Goal: Task Accomplishment & Management: Manage account settings

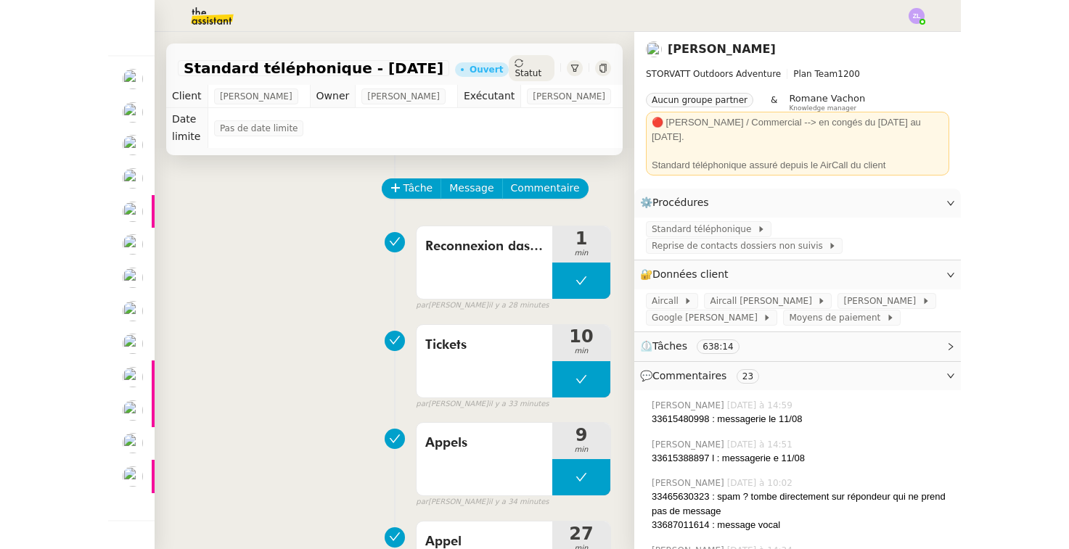
scroll to position [20, 1]
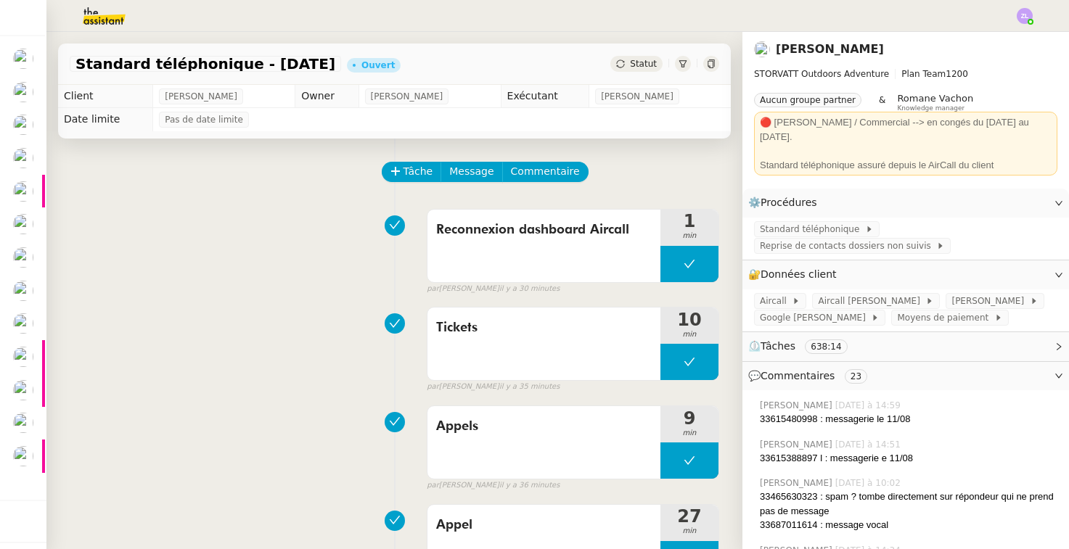
click at [435, 0] on div at bounding box center [534, 16] width 996 height 32
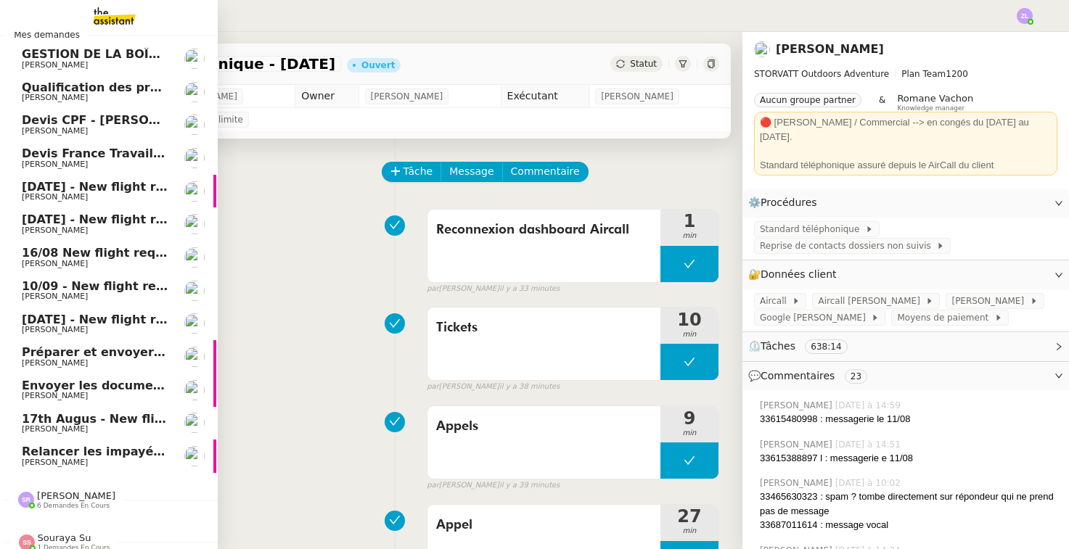
click at [91, 381] on span "Envoyer les documents requis pour la formation" at bounding box center [180, 386] width 316 height 14
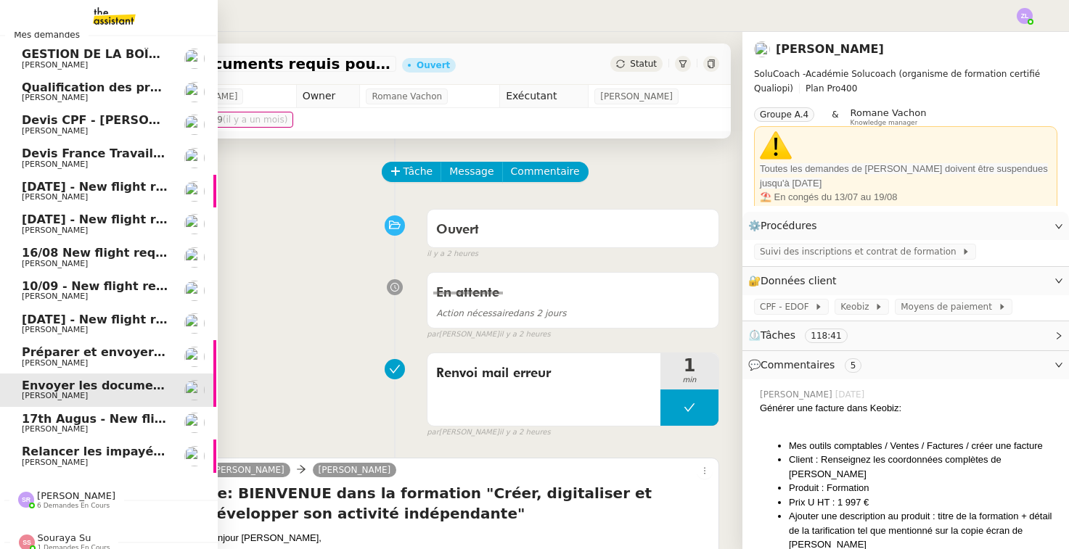
click at [83, 346] on span "Préparer et envoyer les contrats de formation" at bounding box center [173, 352] width 302 height 14
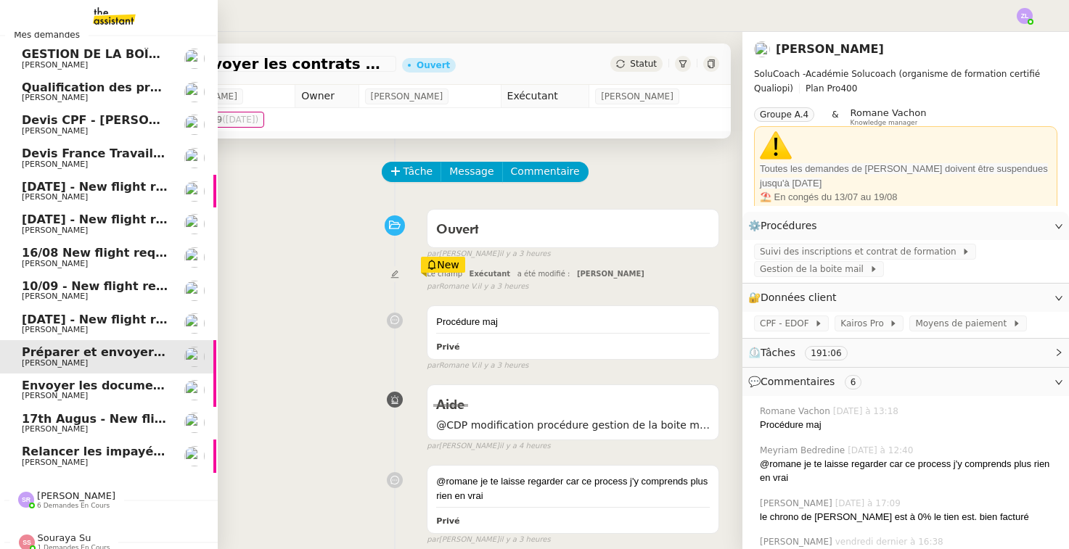
click at [143, 374] on link "Envoyer les documents requis pour la formation Edwige Giron-Fleckinger" at bounding box center [108, 390] width 218 height 33
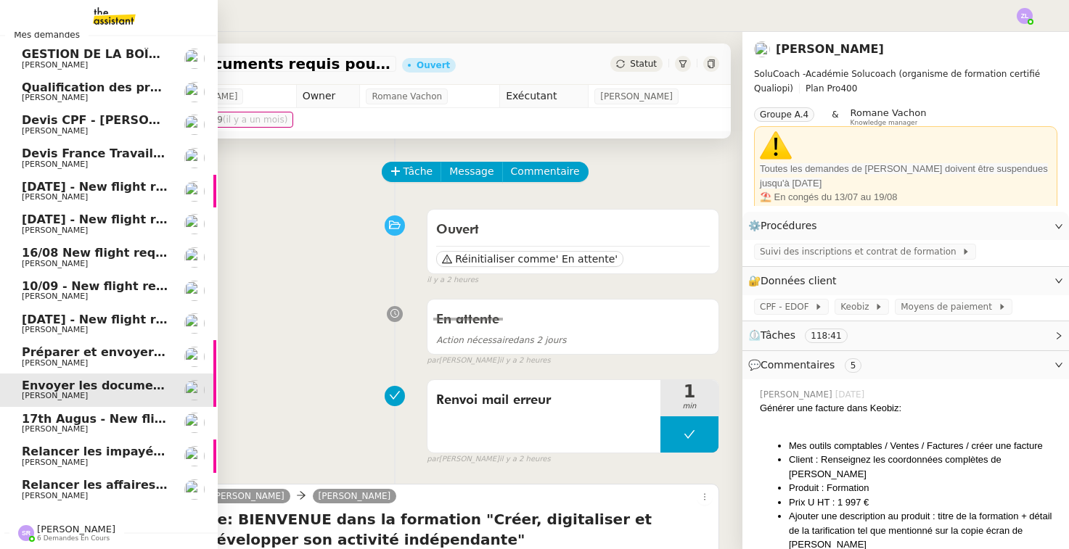
click at [30, 491] on span "Thomas SOULIER" at bounding box center [55, 495] width 66 height 9
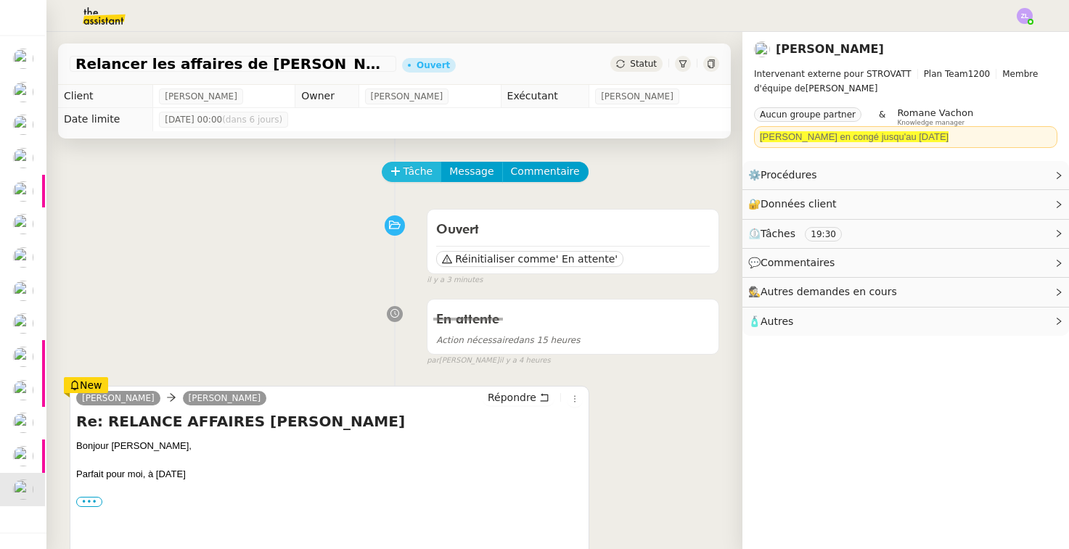
click at [409, 180] on span "Tâche" at bounding box center [418, 171] width 30 height 17
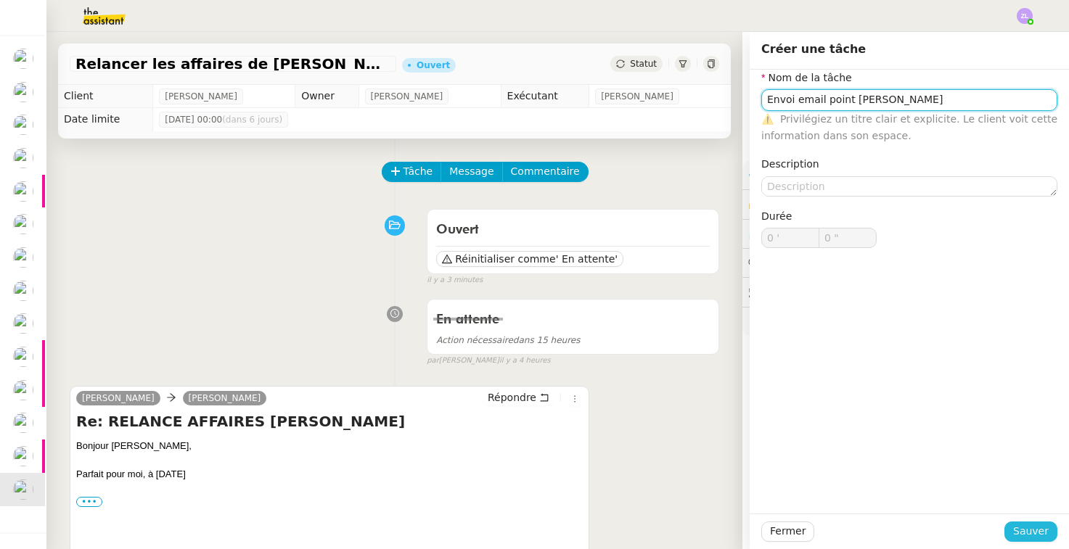
type input "Envoi email point Armand Zoho"
click at [852, 528] on span "Sauver" at bounding box center [1031, 531] width 36 height 17
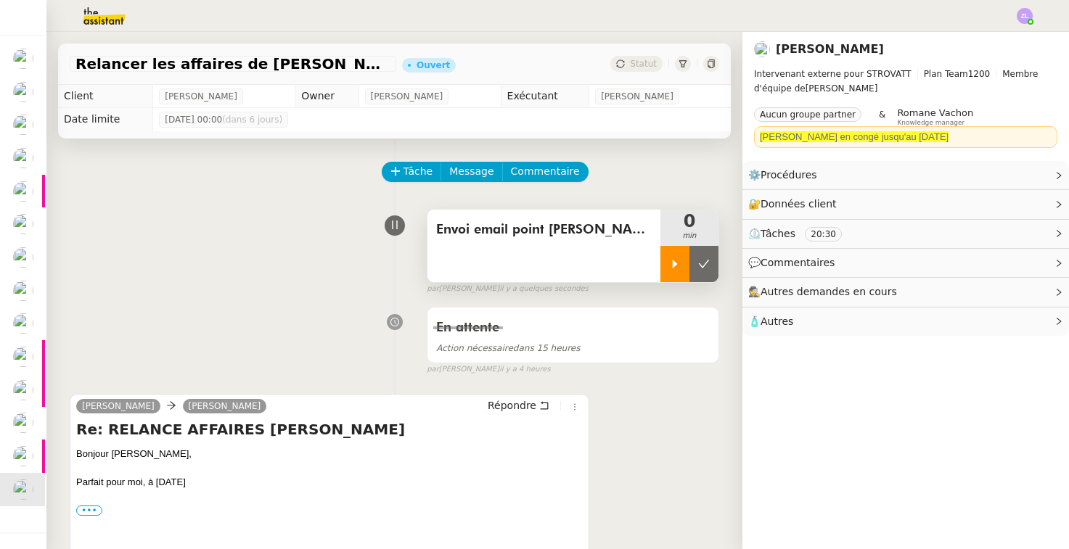
click at [671, 258] on icon at bounding box center [675, 264] width 12 height 12
click at [453, 1] on div at bounding box center [534, 16] width 996 height 32
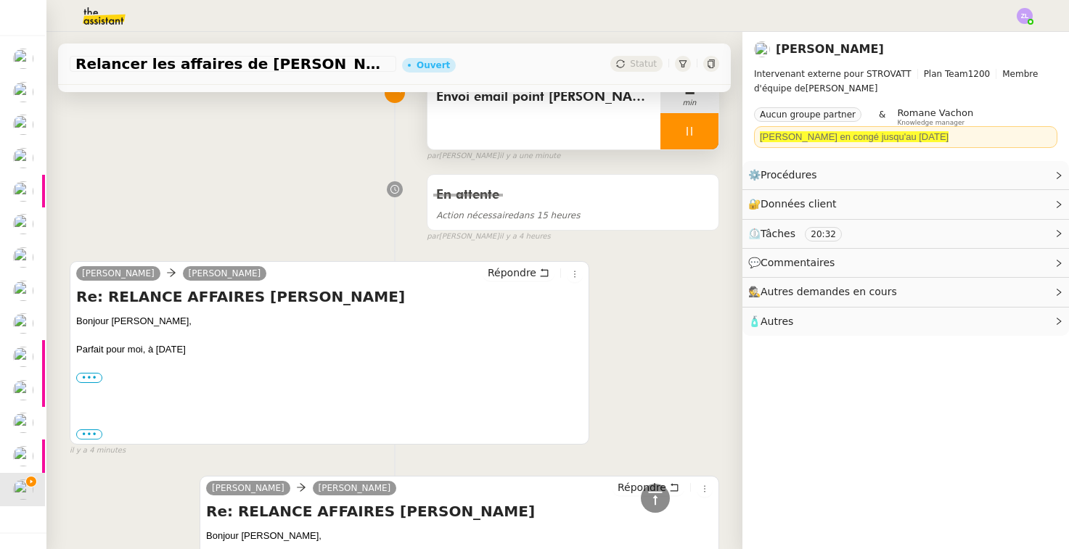
scroll to position [120, 0]
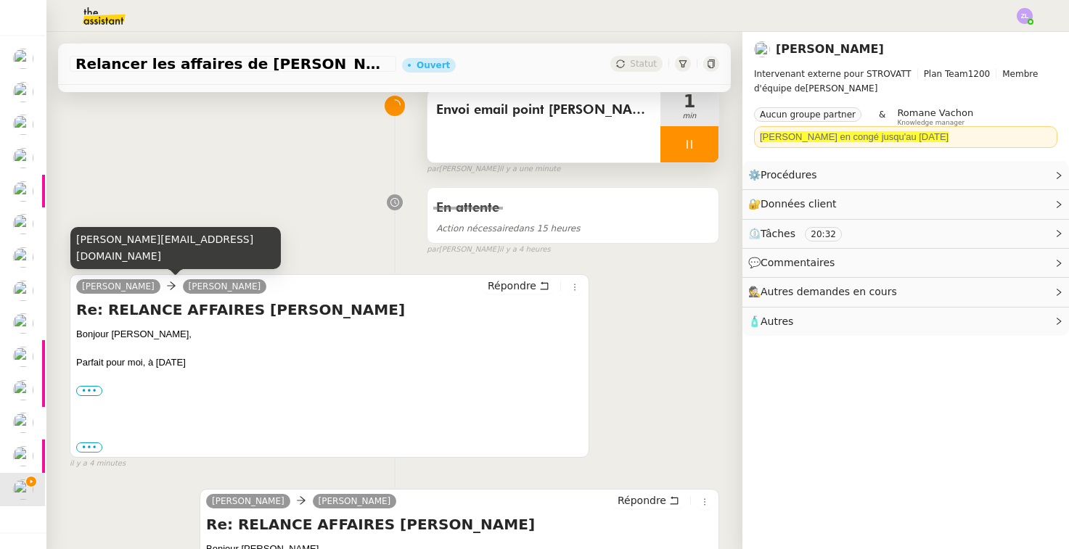
click at [125, 258] on div "armand@storvatt.fr" at bounding box center [175, 248] width 210 height 43
copy div "armand@storvatt.fr"
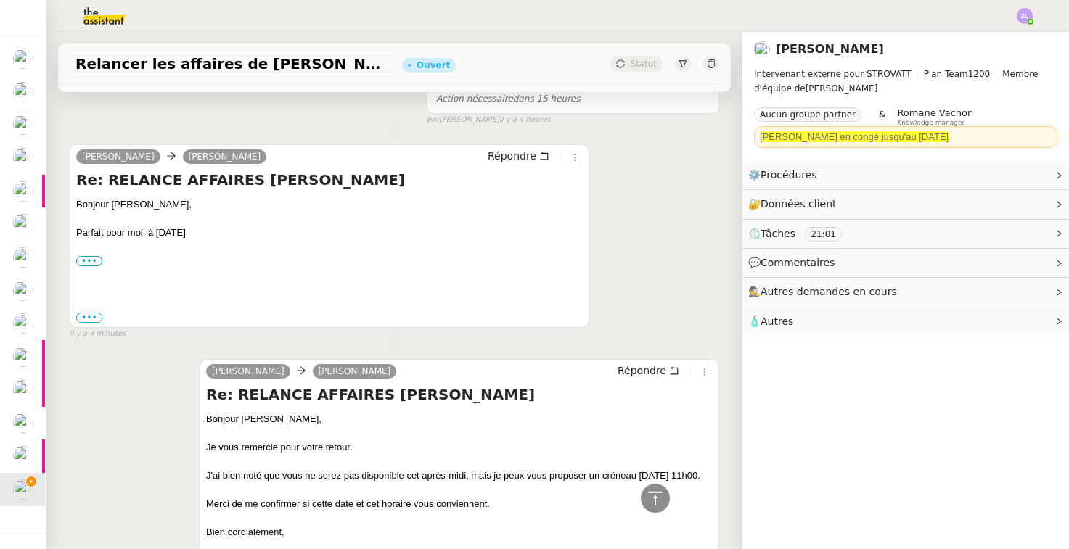
scroll to position [190, 0]
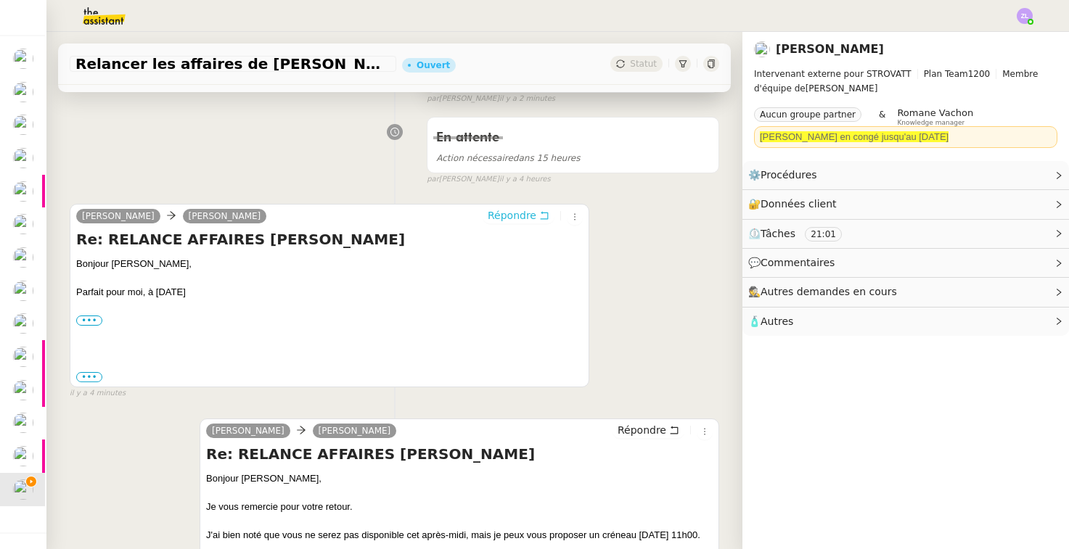
click at [504, 218] on span "Répondre" at bounding box center [512, 215] width 49 height 15
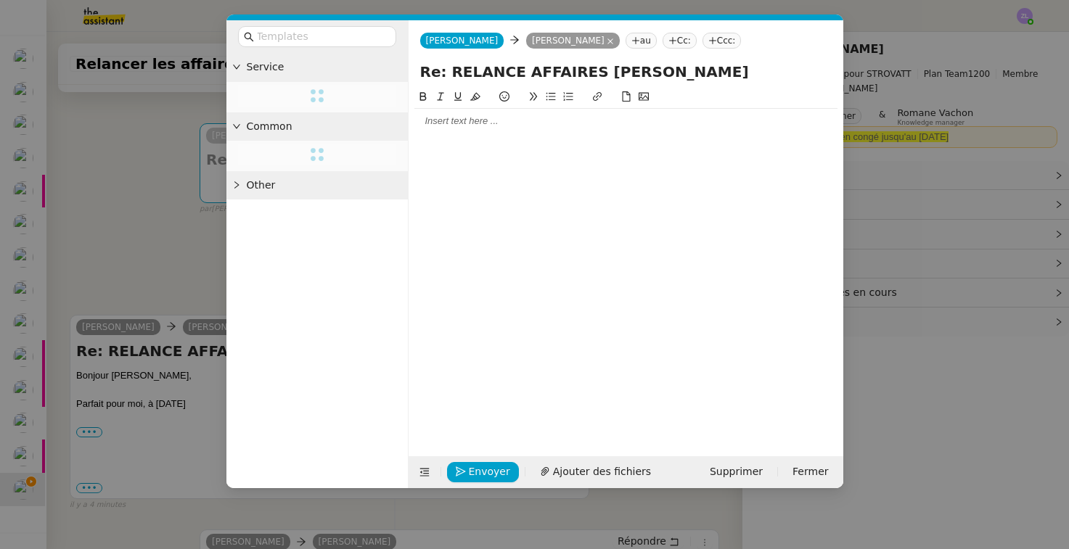
click at [443, 118] on div at bounding box center [625, 121] width 423 height 13
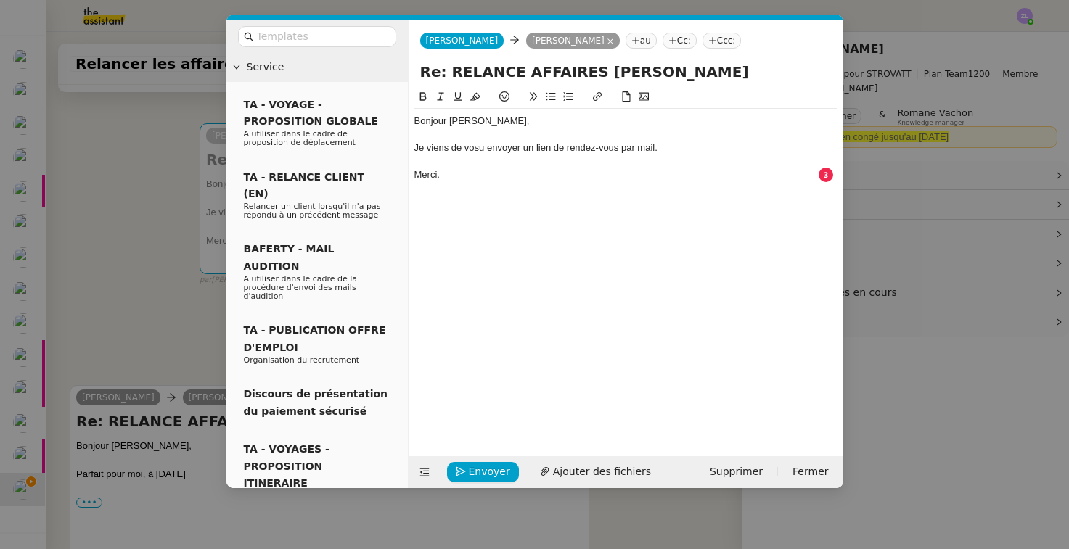
click at [476, 144] on div "Je viens de vosu envoyer un lien de rendez-vous par mail." at bounding box center [625, 147] width 423 height 13
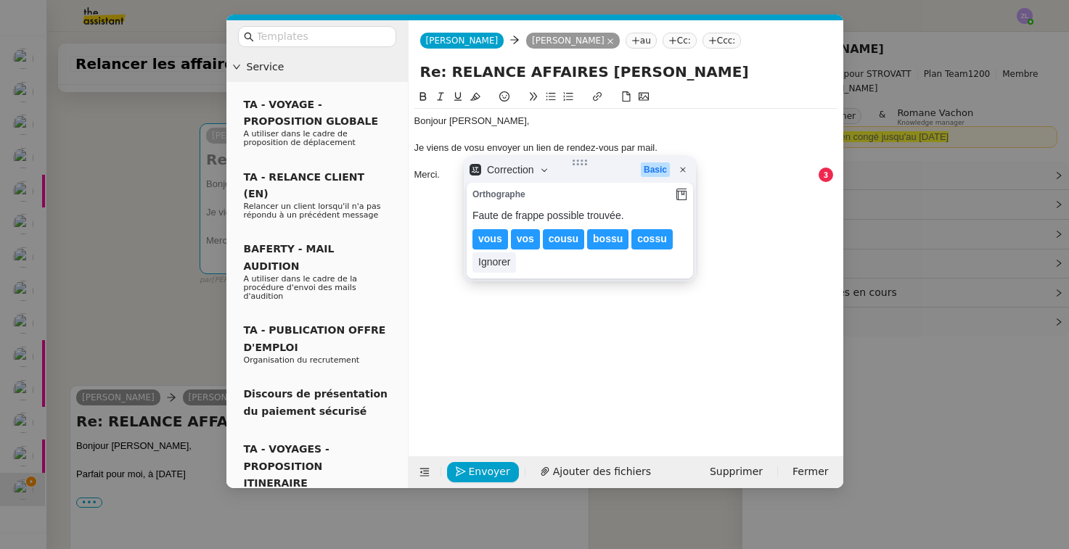
click at [477, 149] on div "Je viens de vosu envoyer un lien de rendez-vous par mail." at bounding box center [625, 147] width 423 height 13
click at [473, 149] on div "Je viens de vosu envoyer un lien de rendez-vous par mail." at bounding box center [625, 147] width 423 height 13
click at [477, 147] on div "Je viens de vosu envoyer un lien de rendez-vous par mail." at bounding box center [625, 147] width 423 height 13
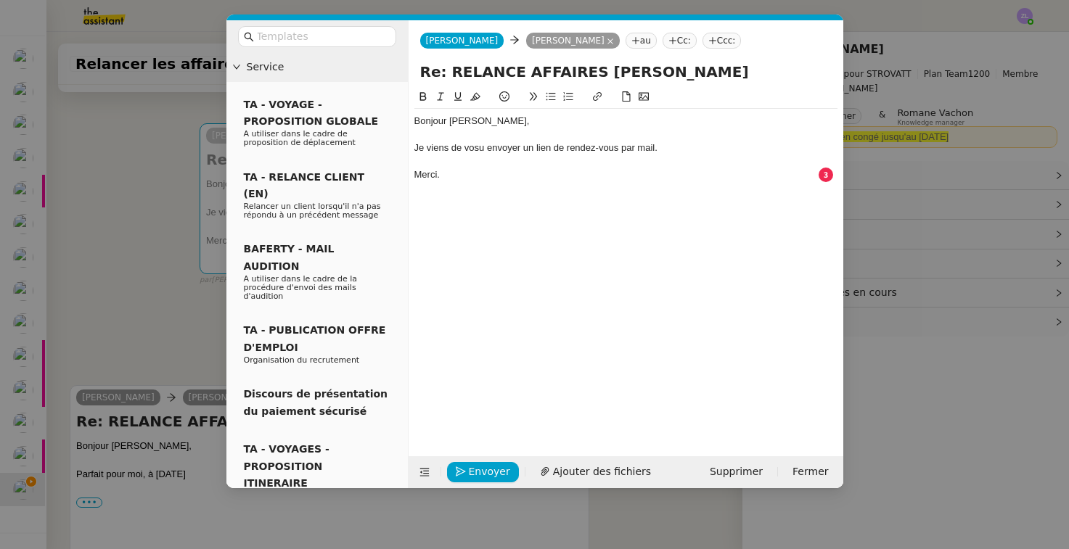
click at [477, 147] on div "Je viens de vosu envoyer un lien de rendez-vous par mail." at bounding box center [625, 147] width 423 height 13
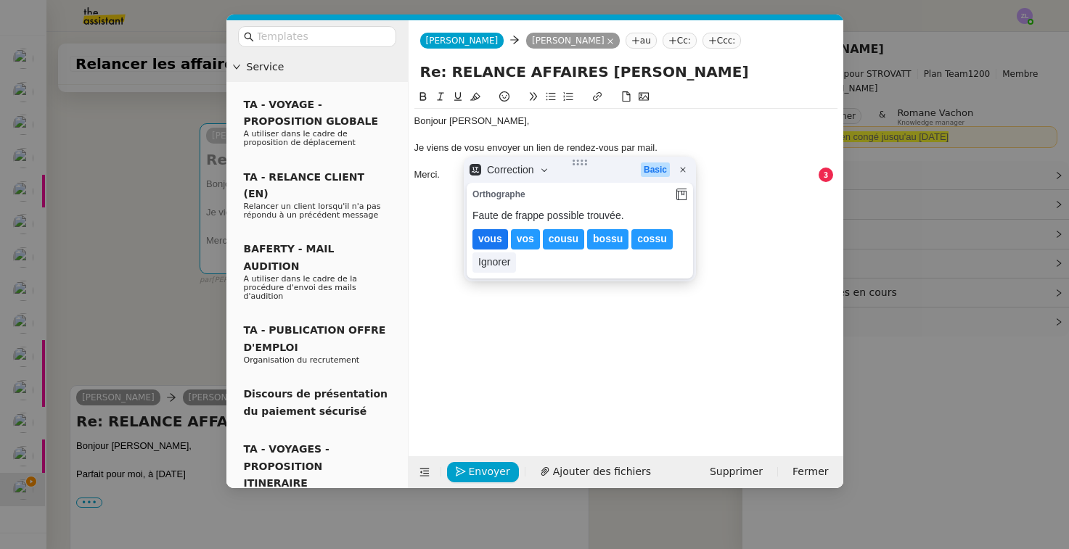
click at [495, 244] on lt-span "vous" at bounding box center [490, 239] width 36 height 20
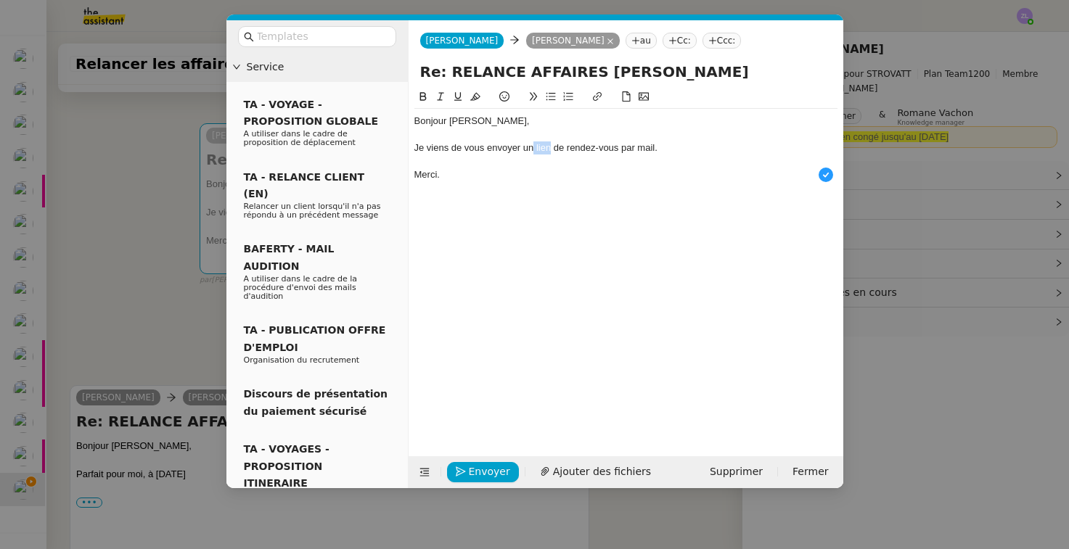
drag, startPoint x: 549, startPoint y: 147, endPoint x: 535, endPoint y: 147, distance: 14.5
click at [535, 147] on div "Je viens de vous envoyer un lien de rendez-vous par mail." at bounding box center [625, 147] width 423 height 13
click at [596, 102] on icon at bounding box center [597, 96] width 10 height 10
type input "lien"
paste input "RDV Armand/ Géraldine : suivi appels Mardi, 12 août · De 11:00 à 11:30am Fuseau…"
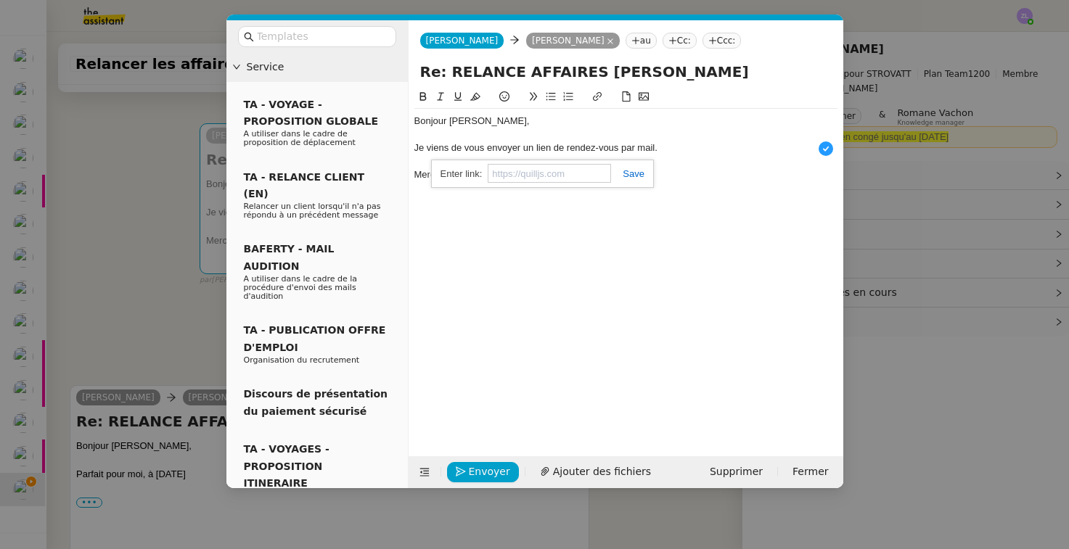
type input "RDV Armand/ Géraldine : suivi appels Mardi, 12 août · De 11:00 à 11:30am Fuseau…"
click at [633, 234] on div "Bonjour Armand, Je viens de vous envoyer un lien de rendez-vous par mail. Merci." at bounding box center [625, 261] width 423 height 345
click at [483, 469] on span "Envoyer" at bounding box center [489, 472] width 41 height 17
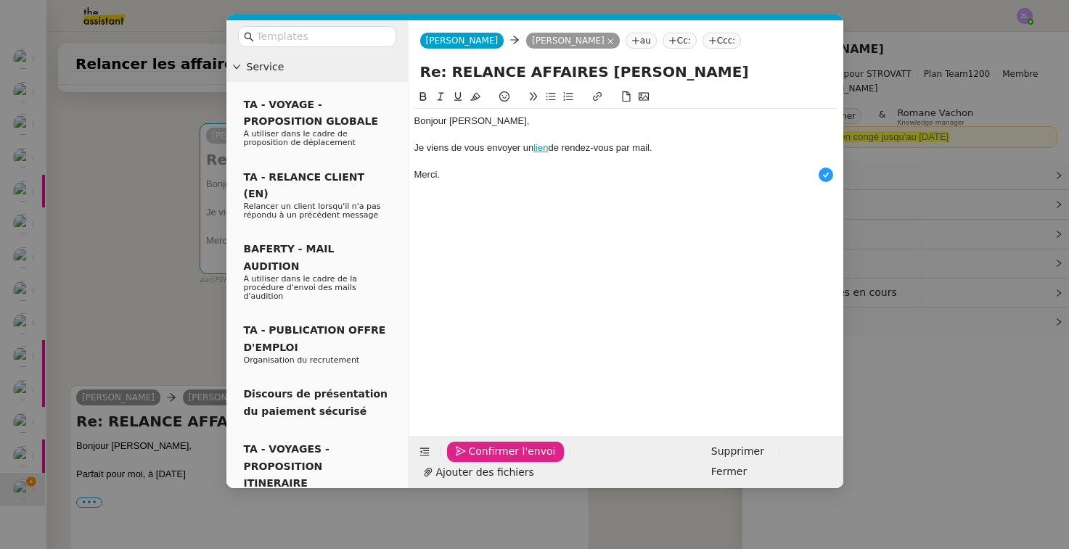
click at [483, 460] on span "Confirmer l'envoi" at bounding box center [512, 451] width 87 height 17
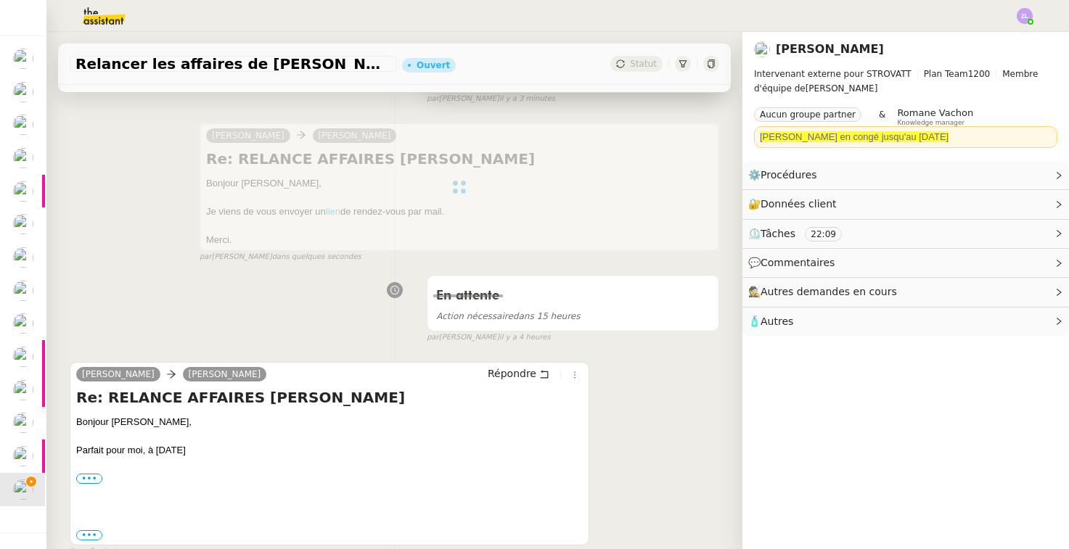
scroll to position [0, 0]
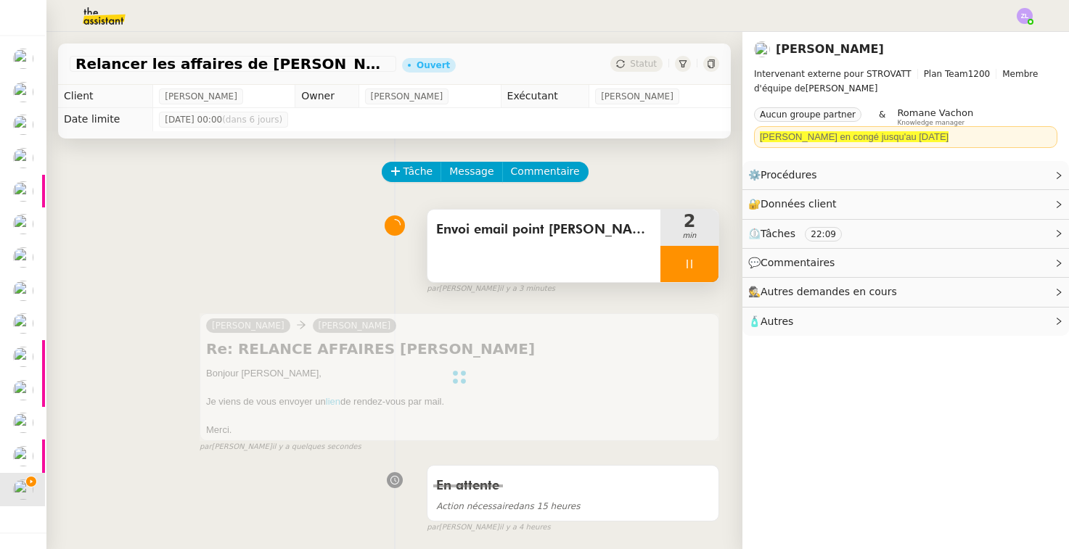
click at [673, 275] on div at bounding box center [689, 264] width 58 height 36
click at [694, 268] on button at bounding box center [703, 264] width 29 height 36
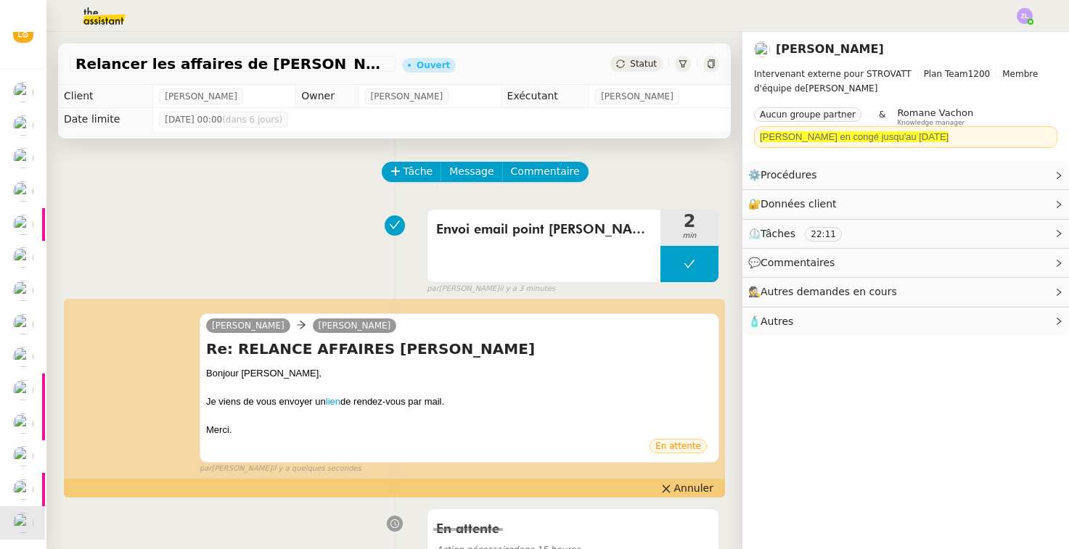
click at [638, 46] on div "Relancer les affaires de Franck Ouvert Statut" at bounding box center [394, 64] width 673 height 41
click at [641, 56] on div "Statut" at bounding box center [636, 64] width 52 height 16
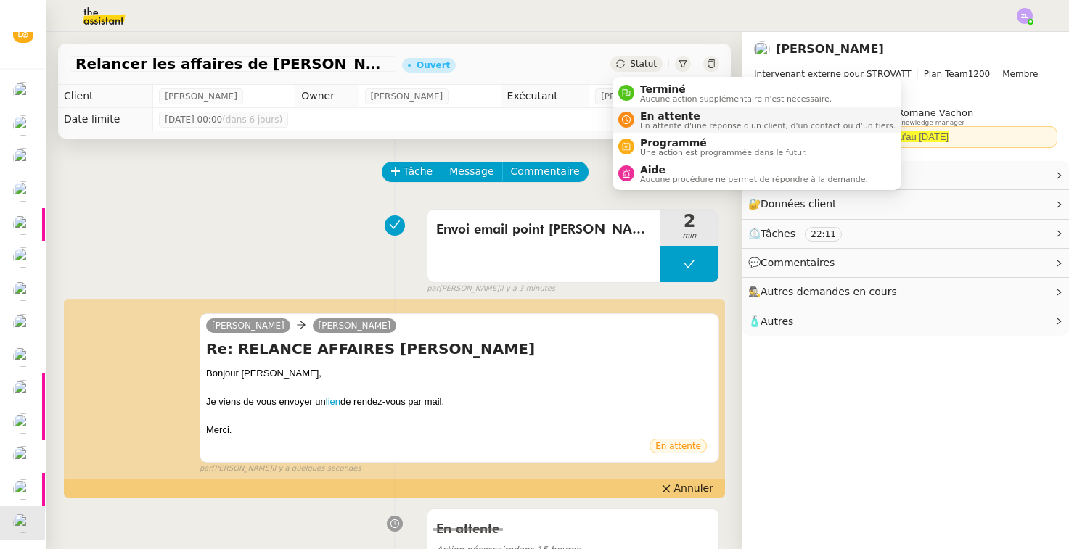
click at [678, 118] on span "En attente" at bounding box center [767, 116] width 255 height 12
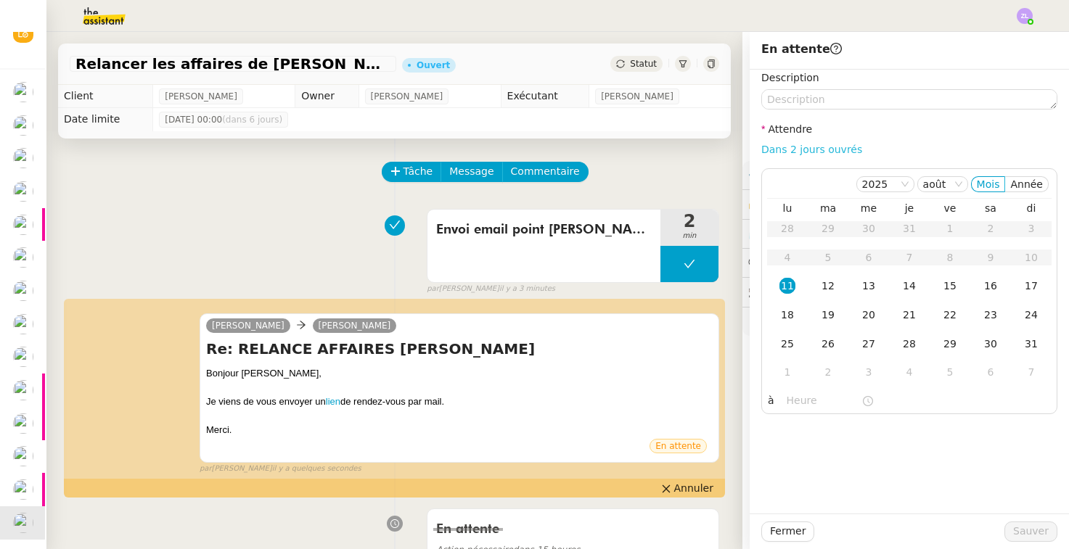
click at [813, 154] on link "Dans 2 jours ouvrés" at bounding box center [811, 150] width 101 height 12
click at [826, 278] on div "12" at bounding box center [828, 286] width 16 height 16
click at [787, 403] on input "07:00" at bounding box center [824, 401] width 75 height 17
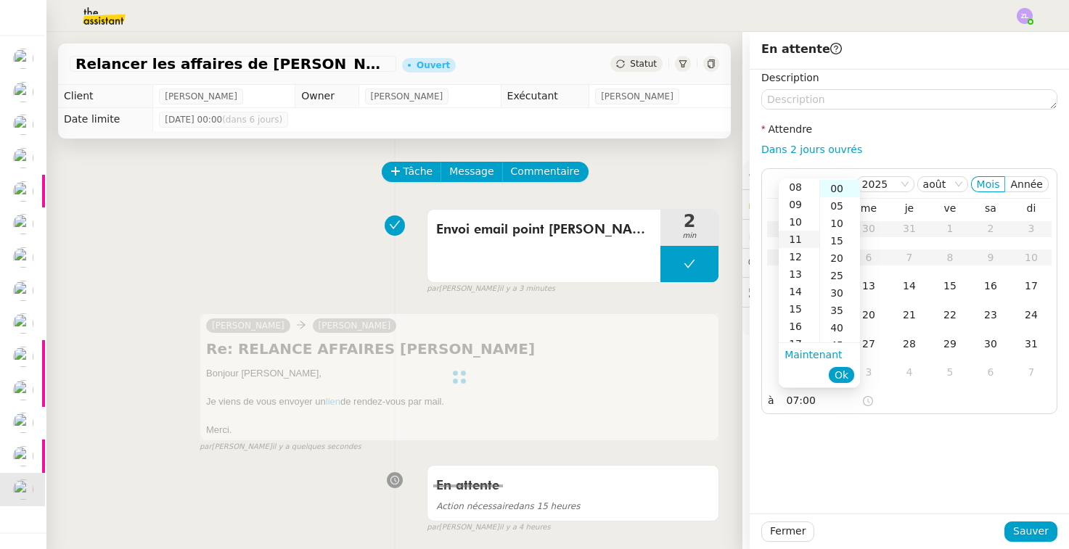
click at [798, 237] on div "11" at bounding box center [799, 239] width 41 height 17
click at [799, 205] on div "10" at bounding box center [799, 204] width 41 height 17
click at [841, 246] on div "55" at bounding box center [840, 245] width 40 height 17
type input "10:55"
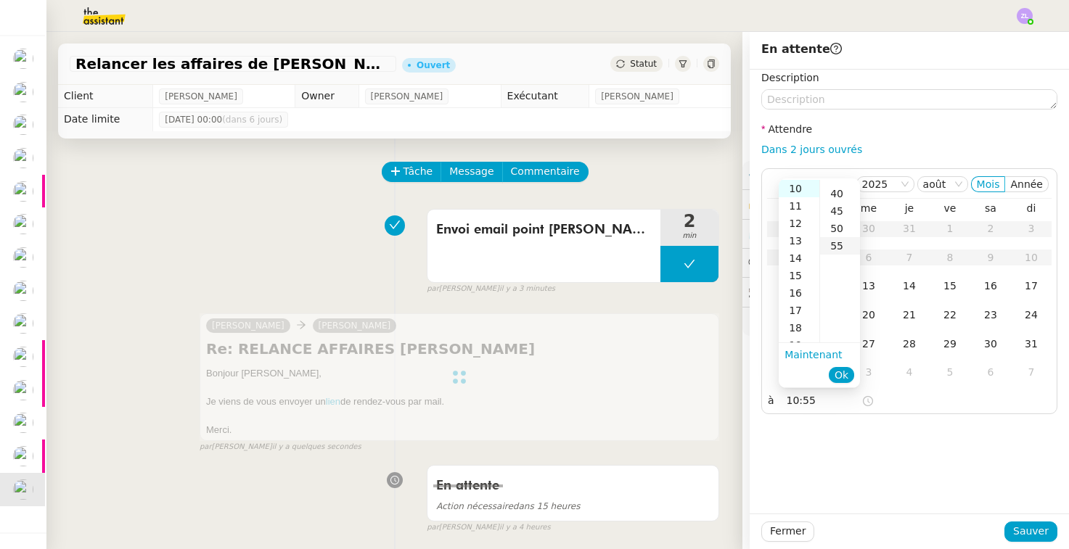
scroll to position [192, 0]
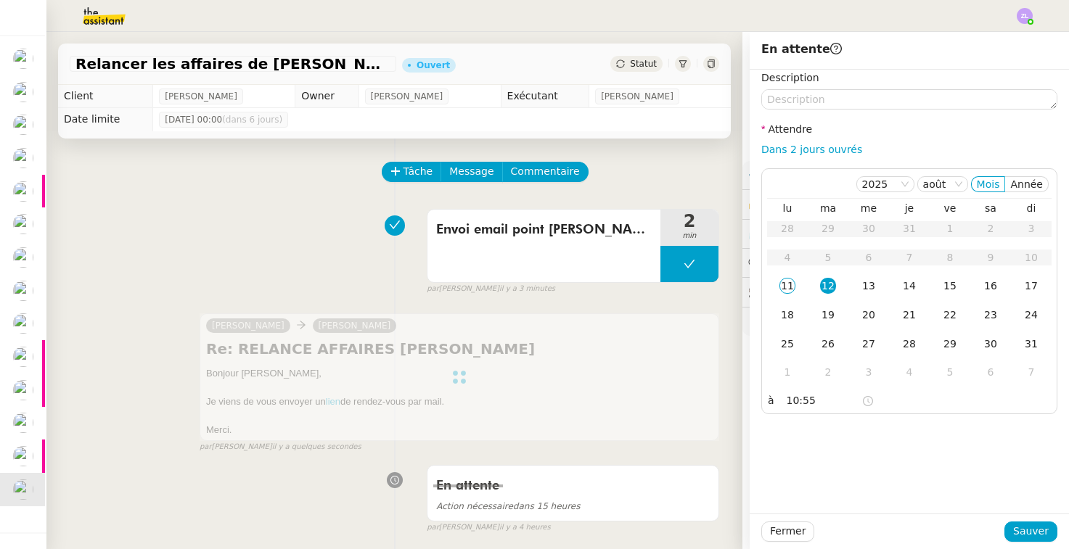
click at [781, 86] on nz-form-label "Description" at bounding box center [790, 80] width 58 height 20
click at [783, 94] on textarea at bounding box center [909, 99] width 296 height 20
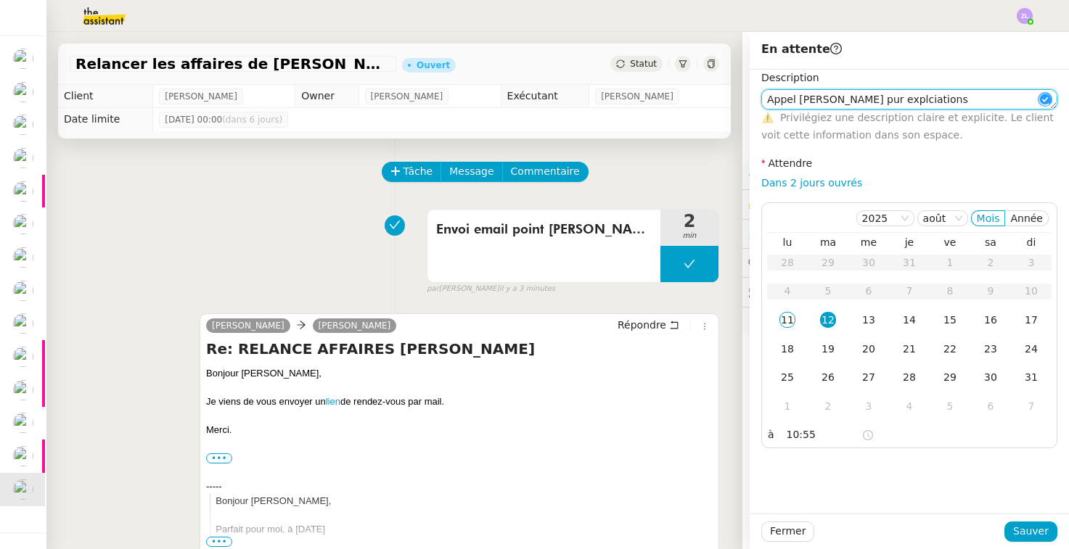
type textarea "Appel armand pur explciations"
click at [852, 531] on span "Sauver" at bounding box center [1031, 531] width 36 height 17
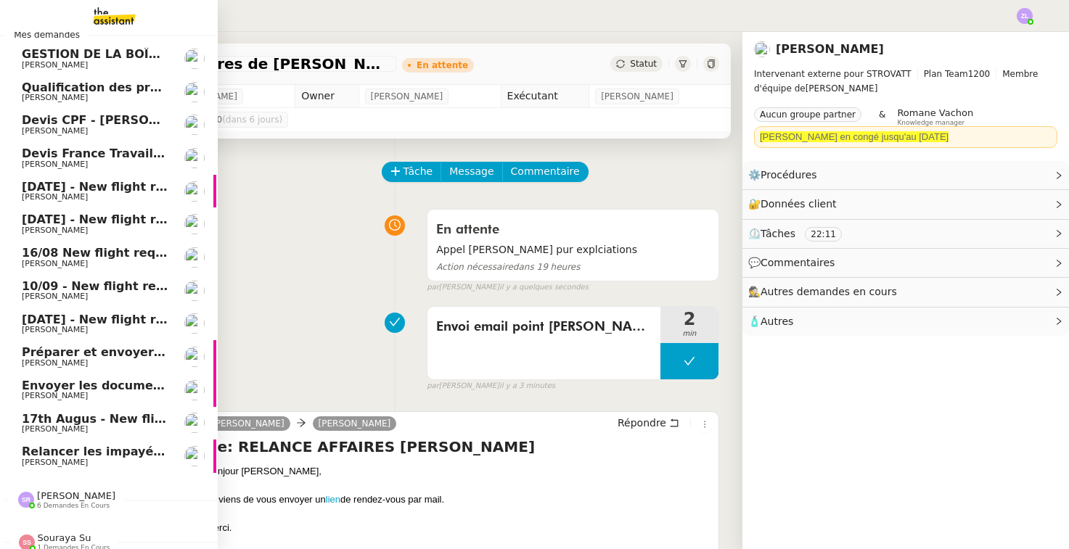
drag, startPoint x: 24, startPoint y: 450, endPoint x: 15, endPoint y: 421, distance: 30.3
click at [24, 450] on link "Relancer les impayés du premier semestre Astrid Brucker" at bounding box center [108, 456] width 218 height 33
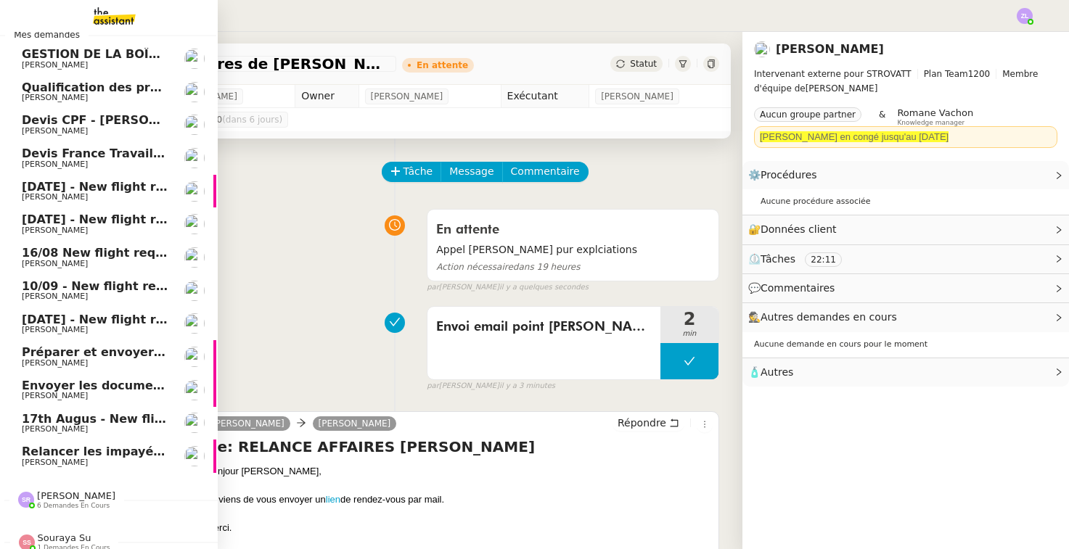
click at [15, 448] on link "Relancer les impayés du premier semestre Astrid Brucker" at bounding box center [108, 456] width 218 height 33
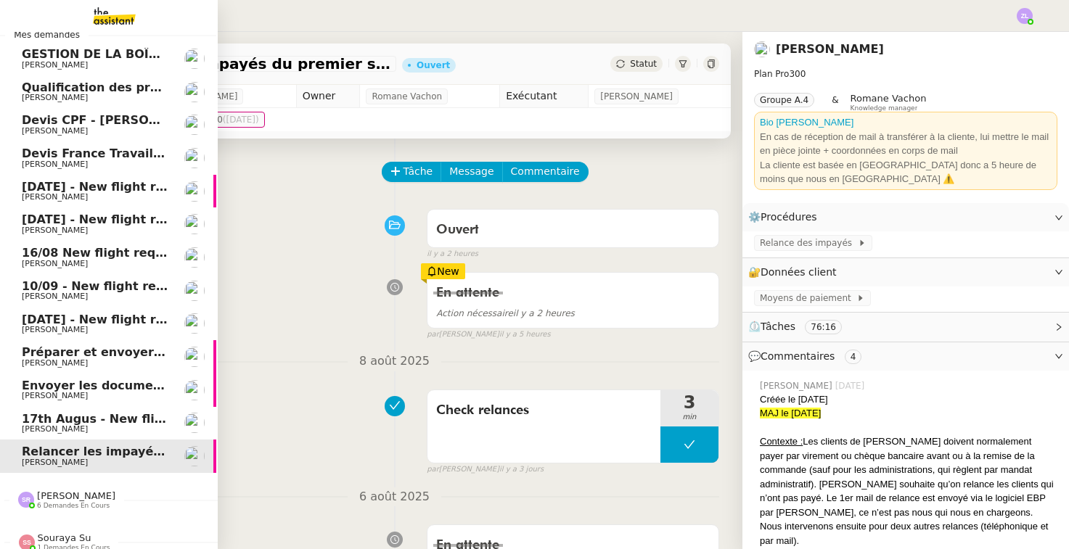
click at [75, 352] on span "Préparer et envoyer les contrats de formation" at bounding box center [173, 352] width 302 height 14
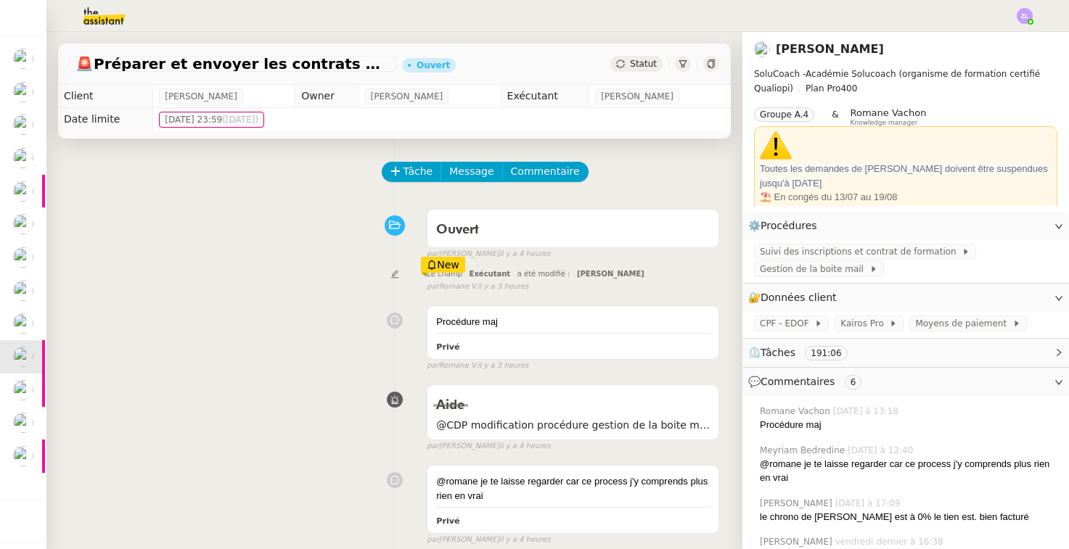
click at [625, 64] on icon at bounding box center [620, 63] width 9 height 9
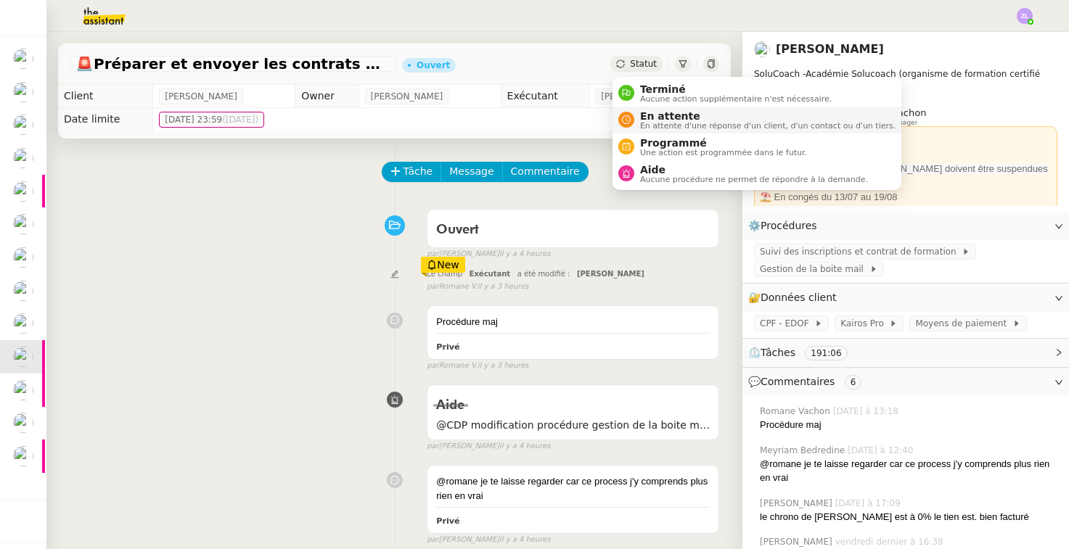
click at [646, 128] on span "En attente d'une réponse d'un client, d'un contact ou d'un tiers." at bounding box center [767, 126] width 255 height 8
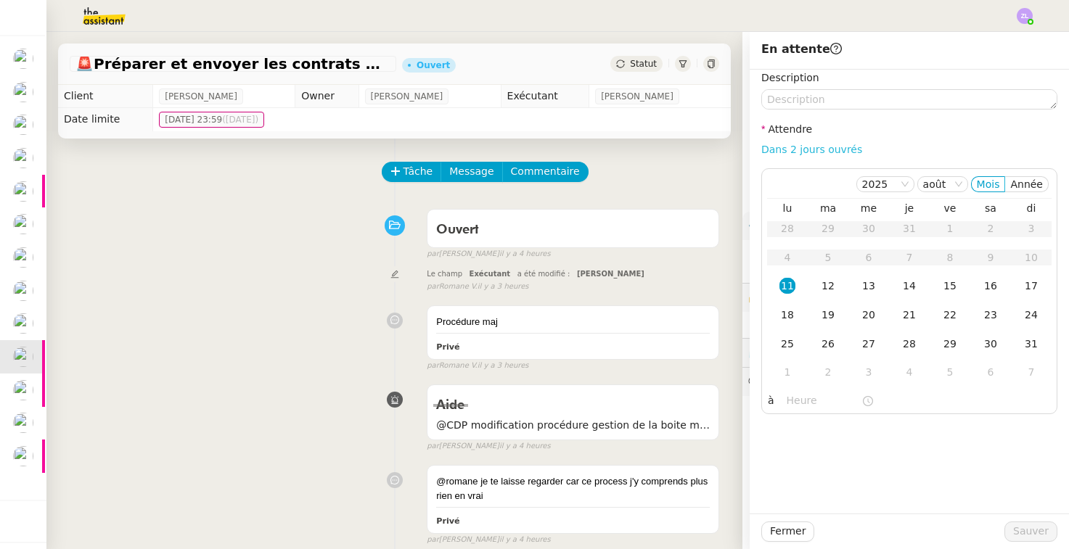
click at [808, 149] on link "Dans 2 jours ouvrés" at bounding box center [811, 150] width 101 height 12
click at [826, 279] on div "12" at bounding box center [828, 286] width 16 height 16
click at [787, 396] on input "07:00" at bounding box center [824, 401] width 75 height 17
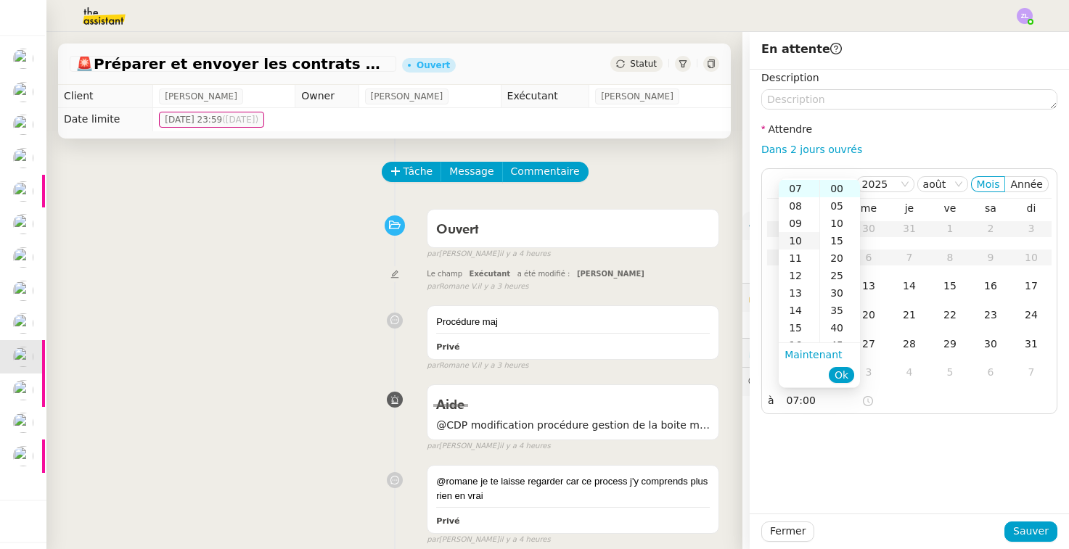
click at [797, 235] on div "10" at bounding box center [799, 240] width 41 height 17
type input "10:00"
click at [840, 379] on span "Ok" at bounding box center [841, 375] width 14 height 15
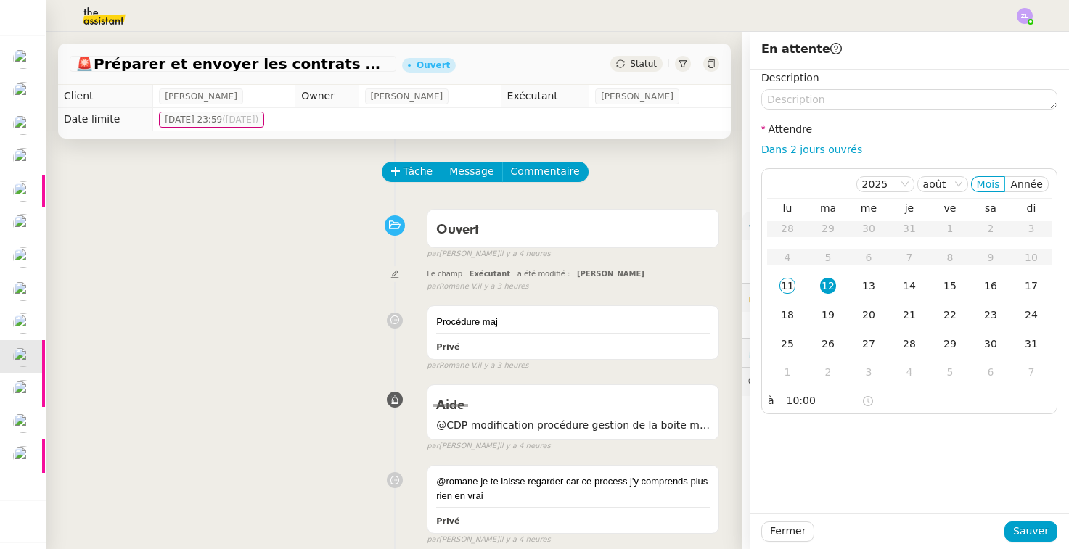
click at [808, 112] on div "Description Attendre Dans 2 jours ouvrés 2025 août Mois Année lu ma me je ve sa…" at bounding box center [909, 242] width 296 height 345
click at [801, 103] on textarea at bounding box center [909, 99] width 296 height 20
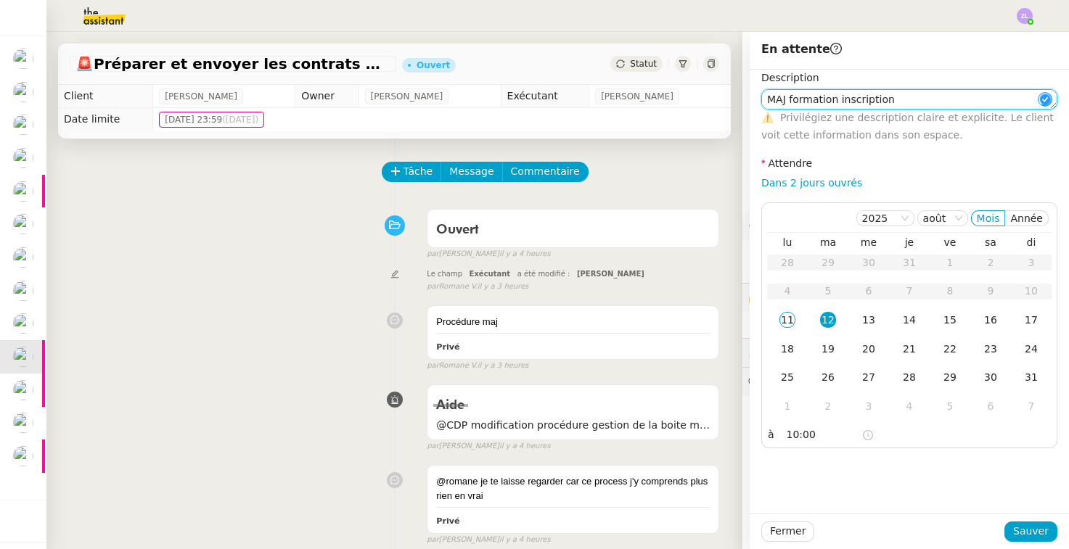
type textarea "MAJ formation inscription"
drag, startPoint x: 1022, startPoint y: 518, endPoint x: 672, endPoint y: 456, distance: 355.3
click at [852, 519] on div "Fermer Sauver" at bounding box center [909, 532] width 319 height 36
click at [852, 528] on span "Sauver" at bounding box center [1031, 531] width 36 height 17
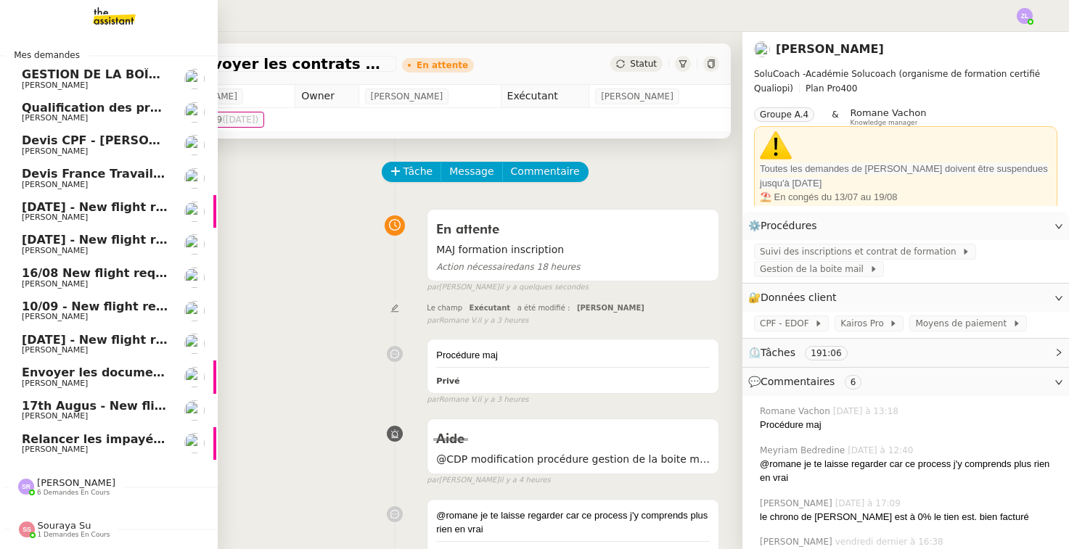
scroll to position [0, 1]
click at [66, 77] on span "GESTION DE LA BOÎTE MAIL* - [DATE] *" at bounding box center [148, 74] width 253 height 14
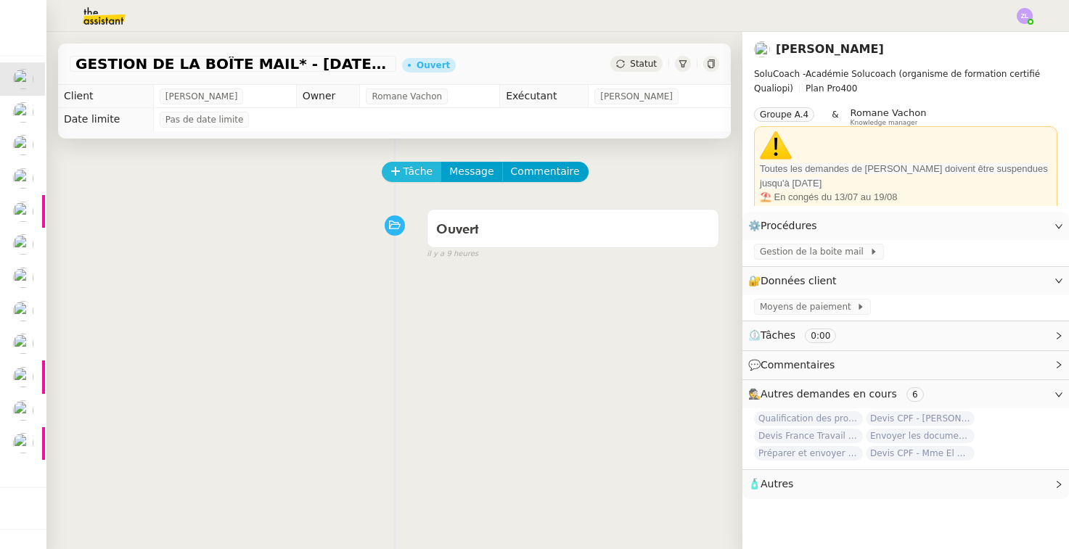
click at [399, 175] on icon at bounding box center [395, 171] width 10 height 10
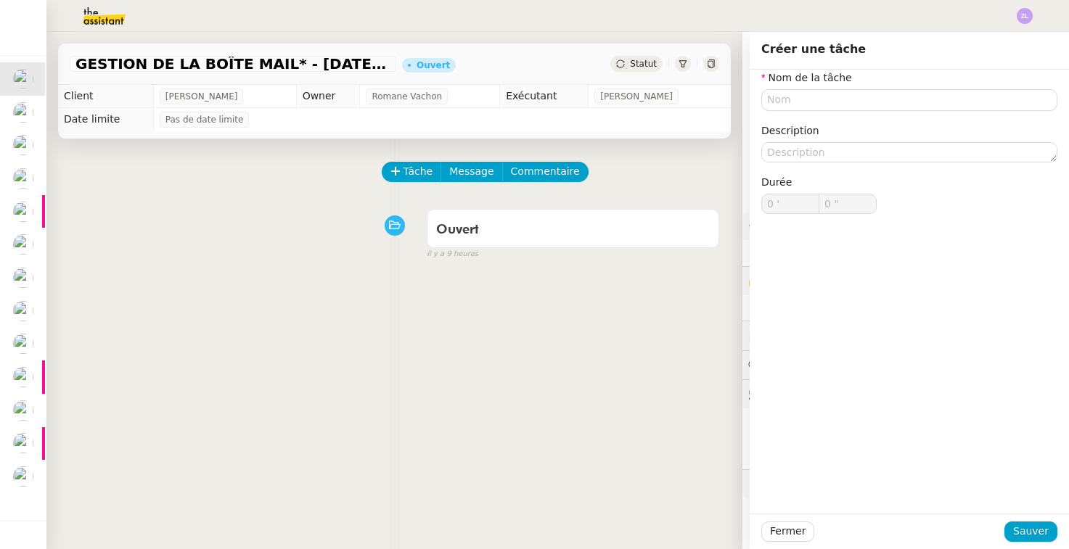
click at [801, 517] on div "Fermer Sauver" at bounding box center [909, 532] width 319 height 36
click at [801, 528] on span "Fermer" at bounding box center [788, 531] width 36 height 17
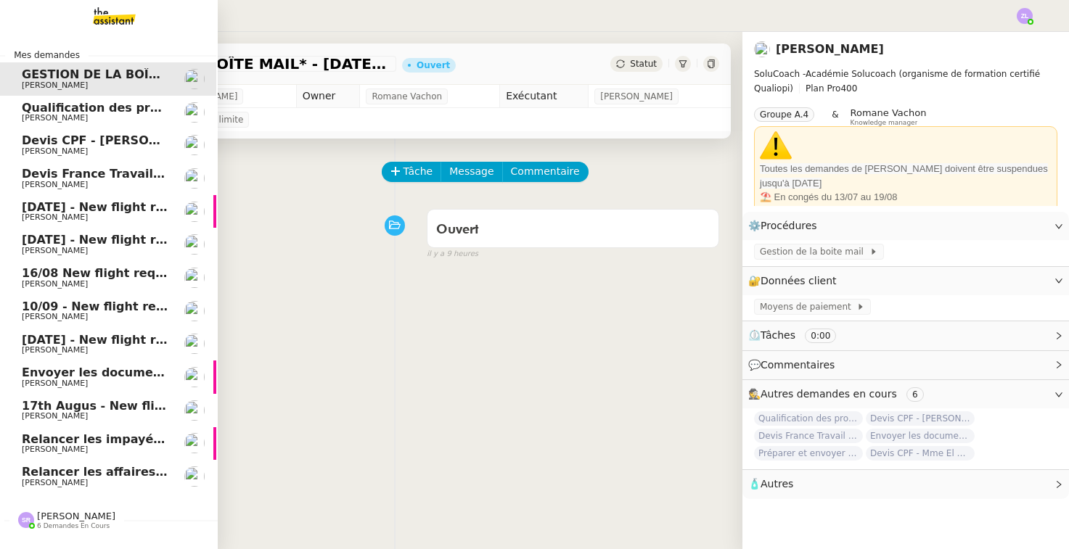
click at [50, 445] on span "[PERSON_NAME]" at bounding box center [55, 449] width 66 height 9
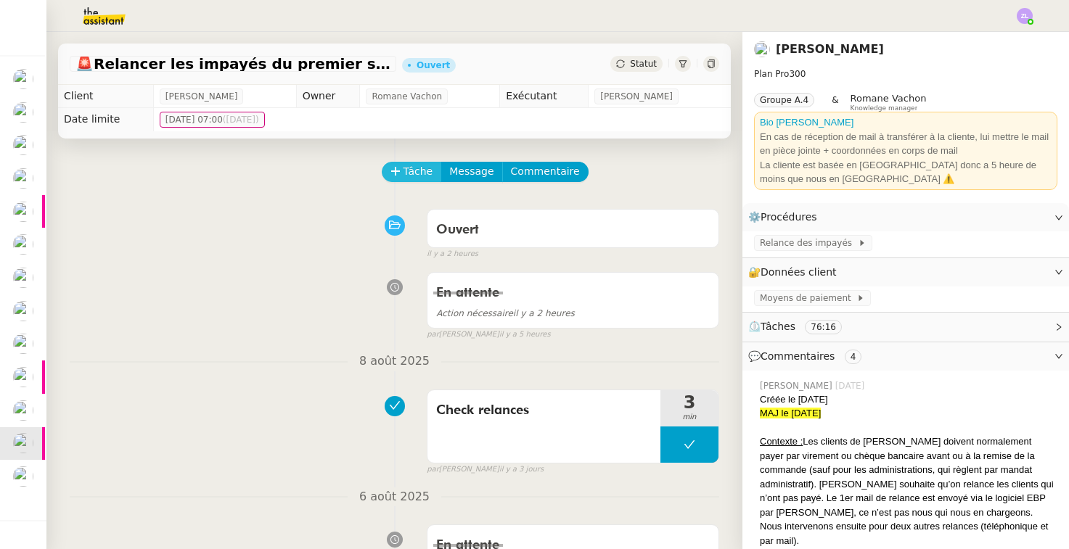
click at [414, 166] on span "Tâche" at bounding box center [418, 171] width 30 height 17
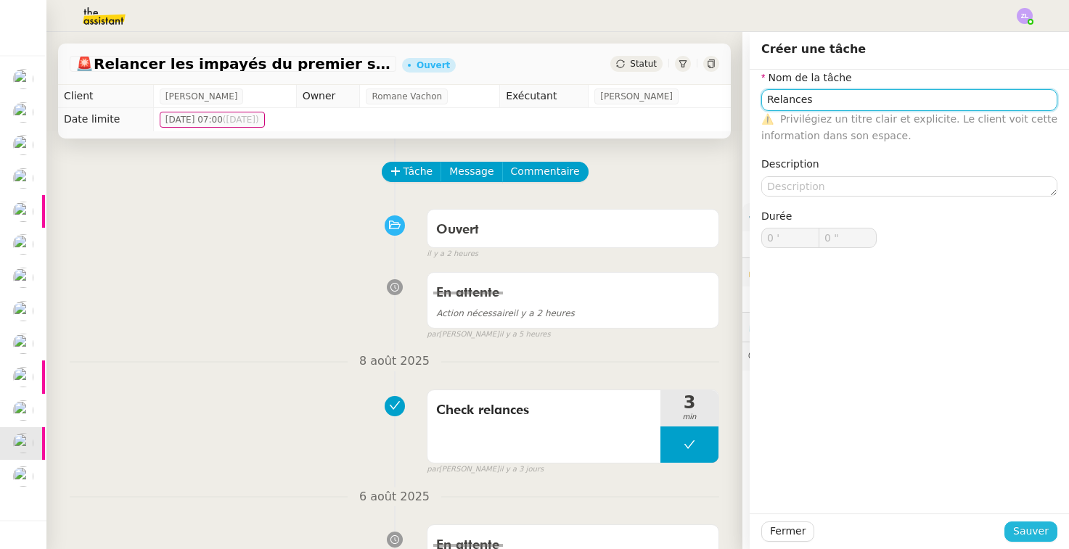
type input "Relances"
click at [852, 526] on span "Sauver" at bounding box center [1031, 531] width 36 height 17
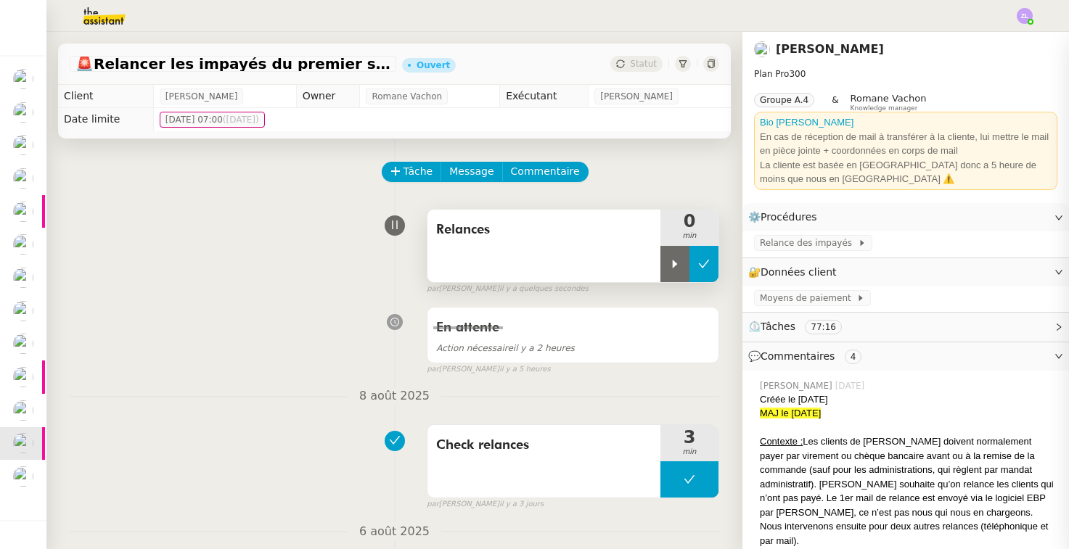
click at [715, 266] on button at bounding box center [703, 264] width 29 height 36
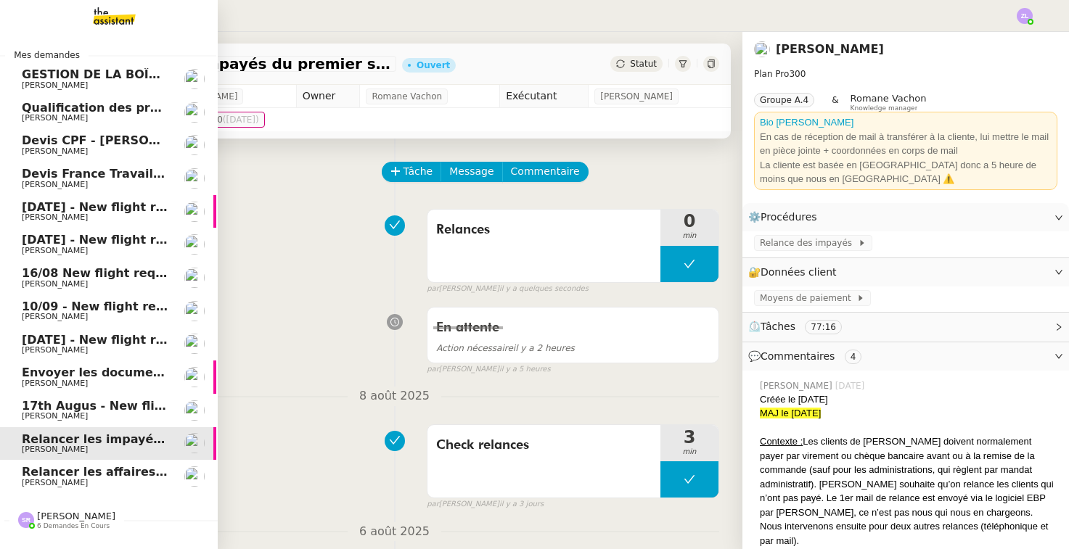
click at [67, 379] on span "[PERSON_NAME]" at bounding box center [55, 383] width 66 height 9
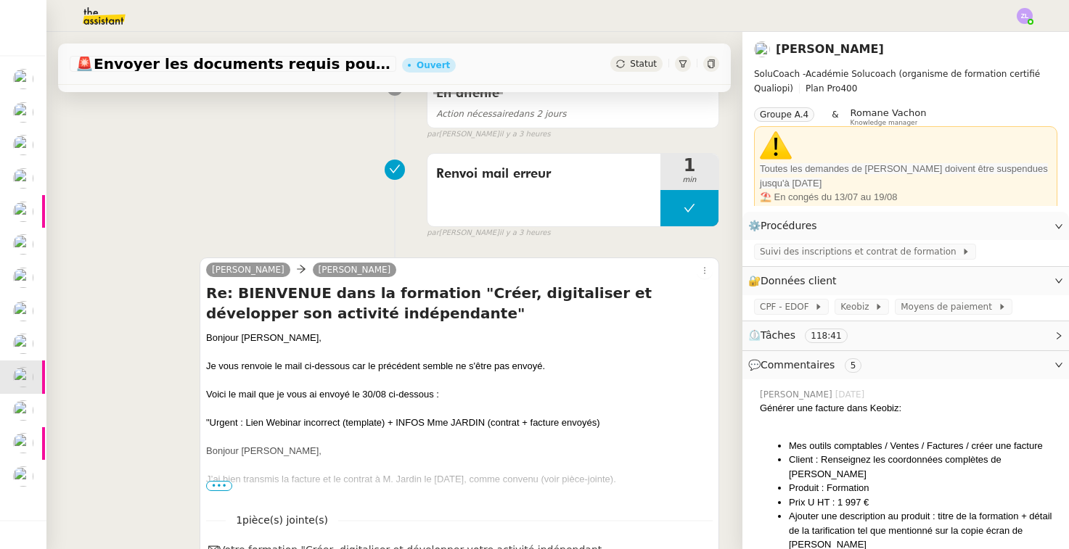
scroll to position [424, 0]
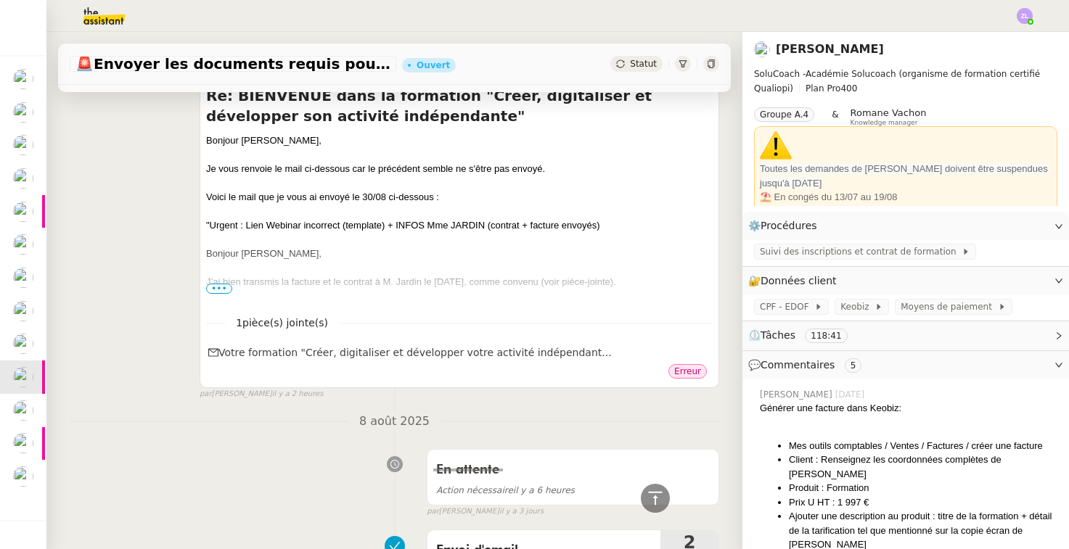
click at [687, 372] on span "Erreur" at bounding box center [687, 371] width 27 height 10
click at [603, 348] on div "Votre formation "Créer, digitaliser et développer votre activité indépendan…" at bounding box center [459, 353] width 506 height 19
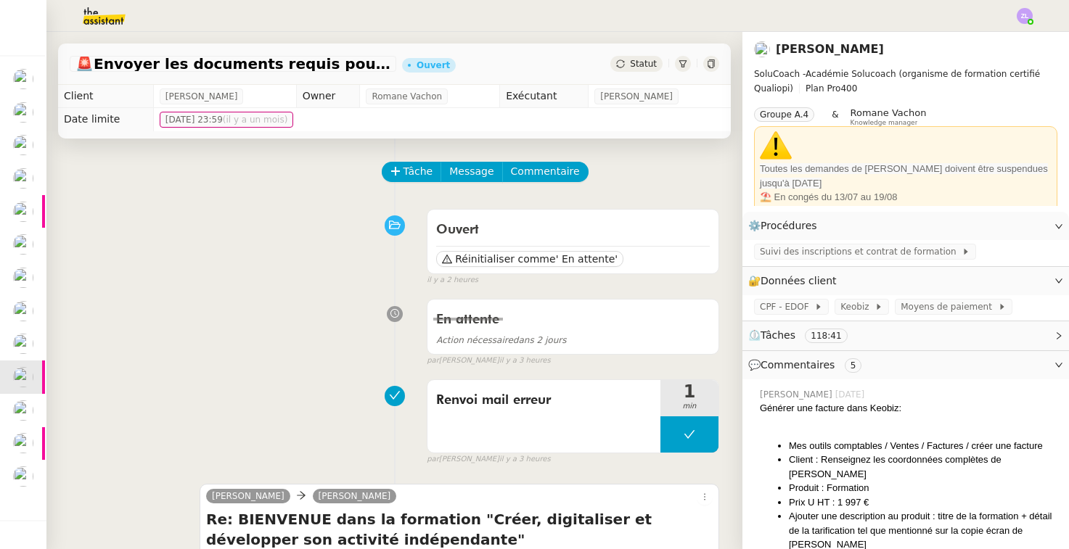
scroll to position [0, 0]
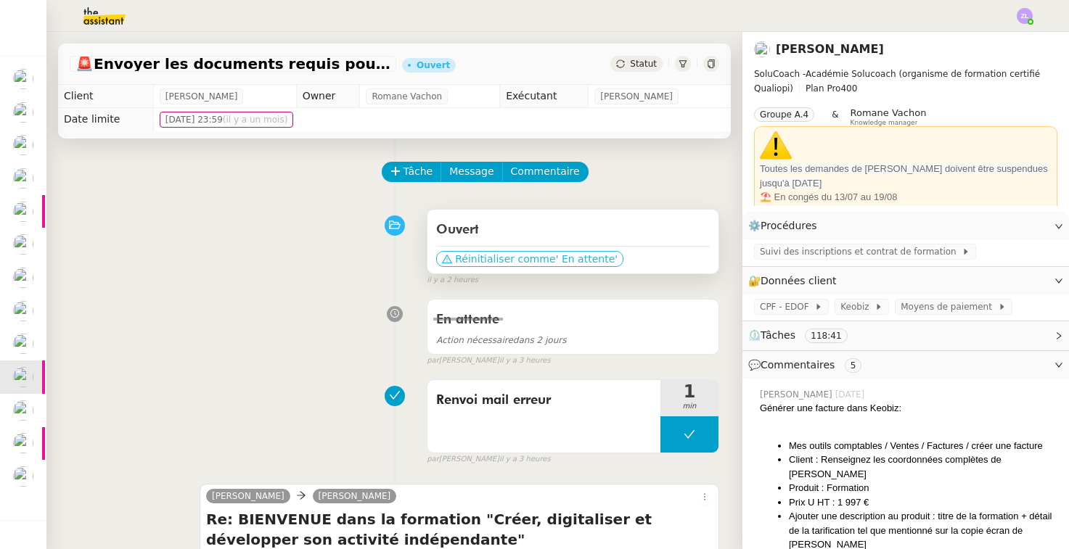
click at [481, 255] on span "Réinitialiser comme" at bounding box center [505, 259] width 100 height 15
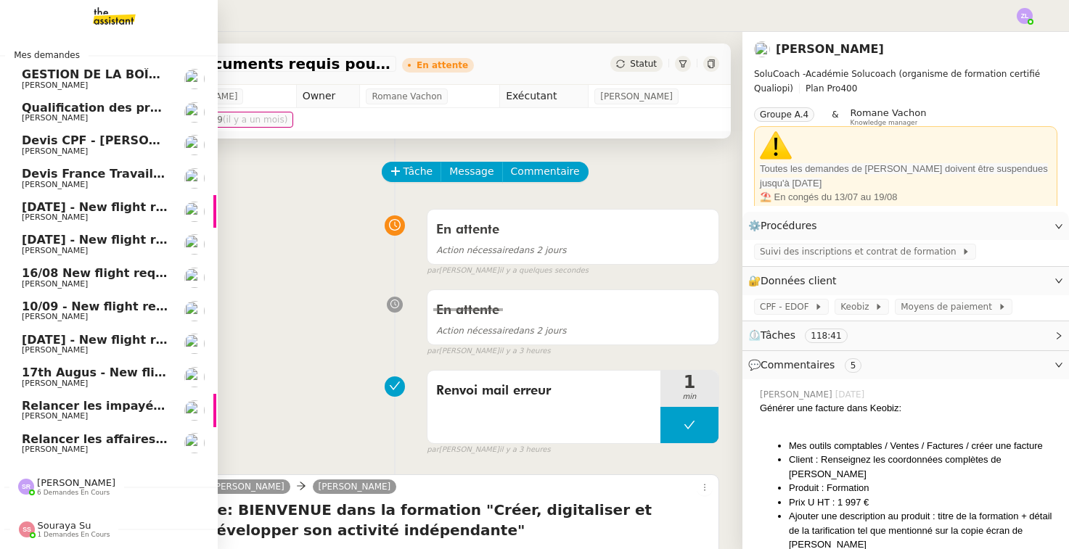
click at [67, 432] on span "Relancer les affaires de Franck" at bounding box center [155, 439] width 266 height 14
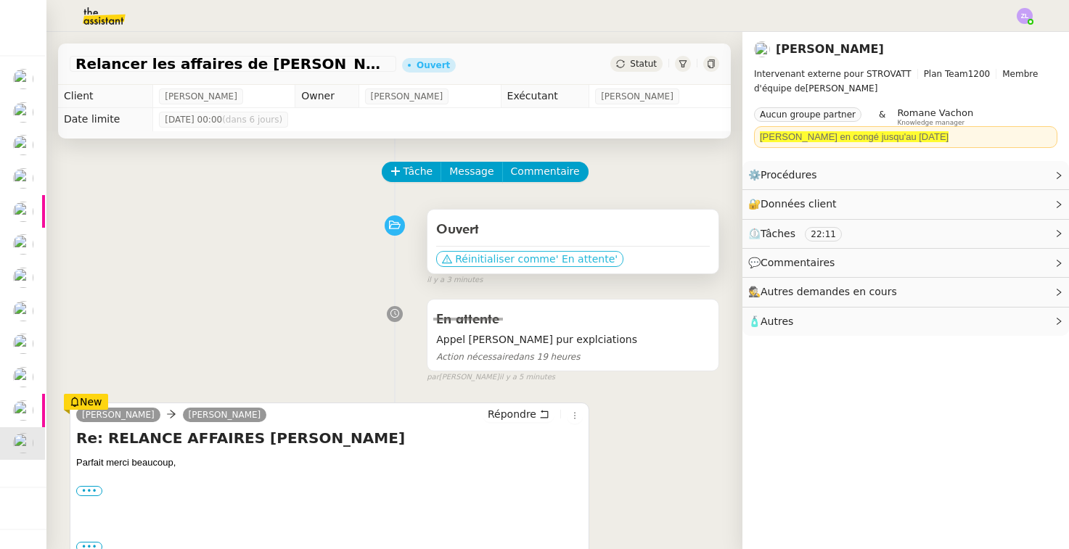
click at [502, 263] on span "Réinitialiser comme" at bounding box center [505, 259] width 100 height 15
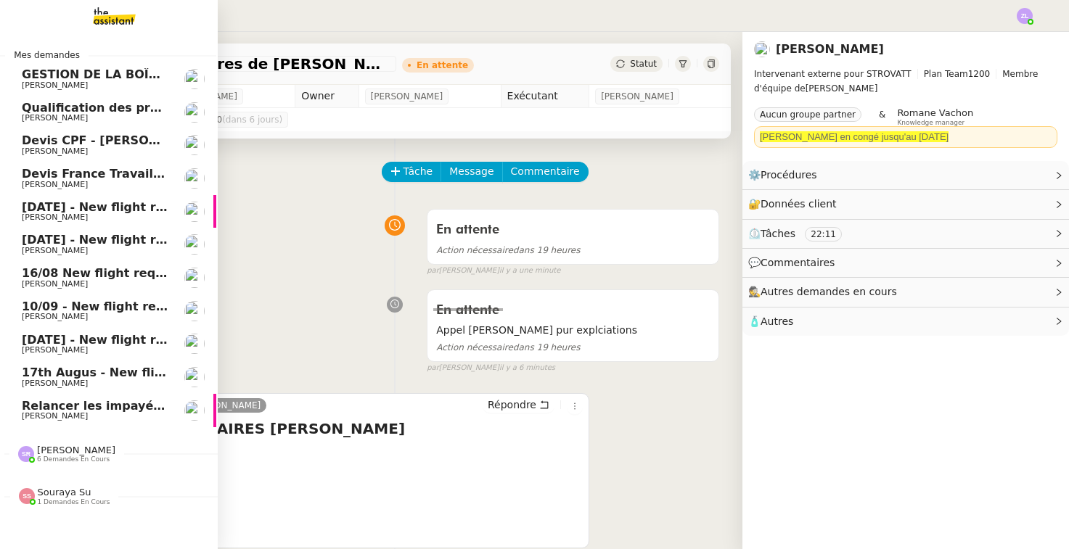
click at [55, 172] on span "Devis France Travail - Mme Talbi" at bounding box center [127, 174] width 210 height 14
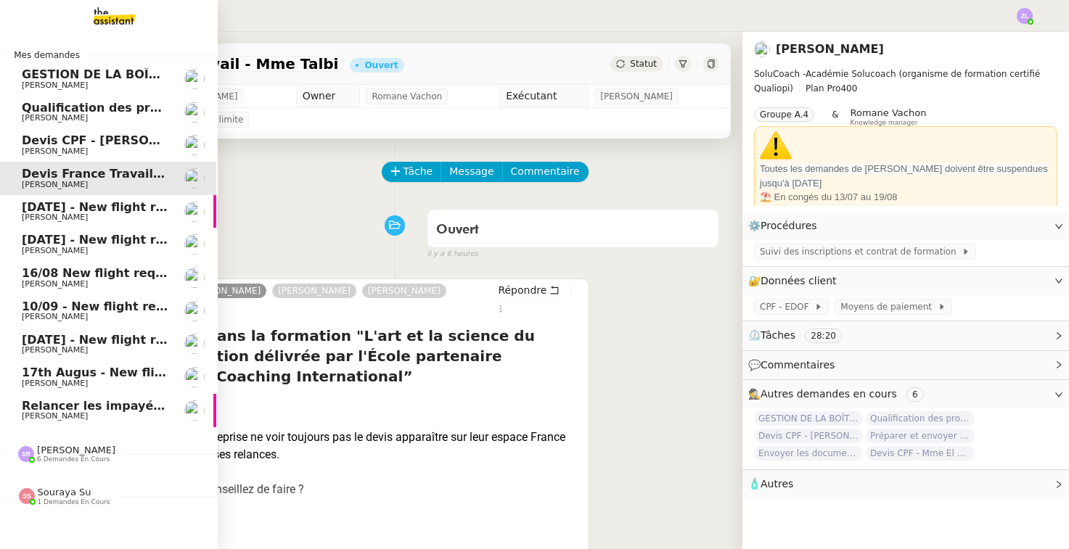
click at [115, 449] on span "[PERSON_NAME]" at bounding box center [76, 450] width 78 height 11
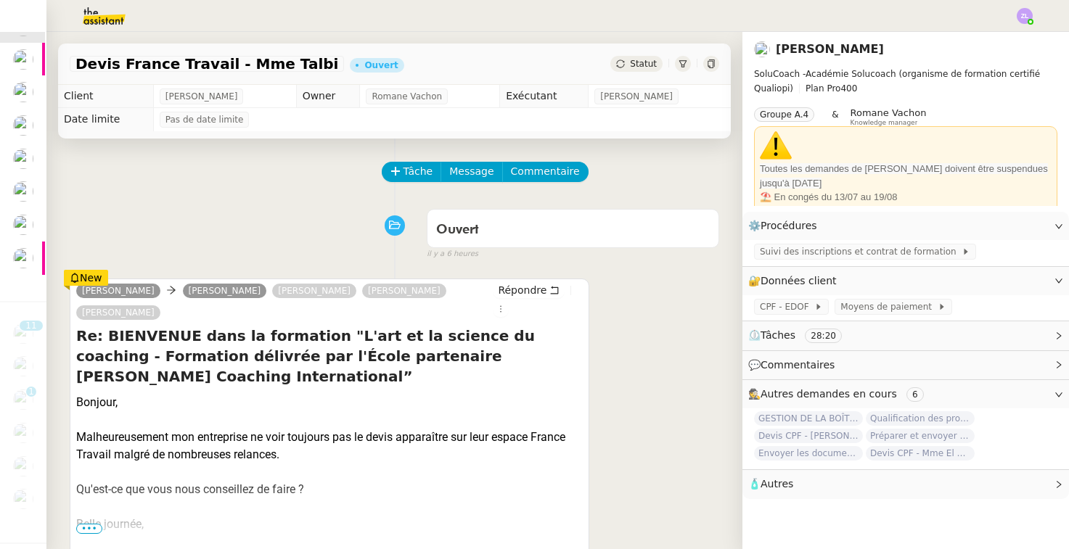
scroll to position [151, 1]
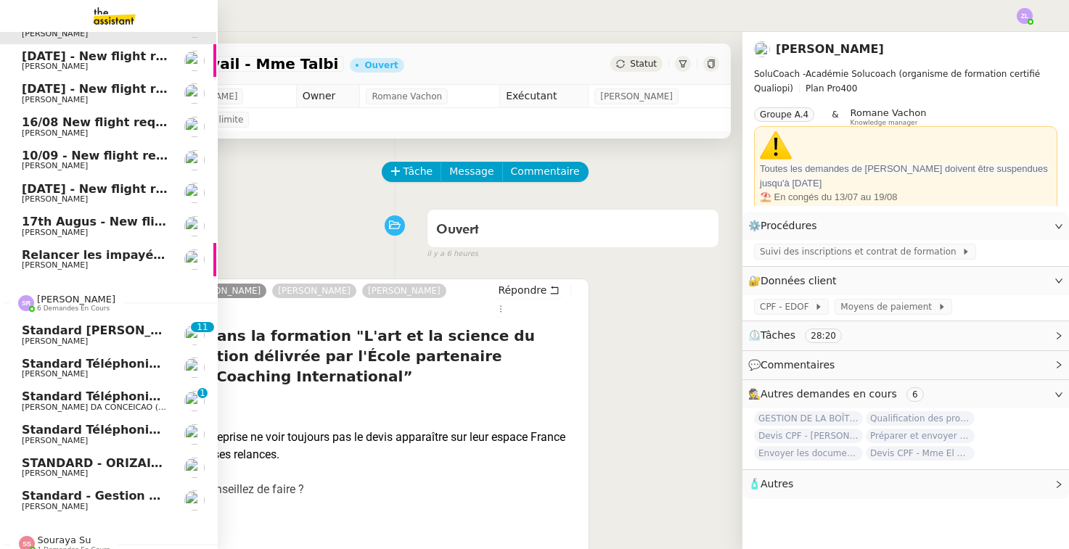
click at [78, 436] on span "[PERSON_NAME]" at bounding box center [55, 440] width 66 height 9
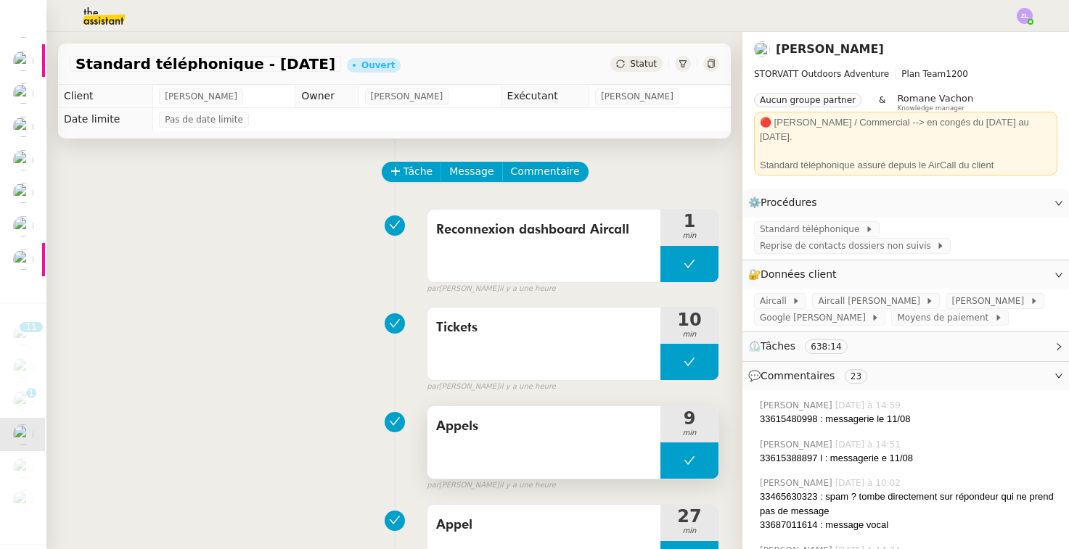
click at [636, 436] on span "Appels" at bounding box center [544, 427] width 216 height 22
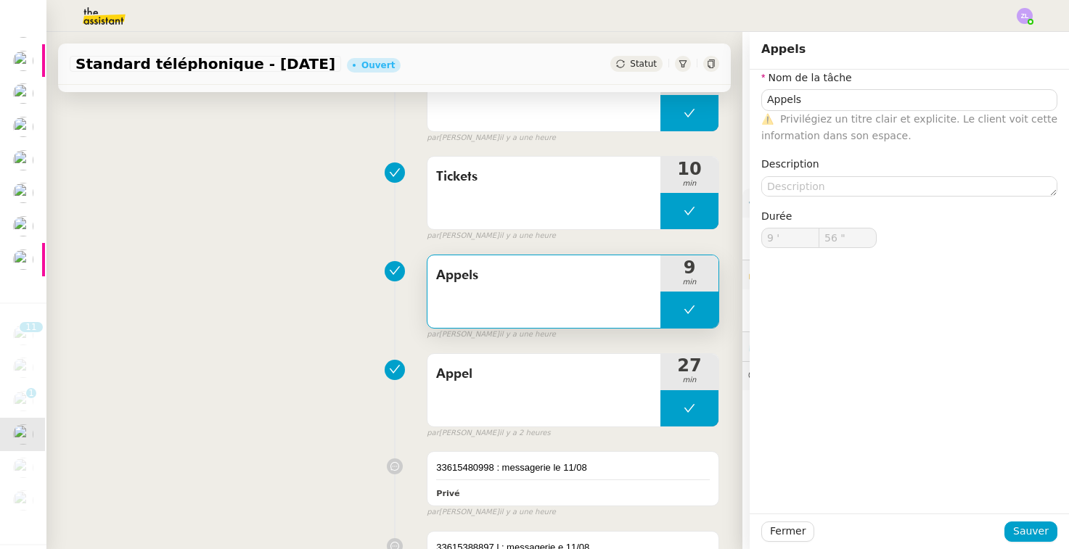
scroll to position [152, 0]
click at [674, 401] on button at bounding box center [689, 408] width 58 height 36
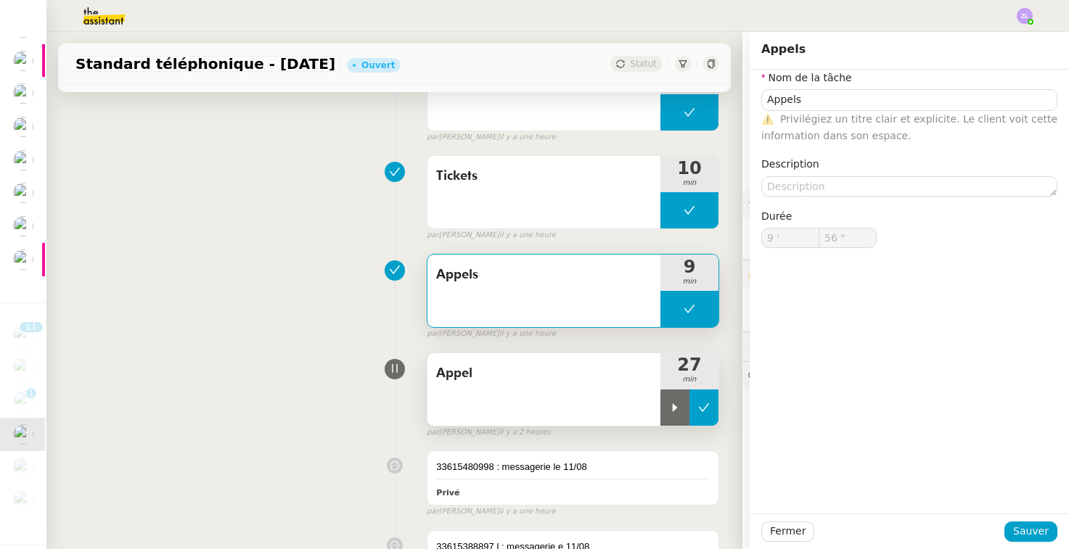
type input "Appels"
type input "9 '"
type input "56 ""
click at [674, 402] on icon at bounding box center [675, 408] width 12 height 12
type input "Appels"
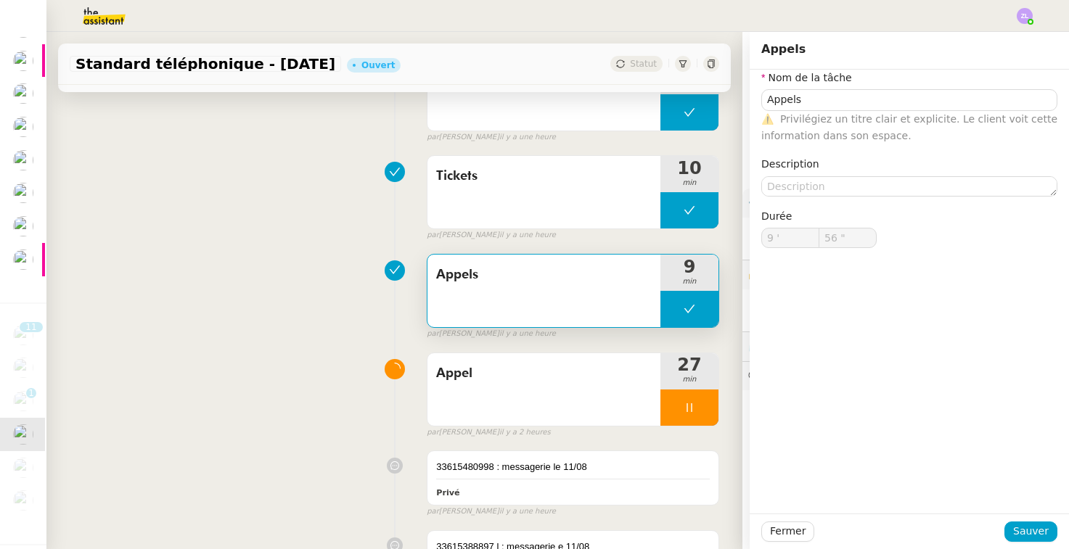
type input "9 '"
type input "56 ""
click at [852, 533] on span "Sauver" at bounding box center [1031, 531] width 36 height 17
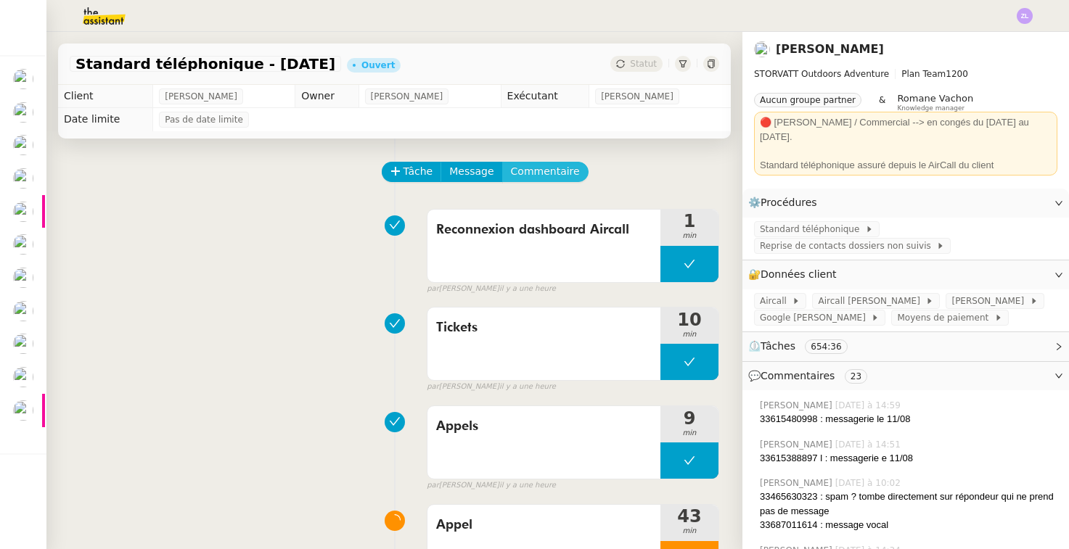
click at [535, 172] on span "Commentaire" at bounding box center [545, 171] width 69 height 17
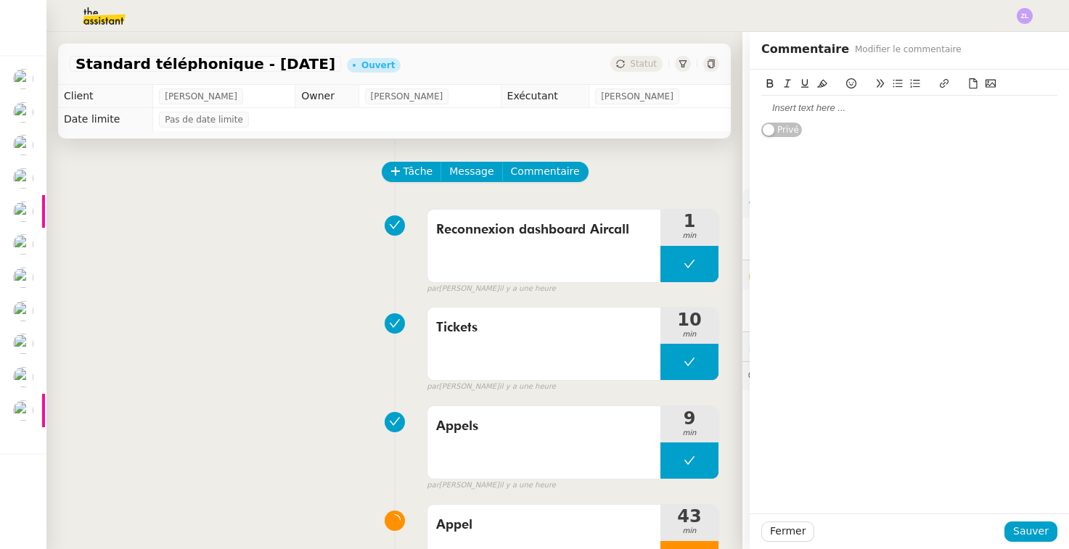
click at [783, 111] on div at bounding box center [909, 108] width 296 height 13
click at [763, 131] on div "é standard téléphonique / j'ai raccro" at bounding box center [909, 134] width 296 height 13
click at [767, 136] on div "é standard téléphonique / j'ai raccro" at bounding box center [909, 134] width 296 height 13
click at [852, 105] on div "+33 3 77 02 86 06 : standard téléphonique / j'ai raccro" at bounding box center [909, 108] width 296 height 13
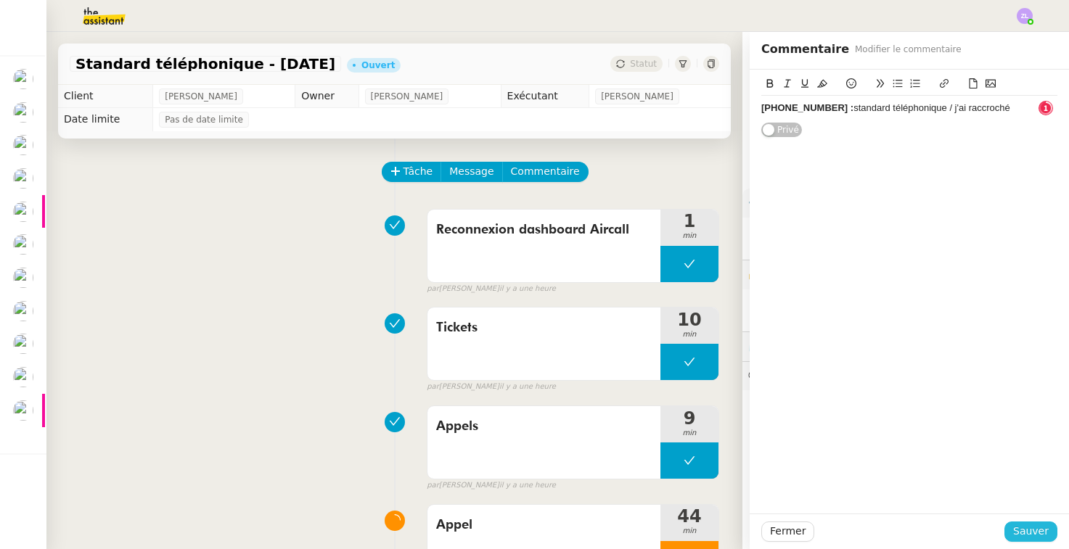
click at [852, 535] on span "Sauver" at bounding box center [1031, 531] width 36 height 17
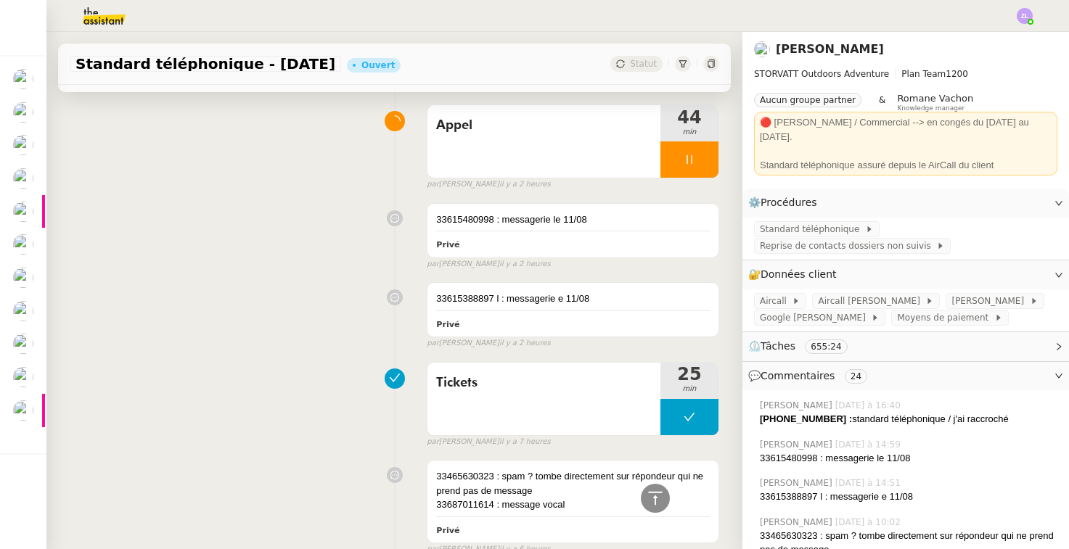
scroll to position [439, 0]
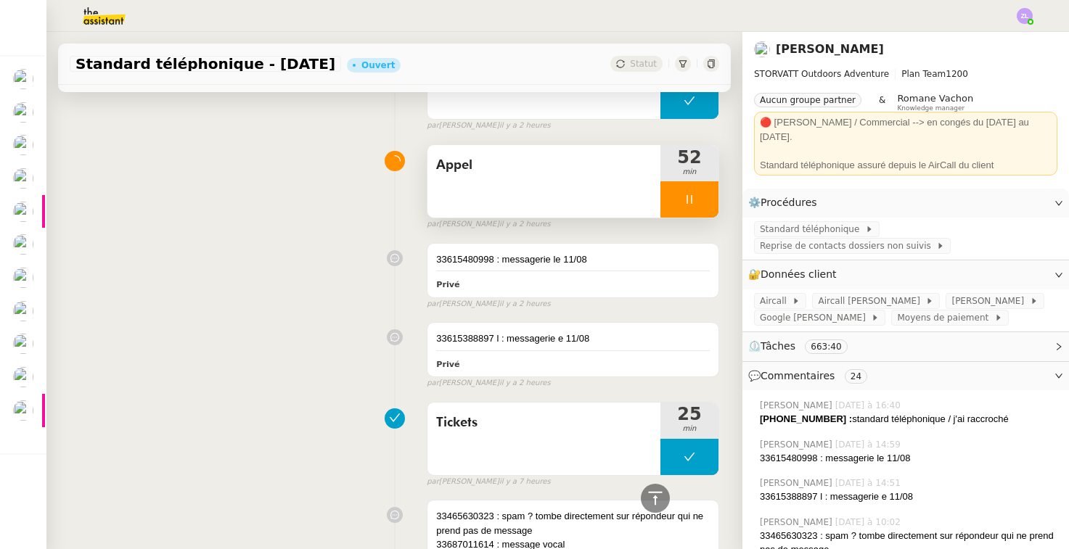
click at [679, 207] on div at bounding box center [689, 199] width 58 height 36
click at [675, 194] on icon at bounding box center [675, 200] width 12 height 12
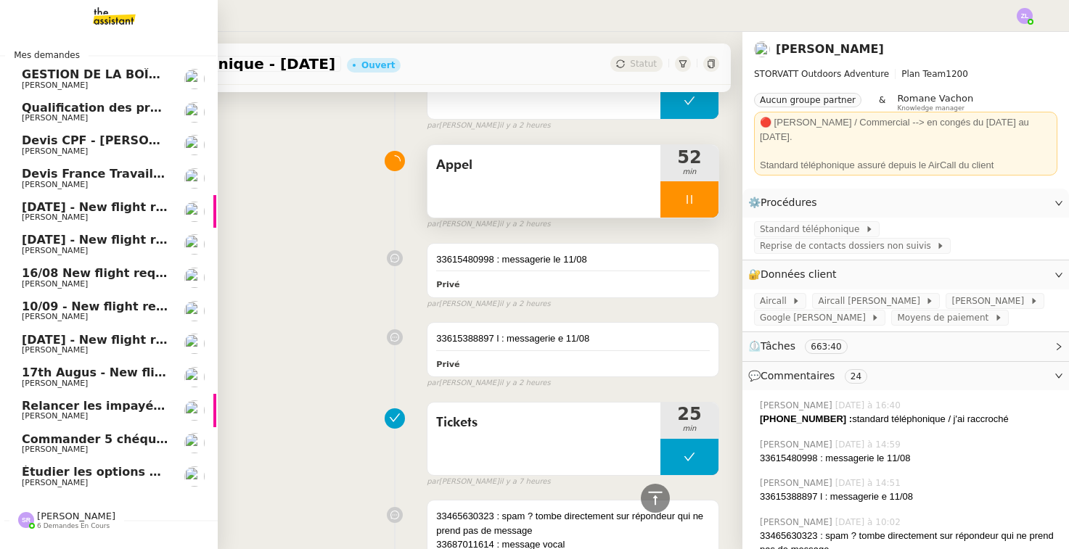
click at [94, 446] on span "[PERSON_NAME]" at bounding box center [95, 450] width 147 height 9
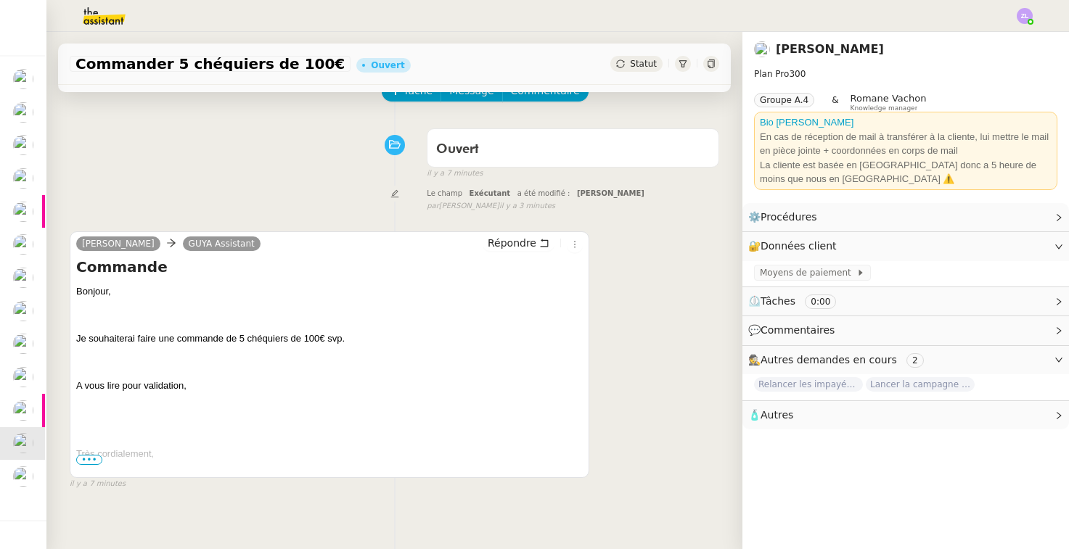
scroll to position [81, 0]
click at [89, 456] on span "•••" at bounding box center [89, 459] width 26 height 10
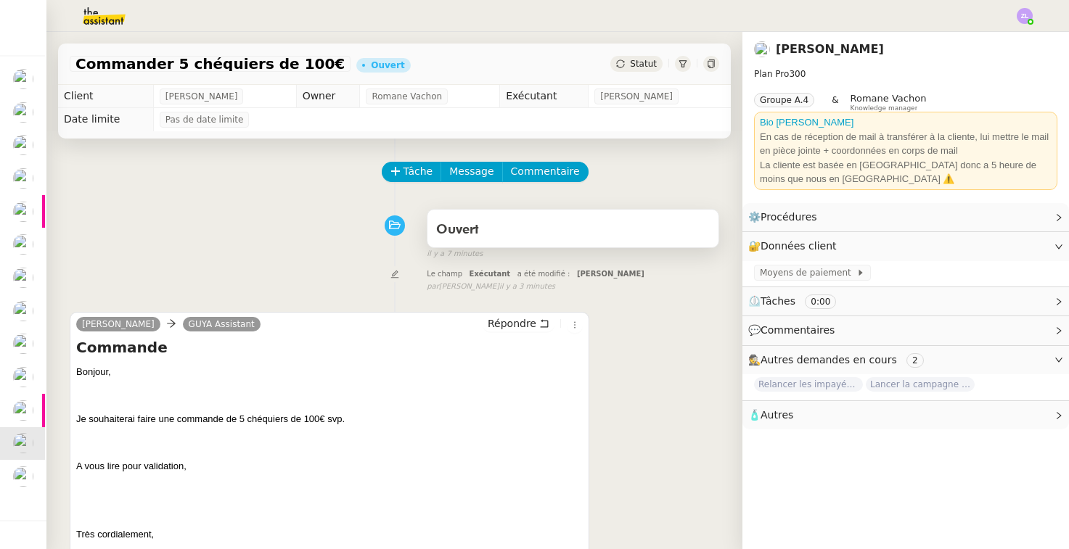
scroll to position [57, 0]
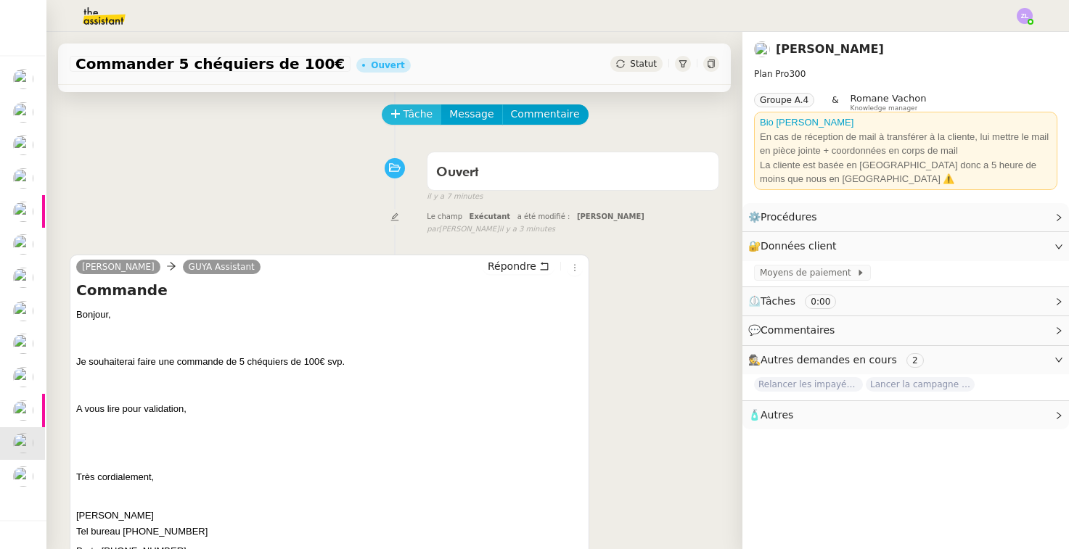
click at [416, 109] on span "Tâche" at bounding box center [418, 114] width 30 height 17
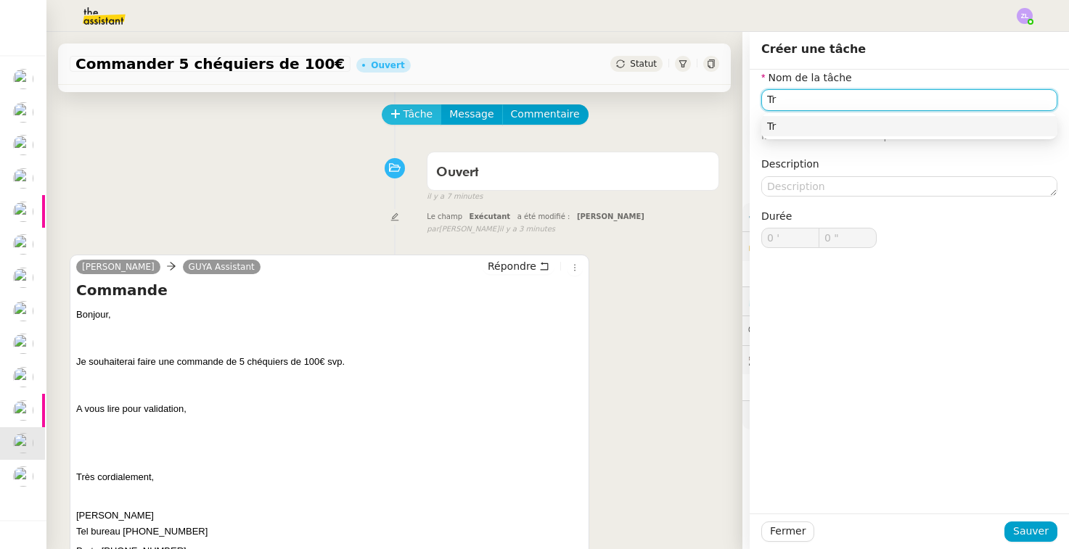
type input "T"
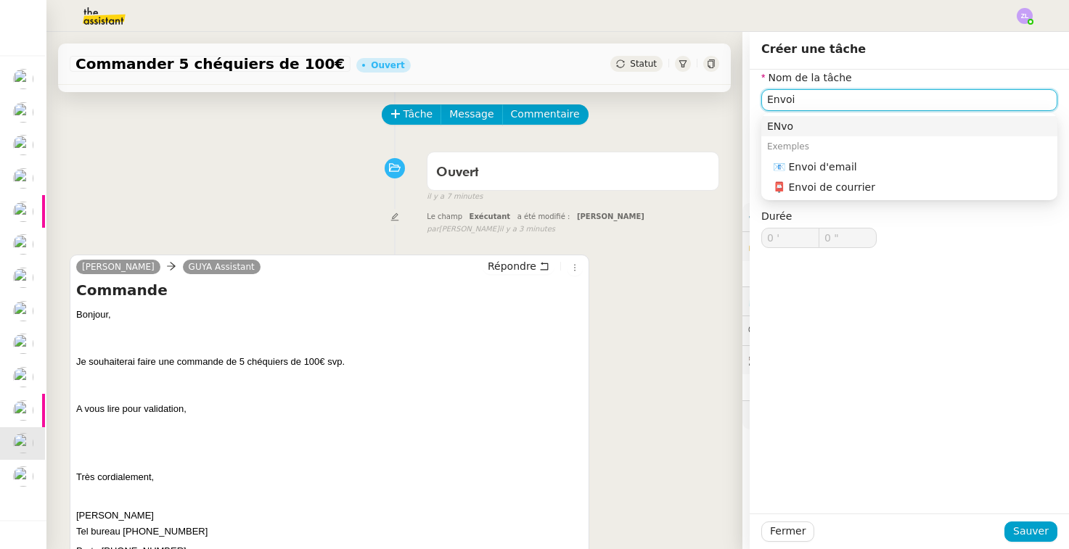
drag, startPoint x: 447, startPoint y: 124, endPoint x: 819, endPoint y: 165, distance: 374.4
click at [819, 165] on div "📧 Envoi d'email" at bounding box center [912, 166] width 279 height 13
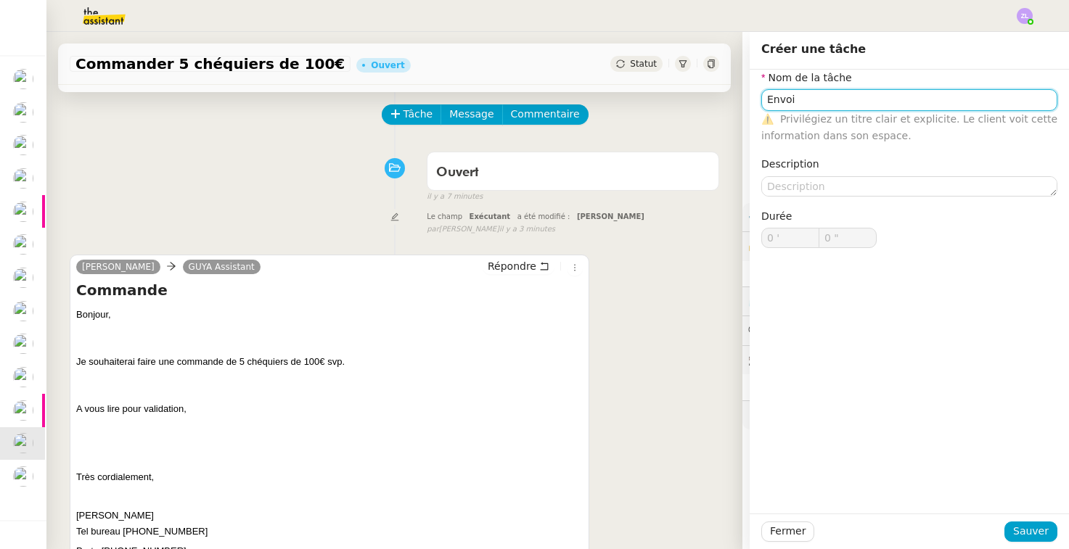
type input "Envoi d'email"
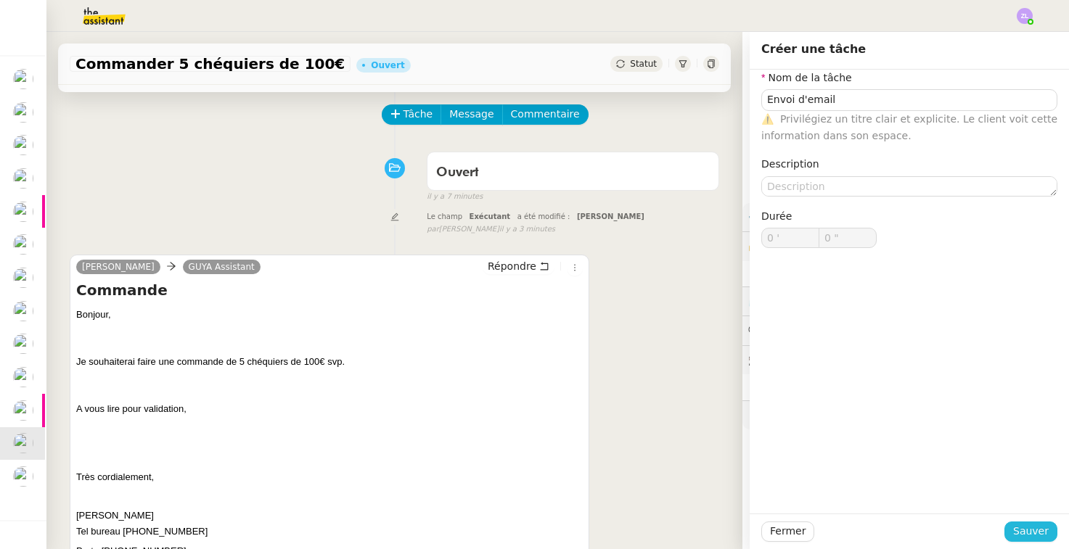
click at [852, 533] on span "Sauver" at bounding box center [1031, 531] width 36 height 17
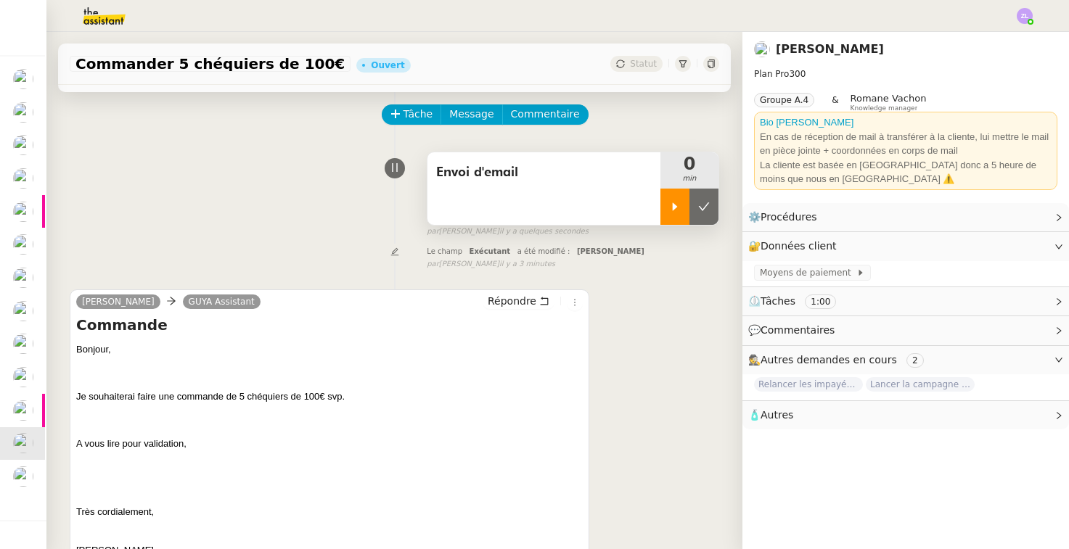
click at [668, 198] on div at bounding box center [674, 207] width 29 height 36
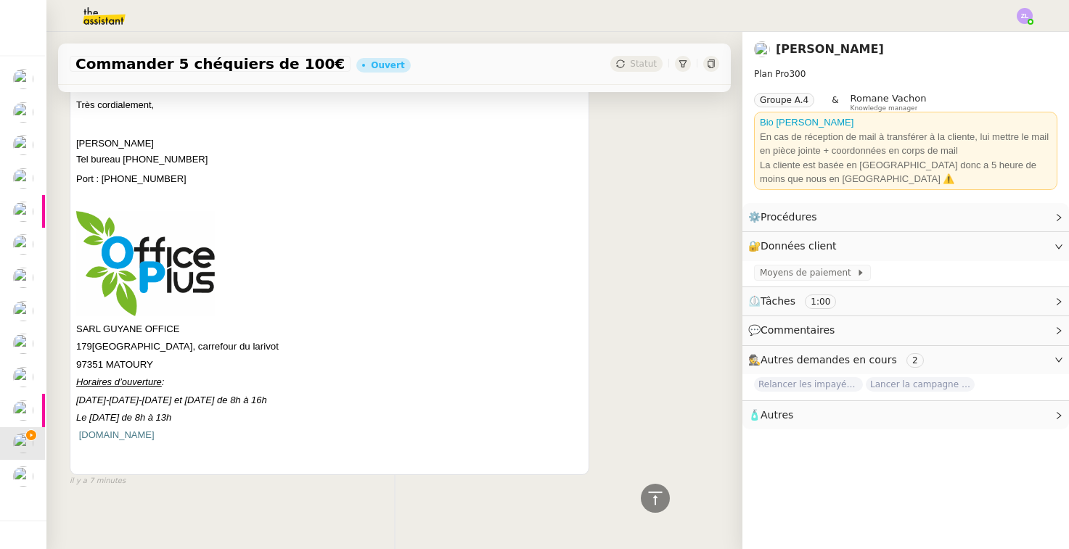
scroll to position [464, 0]
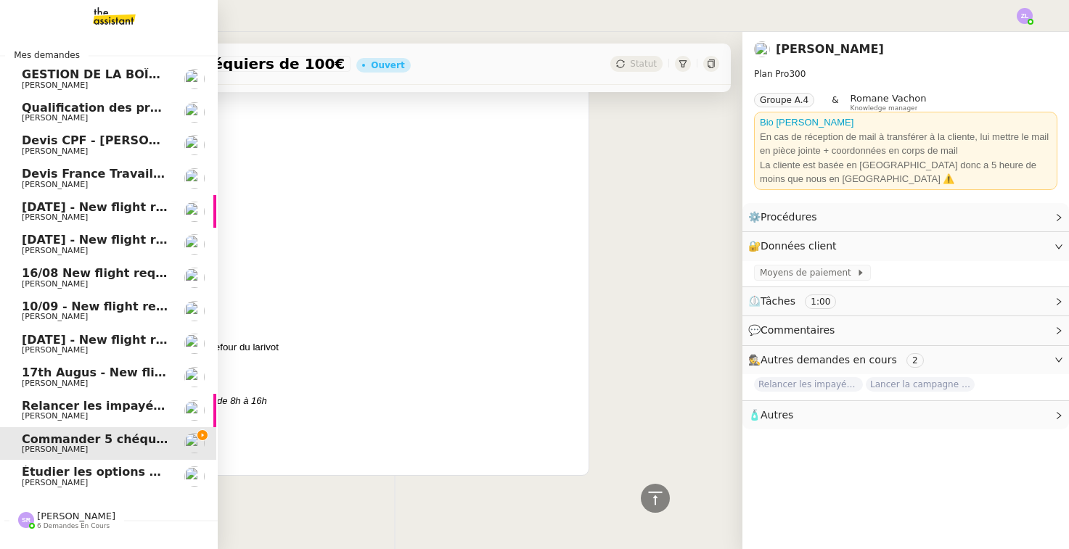
click at [25, 403] on span "Relancer les impayés du premier semestre" at bounding box center [161, 406] width 279 height 14
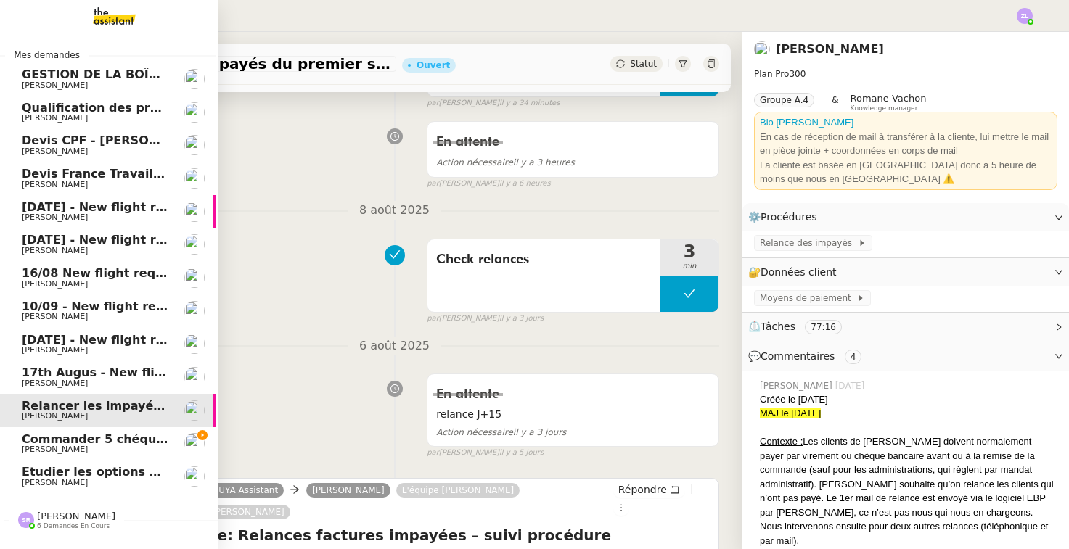
click at [59, 438] on span "Commander 5 chéquiers de 100€" at bounding box center [130, 439] width 216 height 14
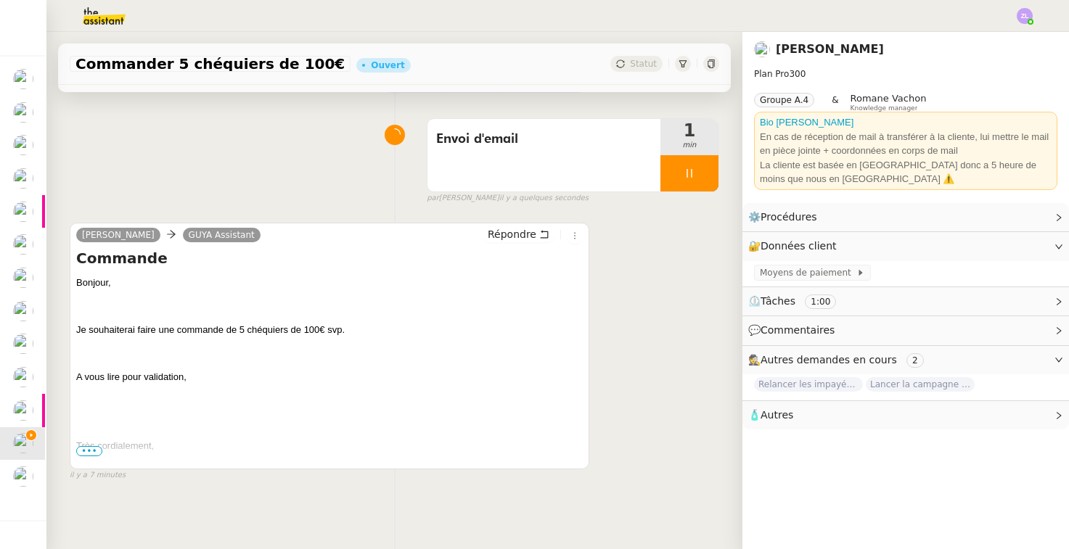
scroll to position [99, 0]
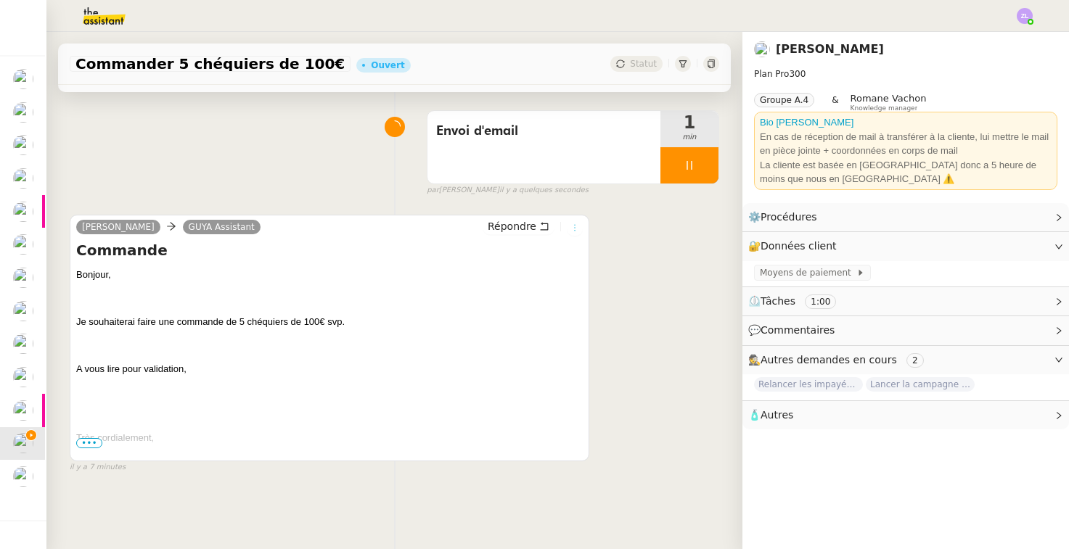
click at [576, 234] on button at bounding box center [575, 228] width 16 height 16
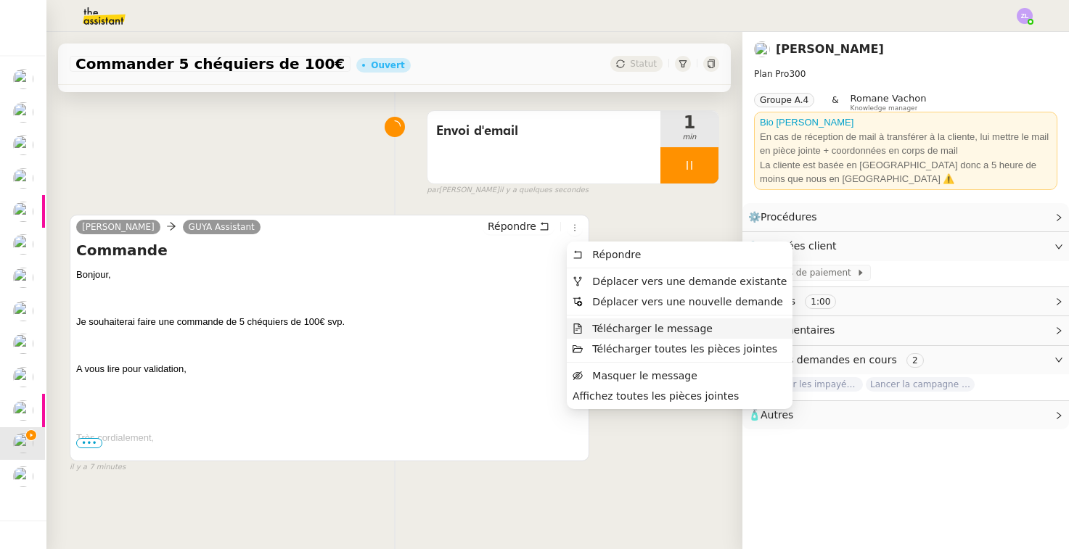
click at [613, 329] on span "Télécharger le message" at bounding box center [652, 329] width 120 height 12
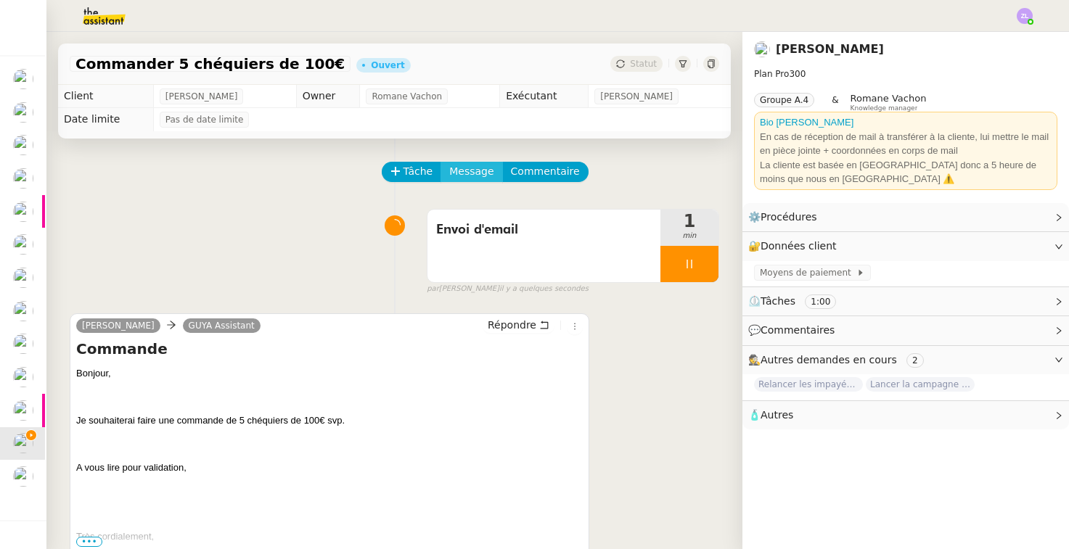
scroll to position [0, 0]
click at [460, 171] on span "Message" at bounding box center [471, 171] width 44 height 17
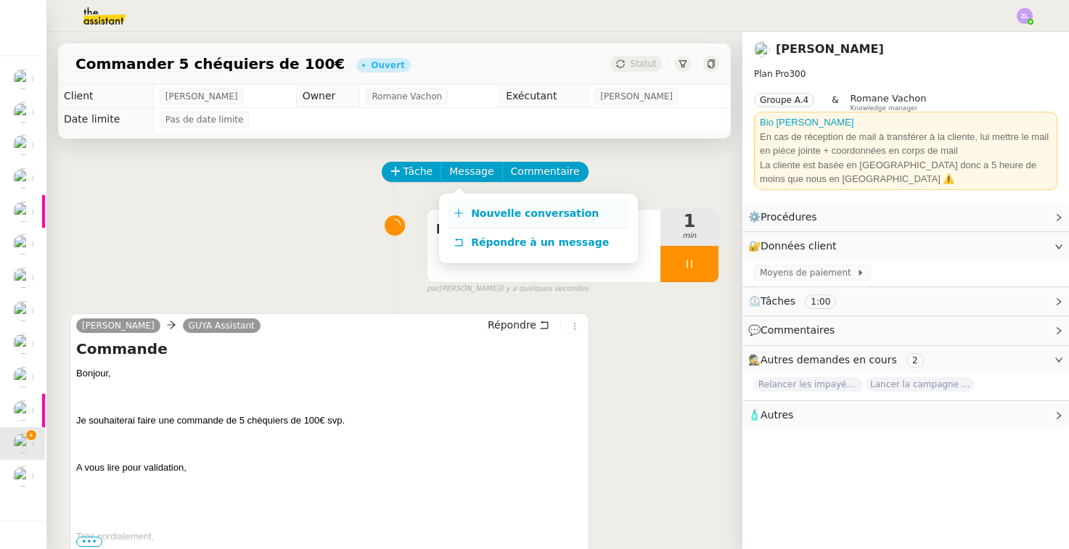
click at [488, 208] on span "Nouvelle conversation" at bounding box center [535, 214] width 128 height 12
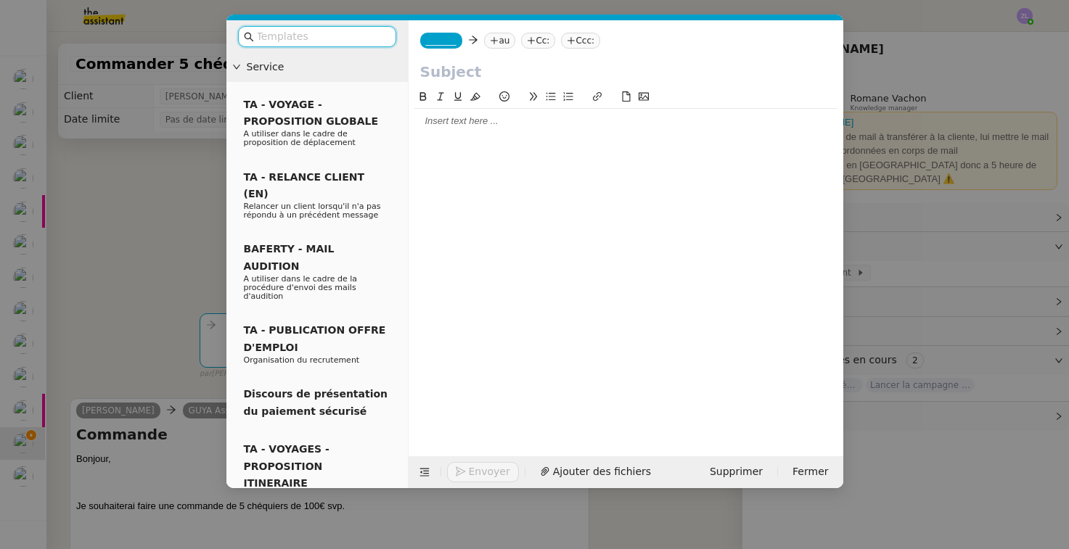
click at [444, 41] on span "_______" at bounding box center [441, 41] width 30 height 10
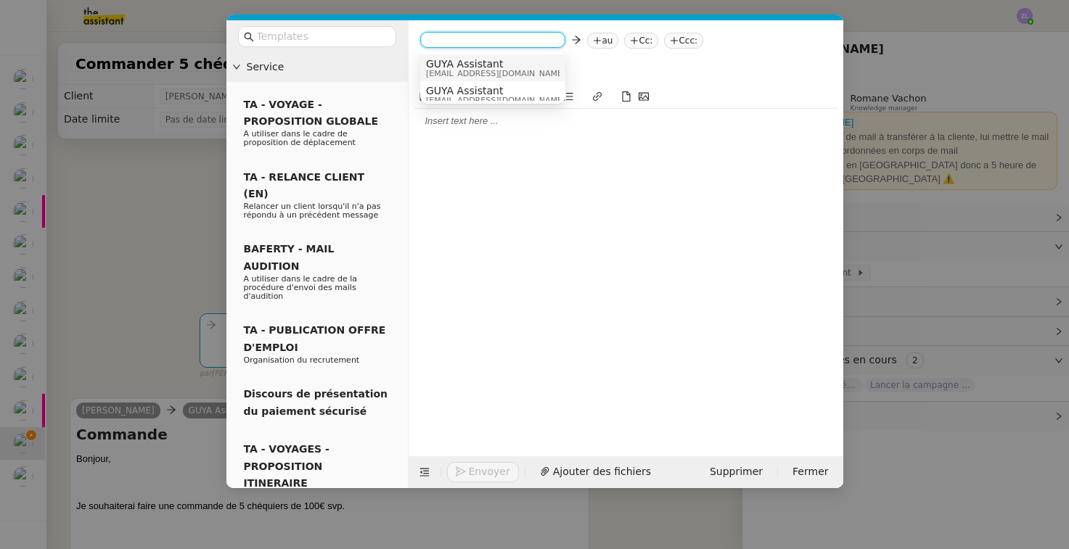
click at [459, 71] on span "[EMAIL_ADDRESS][DOMAIN_NAME]" at bounding box center [495, 74] width 139 height 8
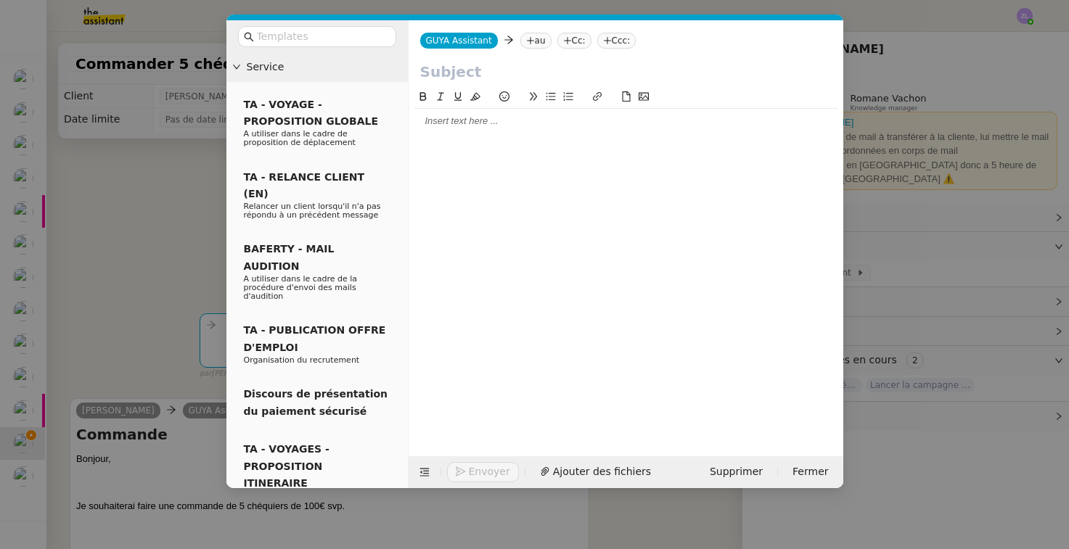
click at [520, 37] on nz-tag "au" at bounding box center [535, 41] width 31 height 16
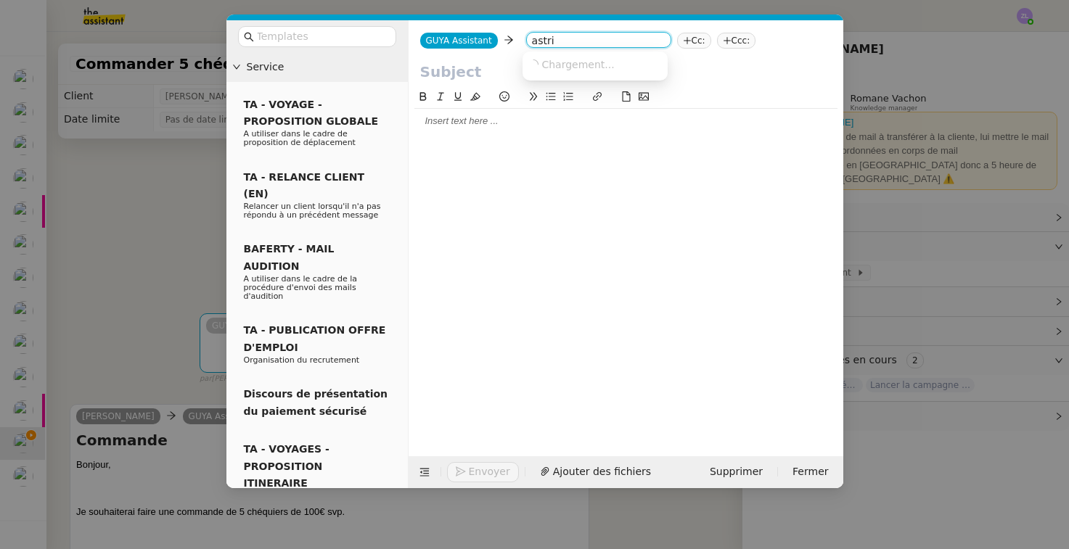
type input "astrid"
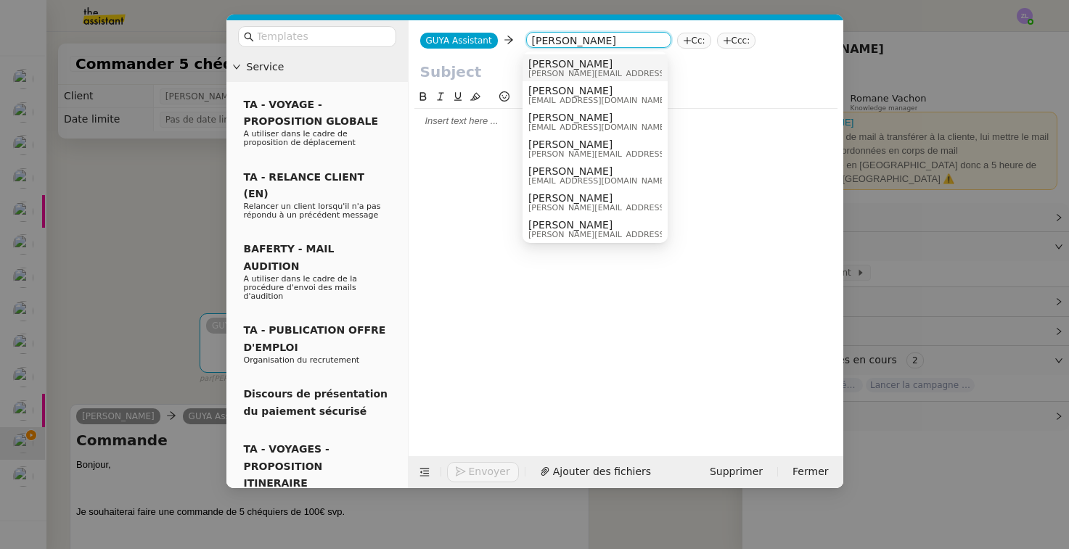
click at [583, 70] on span "[PERSON_NAME][EMAIL_ADDRESS][DOMAIN_NAME]" at bounding box center [631, 74] width 206 height 8
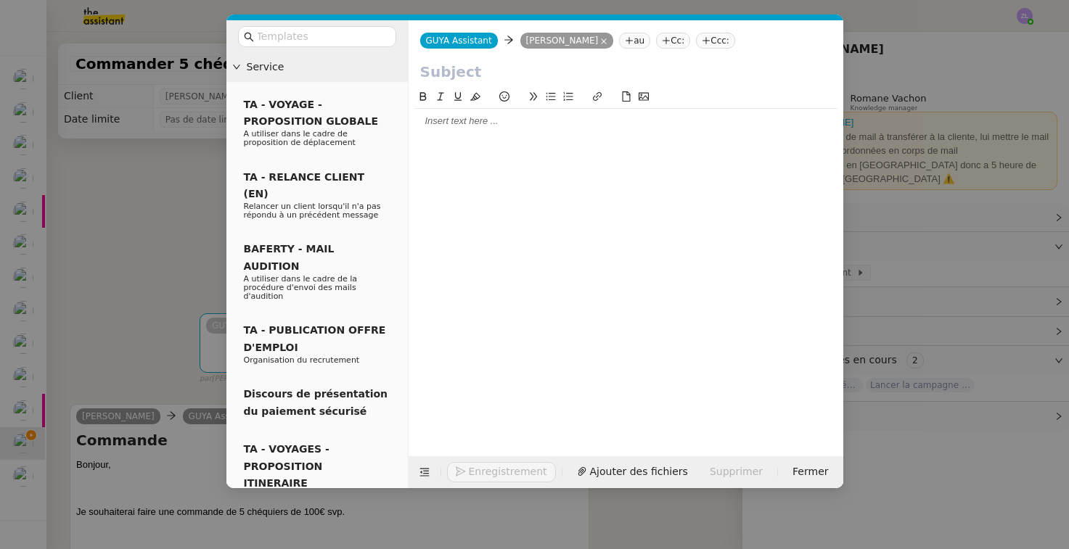
click at [659, 38] on nz-tag "Cc:" at bounding box center [673, 41] width 34 height 16
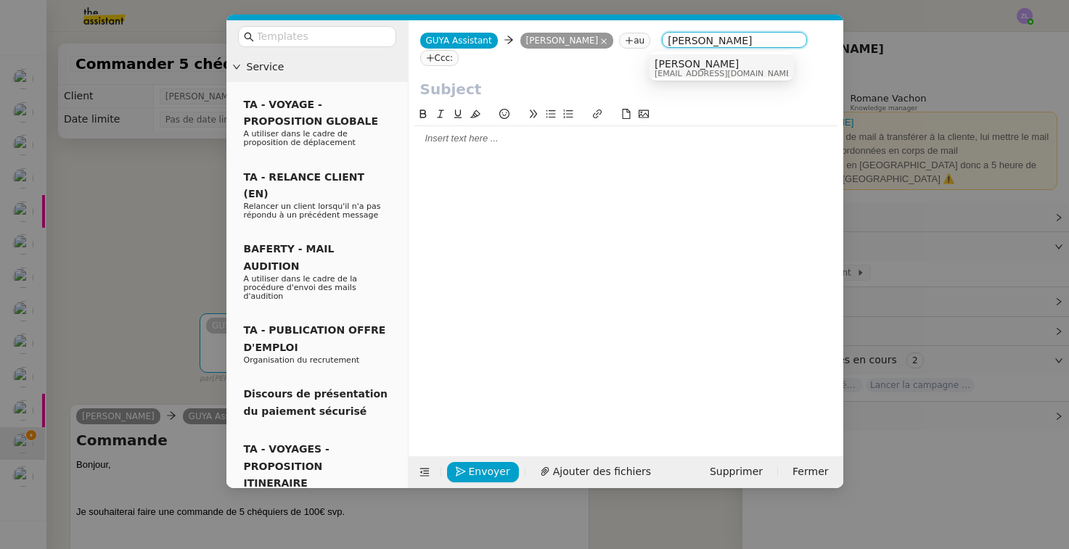
type input "celia etheve"
click at [721, 66] on span "[PERSON_NAME]" at bounding box center [723, 64] width 139 height 12
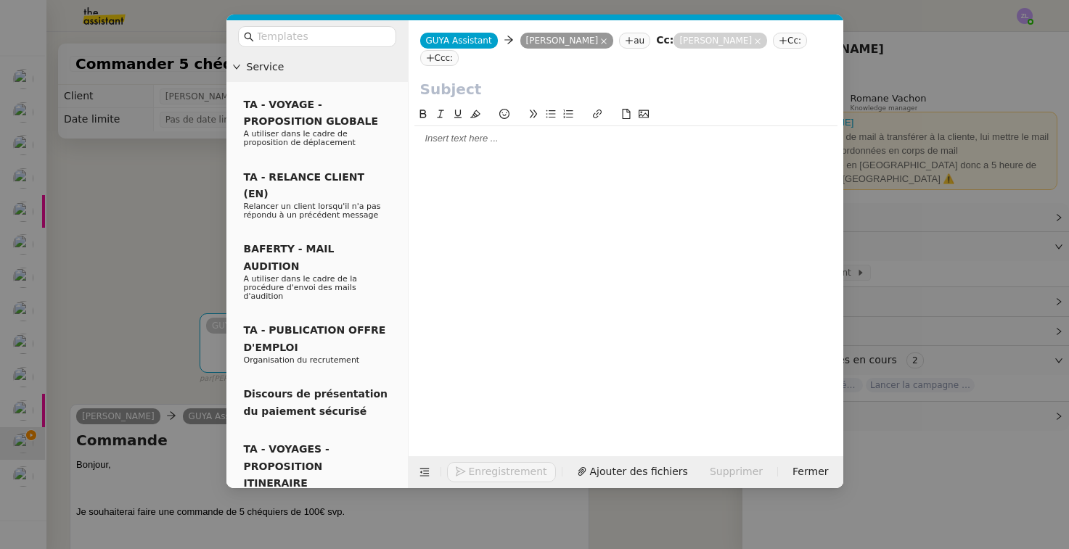
click at [446, 78] on input "text" at bounding box center [625, 89] width 411 height 22
type input "E"
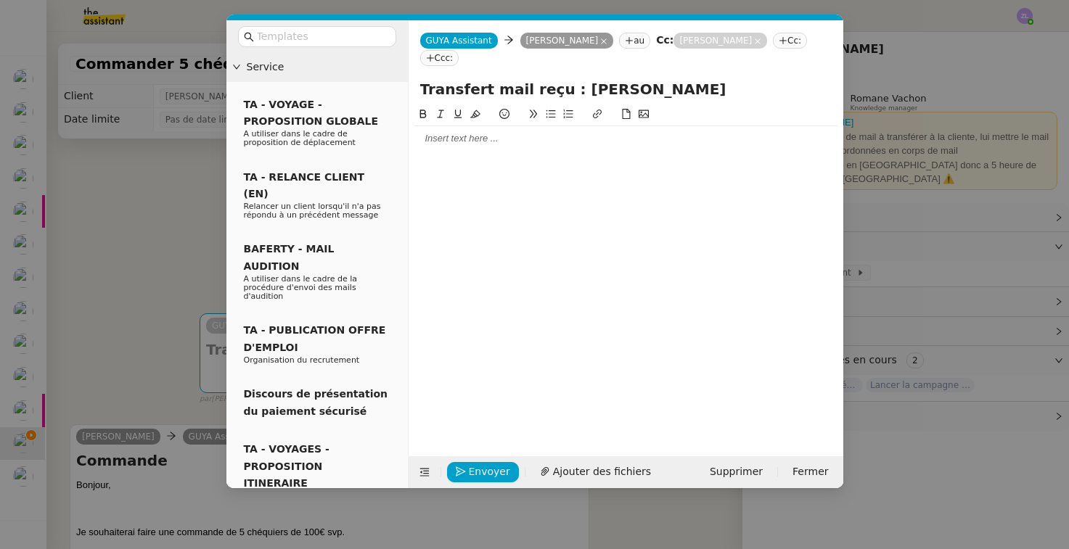
type input "Transfert mail reçu : [PERSON_NAME]"
click at [447, 131] on div at bounding box center [625, 138] width 423 height 25
click at [599, 473] on span "Ajouter des fichiers" at bounding box center [602, 472] width 98 height 17
click at [571, 480] on button "Ajouter des fichiers" at bounding box center [595, 472] width 128 height 20
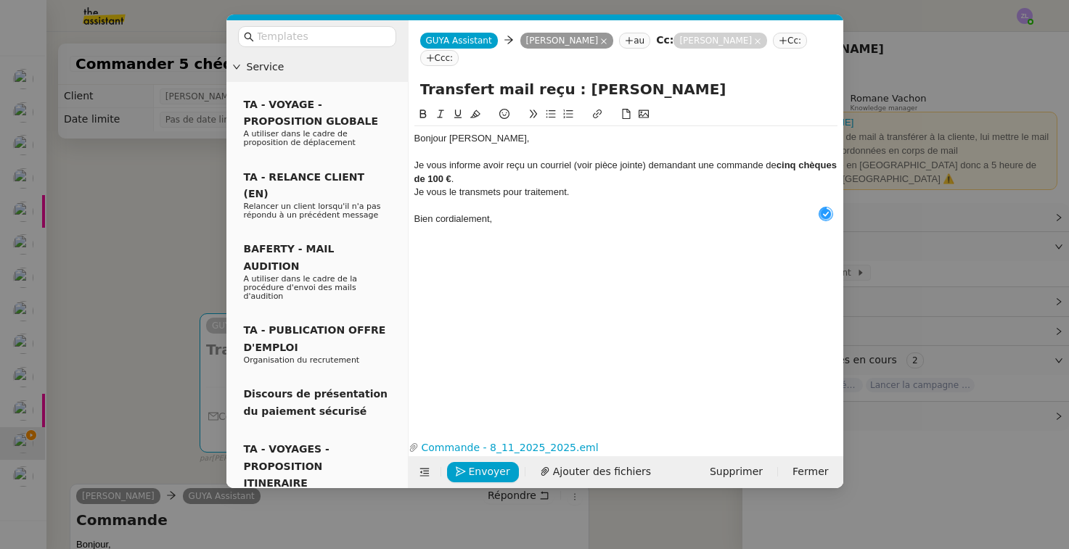
scroll to position [15, 0]
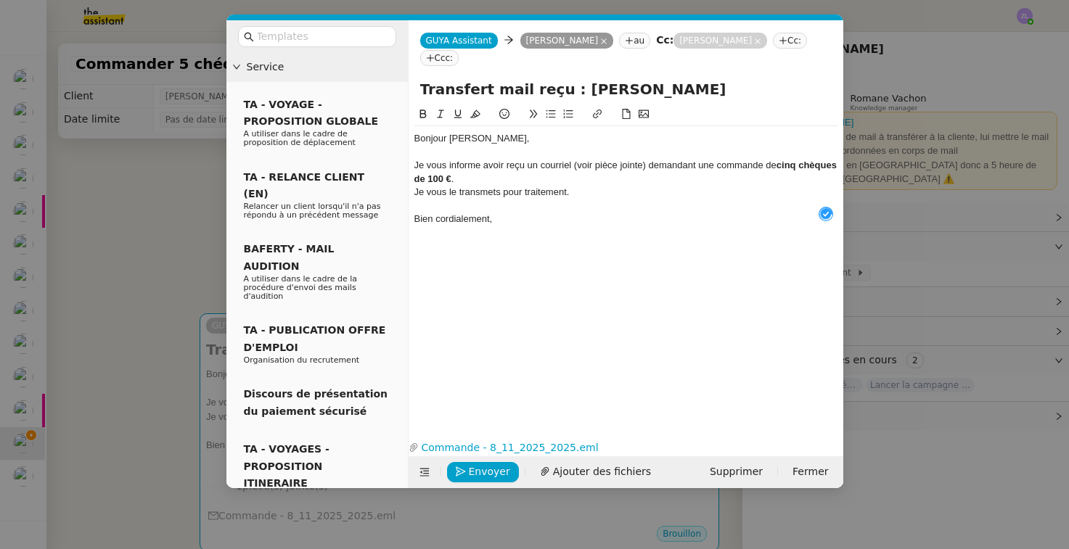
click at [510, 163] on div "Je vous informe avoir reçu un courriel (voir pièce jointe) demandant une comman…" at bounding box center [625, 172] width 423 height 27
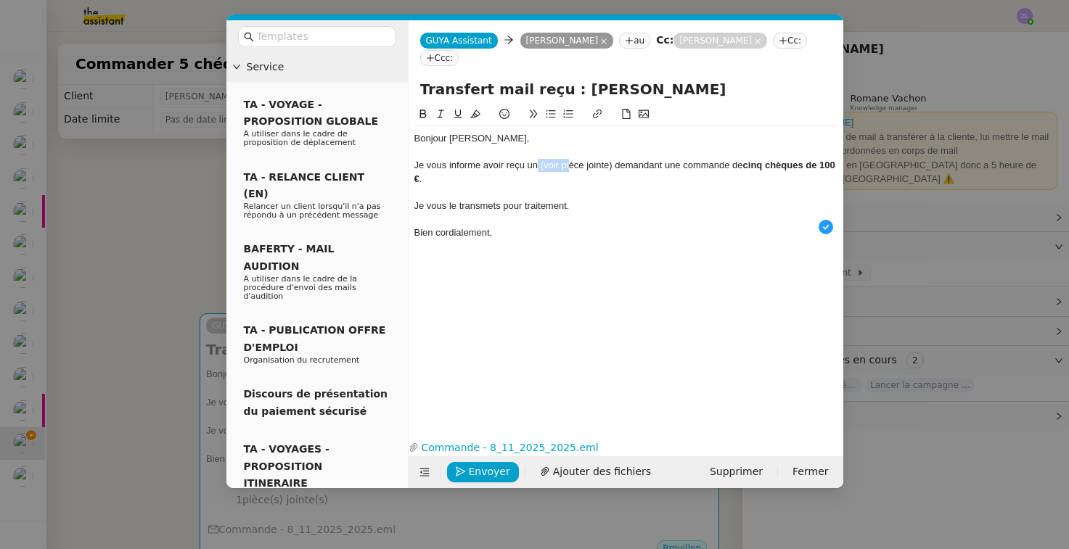
click at [538, 159] on div "Je vous informe avoir reçu un (voir pièce jointe) demandant une commande de cin…" at bounding box center [625, 172] width 423 height 27
click at [495, 226] on div "Bien cordialement," at bounding box center [625, 232] width 423 height 13
click at [494, 474] on span "Envoyer" at bounding box center [489, 472] width 41 height 17
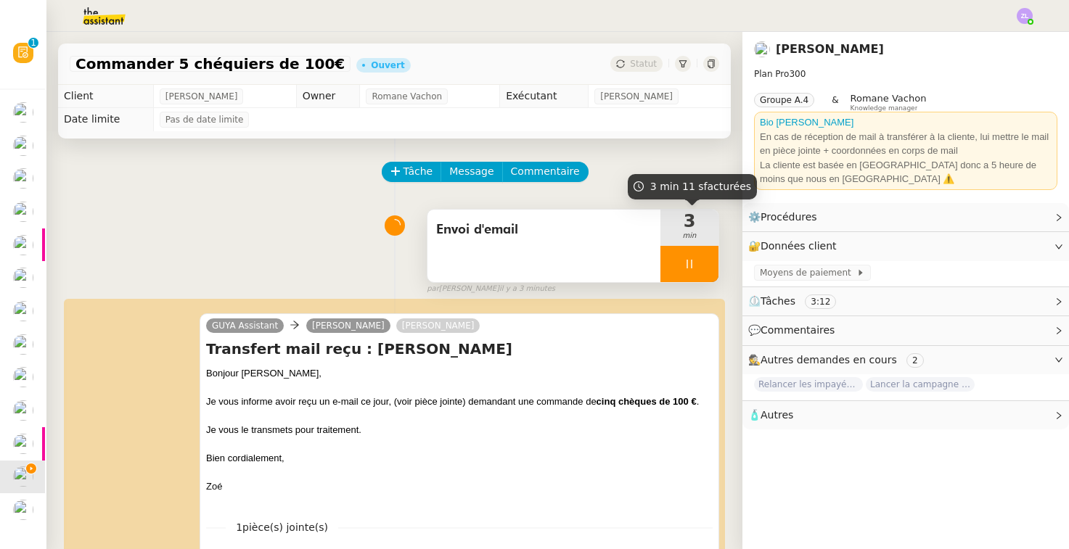
click at [674, 258] on div at bounding box center [689, 264] width 58 height 36
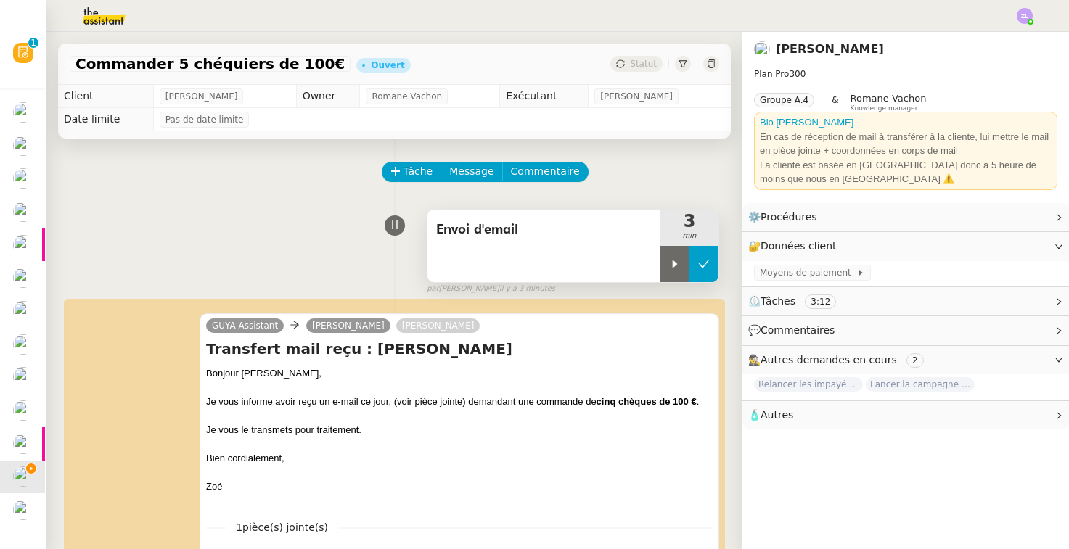
click at [705, 261] on icon at bounding box center [704, 264] width 12 height 12
click at [633, 57] on div "Statut" at bounding box center [636, 64] width 52 height 16
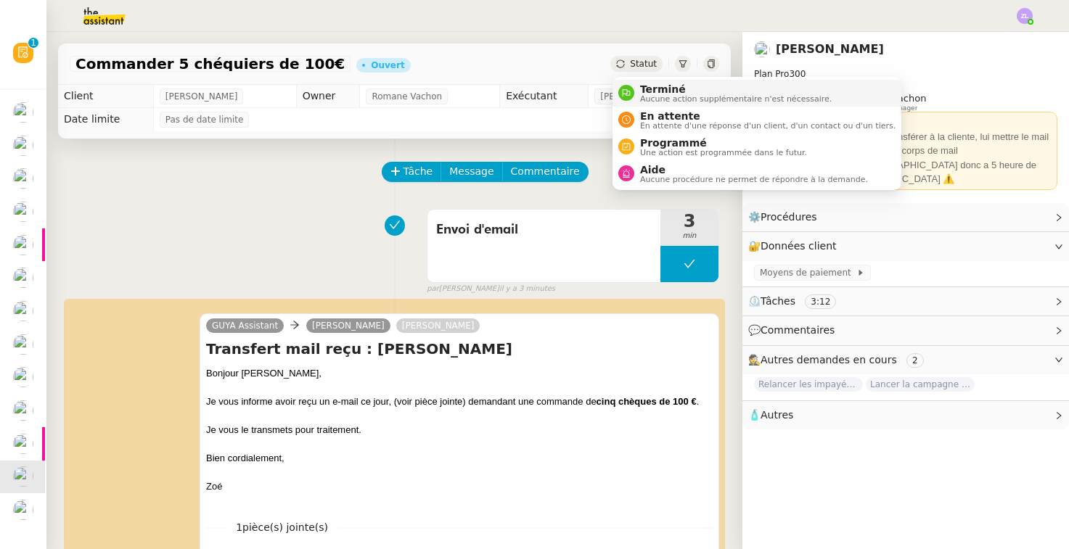
click at [647, 95] on span "Aucune action supplémentaire n'est nécessaire." at bounding box center [736, 99] width 192 height 8
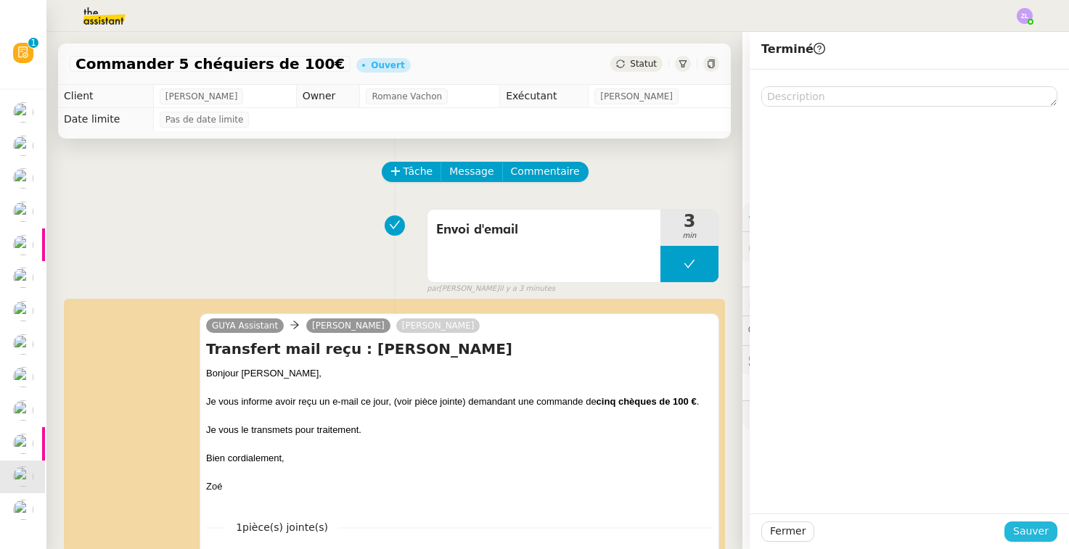
click at [852, 535] on span "Sauver" at bounding box center [1031, 531] width 36 height 17
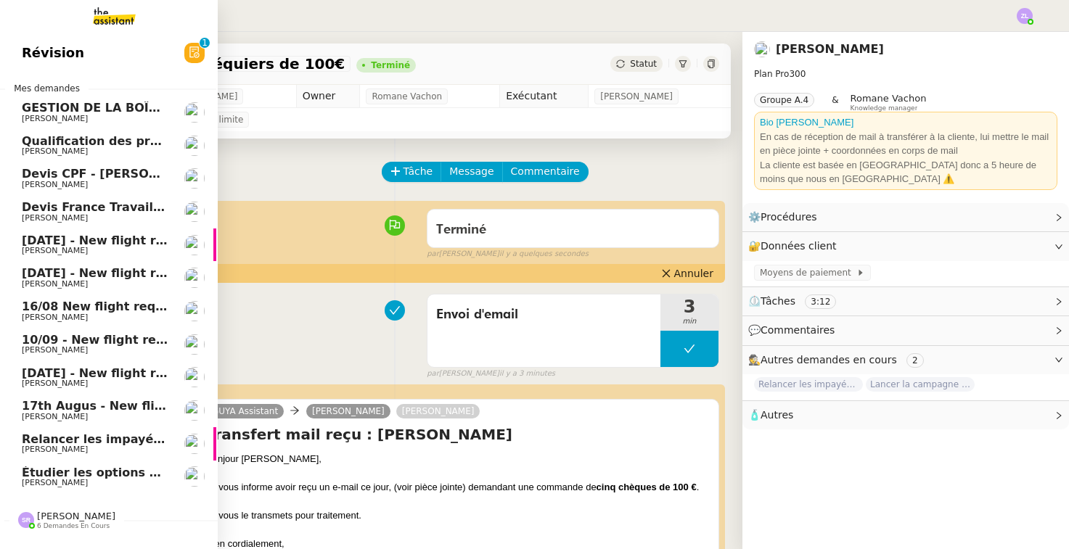
click at [70, 432] on span "Relancer les impayés du premier semestre" at bounding box center [161, 439] width 279 height 14
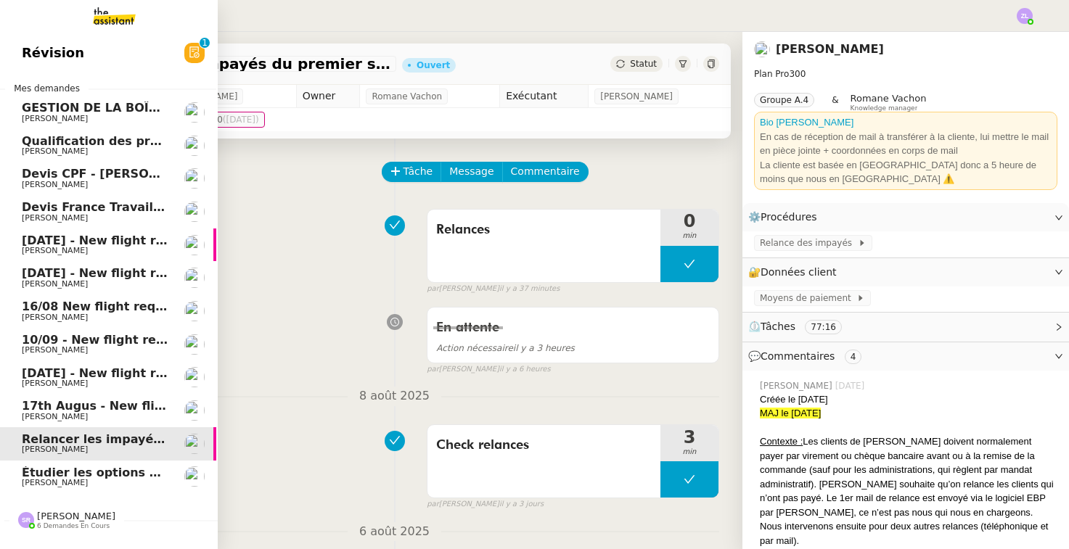
click at [108, 467] on span "Étudier les options de financement" at bounding box center [136, 473] width 229 height 14
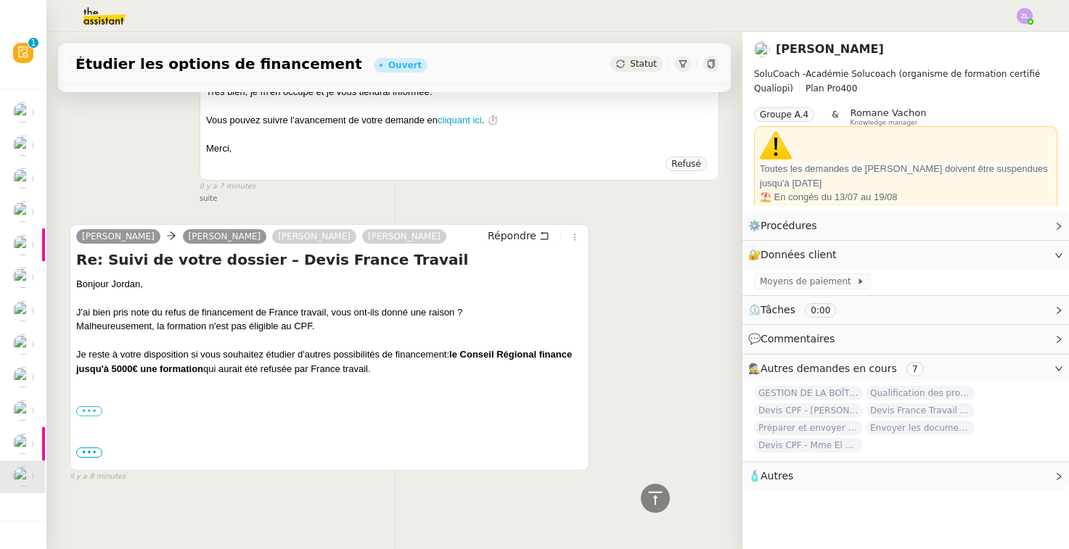
scroll to position [516, 0]
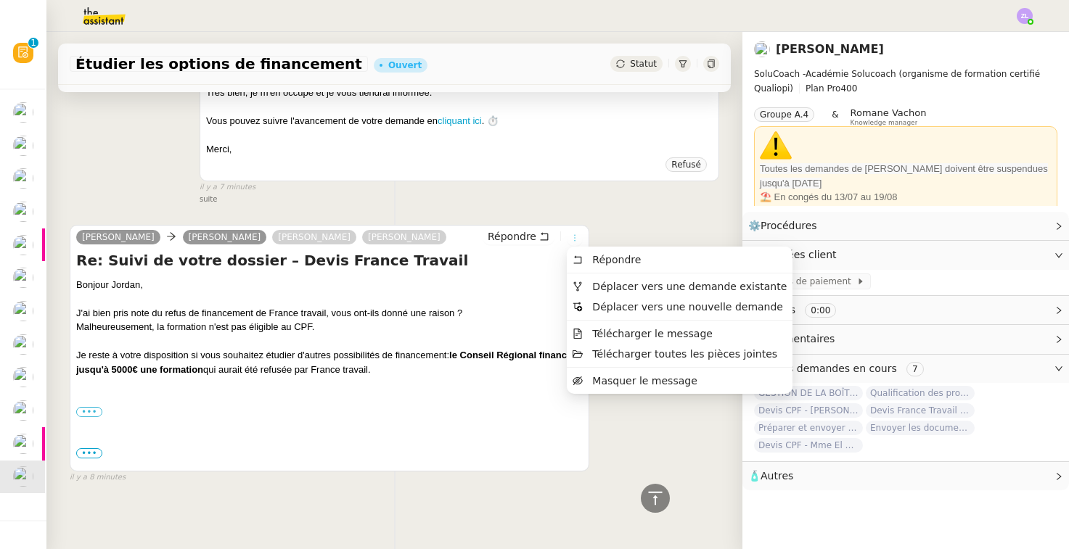
click at [574, 234] on icon at bounding box center [574, 238] width 9 height 9
click at [610, 289] on span "Déplacer vers une demande existante" at bounding box center [689, 287] width 194 height 12
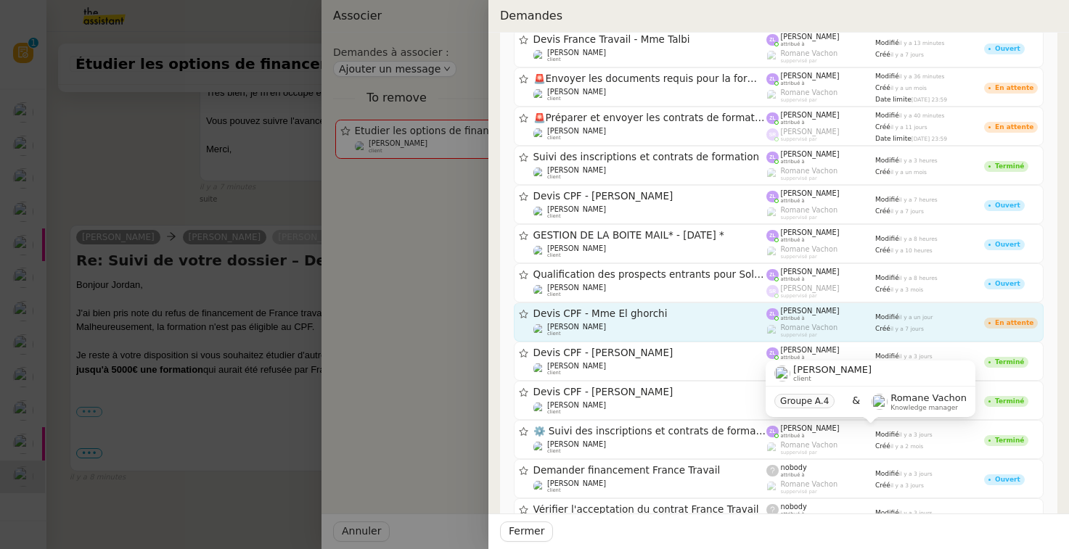
scroll to position [38, 0]
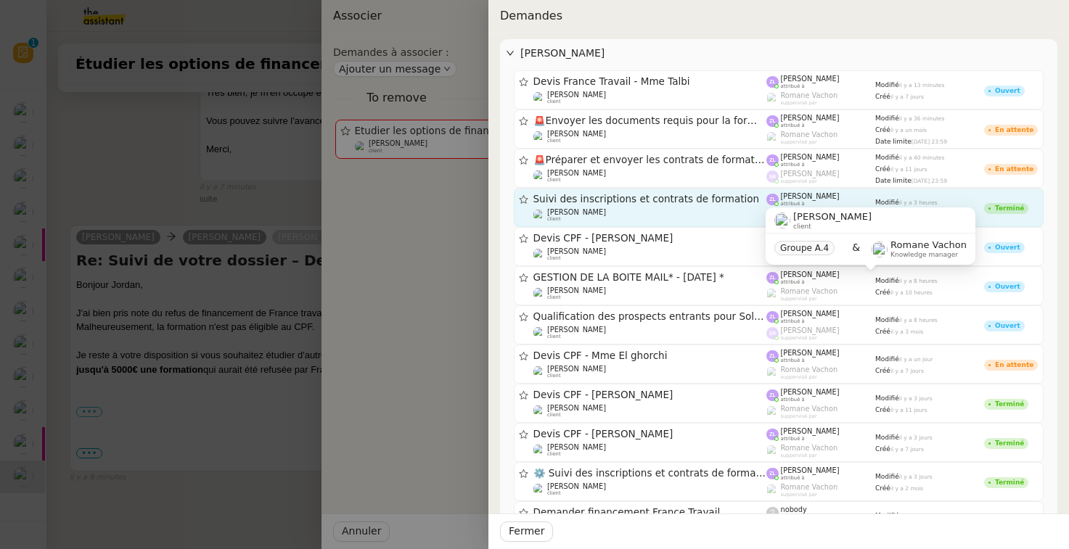
click at [602, 209] on span "[PERSON_NAME]" at bounding box center [576, 212] width 59 height 8
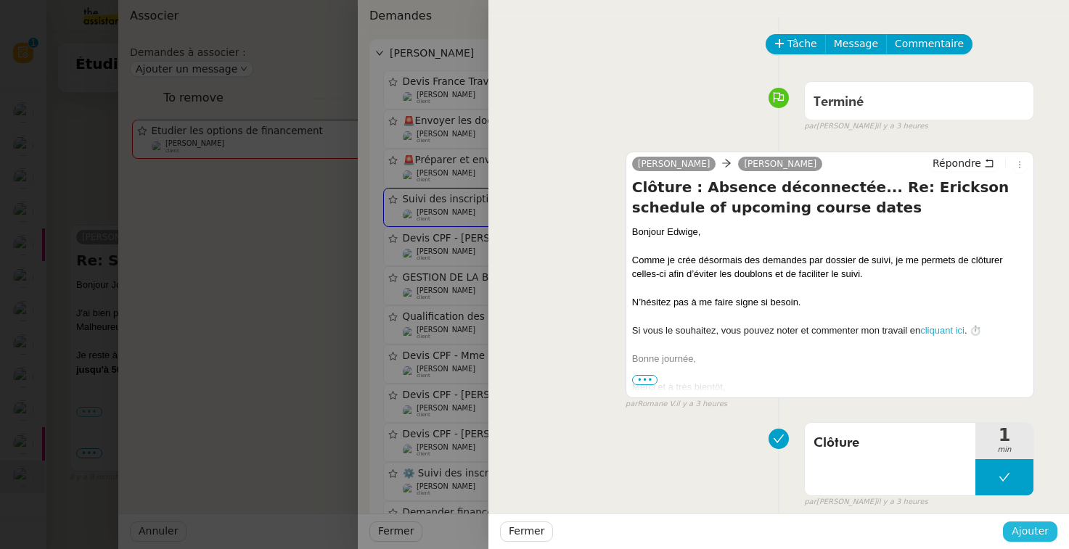
click at [852, 538] on span "Ajouter" at bounding box center [1029, 531] width 37 height 17
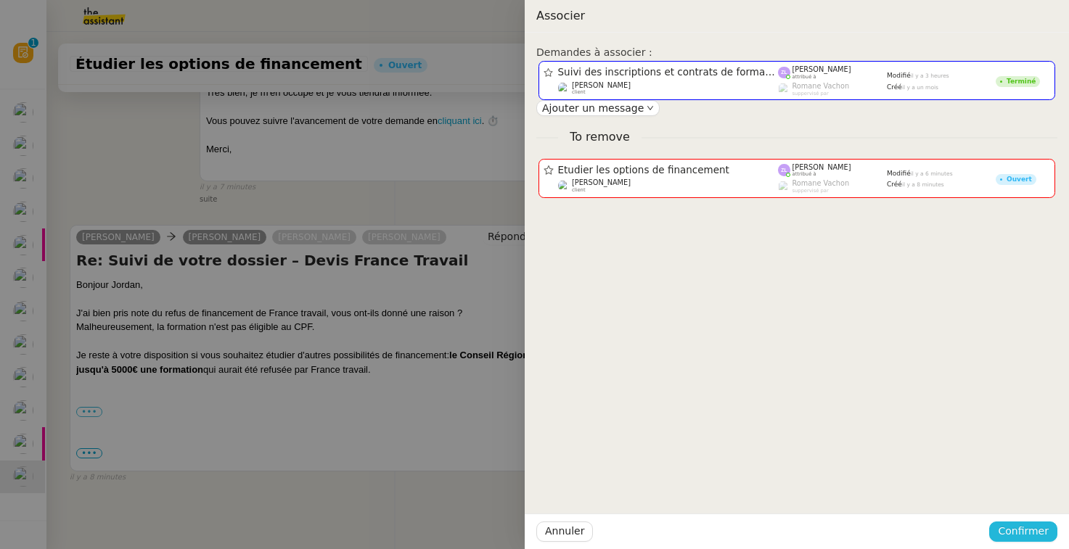
click at [852, 539] on span "Confirmer" at bounding box center [1023, 531] width 51 height 17
click at [852, 500] on span "Ajouter" at bounding box center [1024, 492] width 37 height 15
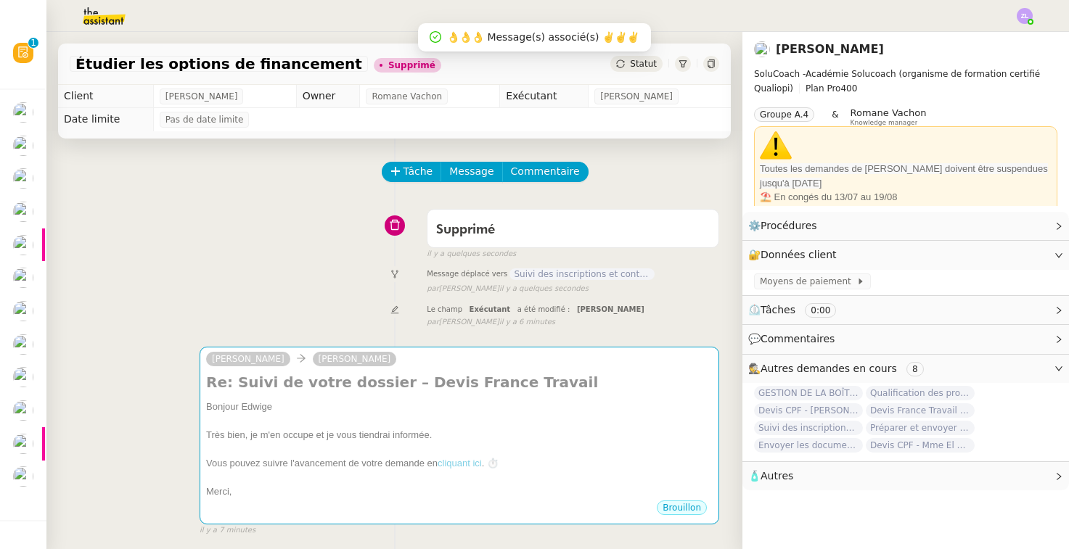
scroll to position [0, 0]
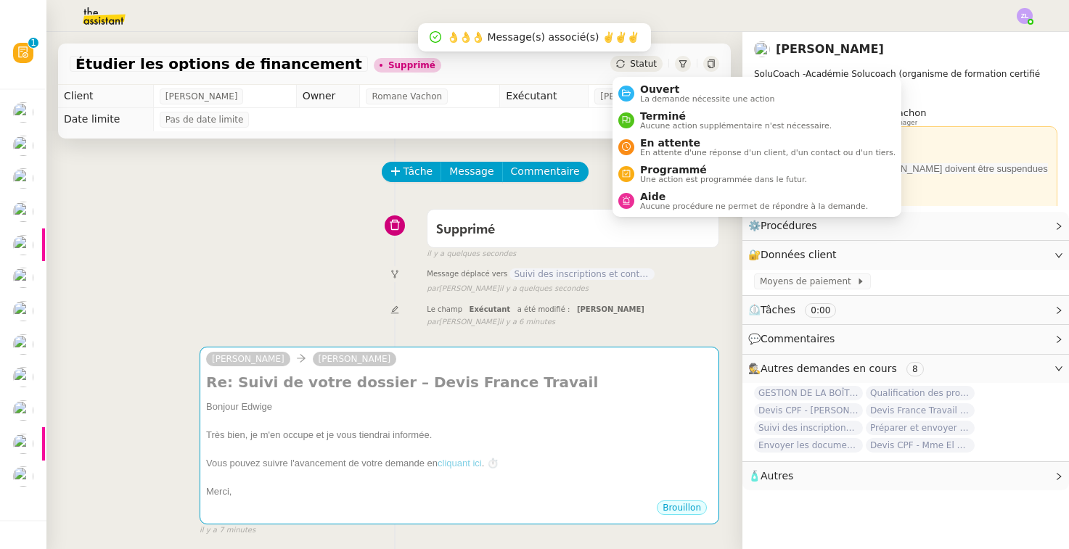
click at [643, 64] on span "Statut" at bounding box center [643, 64] width 27 height 10
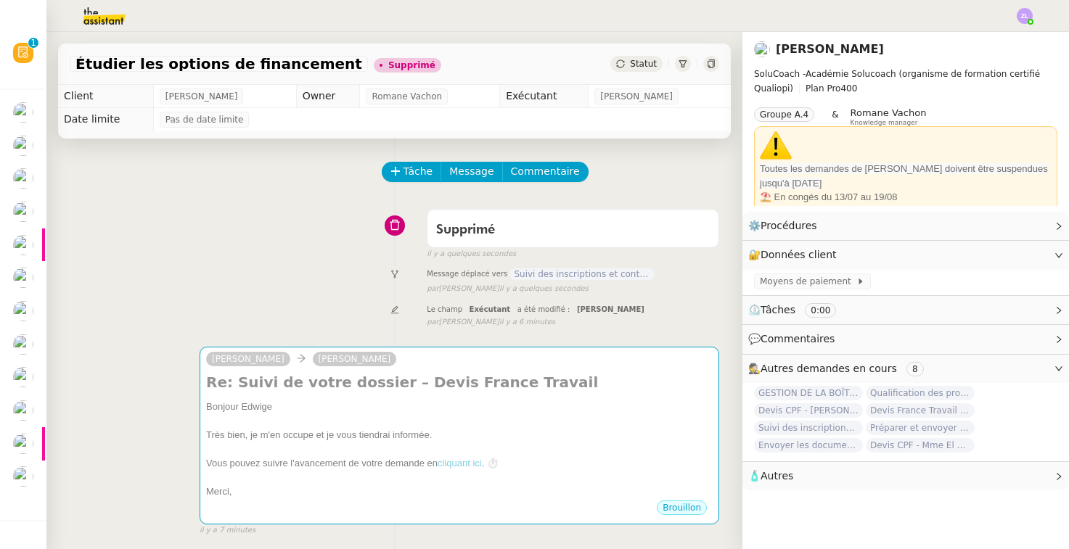
click at [339, 160] on div "Tâche Message Commentaire Veuillez patienter une erreur s'est produite 👌👌👌 mess…" at bounding box center [394, 460] width 696 height 642
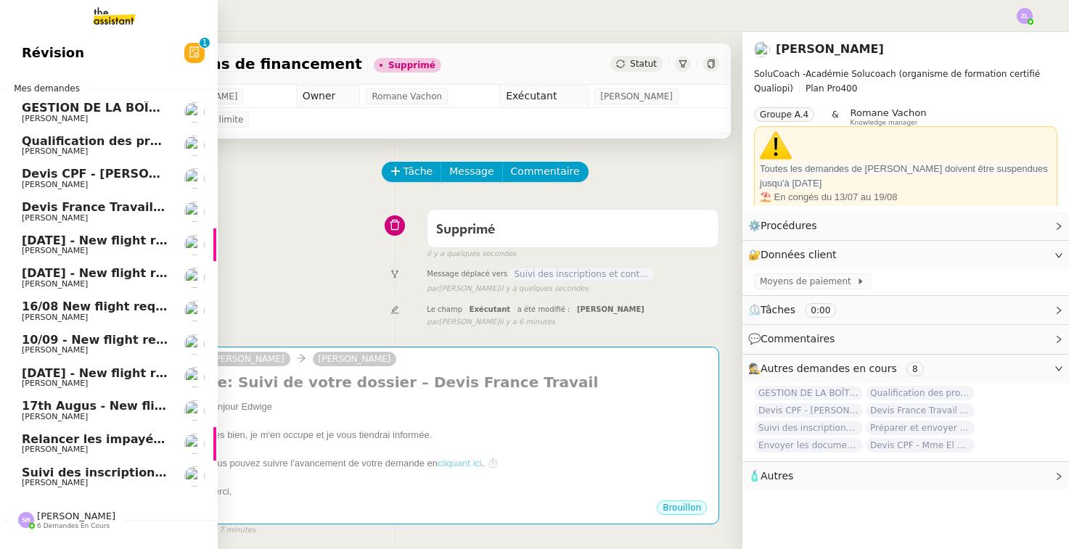
click at [68, 478] on span "[PERSON_NAME]" at bounding box center [55, 482] width 66 height 9
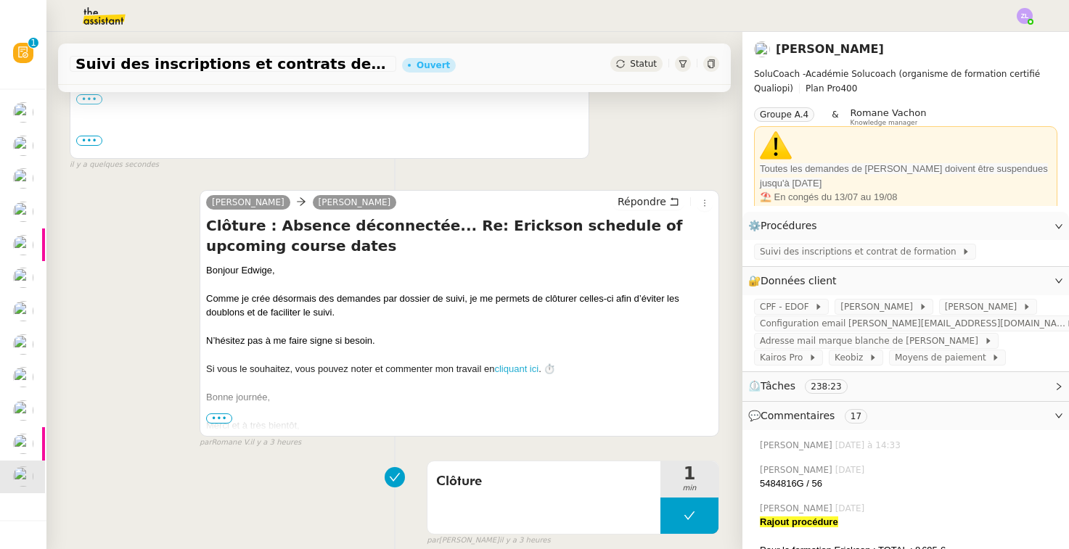
scroll to position [441, 0]
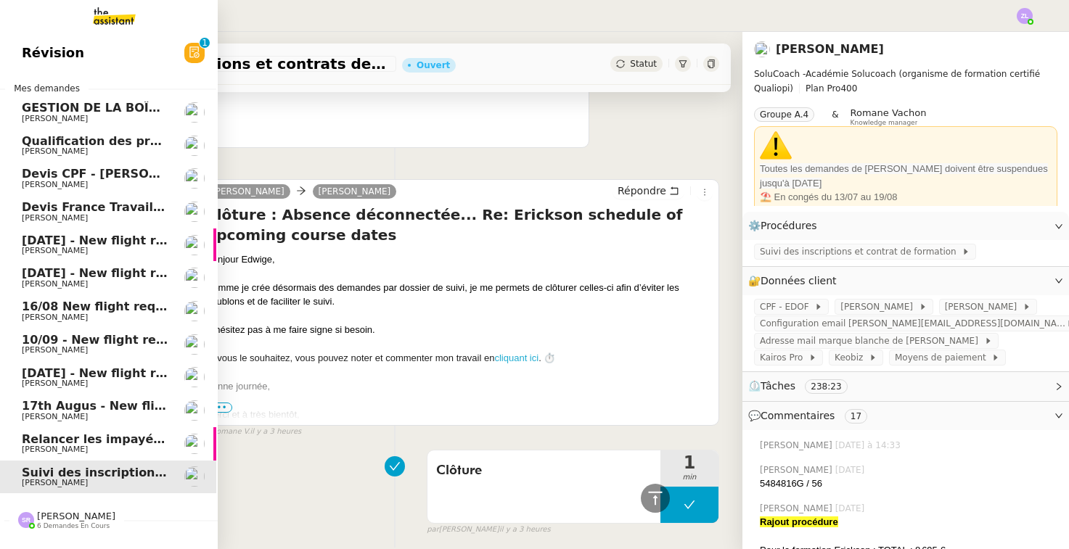
click at [52, 432] on span "Relancer les impayés du premier semestre" at bounding box center [161, 439] width 279 height 14
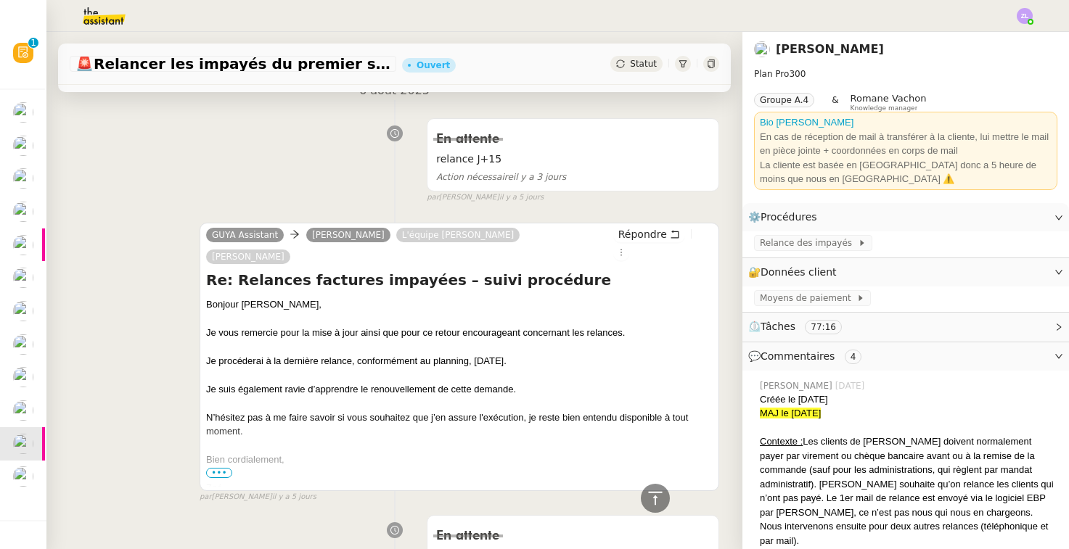
drag, startPoint x: 332, startPoint y: 171, endPoint x: 654, endPoint y: 12, distance: 359.2
click at [514, 134] on div "En attente relance J+15 Action nécessaire il y a 3 jours false par Zoé L. il y …" at bounding box center [394, 157] width 649 height 91
click at [128, 311] on div "GUYA Assistant Astrid Brucker L'équipe GUYA Cadeau Celia Etheve Répondre Re: Re…" at bounding box center [394, 357] width 649 height 294
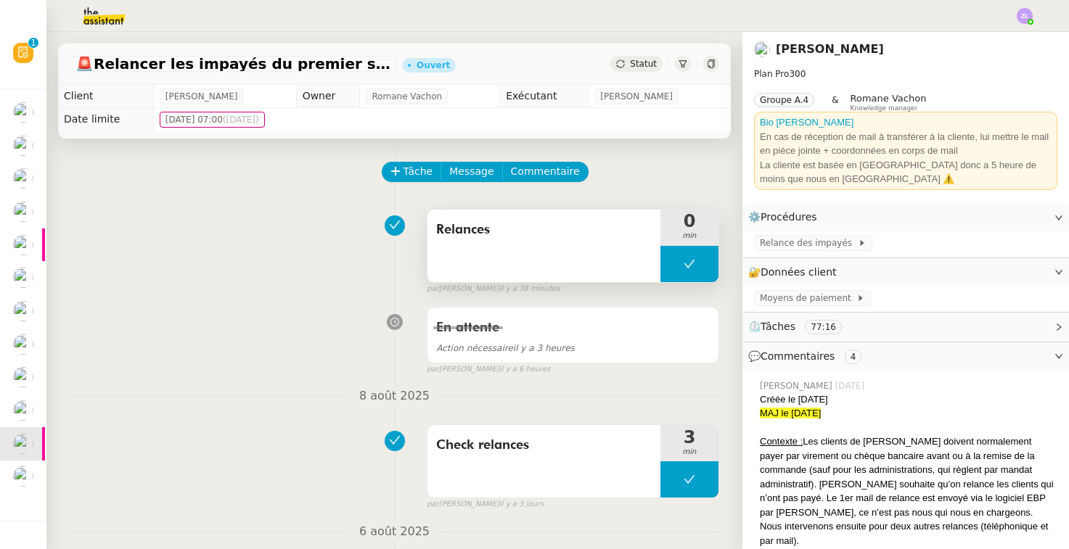
click at [670, 261] on button at bounding box center [689, 264] width 58 height 36
click at [670, 261] on div at bounding box center [689, 264] width 58 height 36
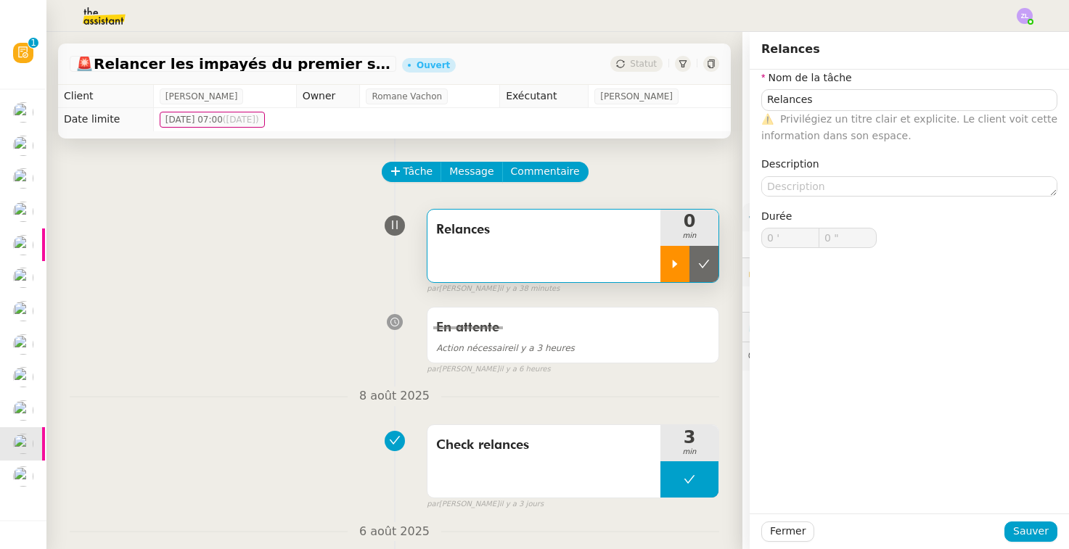
type input "Relances"
type input "0 '"
type input "0 ""
click at [672, 268] on icon at bounding box center [675, 264] width 12 height 12
type input "Relances"
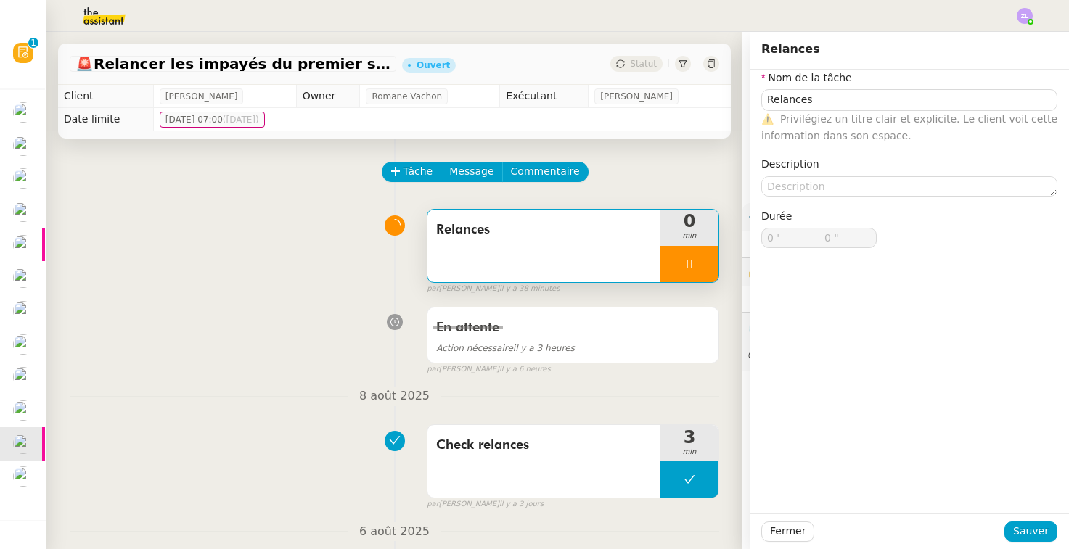
type input "0 '"
type input "0 ""
type input "Relances"
type input "0 '"
click at [852, 536] on span "Sauver" at bounding box center [1031, 531] width 36 height 17
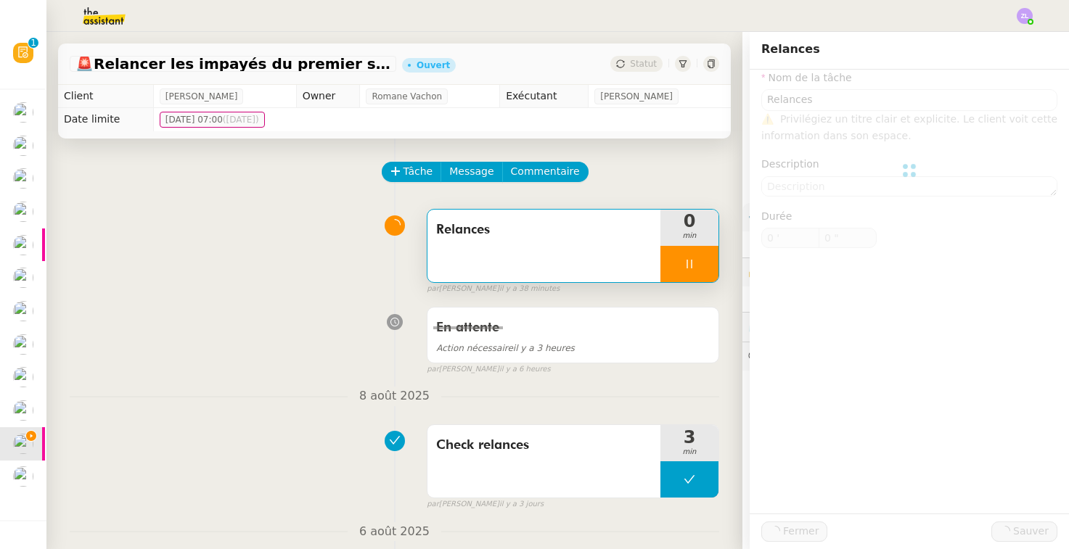
type input "1 ""
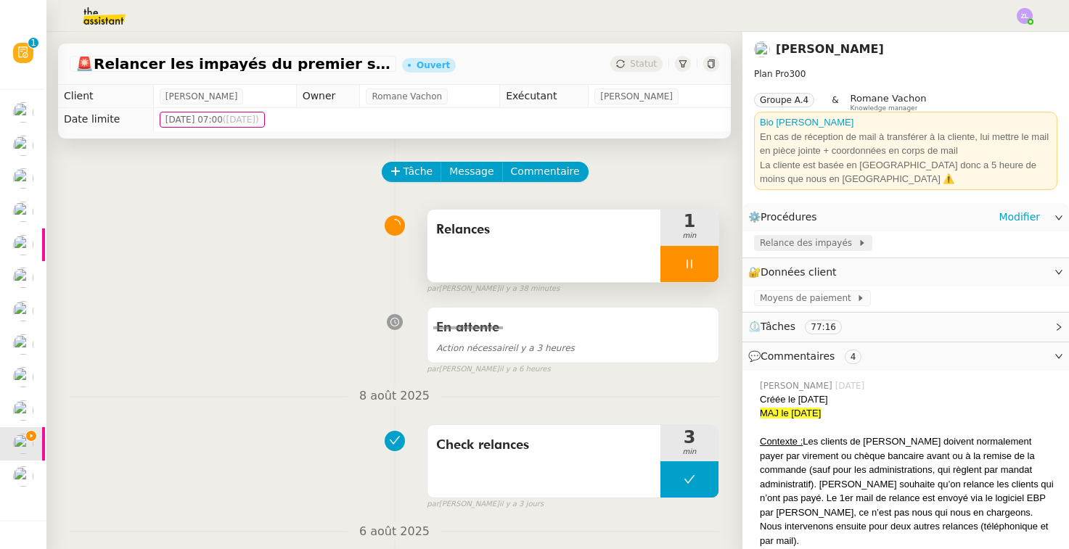
click at [791, 237] on span "Relance des impayés" at bounding box center [809, 243] width 98 height 15
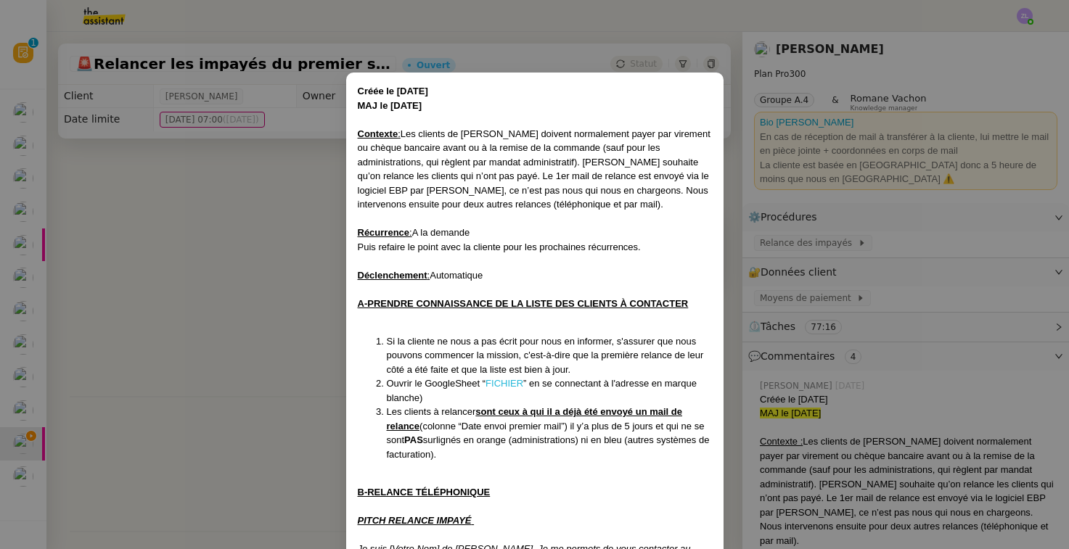
click at [501, 378] on link "FICHIER" at bounding box center [504, 383] width 38 height 11
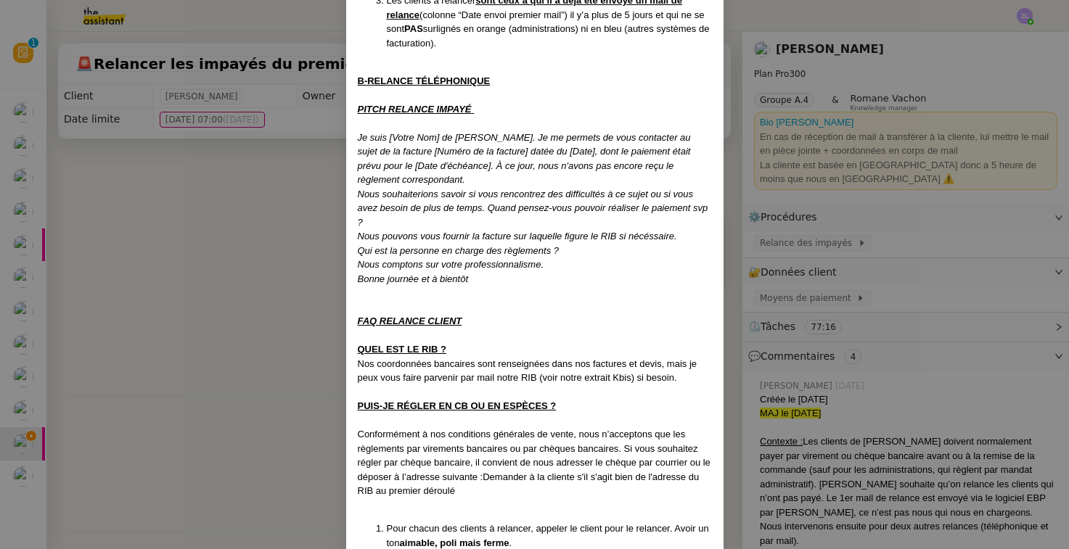
scroll to position [413, 0]
click at [450, 1] on li "Les clients à relancer sont ceux à qui il a déjà été envoyé un mail de relance …" at bounding box center [549, 20] width 325 height 57
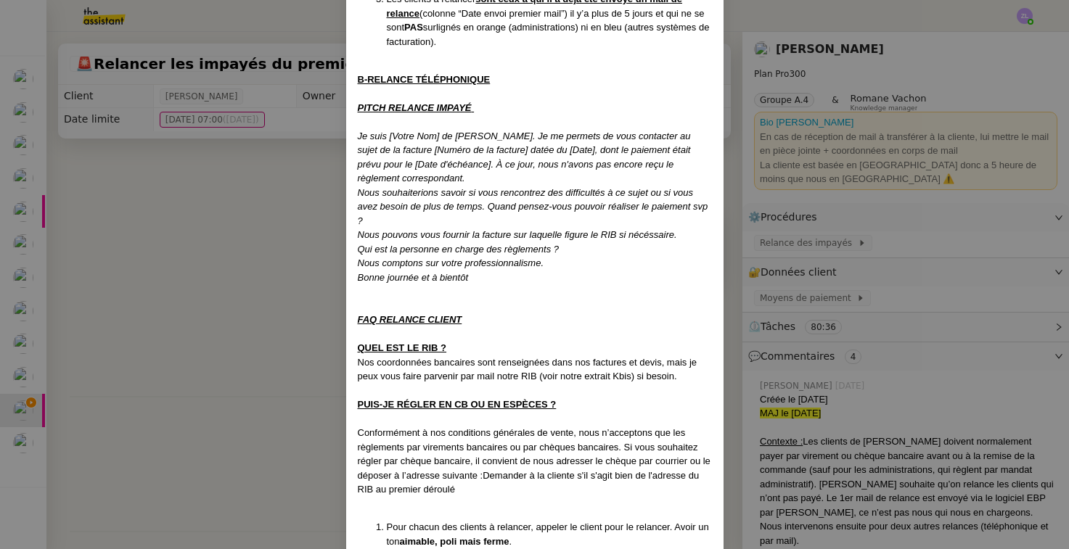
click at [260, 178] on nz-modal-container "Créée le 23/09/2024 MAJ le 17/07/2025 Contexte : Les clients de Guya Cadeau doi…" at bounding box center [534, 274] width 1069 height 549
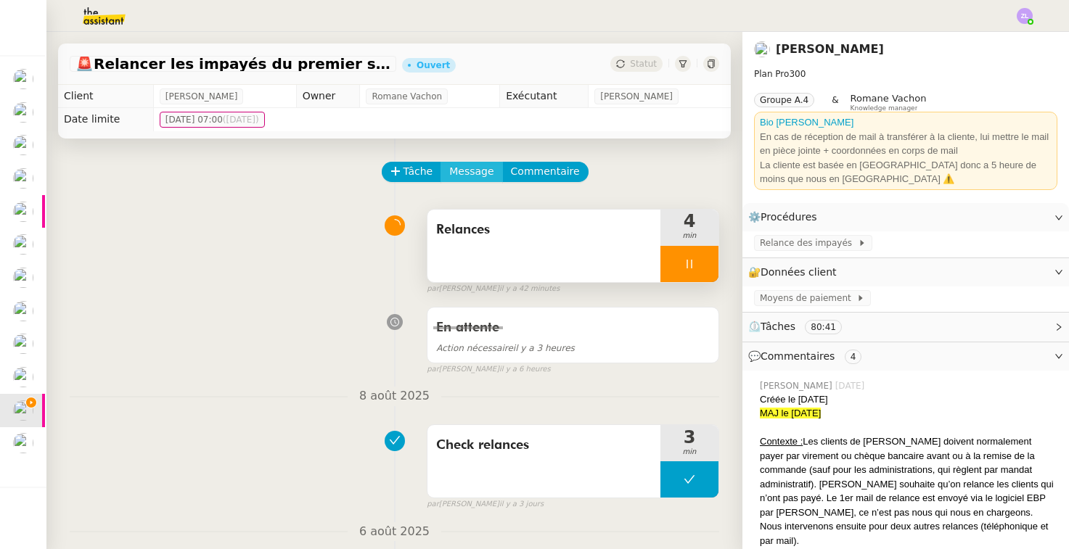
scroll to position [0, 0]
click at [472, 173] on span "Message" at bounding box center [471, 171] width 44 height 17
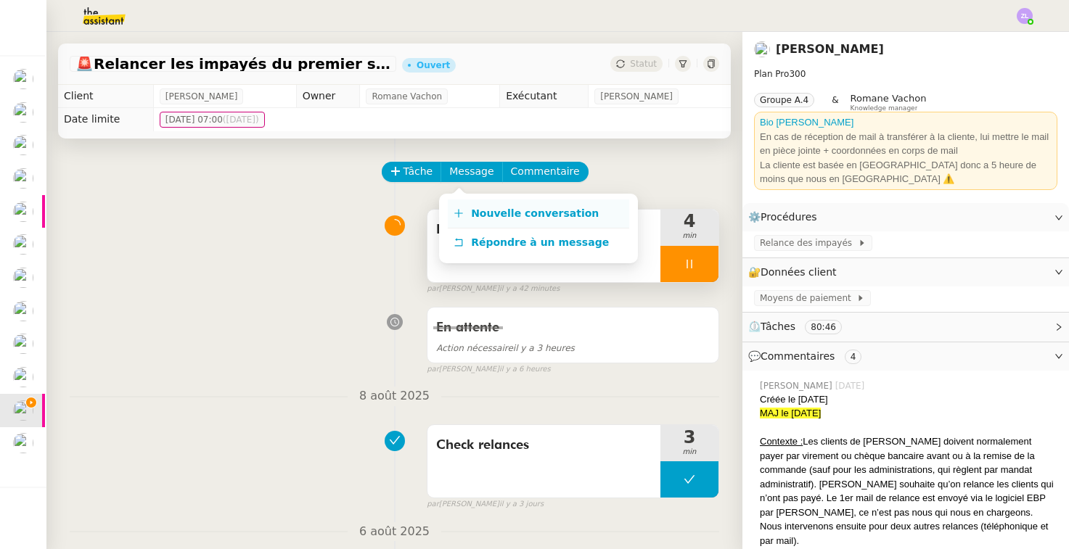
click at [502, 209] on span "Nouvelle conversation" at bounding box center [535, 214] width 128 height 12
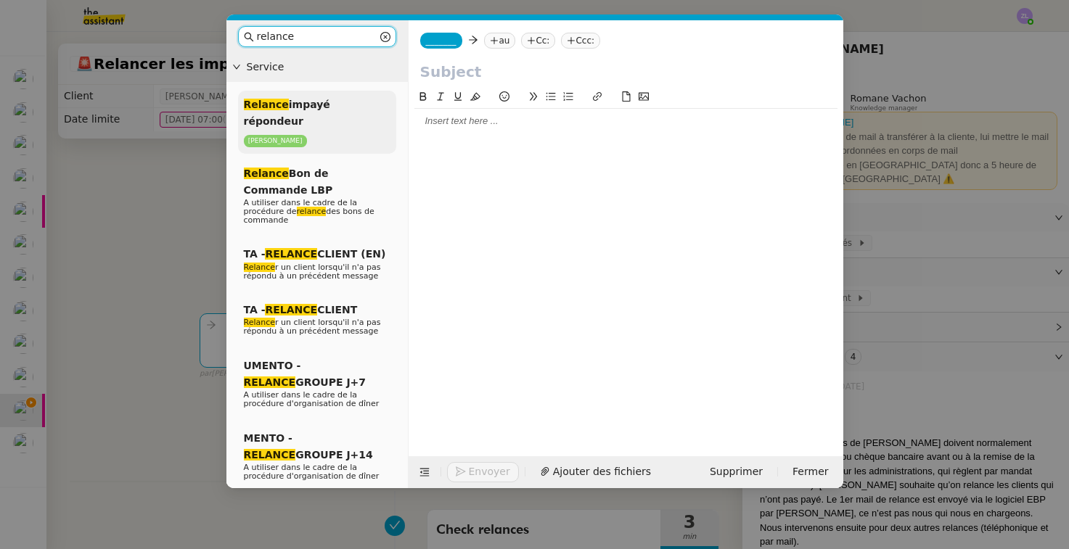
type input "relance"
click at [330, 107] on span "Relance impayé répondeur" at bounding box center [287, 113] width 86 height 28
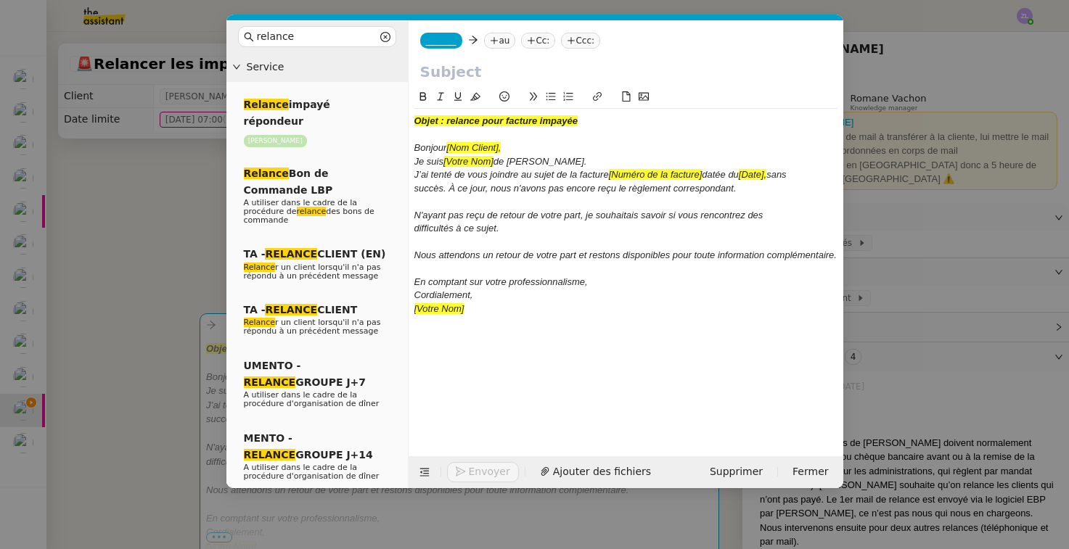
click at [585, 160] on div "Je suis [Votre Nom] de GUYA Cadeau." at bounding box center [625, 161] width 423 height 13
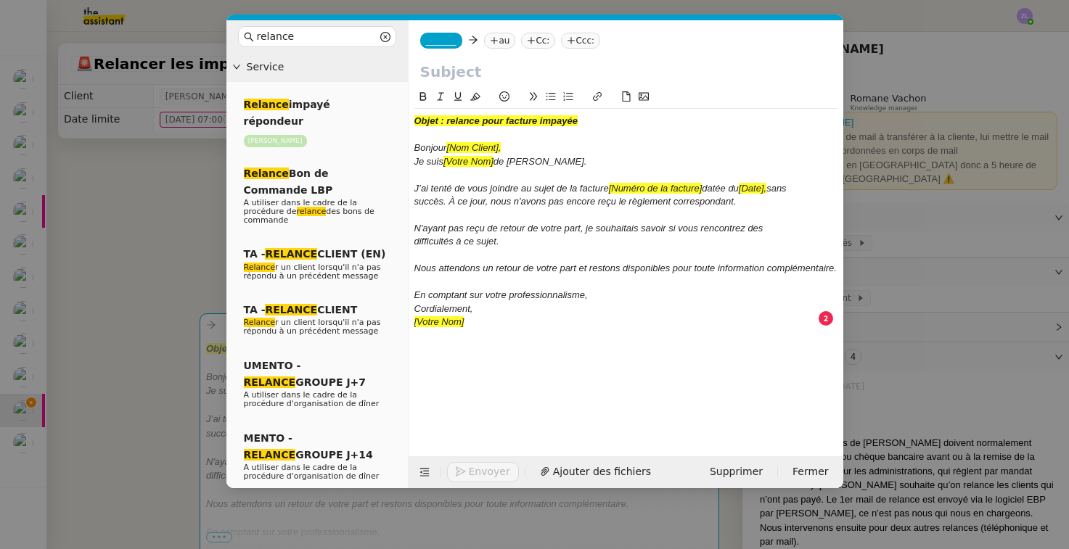
click at [474, 316] on div "[Votre Nom]" at bounding box center [625, 322] width 423 height 13
click at [158, 305] on nz-modal-container "relance Service Relance impayé répondeur Astrid Brucker Relance Bon de Commande…" at bounding box center [534, 274] width 1069 height 549
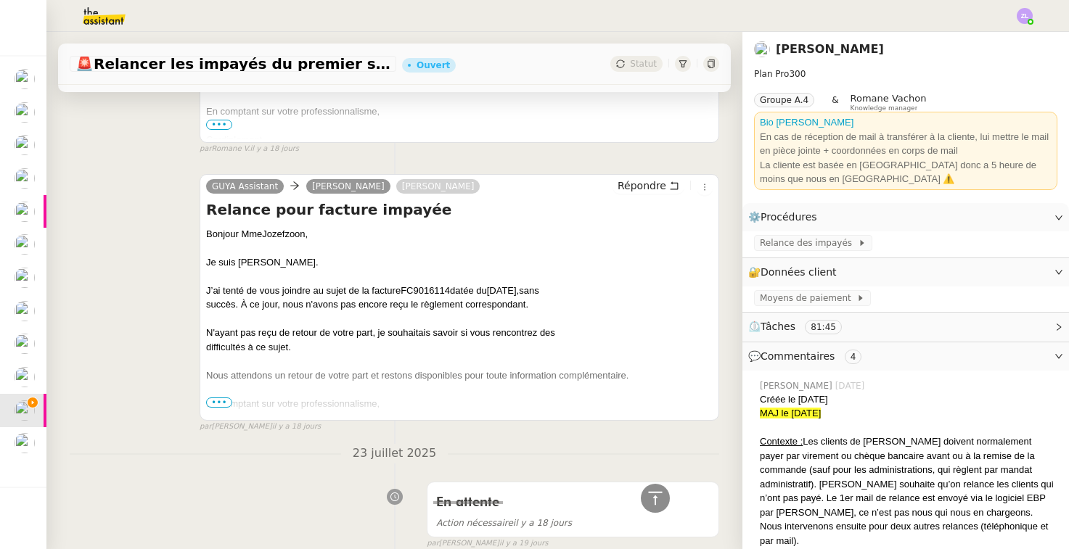
scroll to position [4854, 0]
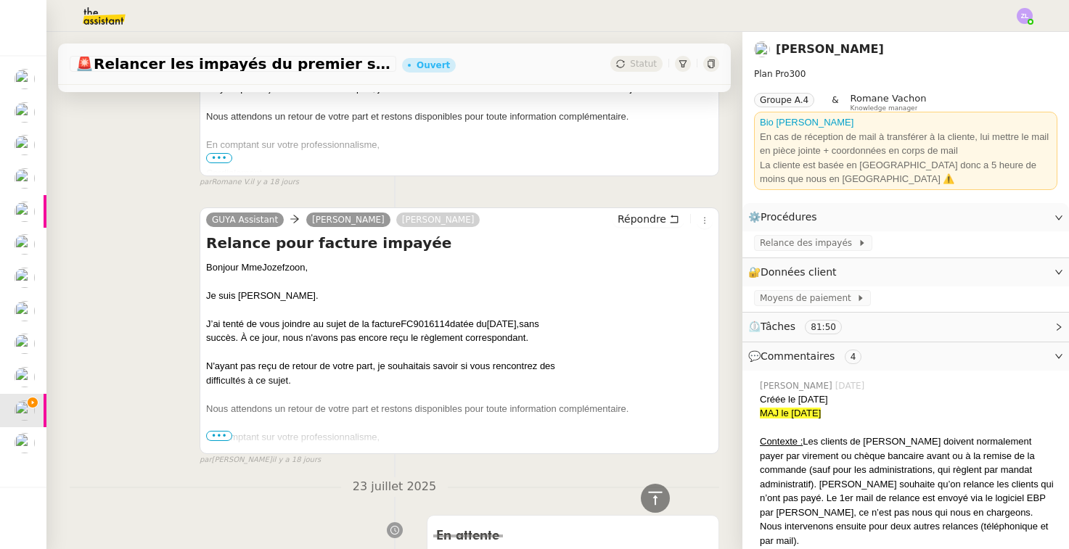
click at [226, 431] on span "•••" at bounding box center [219, 436] width 26 height 10
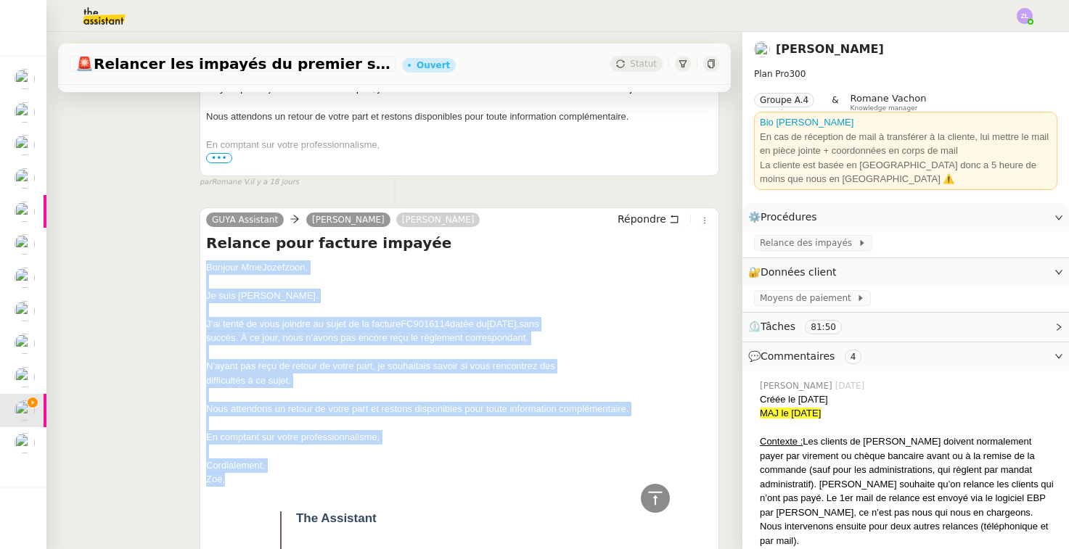
drag, startPoint x: 250, startPoint y: 381, endPoint x: 202, endPoint y: 173, distance: 212.8
click at [202, 208] on div "GUYA Assistant Raissa JOZEFZOON Celia Etheve Répondre Relance pour facture impa…" at bounding box center [460, 557] width 520 height 699
copy div "Bonjour Mme Jozefzoon, Je suis Zoé de GUYA Cadeau. J’ai tenté de vous joindre a…"
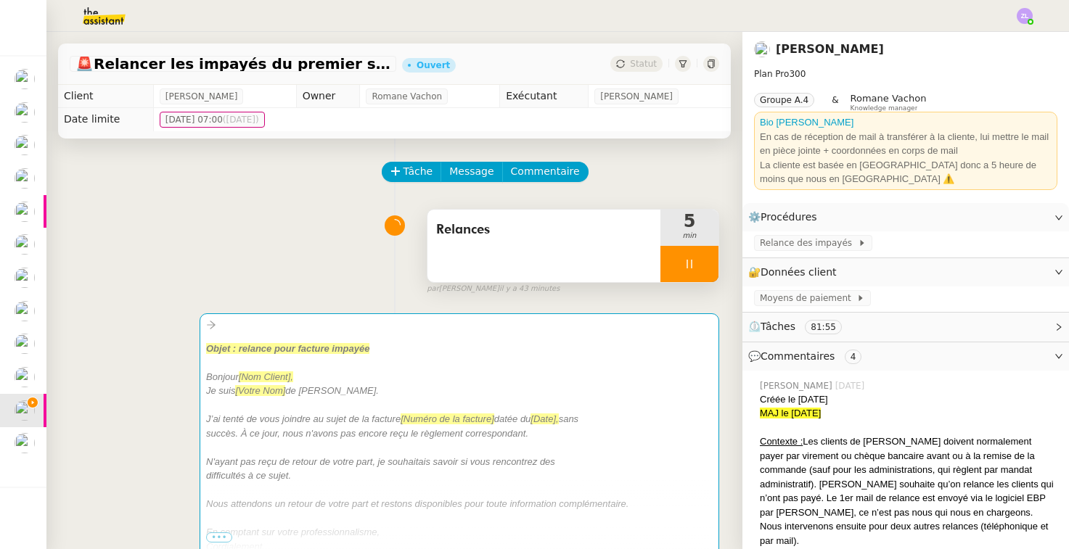
scroll to position [0, 0]
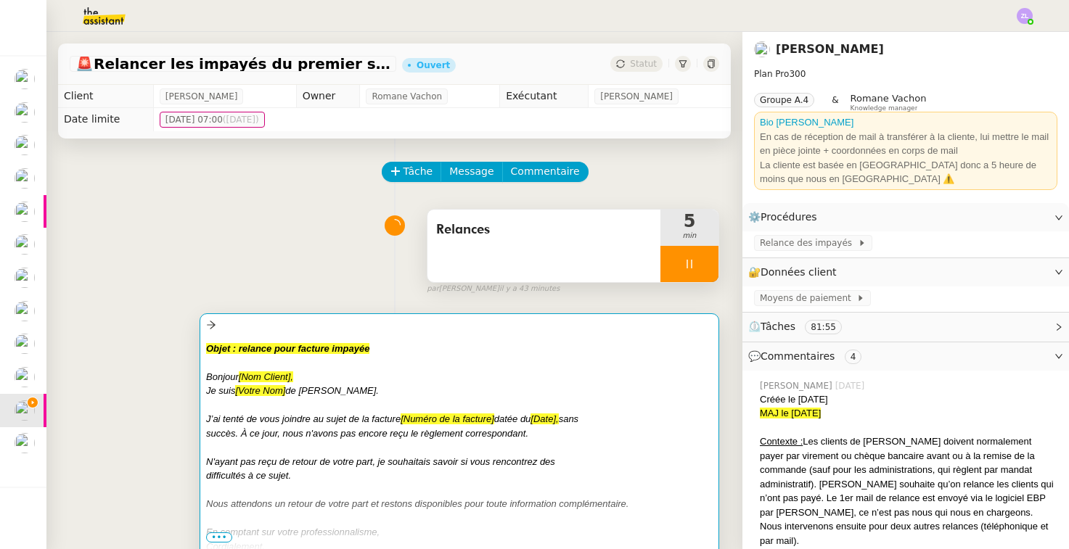
click at [326, 398] on div at bounding box center [459, 405] width 506 height 15
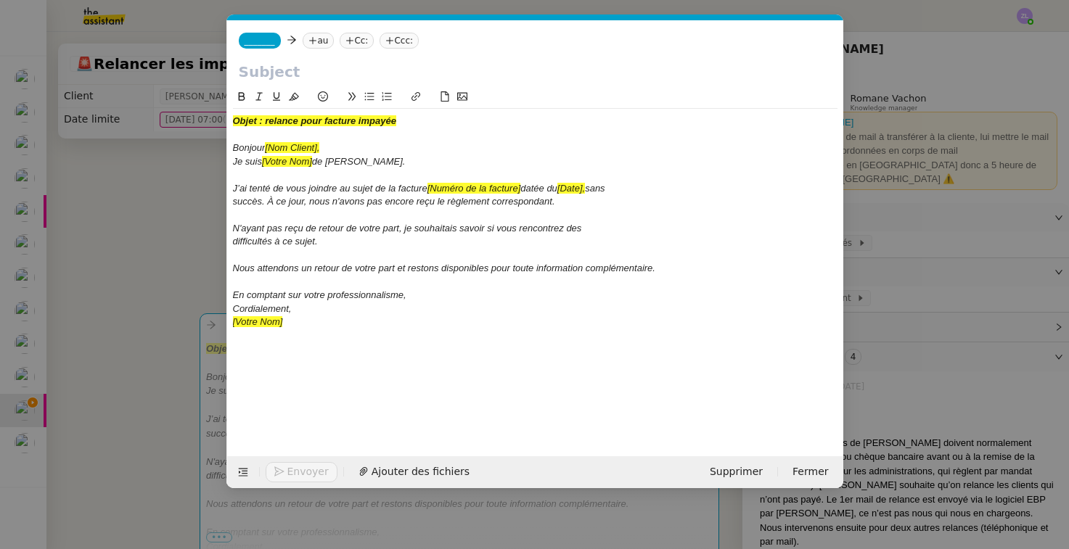
scroll to position [0, 65]
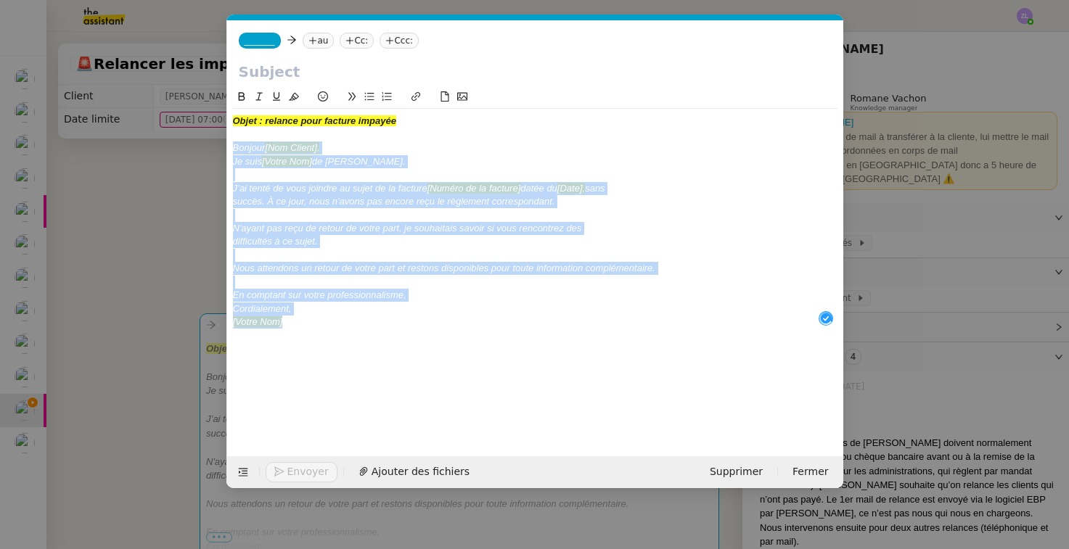
drag, startPoint x: 234, startPoint y: 145, endPoint x: 372, endPoint y: 345, distance: 242.9
click at [372, 345] on div "Objet : relance pour facture impayée Bonjour [Nom Client], Je suis [Votre Nom] …" at bounding box center [535, 261] width 604 height 345
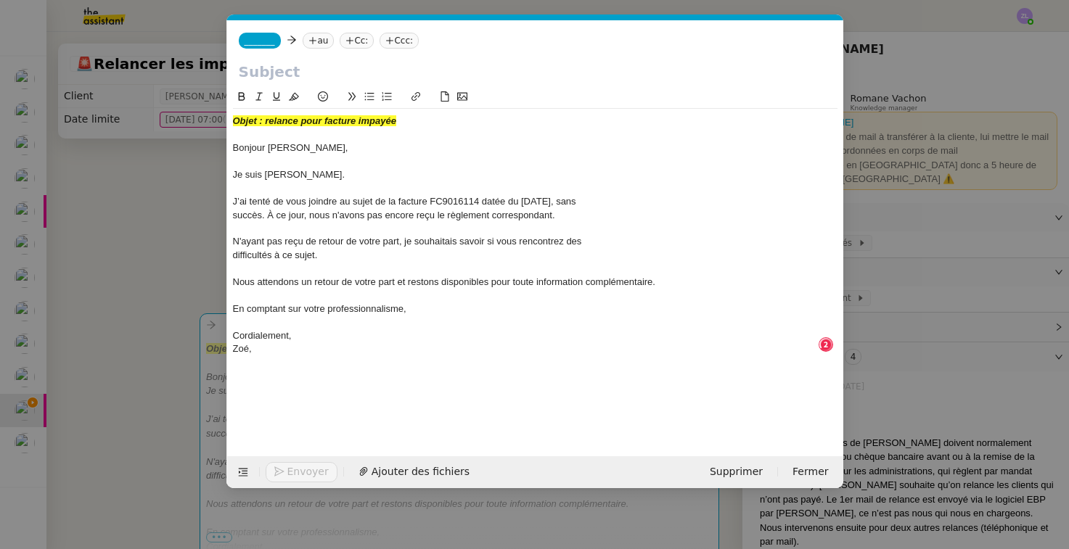
scroll to position [15, 0]
click at [303, 329] on div "Cordialement," at bounding box center [535, 335] width 604 height 13
drag, startPoint x: 270, startPoint y: 123, endPoint x: 416, endPoint y: 123, distance: 145.8
click at [416, 123] on div "Objet : relance pour facture impayée" at bounding box center [535, 121] width 604 height 13
copy em "elance pour facture impayée"
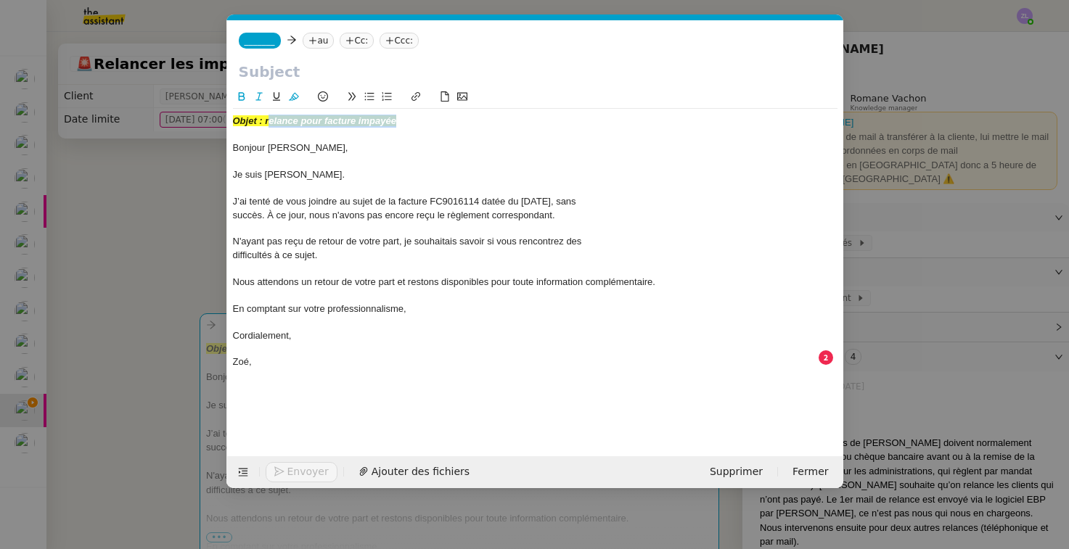
click at [280, 81] on input "text" at bounding box center [535, 72] width 593 height 22
paste input "elance pour facture impayée"
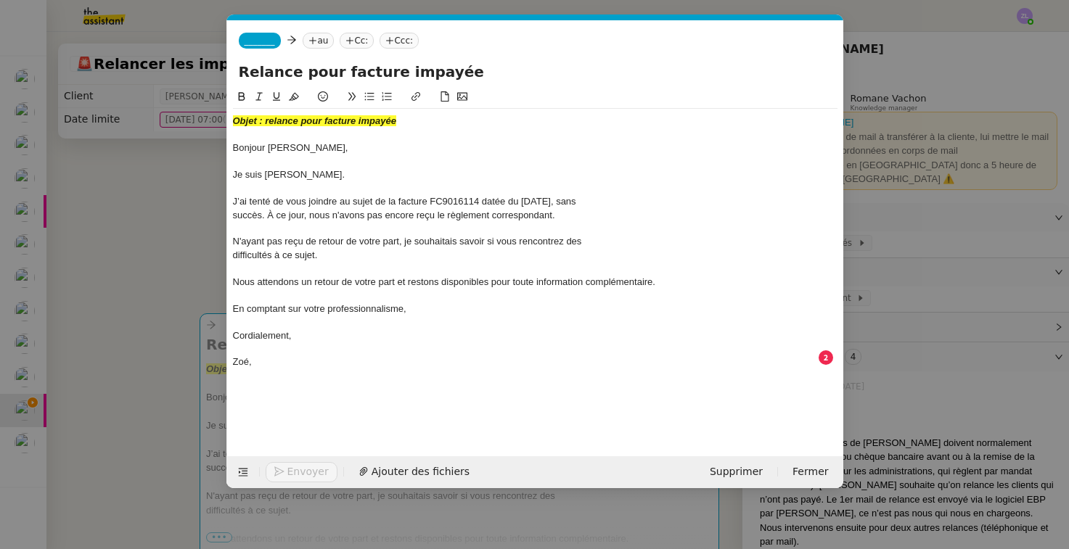
type input "Relance pour facture impayée"
drag, startPoint x: 232, startPoint y: 149, endPoint x: 230, endPoint y: 119, distance: 29.8
click at [230, 119] on nz-spin "Objet : relance pour facture impayée Bonjour Mme Jozefzoon, Je suis Zoé de GUYA…" at bounding box center [535, 264] width 616 height 351
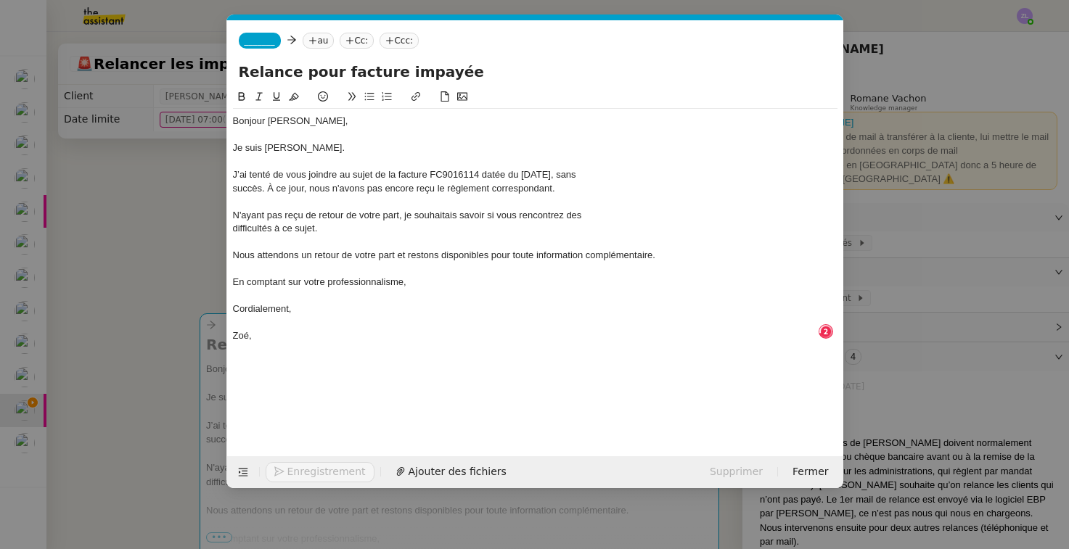
click at [256, 47] on nz-tag "_______" at bounding box center [260, 41] width 42 height 16
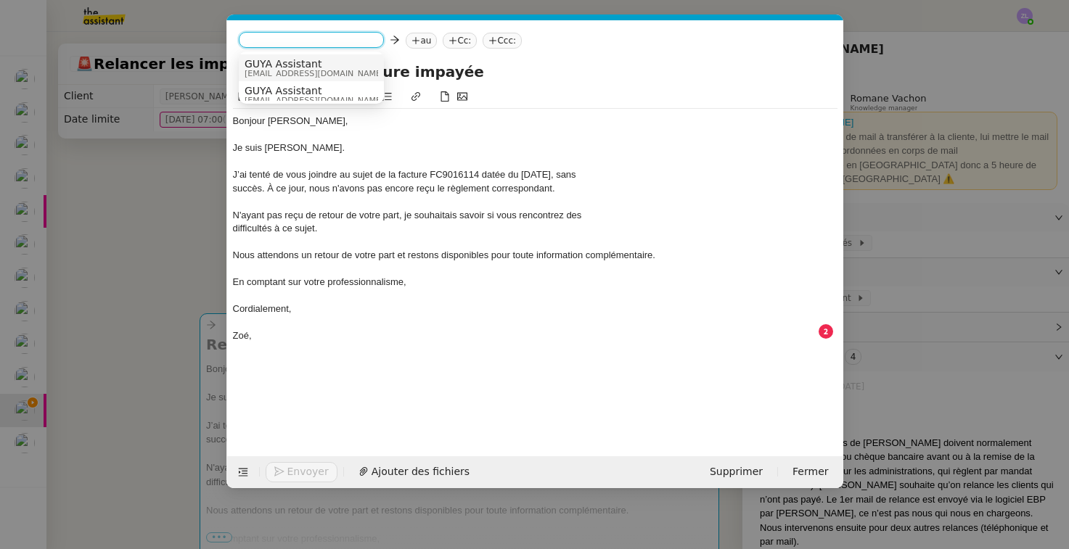
click at [271, 67] on span "GUYA Assistant" at bounding box center [314, 64] width 139 height 12
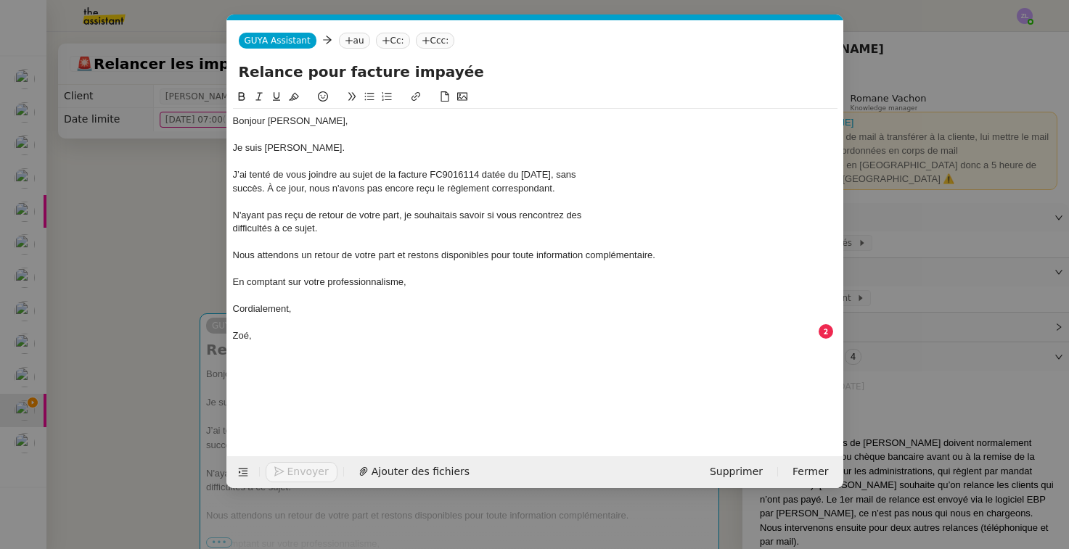
click at [355, 42] on nz-tag "au" at bounding box center [354, 41] width 31 height 16
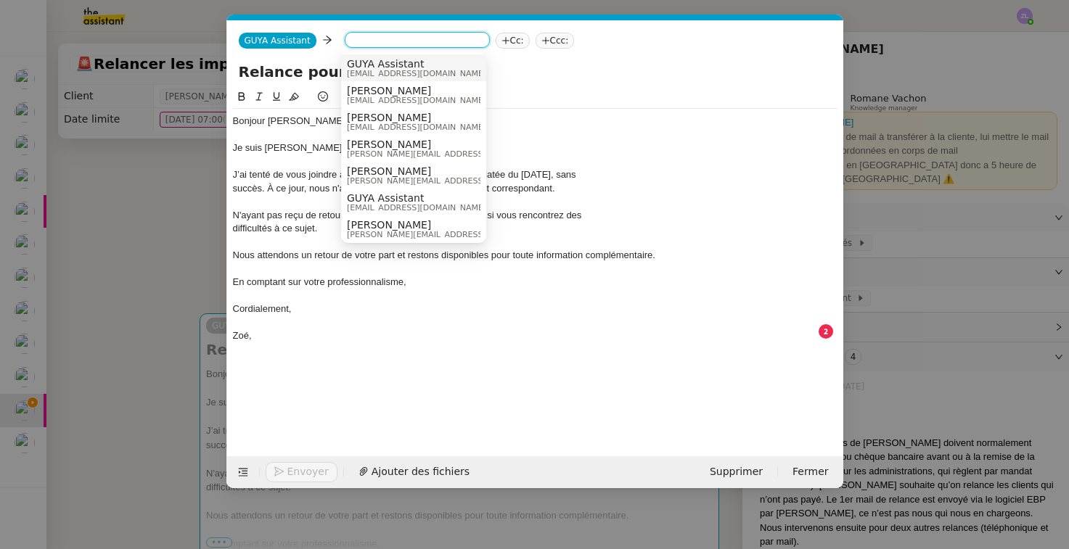
paste input "[EMAIL_ADDRESS][DOMAIN_NAME]"
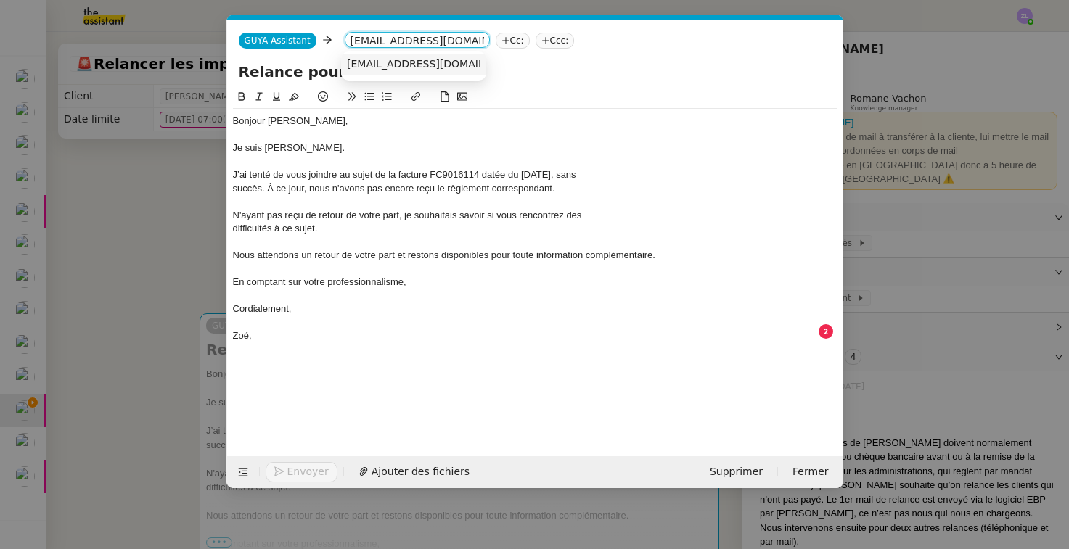
click at [388, 65] on span "[EMAIL_ADDRESS][DOMAIN_NAME]" at bounding box center [436, 64] width 178 height 12
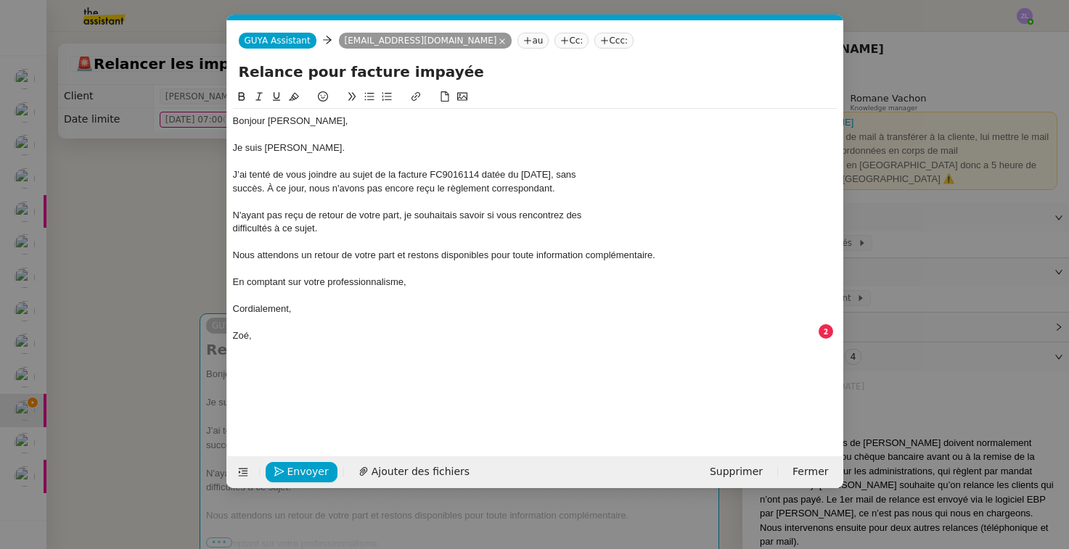
click at [517, 37] on nz-tag "au" at bounding box center [532, 41] width 31 height 16
paste input "[EMAIL_ADDRESS][DOMAIN_NAME]"
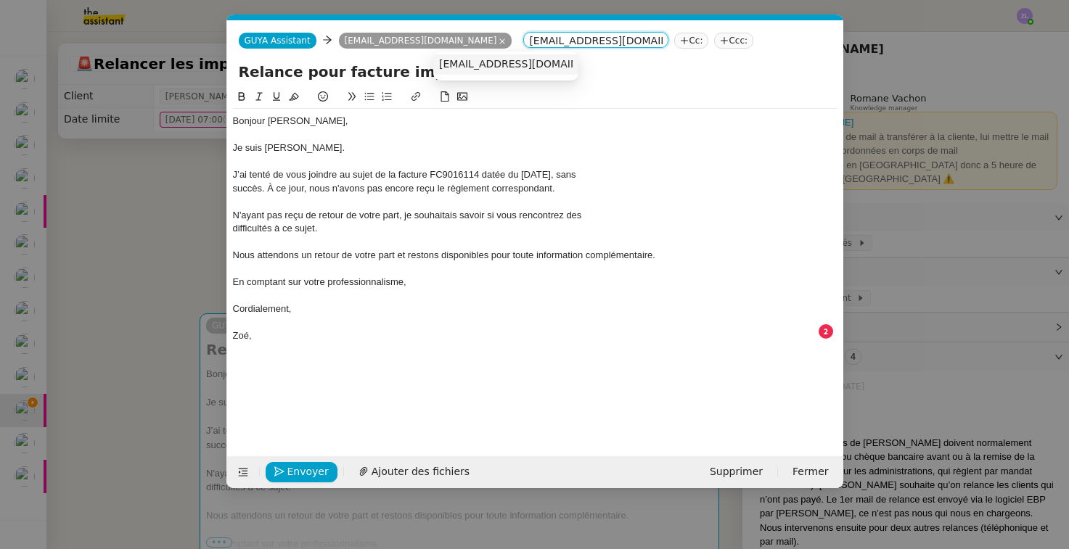
click at [459, 67] on span "[EMAIL_ADDRESS][DOMAIN_NAME]" at bounding box center [528, 64] width 178 height 12
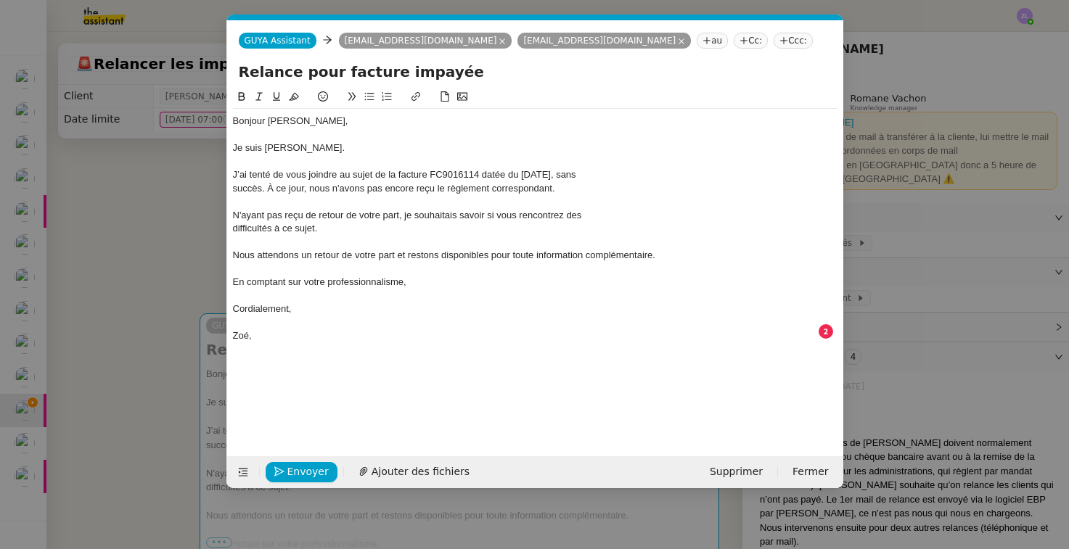
click at [697, 36] on nz-tag "au" at bounding box center [712, 41] width 31 height 16
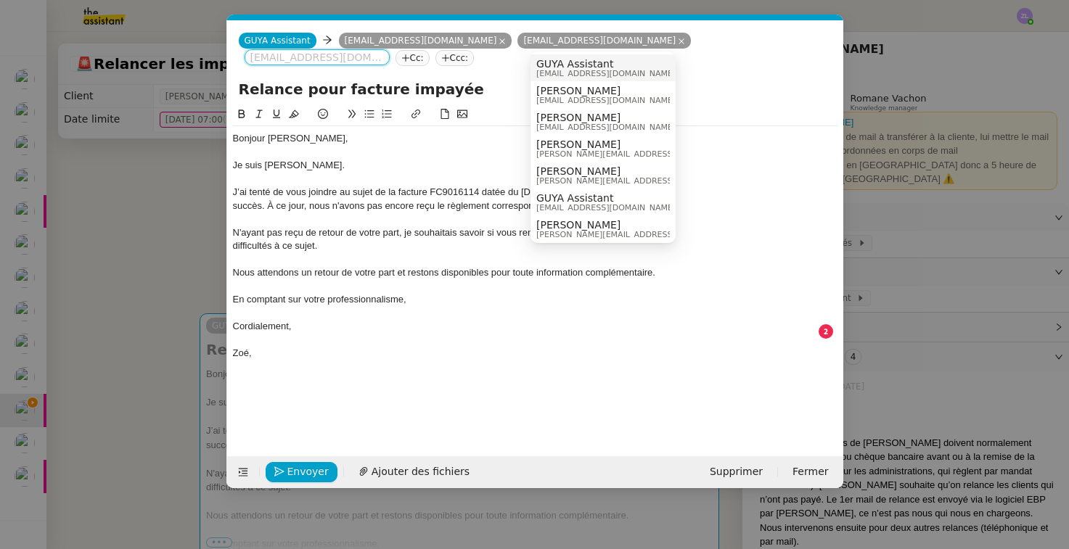
paste input "[EMAIL_ADDRESS][DOMAIN_NAME]"
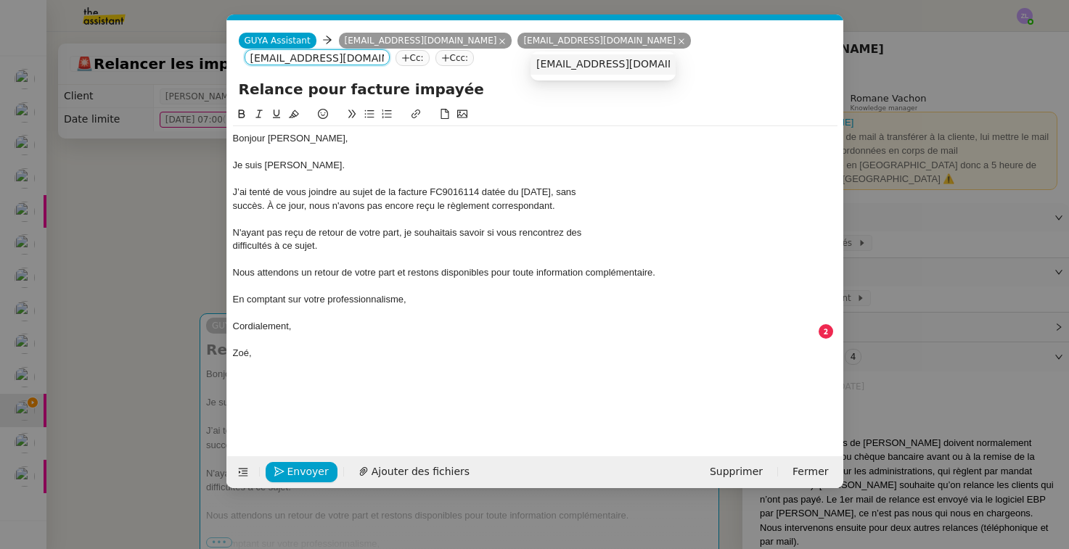
type input "[EMAIL_ADDRESS][DOMAIN_NAME]"
click at [583, 65] on span "[EMAIL_ADDRESS][DOMAIN_NAME]" at bounding box center [625, 64] width 178 height 12
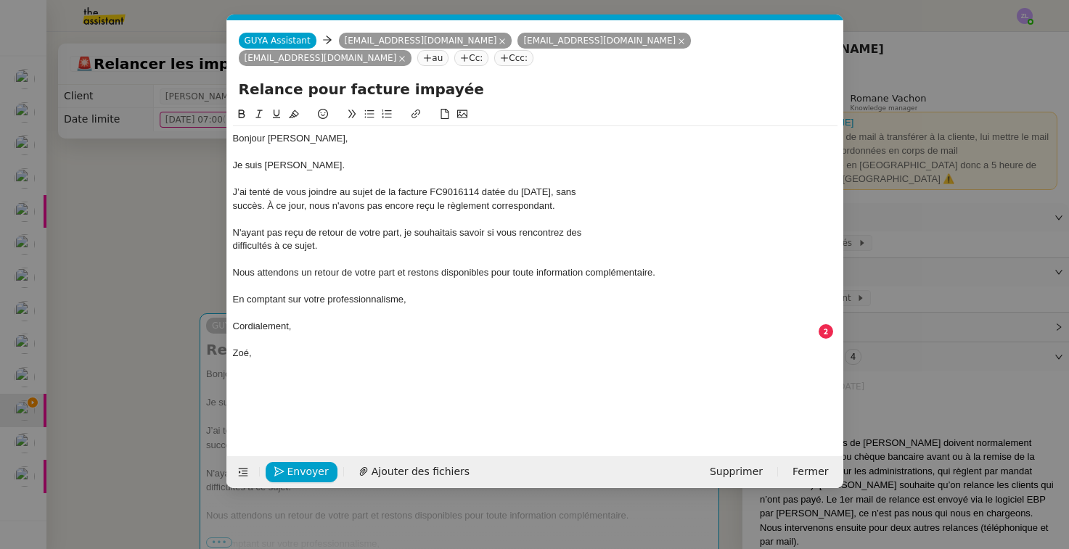
click at [488, 50] on nz-tag "Cc:" at bounding box center [471, 58] width 34 height 16
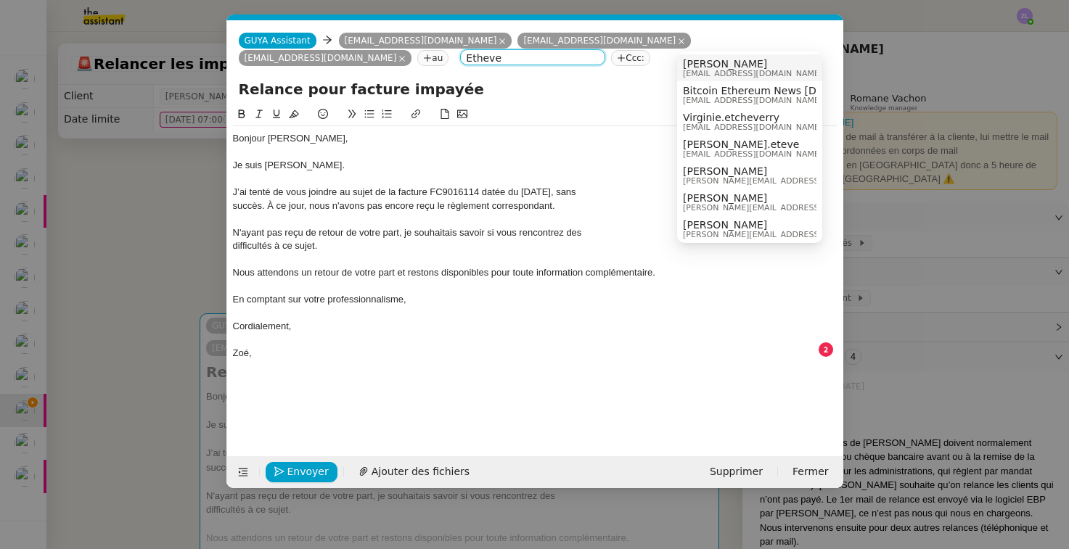
type input "Etheve"
click at [728, 66] on span "[PERSON_NAME]" at bounding box center [752, 64] width 139 height 12
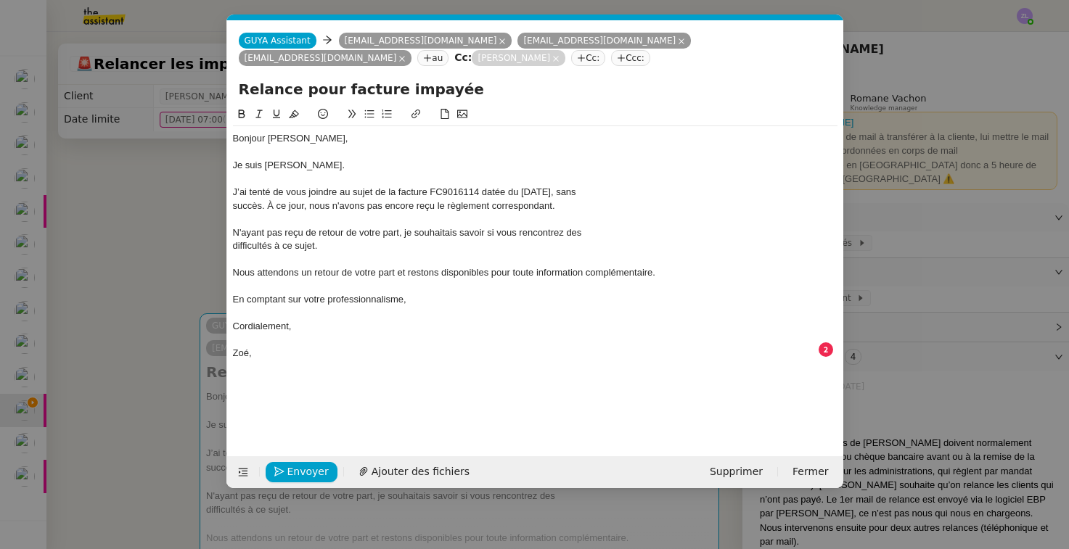
click at [548, 87] on input "Relance pour facture impayée" at bounding box center [535, 89] width 593 height 22
drag, startPoint x: 348, startPoint y: 139, endPoint x: 291, endPoint y: 140, distance: 56.6
click at [291, 140] on div "Bonjour Mme Jozefzoon," at bounding box center [535, 138] width 604 height 13
click at [442, 139] on div "Bonjour Mme MARMOUSEZ, M. LOURDEL, Mme ," at bounding box center [535, 138] width 604 height 13
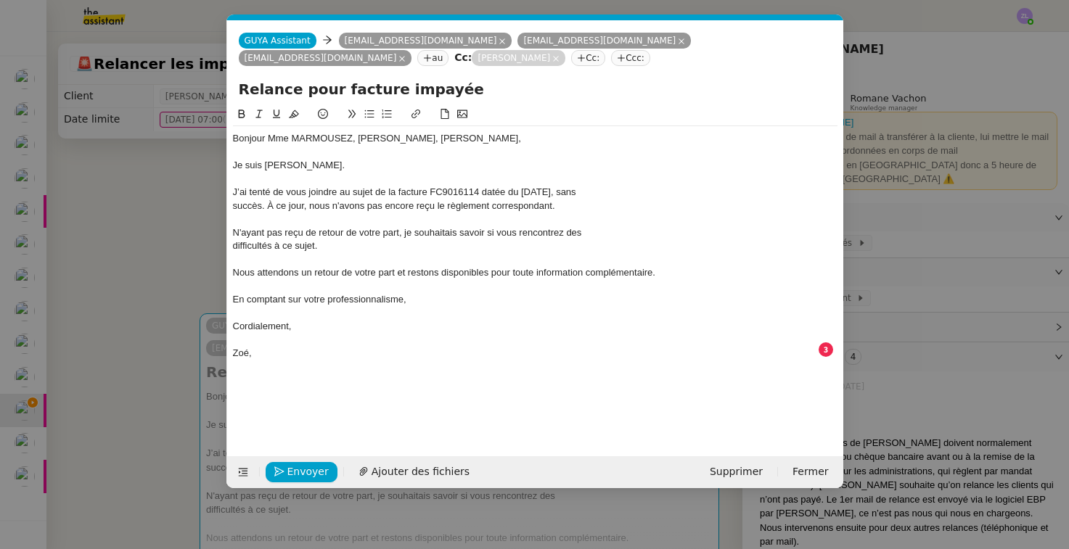
click at [341, 192] on div "J’ai tenté de vous joindre au sujet de la facture FC9016114 datée du 10/1/2025,…" at bounding box center [535, 192] width 604 height 13
click at [479, 192] on div "J’ai tenté de vous joindre à nouveau au sujet de la facture FC9016114 datée du …" at bounding box center [535, 192] width 604 height 13
click at [578, 190] on div "J’ai tenté de vous joindre à nouveau au sujet de la facture FC9015920 datée du …" at bounding box center [535, 192] width 604 height 13
click at [608, 194] on div "J’ai tenté de vous joindre à nouveau au sujet de la facture FC9015920 datée du …" at bounding box center [535, 192] width 604 height 13
click at [233, 208] on div "succès. À ce jour, nous n'avons pas encore reçu le règlement correspondant." at bounding box center [535, 206] width 604 height 13
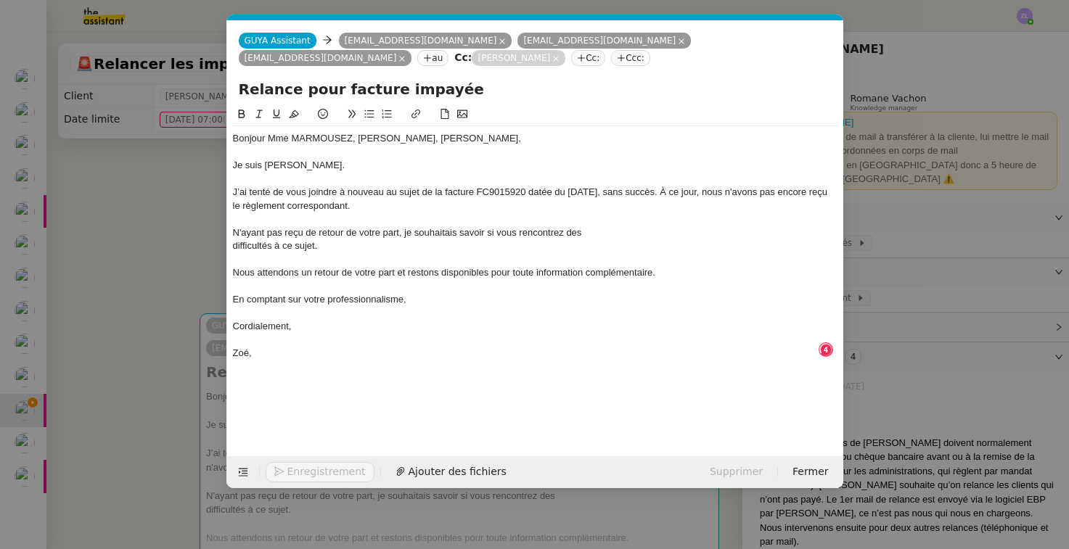
click at [234, 245] on div "difficultés à ce sujet." at bounding box center [535, 245] width 604 height 13
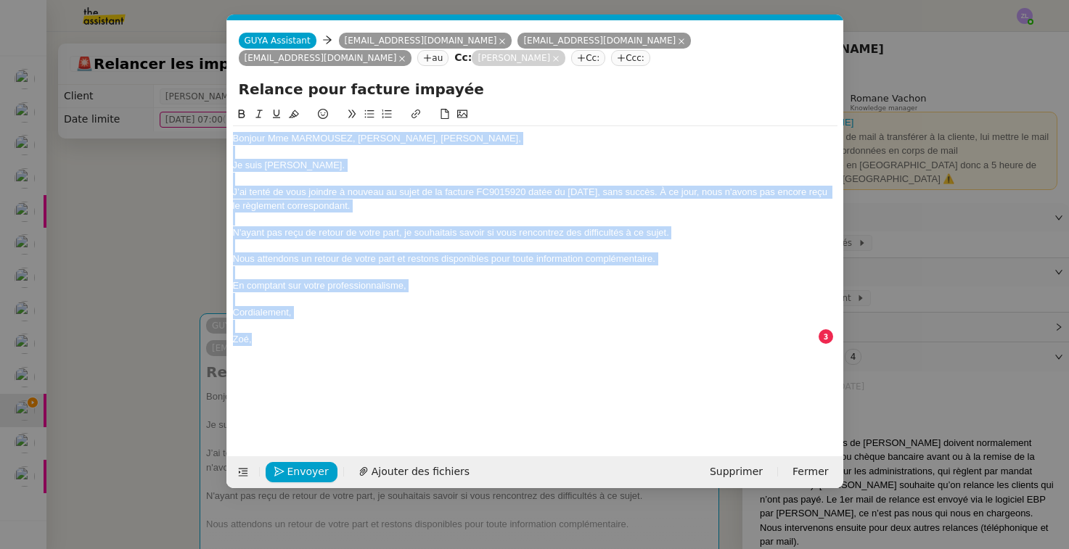
drag, startPoint x: 233, startPoint y: 141, endPoint x: 295, endPoint y: 342, distance: 211.1
click at [295, 342] on div "Bonjour Mme MARMOUSEZ, M. LOURDEL, Mme CLERC, Je suis Zoé de GUYA Cadeau. J’ai …" at bounding box center [535, 239] width 604 height 226
copy div "Bonjour Mme MARMOUSEZ, M. LOURDEL, Mme CLERC, Je suis Zoé de GUYA Cadeau. J’ai …"
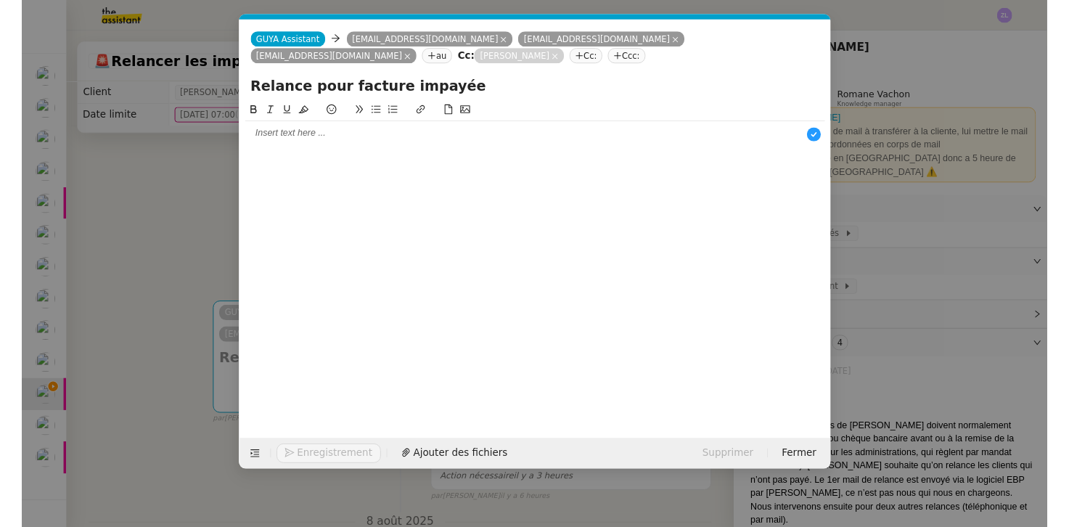
scroll to position [15, 0]
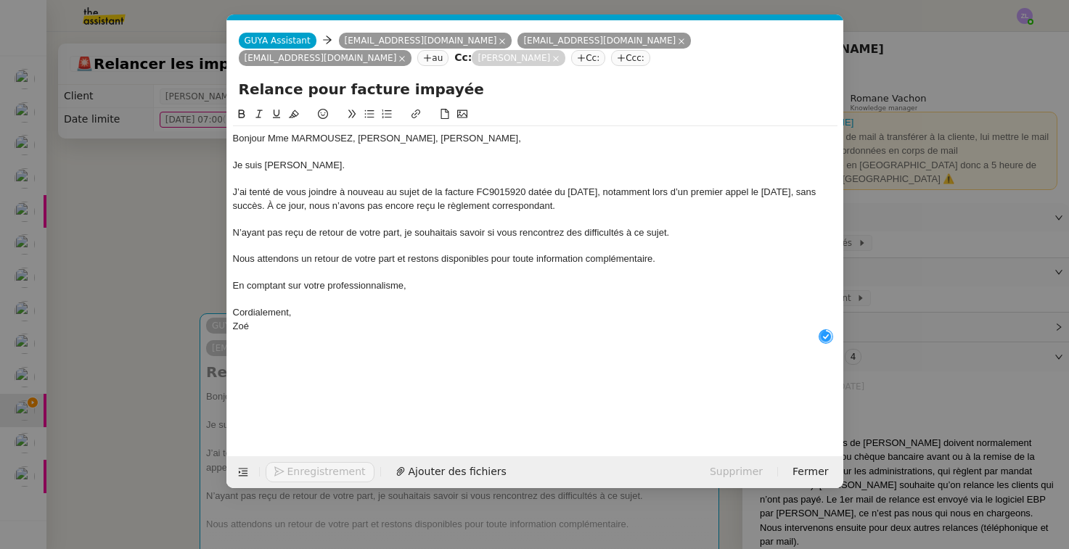
click at [297, 311] on div "Cordialement," at bounding box center [535, 312] width 604 height 13
click at [307, 475] on span "Envoyer" at bounding box center [307, 472] width 41 height 17
click at [307, 475] on span "Confirmer l'envoi" at bounding box center [330, 472] width 87 height 17
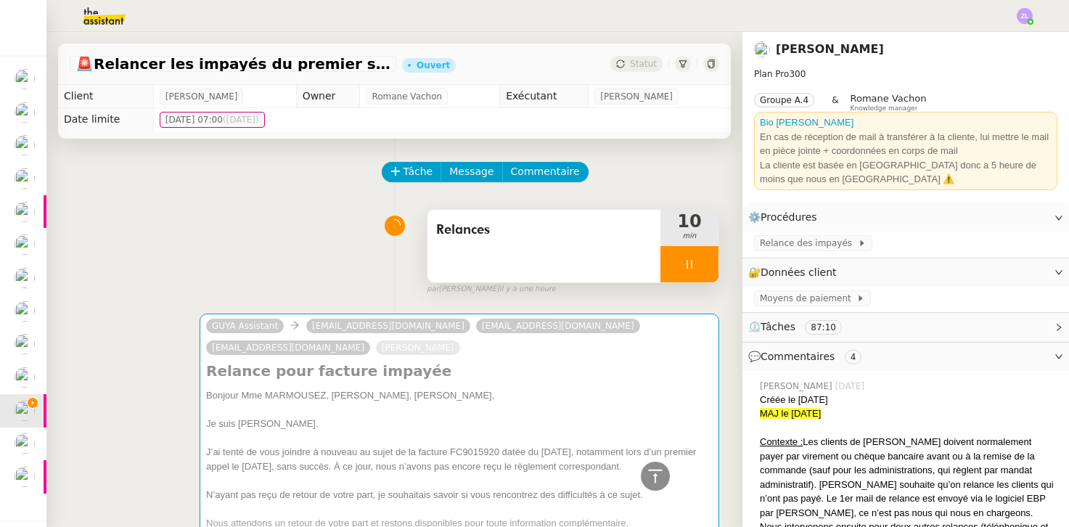
scroll to position [10272, 0]
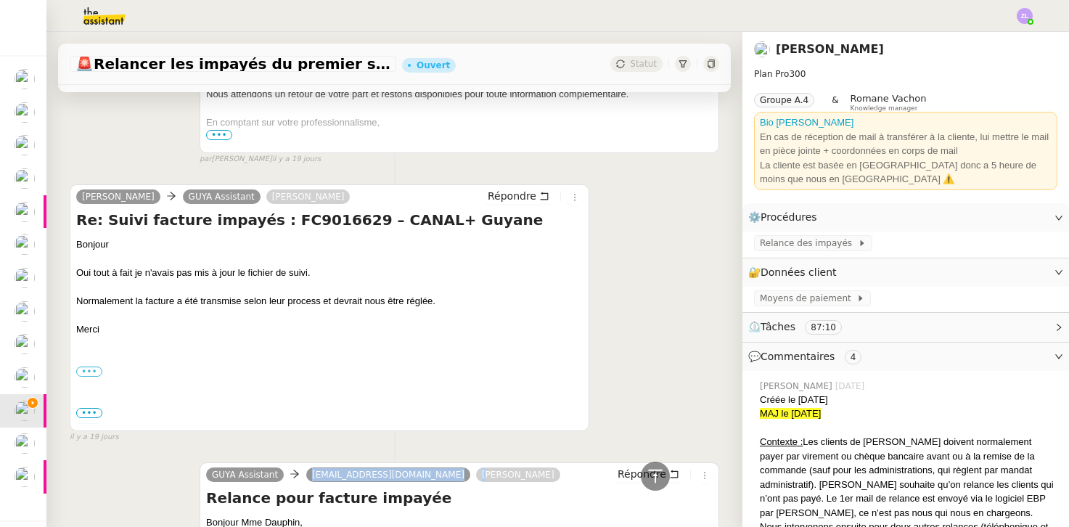
click at [317, 529] on div at bounding box center [459, 536] width 506 height 15
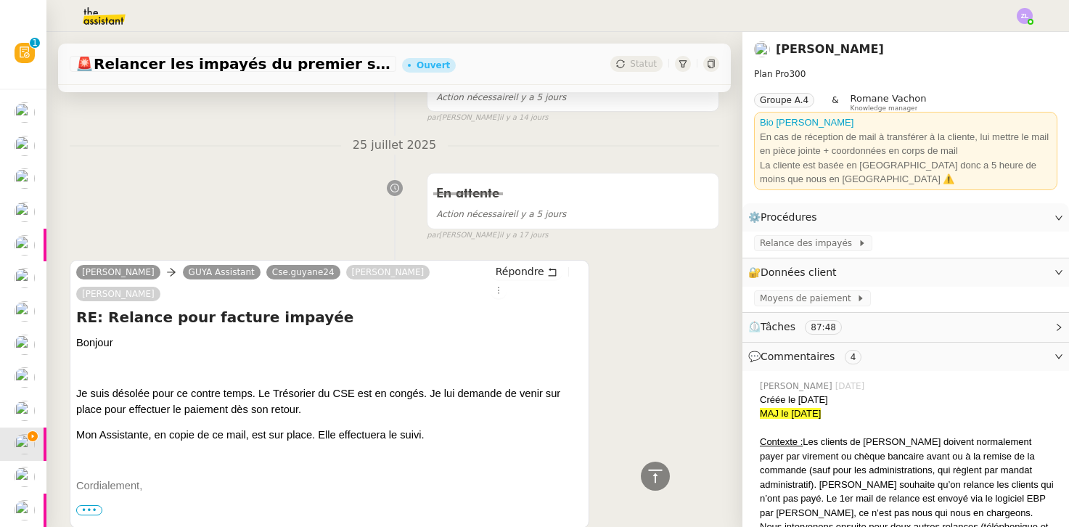
scroll to position [2149, 0]
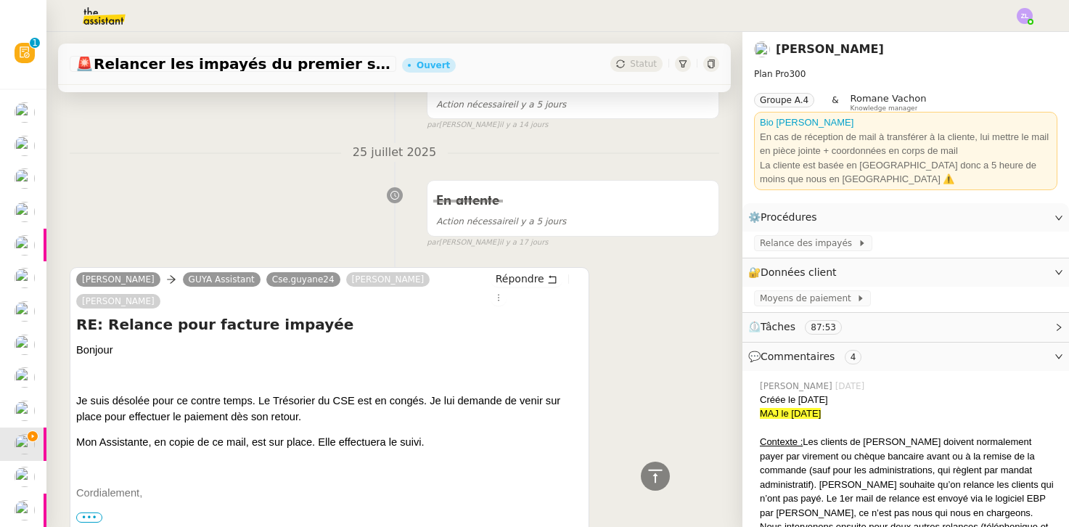
click at [89, 512] on span "•••" at bounding box center [89, 517] width 26 height 10
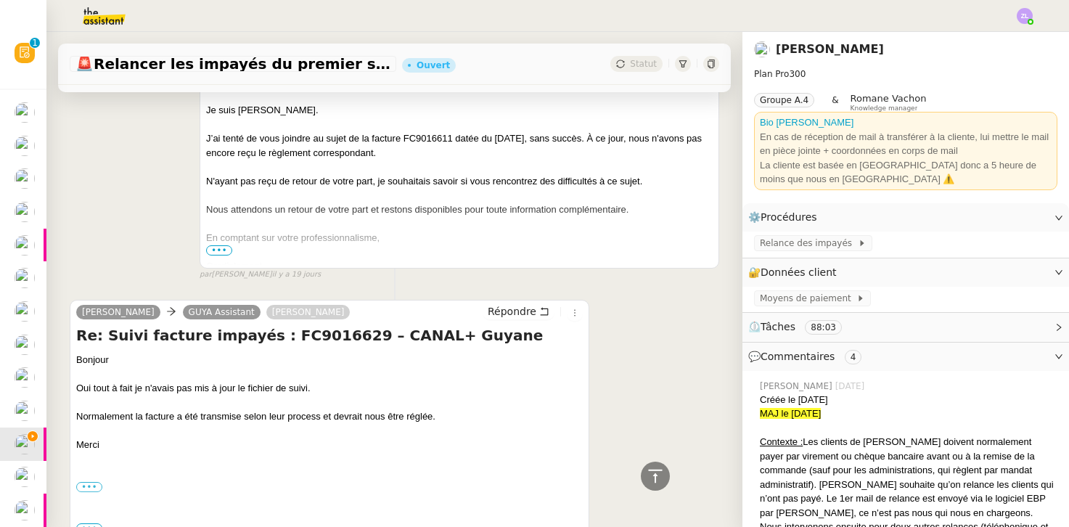
scroll to position [11778, 0]
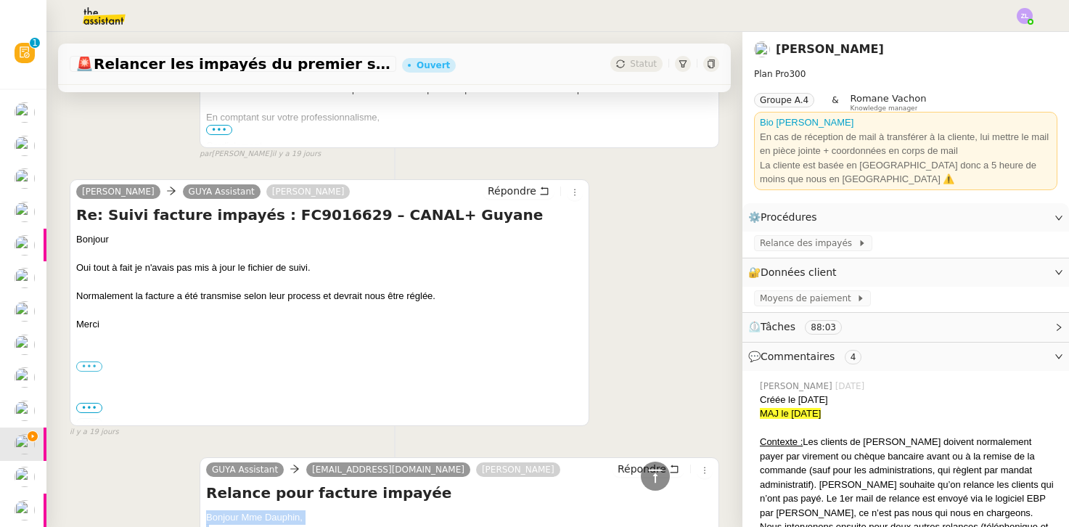
drag, startPoint x: 268, startPoint y: 456, endPoint x: 185, endPoint y: 218, distance: 252.0
copy div "Bonjour Mme Dauphin, Je suis Zoé de GUYA Cadeau. J’ai tenté de vous joindre au …"
click at [651, 461] on span "Répondre" at bounding box center [641, 468] width 49 height 15
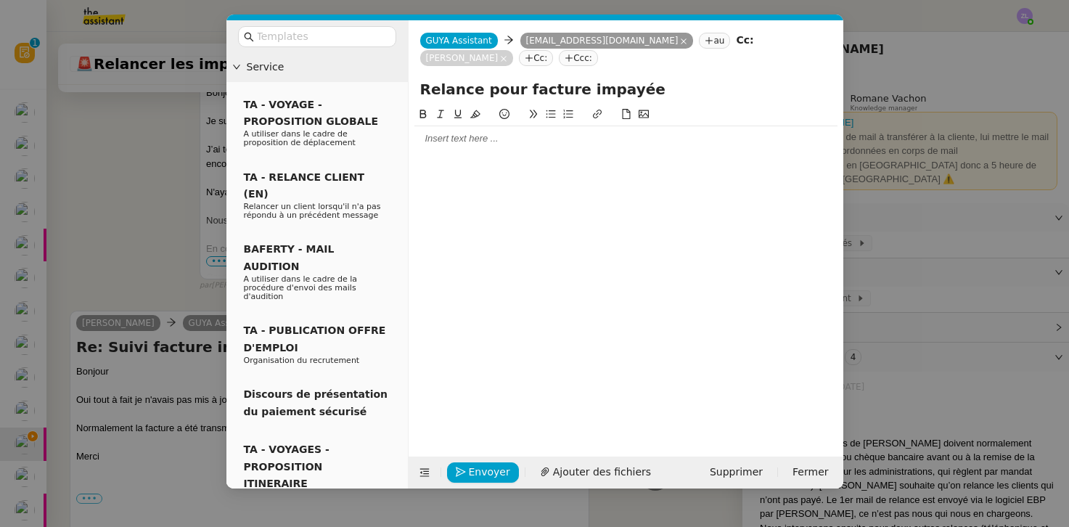
click at [442, 142] on div at bounding box center [625, 138] width 423 height 13
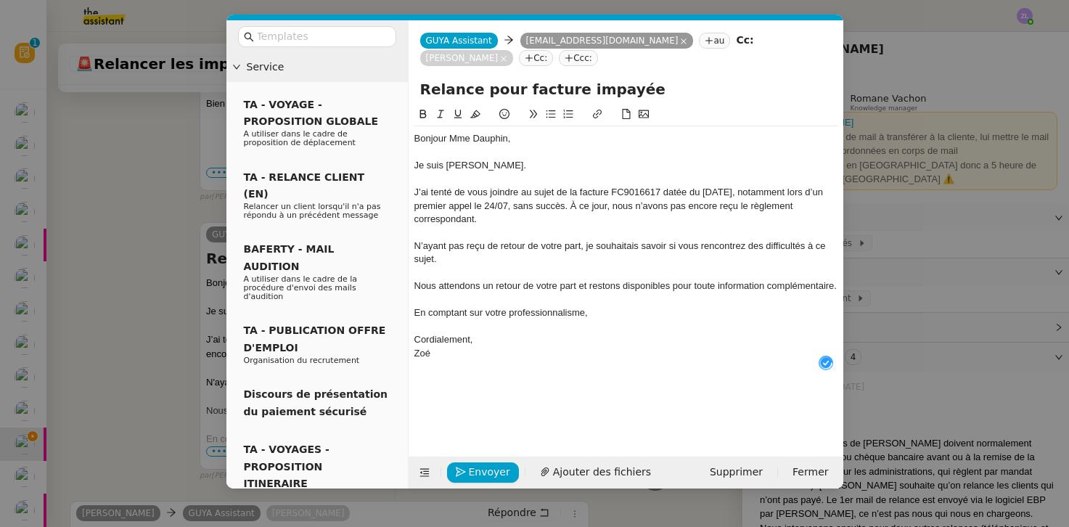
click at [484, 333] on div "Cordialement," at bounding box center [625, 339] width 423 height 13
click at [476, 471] on span "Envoyer" at bounding box center [489, 472] width 41 height 17
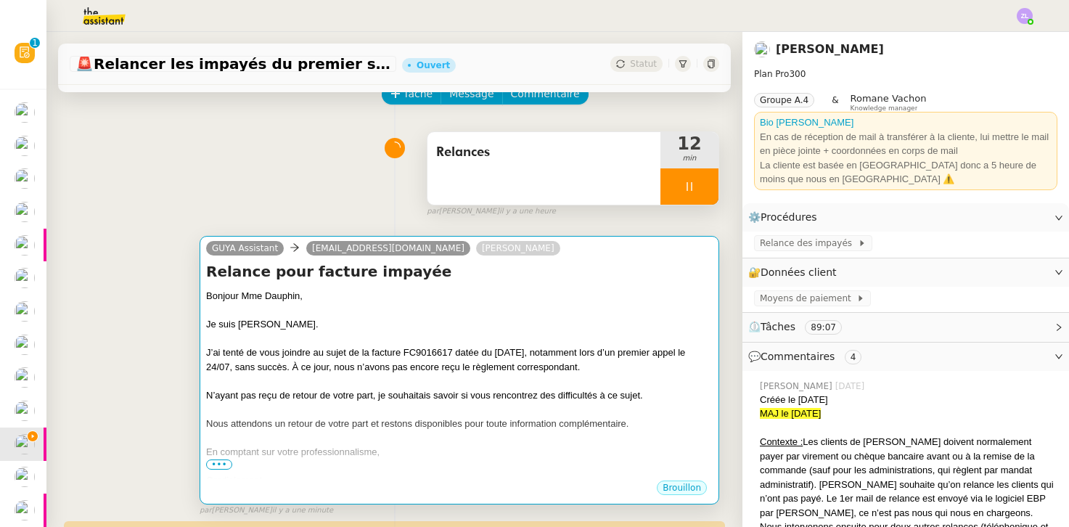
scroll to position [0, 0]
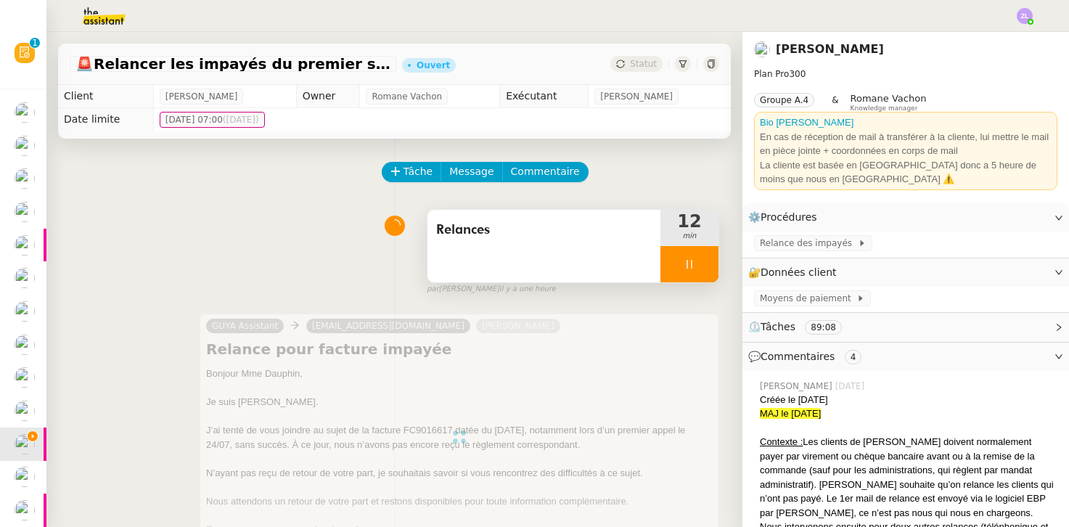
click at [673, 260] on div at bounding box center [689, 264] width 58 height 36
click at [702, 259] on icon at bounding box center [704, 264] width 12 height 12
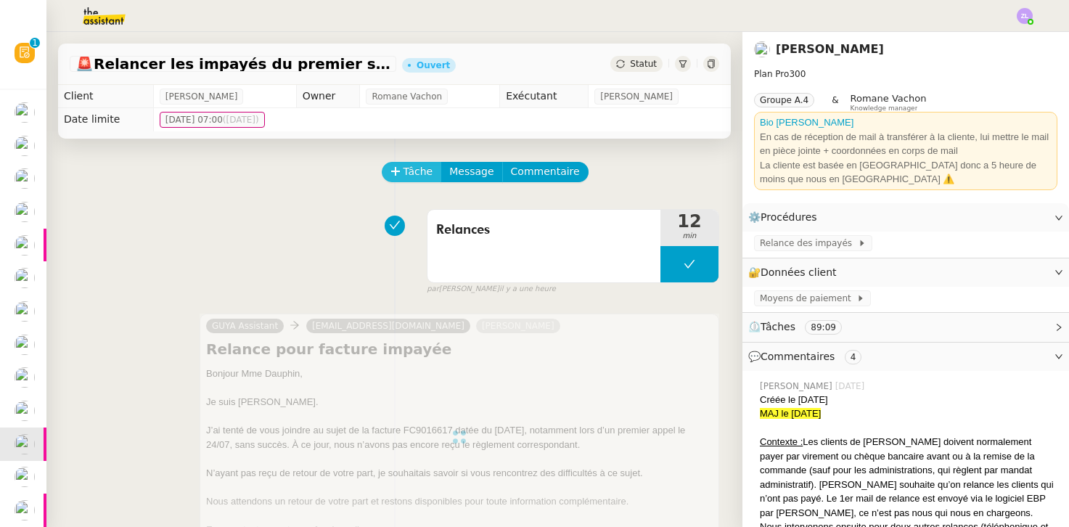
click at [425, 170] on span "Tâche" at bounding box center [418, 171] width 30 height 17
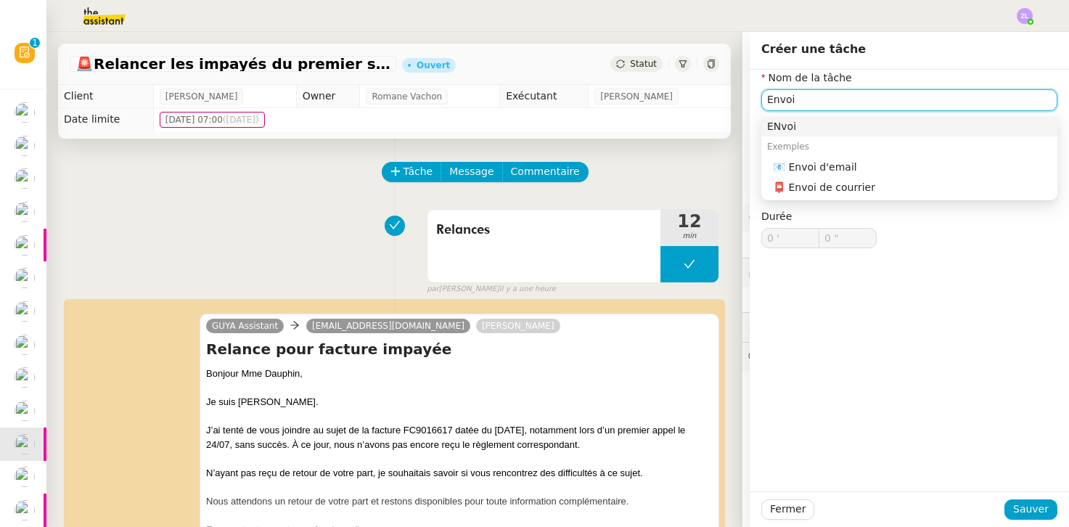
drag, startPoint x: 498, startPoint y: 210, endPoint x: 805, endPoint y: 165, distance: 310.2
click at [805, 165] on div "📧 Envoi d'email" at bounding box center [912, 166] width 279 height 13
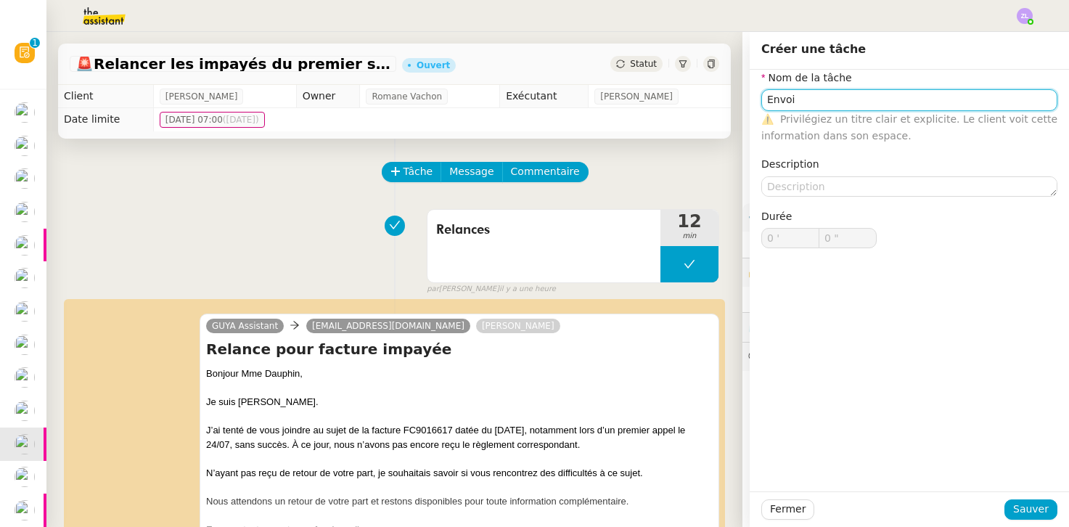
type input "Envoi d'email"
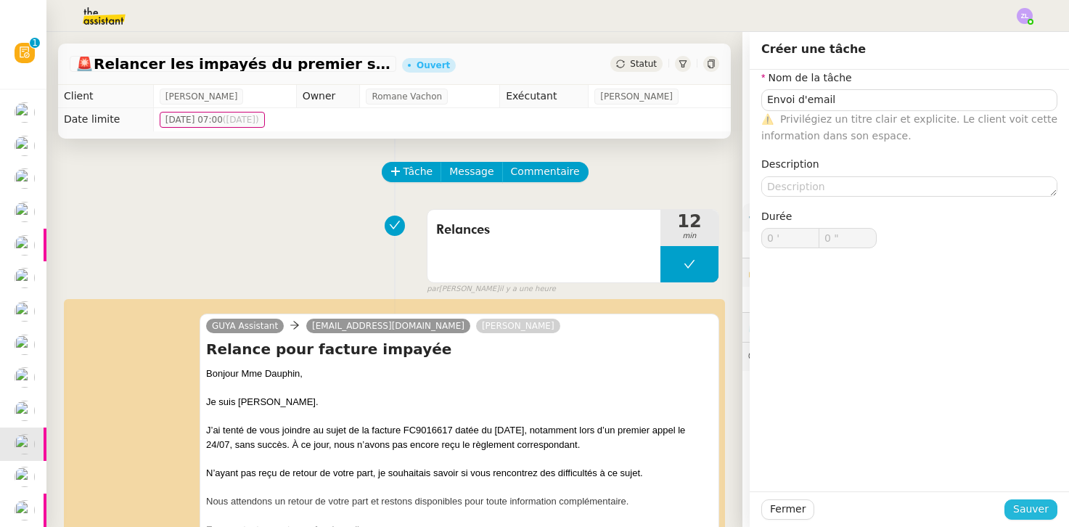
click at [852, 499] on button "Sauver" at bounding box center [1030, 509] width 53 height 20
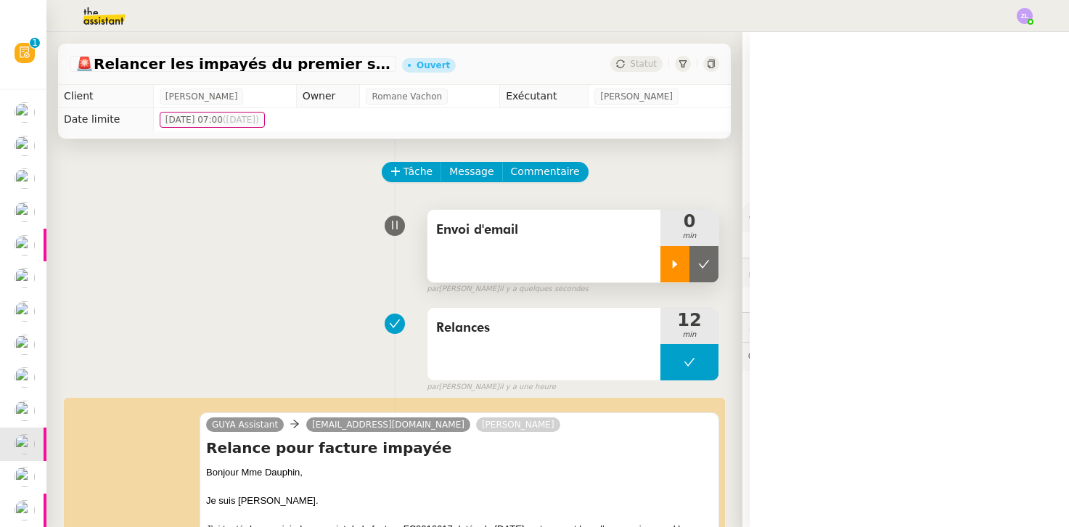
click at [674, 268] on icon at bounding box center [675, 264] width 12 height 12
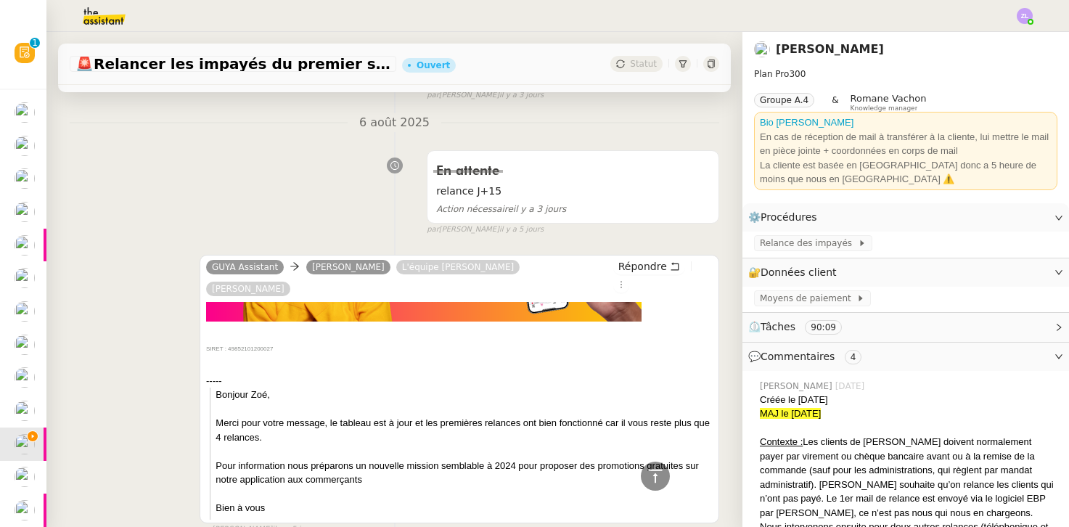
scroll to position [1196, 0]
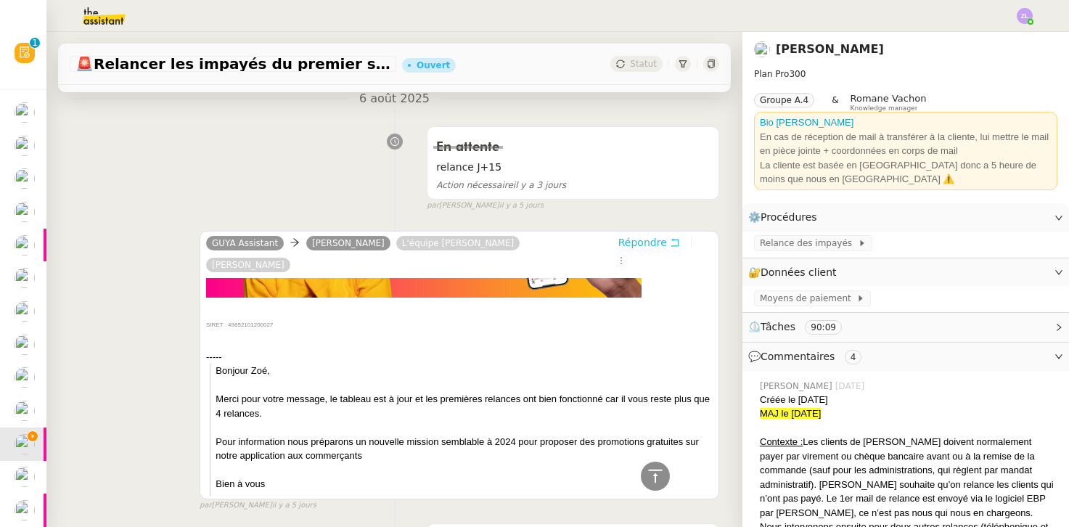
click at [638, 235] on span "Répondre" at bounding box center [642, 242] width 49 height 15
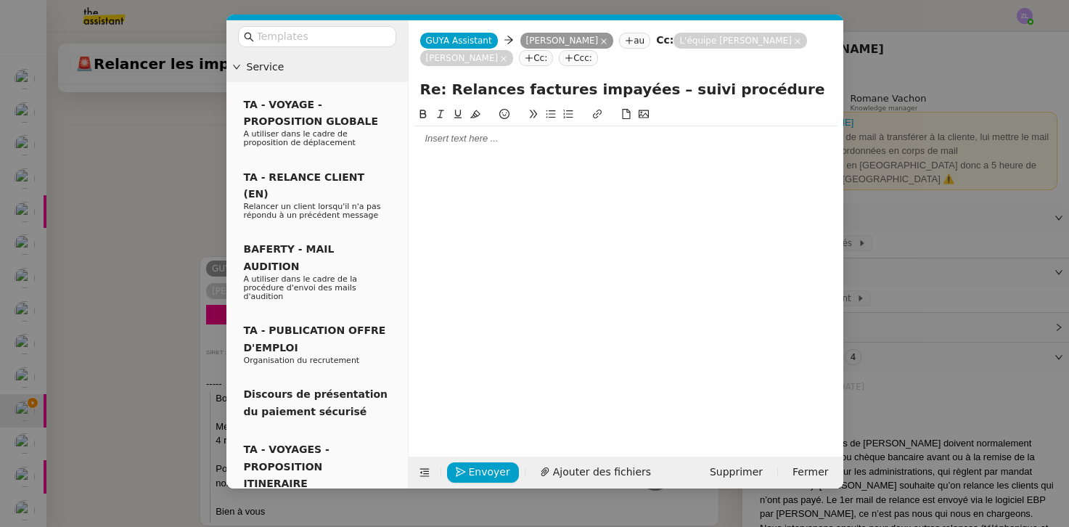
click at [440, 134] on div at bounding box center [625, 138] width 423 height 13
click at [422, 131] on div at bounding box center [625, 138] width 423 height 25
click at [424, 131] on div at bounding box center [625, 138] width 423 height 25
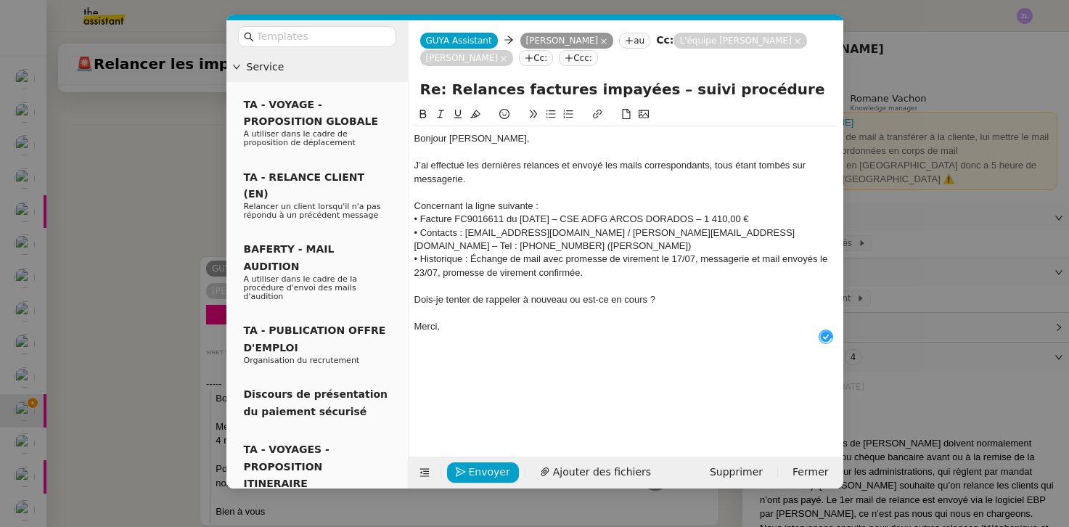
scroll to position [15, 0]
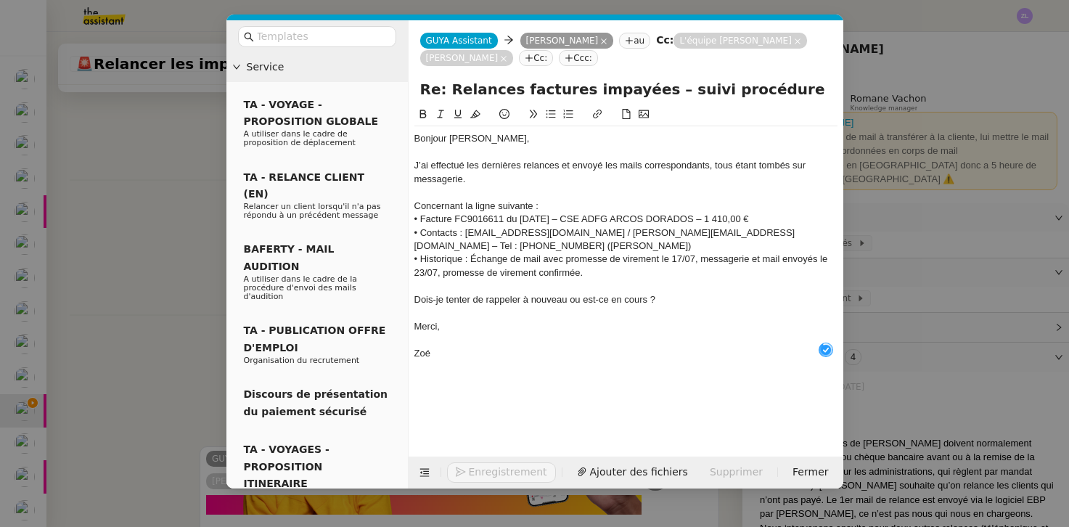
click at [538, 241] on div "• Contacts : [EMAIL_ADDRESS][DOMAIN_NAME] / [PERSON_NAME][EMAIL_ADDRESS][DOMAIN…" at bounding box center [625, 239] width 423 height 27
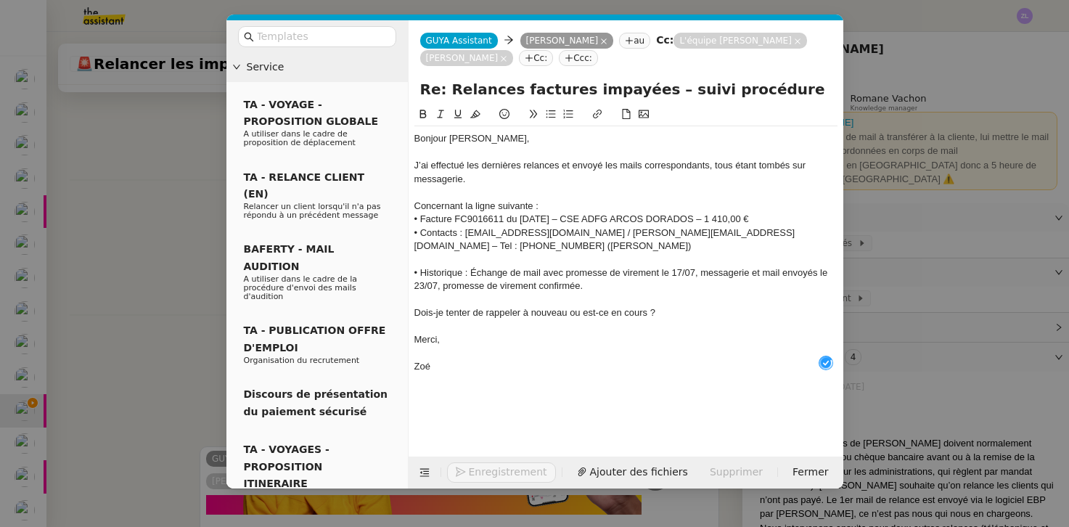
click at [614, 284] on div "• Historique : Échange de mail avec promesse de virement le 17/07, messagerie e…" at bounding box center [625, 279] width 423 height 27
click at [414, 310] on div "Dois-je tenter de rappeler à nouveau ou est-ce en cours ?" at bounding box center [625, 312] width 423 height 13
click at [551, 115] on icon at bounding box center [551, 114] width 10 height 10
click at [475, 390] on div "Bonjour Astrid, J’ai effectué les dernières relances et envoyé les mails corres…" at bounding box center [625, 270] width 423 height 328
click at [445, 369] on div "Bonjour Astrid, J’ai effectué les dernières relances et envoyé les mails corres…" at bounding box center [625, 252] width 423 height 253
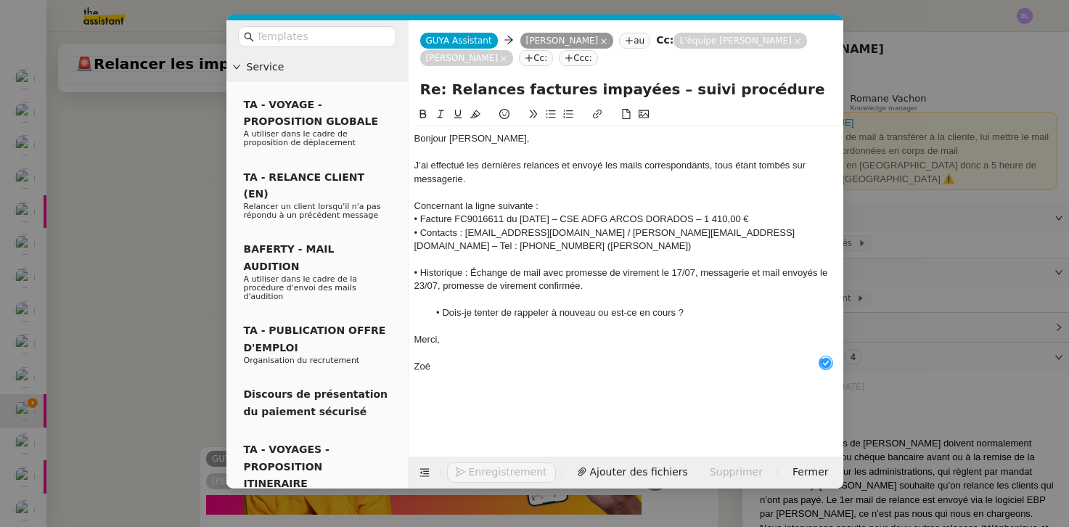
click at [514, 507] on nz-modal-container "Service TA - VOYAGE - PROPOSITION GLOBALE A utiliser dans le cadre de propositi…" at bounding box center [534, 263] width 1069 height 527
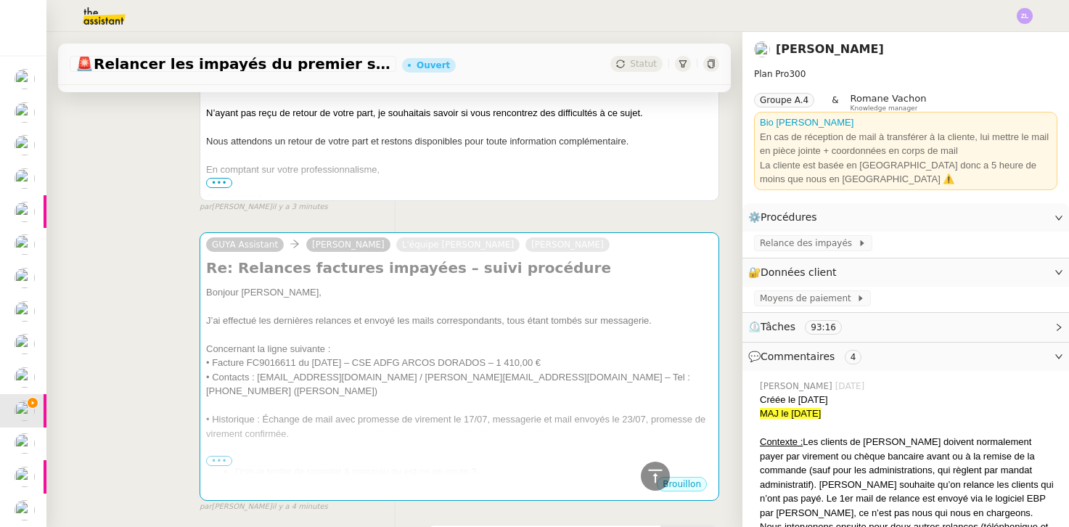
scroll to position [686, 0]
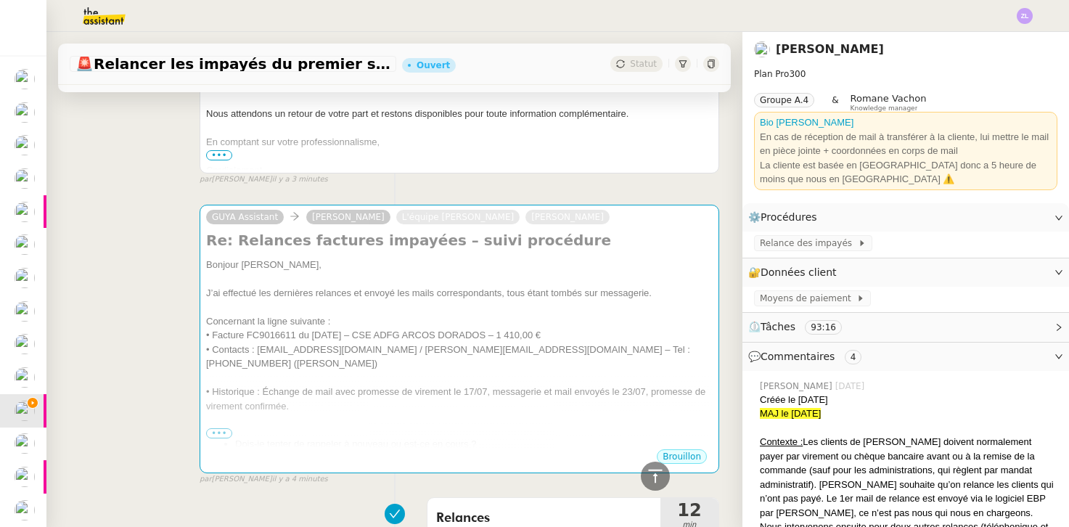
click at [453, 386] on div "• Historique : Échange de mail avec promesse de virement le 17/07, messagerie e…" at bounding box center [459, 399] width 506 height 28
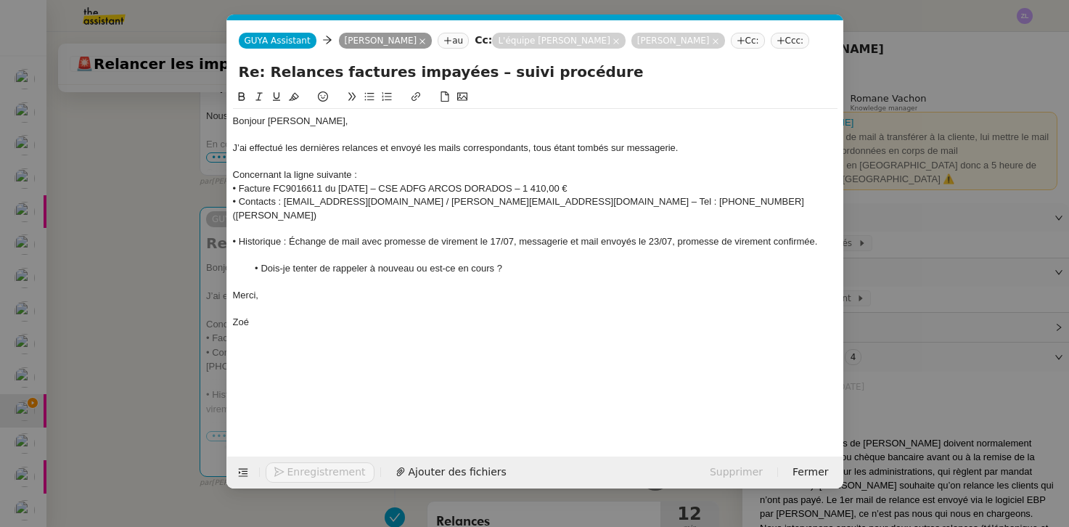
scroll to position [0, 31]
click at [612, 41] on icon at bounding box center [615, 41] width 7 height 7
click at [305, 316] on div "Zoé" at bounding box center [535, 322] width 604 height 13
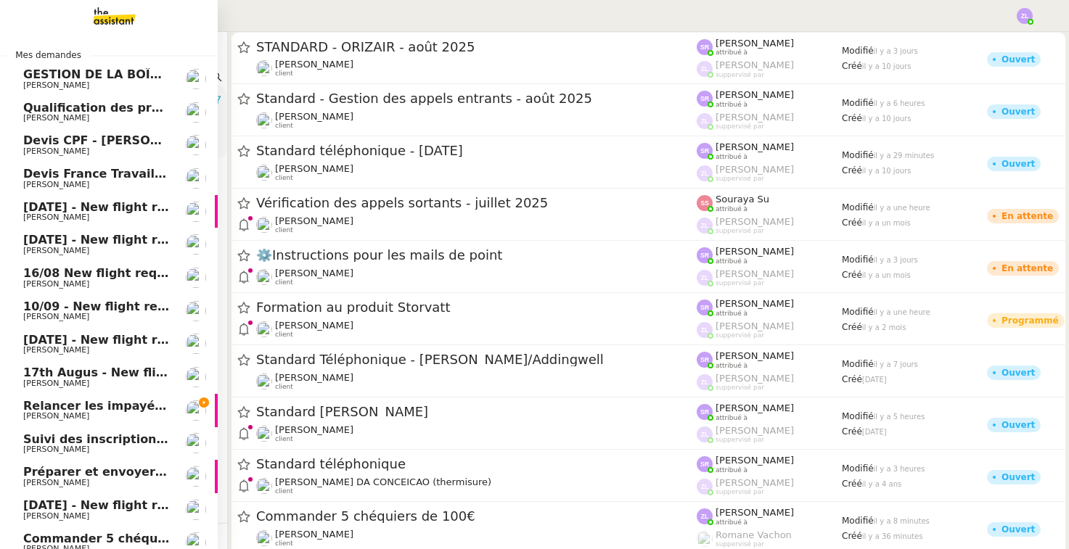
click at [128, 399] on span "Relancer les impayés du premier semestre" at bounding box center [162, 406] width 279 height 14
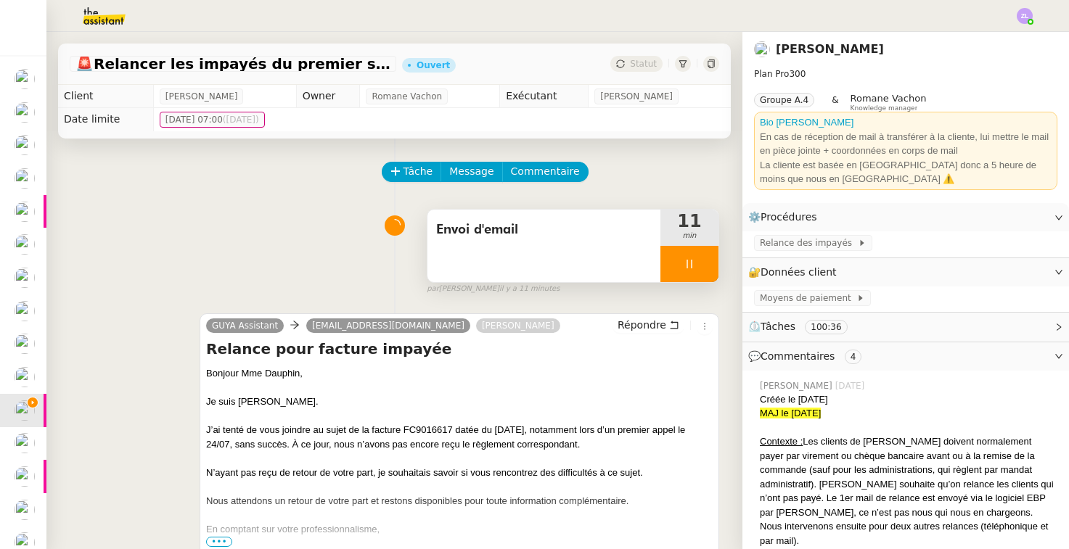
click at [677, 246] on div at bounding box center [689, 264] width 58 height 36
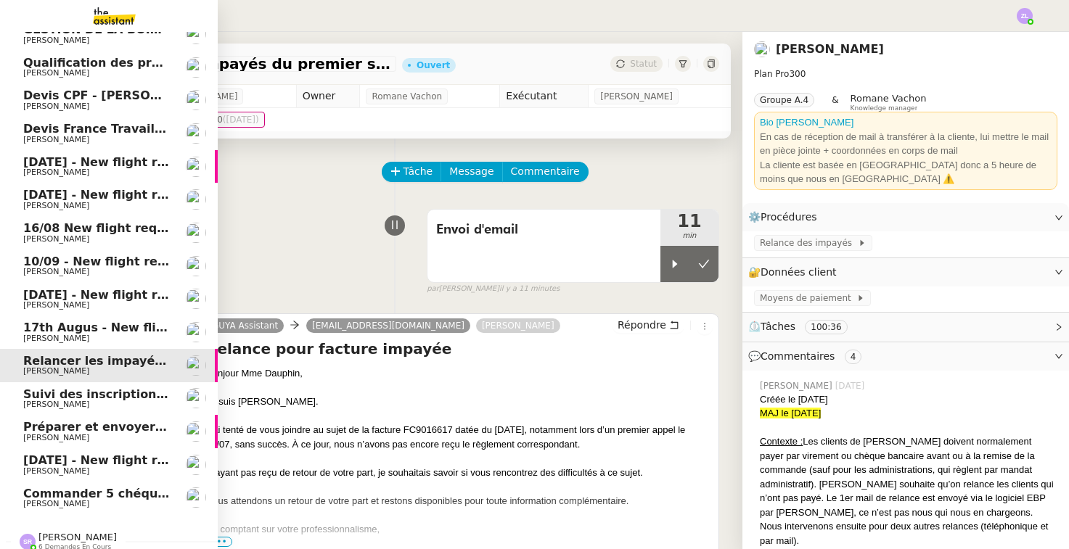
scroll to position [44, 0]
click at [69, 533] on span "[PERSON_NAME]" at bounding box center [77, 538] width 78 height 11
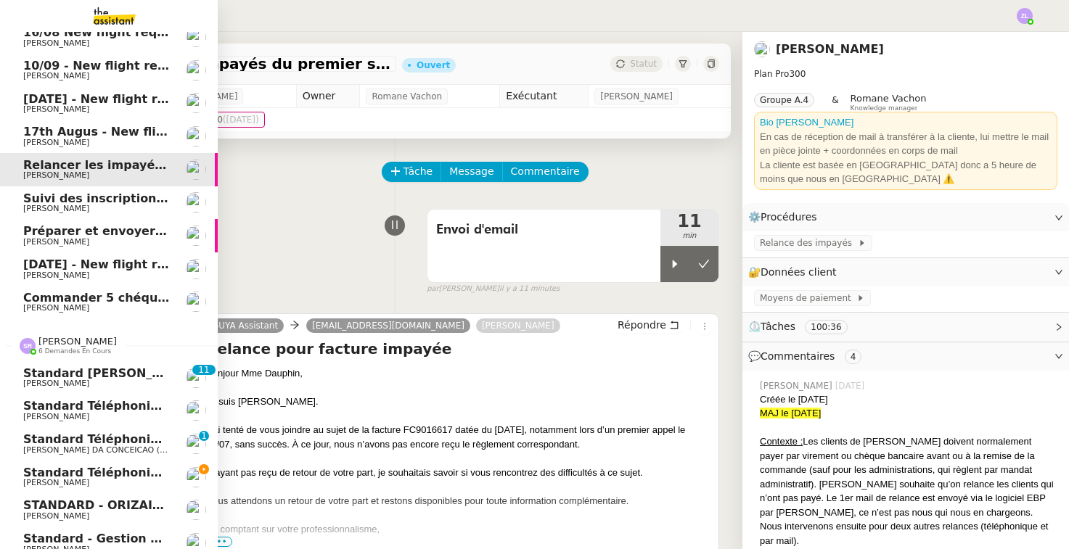
scroll to position [240, 0]
click at [89, 479] on span "[PERSON_NAME]" at bounding box center [56, 483] width 66 height 9
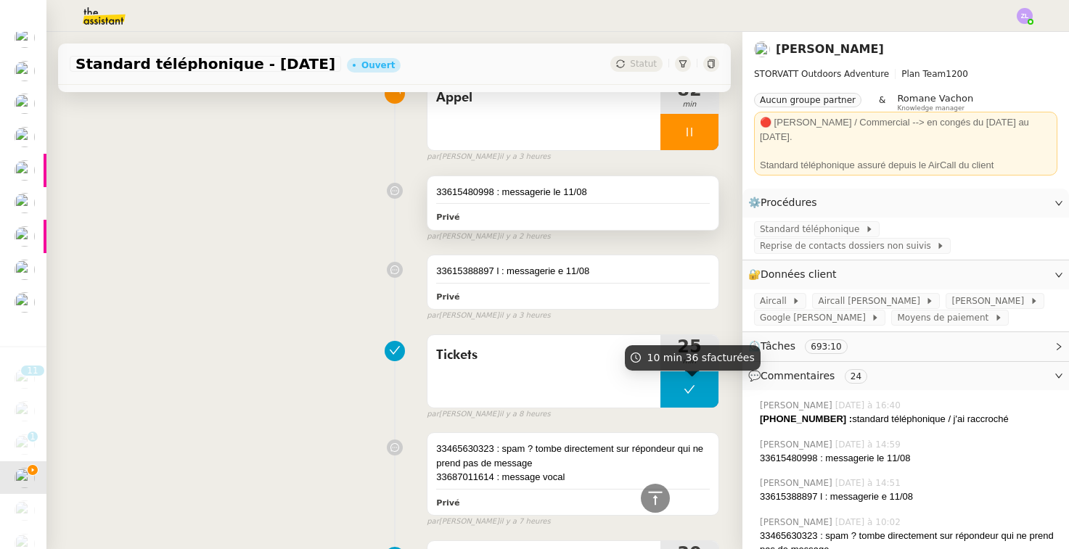
scroll to position [477, 0]
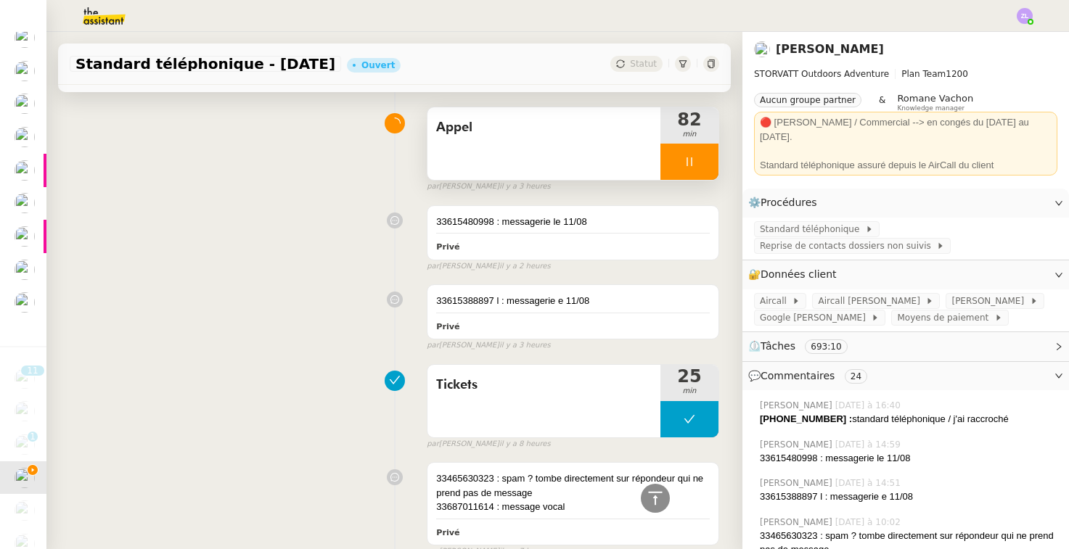
click at [672, 168] on div at bounding box center [689, 162] width 58 height 36
click at [702, 165] on icon at bounding box center [704, 162] width 12 height 12
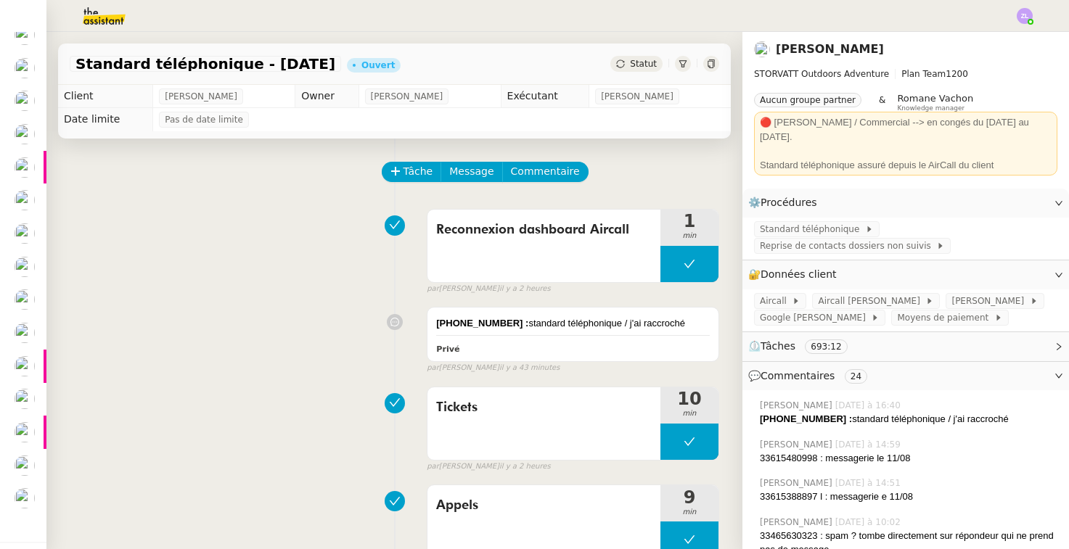
scroll to position [0, 0]
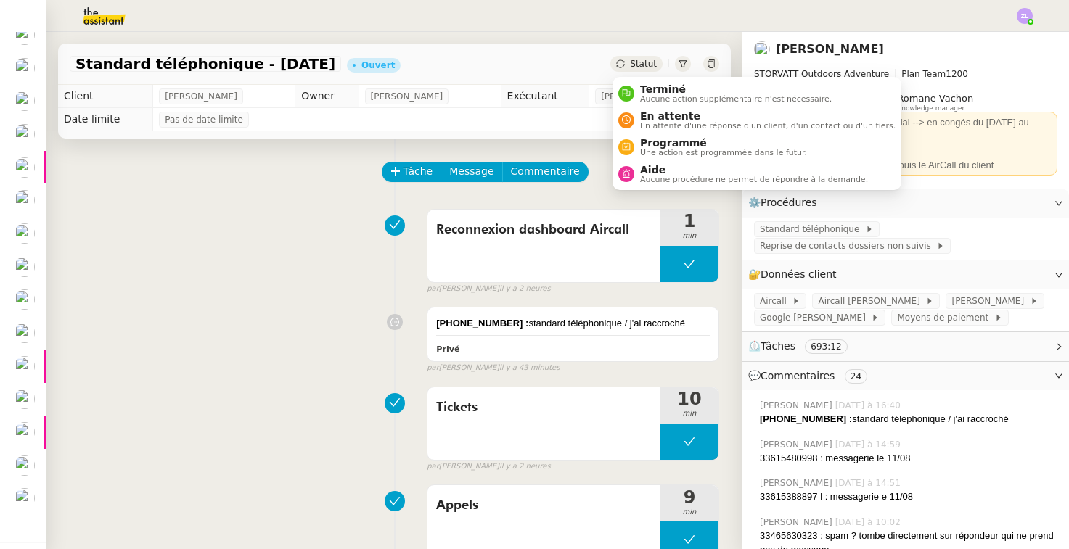
click at [630, 60] on div "Statut" at bounding box center [636, 64] width 52 height 16
click at [649, 165] on span "Aide" at bounding box center [754, 170] width 228 height 12
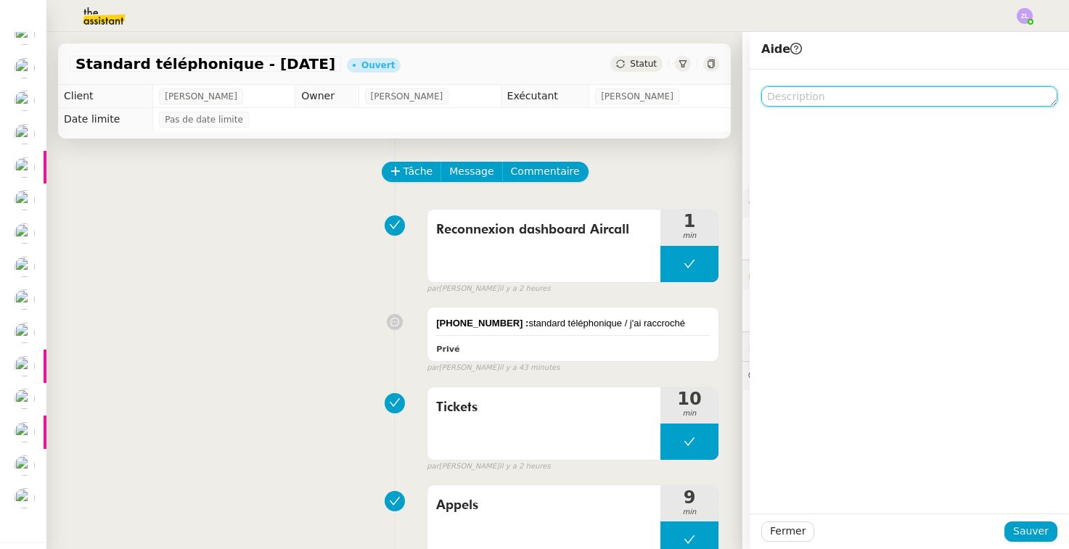
click at [781, 92] on textarea at bounding box center [909, 96] width 296 height 20
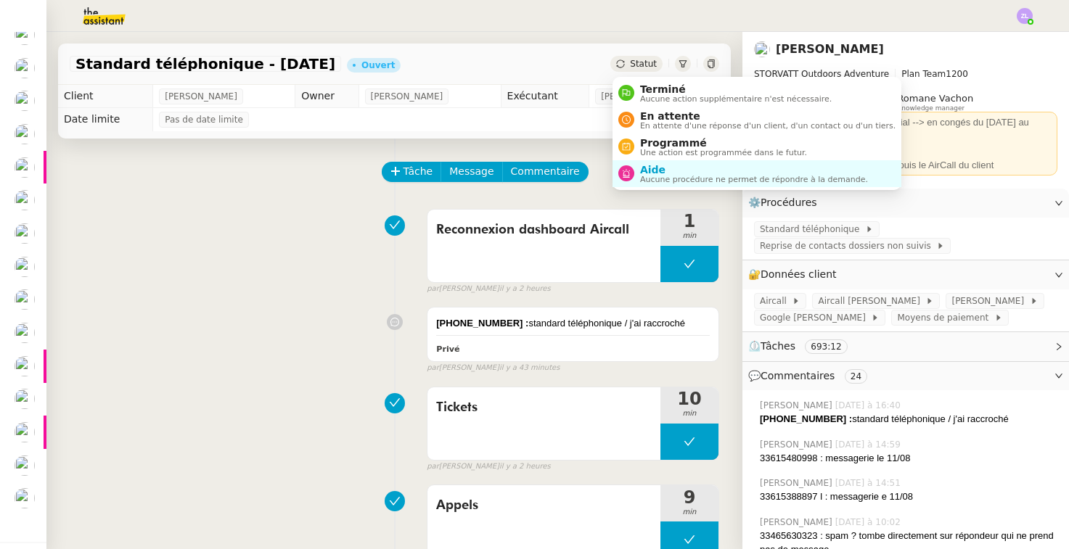
click at [620, 73] on div "Terminé Aucune action supplémentaire n'est nécessaire. En attente En attente d'…" at bounding box center [756, 134] width 289 height 122
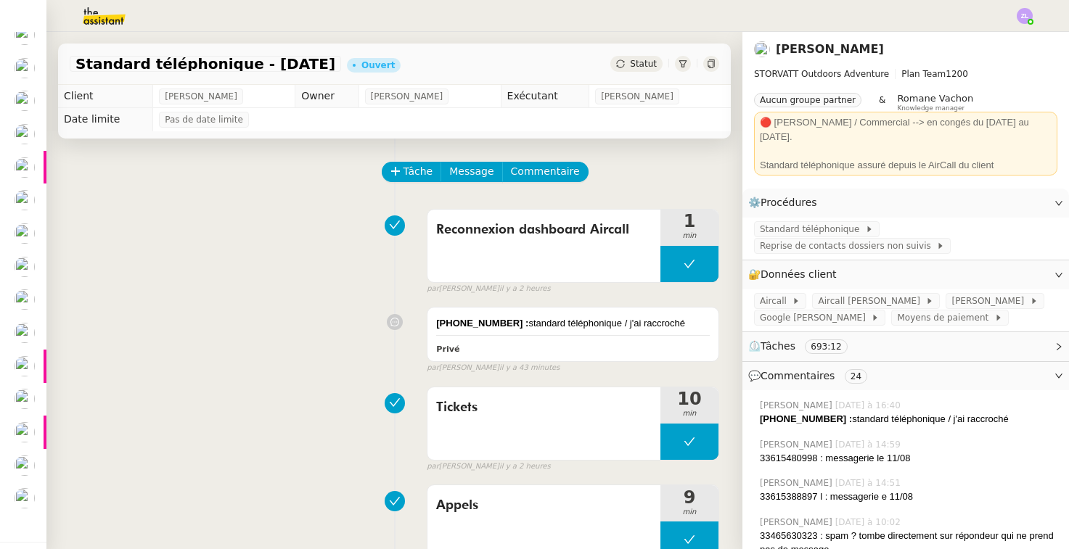
click at [633, 52] on div "Standard téléphonique - [DATE] Ouvert Statut" at bounding box center [394, 64] width 673 height 41
click at [634, 62] on span "Statut" at bounding box center [643, 64] width 27 height 10
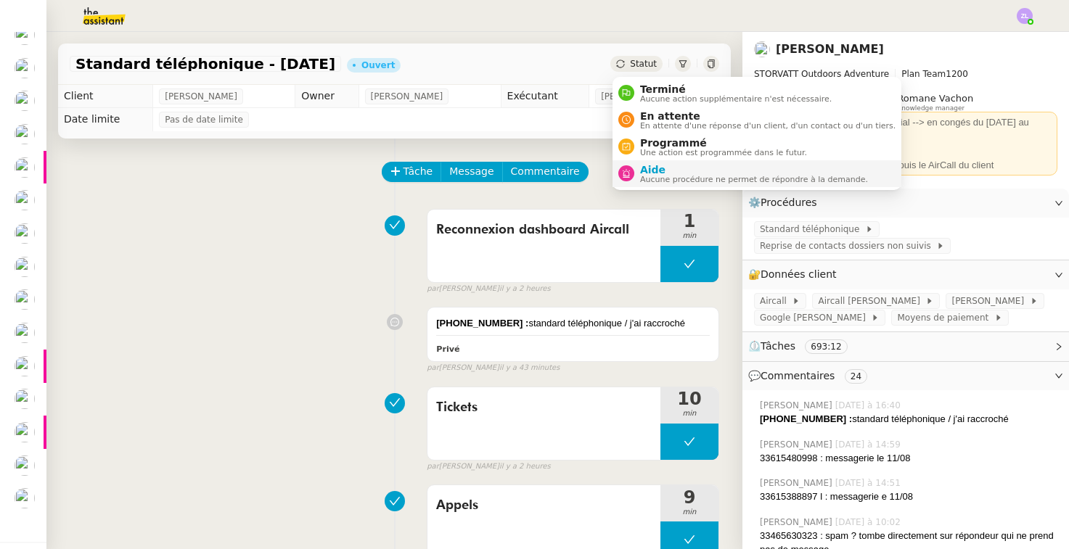
click at [649, 171] on span "Aide" at bounding box center [754, 170] width 228 height 12
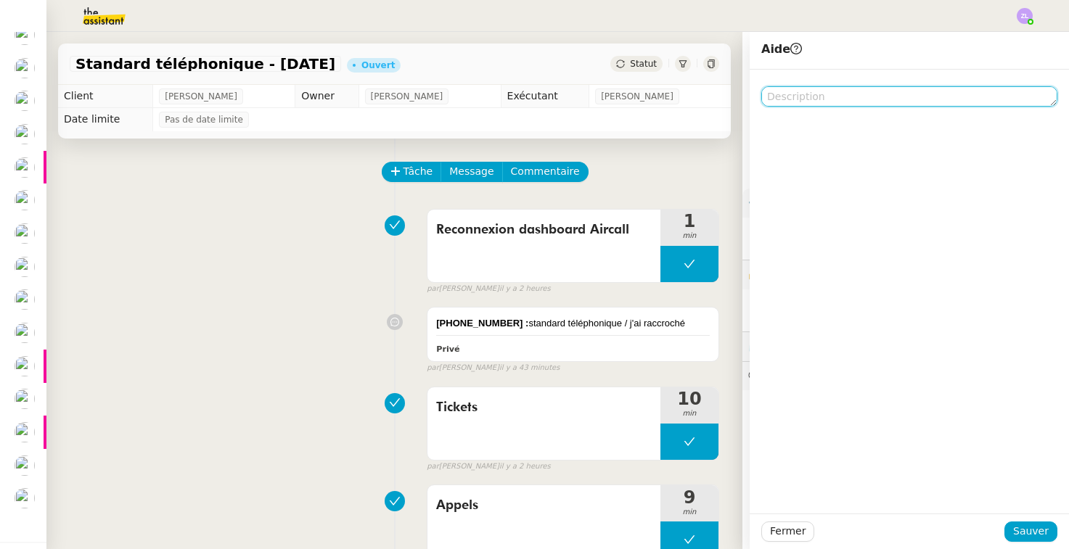
click at [770, 99] on textarea at bounding box center [909, 96] width 296 height 20
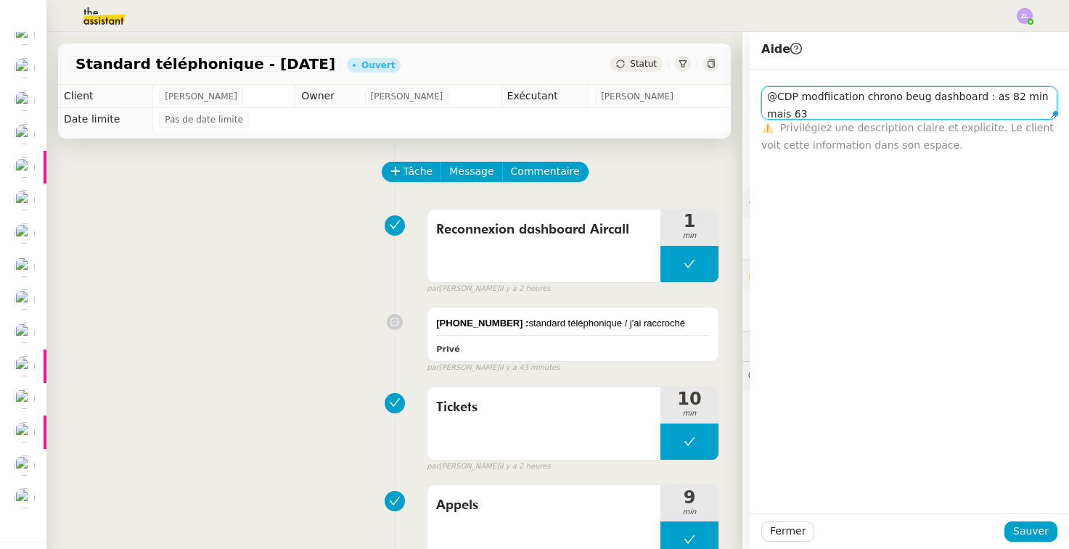
scroll to position [1, 0]
click at [778, 109] on textarea "@CDP modfiication chrono beug dashboard : as 82 min mais 63 minutes" at bounding box center [909, 102] width 296 height 33
type textarea "@CDP modfiication chrono beug dashboard : as 82 min mais 64 minutes"
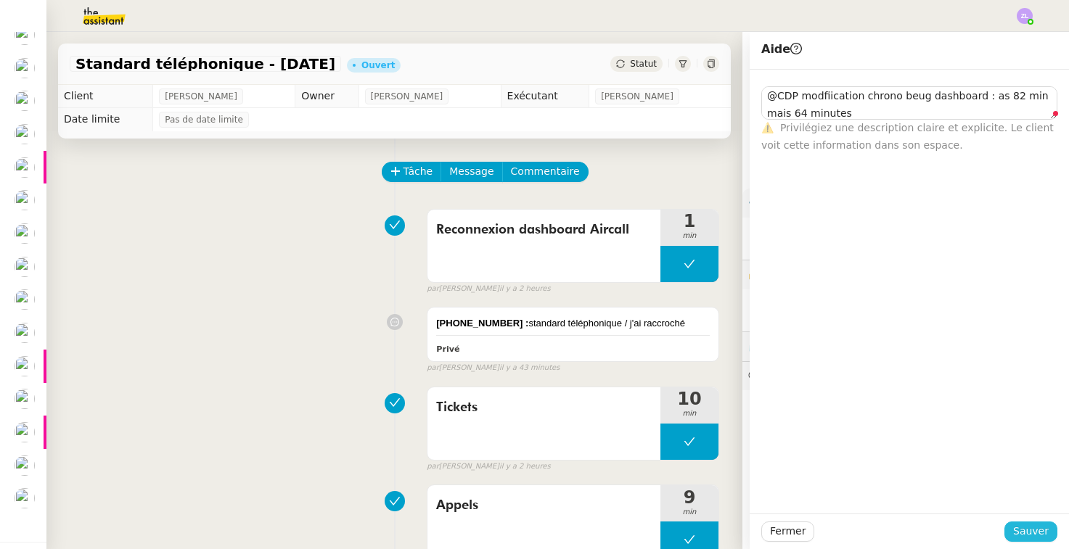
click at [1022, 531] on span "Sauver" at bounding box center [1031, 531] width 36 height 17
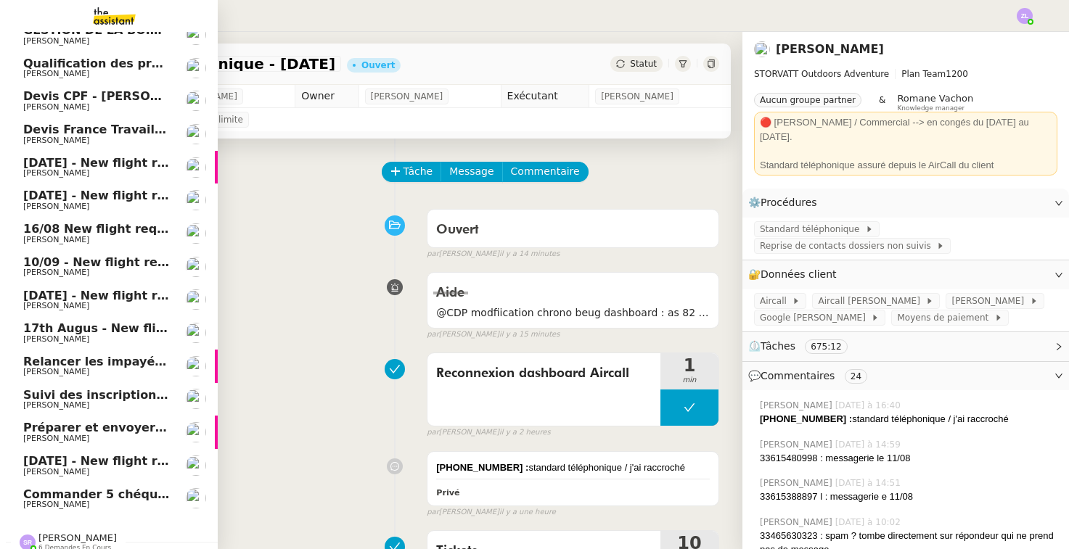
click at [79, 544] on span "6 demandes en cours" at bounding box center [74, 548] width 73 height 8
click at [81, 533] on span "[PERSON_NAME]" at bounding box center [77, 538] width 78 height 11
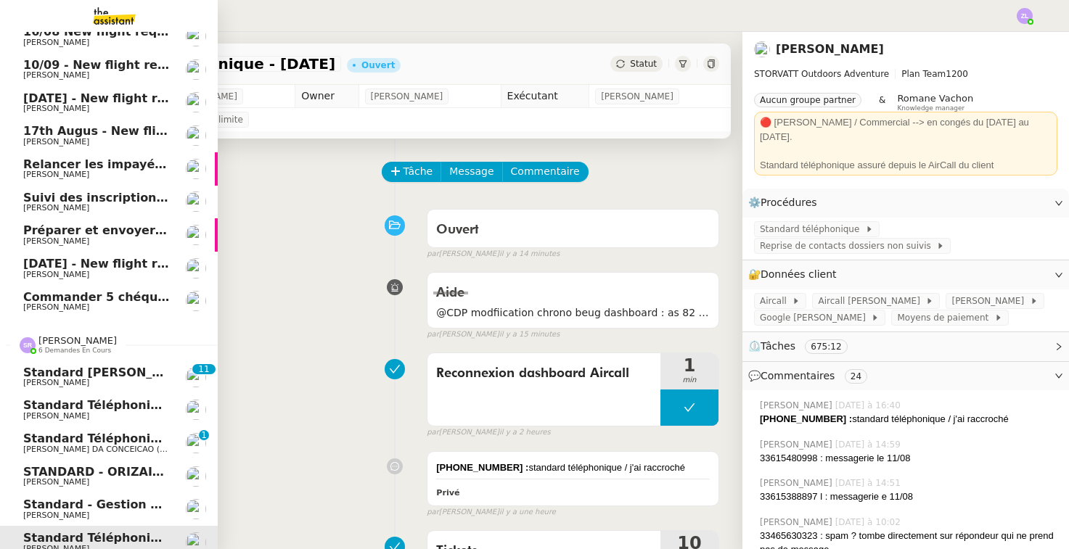
scroll to position [240, 0]
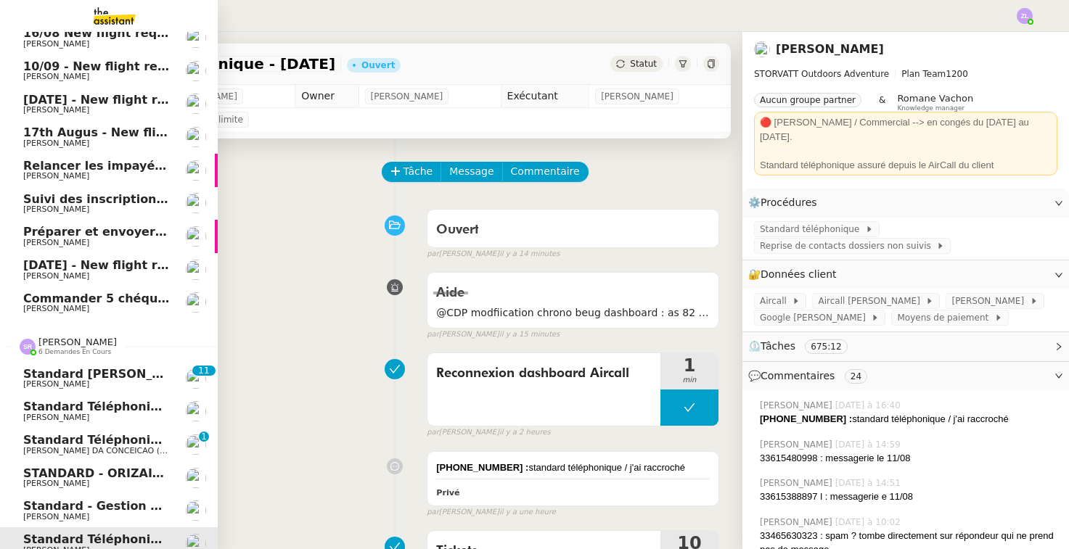
click at [112, 499] on span "Standard - Gestion des appels entrants - août 2025" at bounding box center [193, 506] width 340 height 14
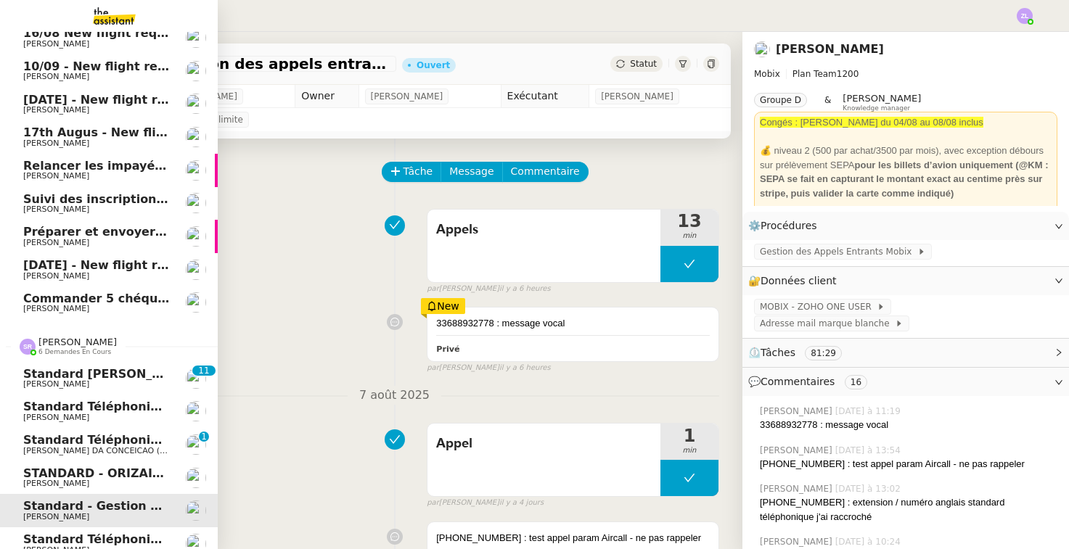
click at [56, 433] on span "Standard téléphonique" at bounding box center [99, 440] width 152 height 14
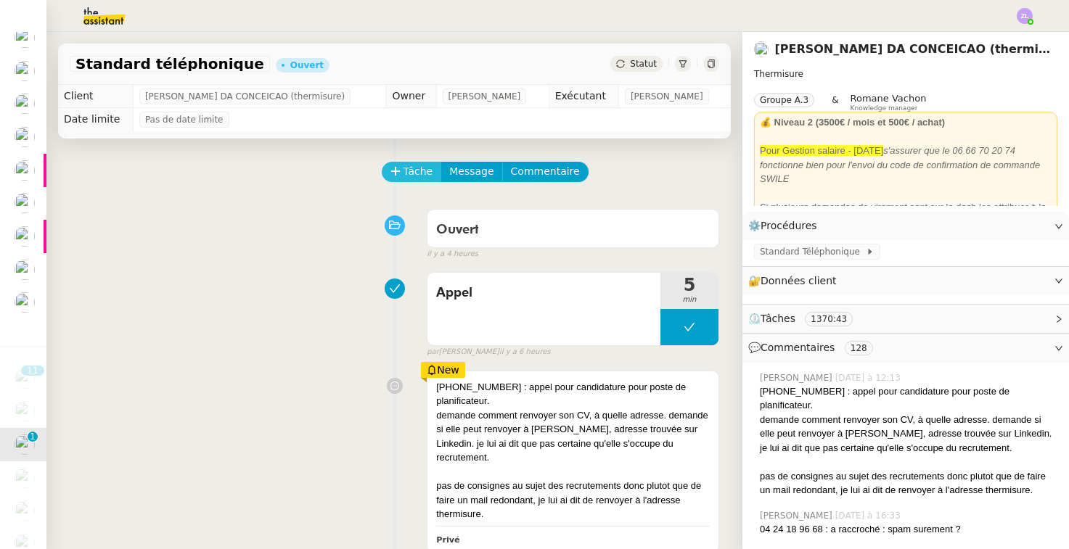
click at [414, 173] on span "Tâche" at bounding box center [418, 171] width 30 height 17
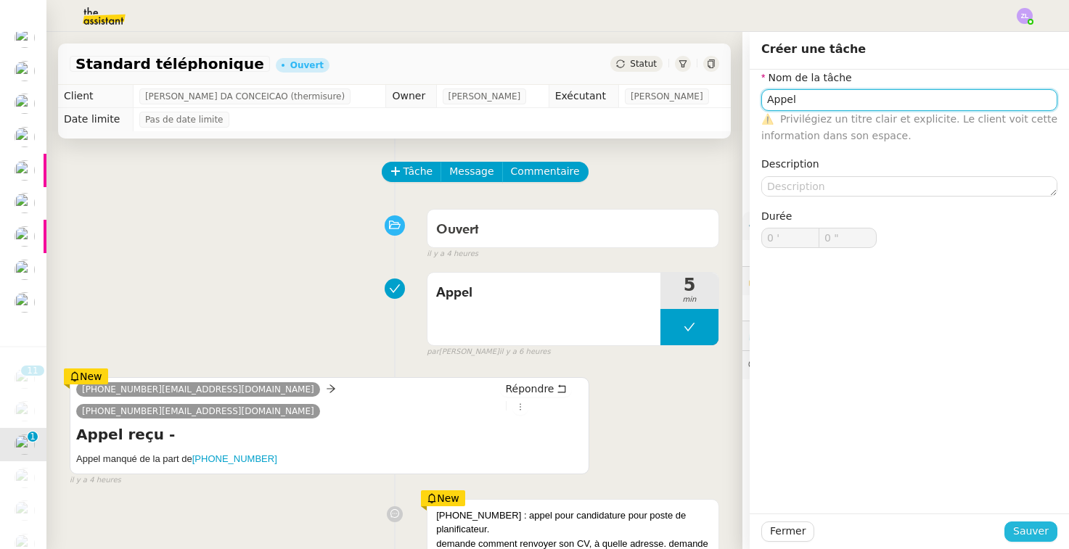
type input "Appel"
click at [1025, 530] on span "Sauver" at bounding box center [1031, 531] width 36 height 17
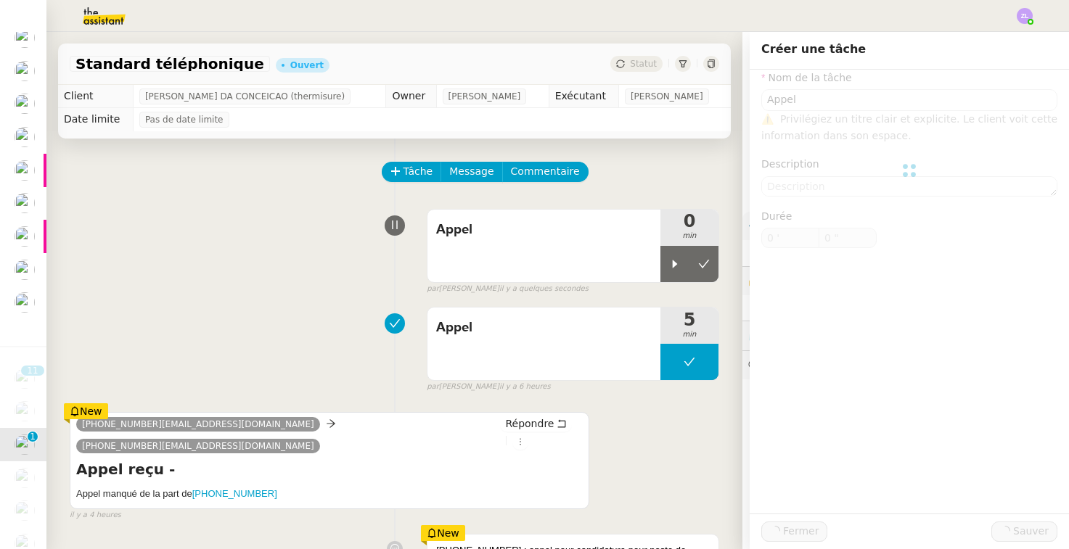
drag, startPoint x: 674, startPoint y: 264, endPoint x: 459, endPoint y: 55, distance: 300.2
click at [674, 264] on icon at bounding box center [675, 264] width 5 height 8
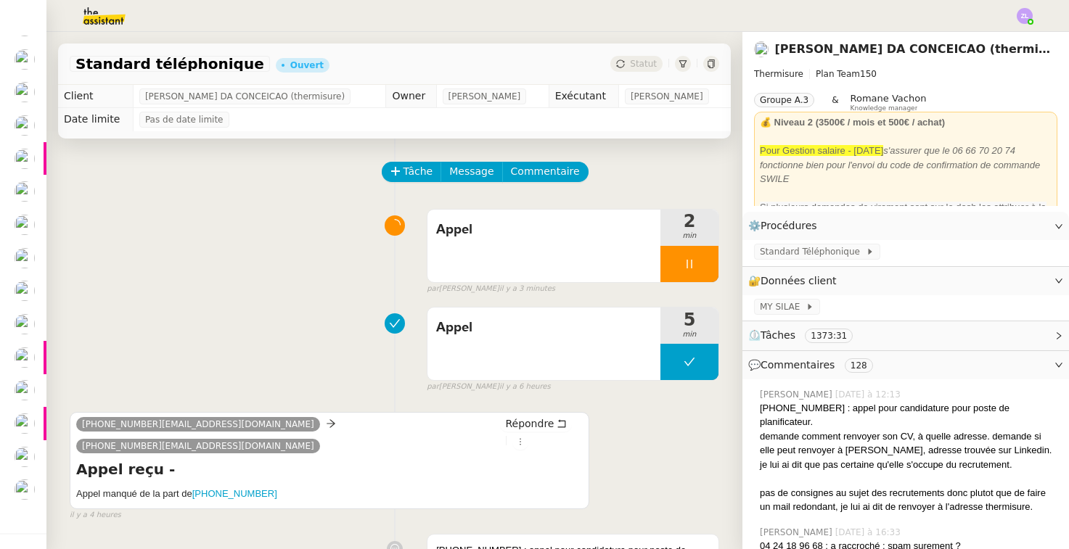
scroll to position [44, 0]
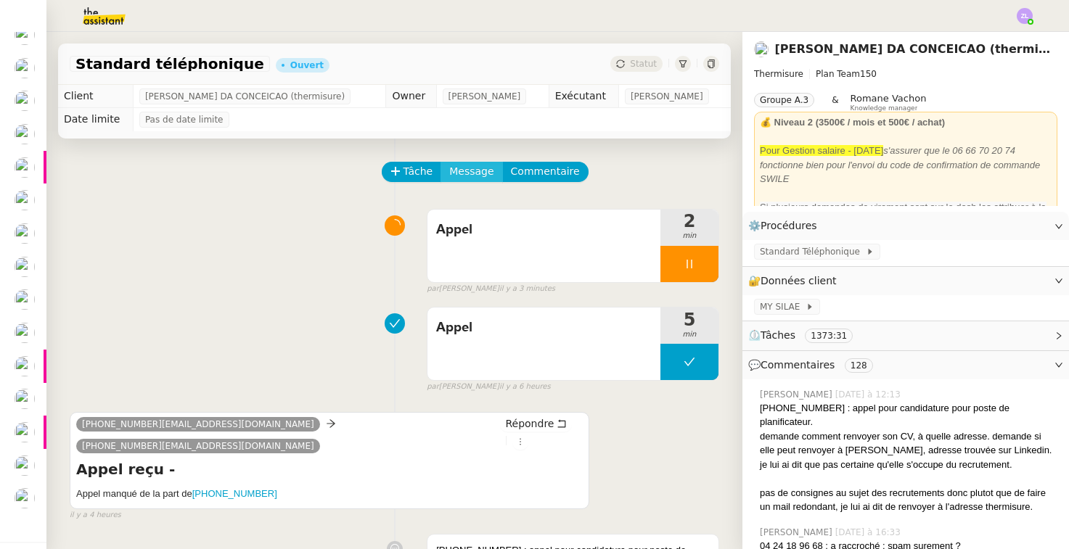
click at [467, 174] on span "Message" at bounding box center [471, 171] width 44 height 17
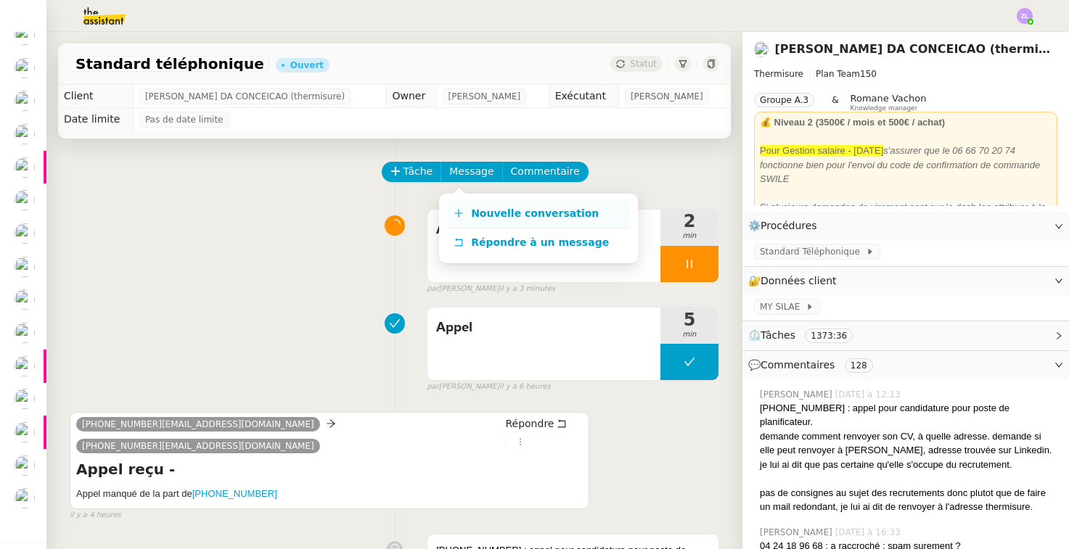
click at [475, 205] on link "Nouvelle conversation" at bounding box center [538, 214] width 181 height 29
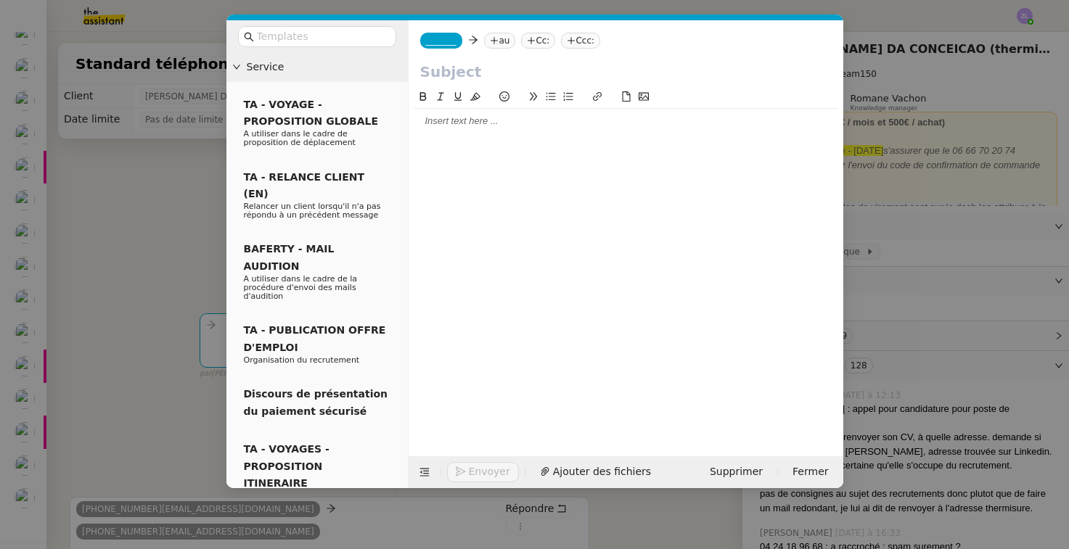
click at [454, 49] on div "_______ au Cc: Ccc:" at bounding box center [626, 40] width 435 height 41
click at [450, 44] on span "_______" at bounding box center [441, 41] width 30 height 10
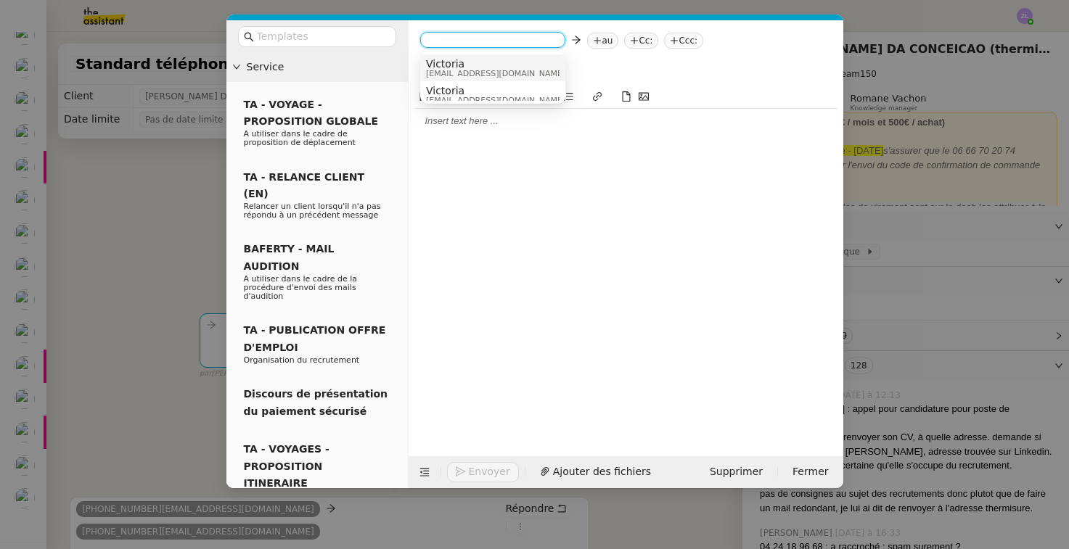
click at [461, 67] on span "Victoria" at bounding box center [495, 64] width 139 height 12
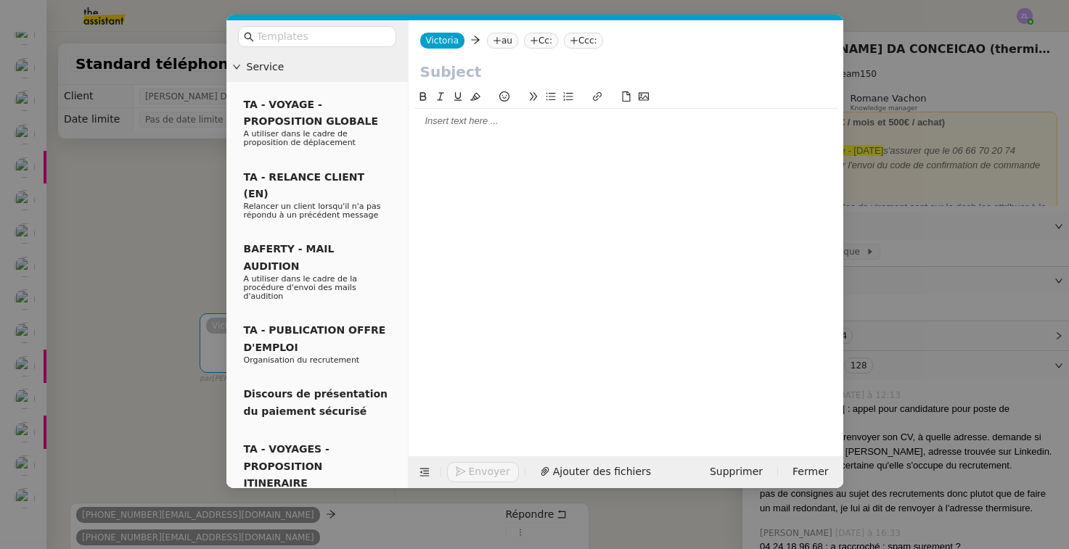
click at [496, 43] on icon at bounding box center [497, 40] width 9 height 9
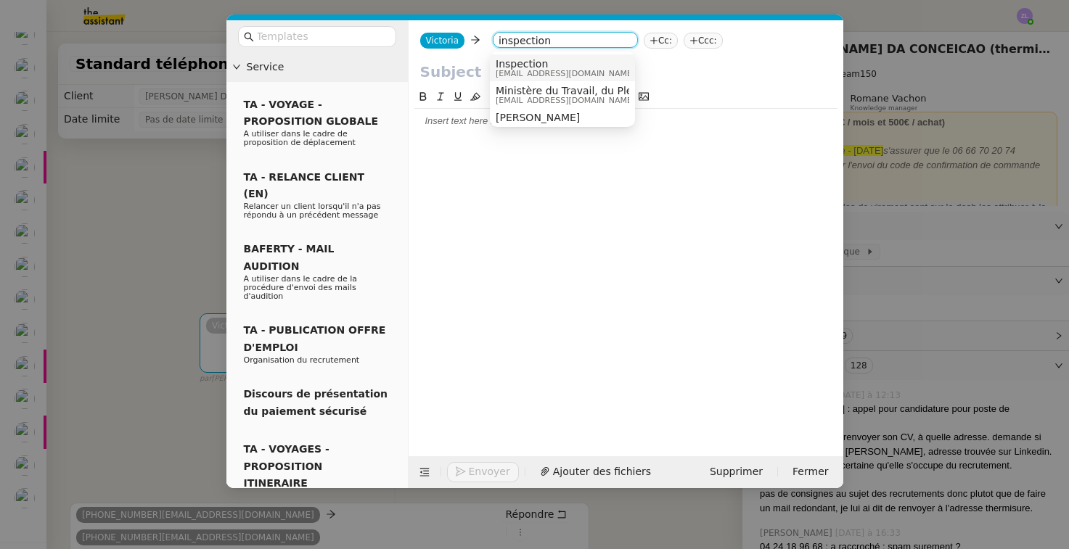
type input "inspection"
click at [514, 68] on span "Inspection" at bounding box center [565, 64] width 139 height 12
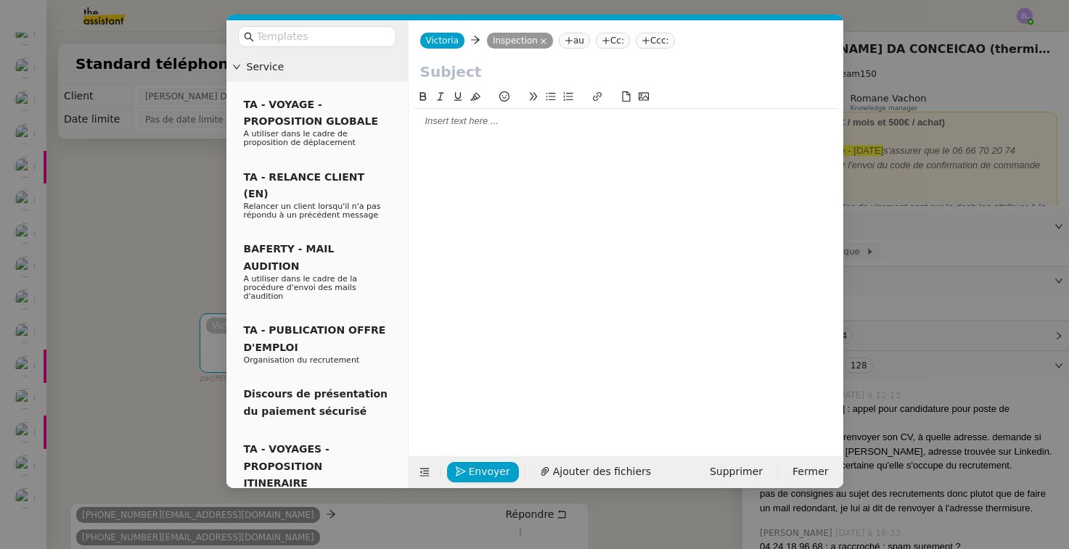
click at [471, 67] on input "text" at bounding box center [625, 72] width 411 height 22
click at [174, 353] on nz-modal-container "Service TA - VOYAGE - PROPOSITION GLOBALE A utiliser dans le cadre de propositi…" at bounding box center [534, 274] width 1069 height 549
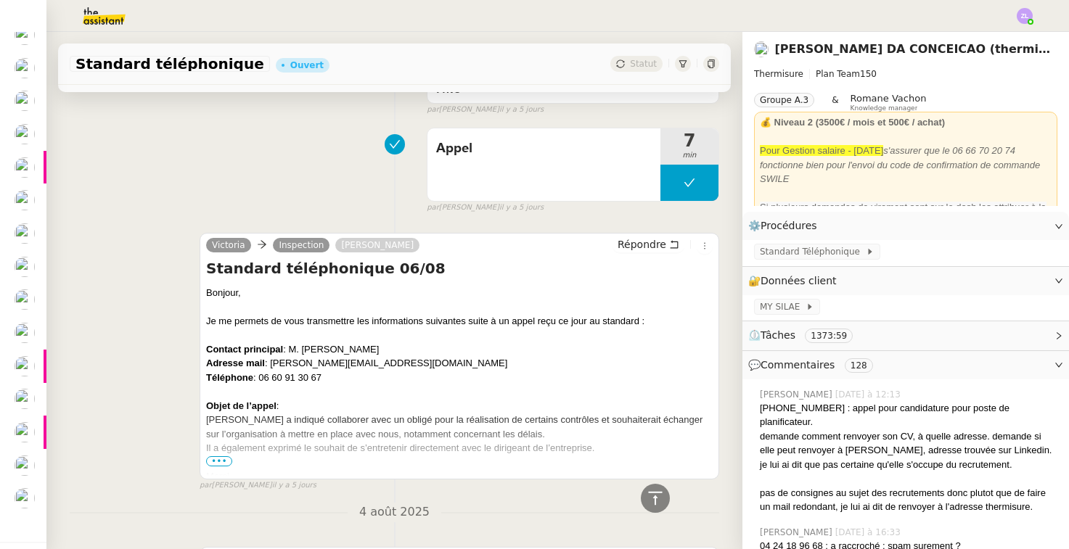
scroll to position [1401, 0]
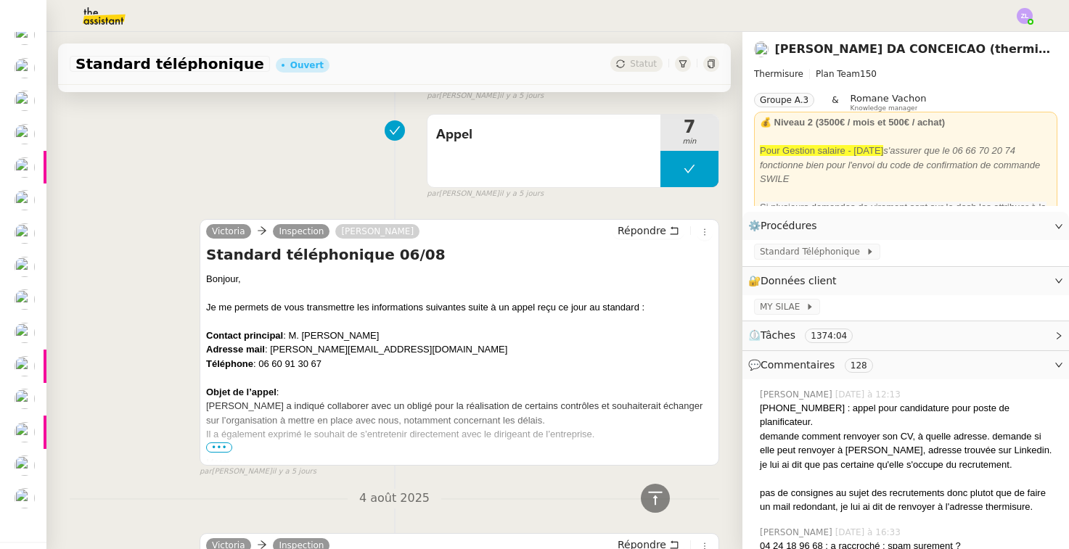
click at [215, 443] on span "•••" at bounding box center [219, 448] width 26 height 10
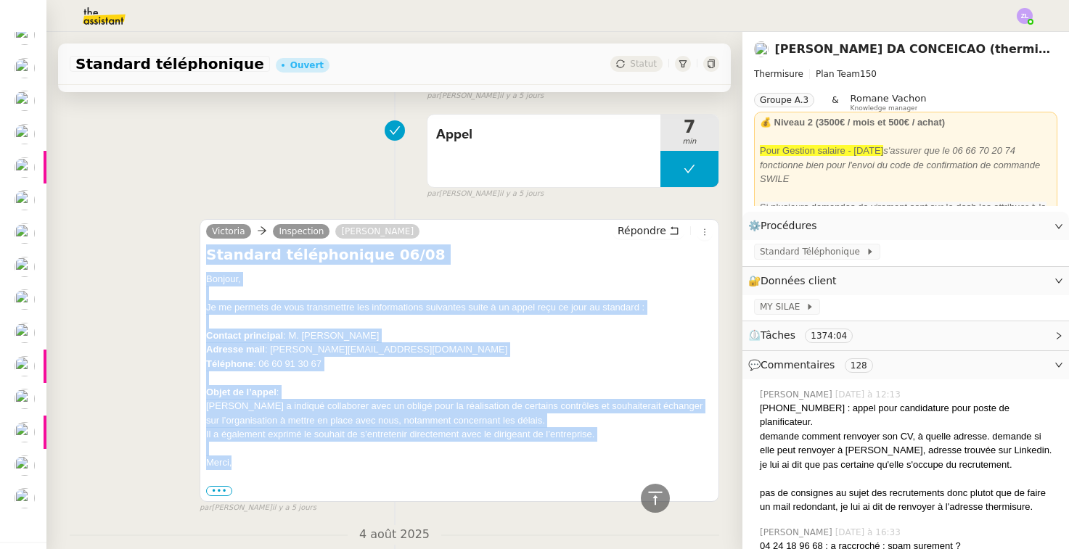
drag, startPoint x: 234, startPoint y: 368, endPoint x: 192, endPoint y: 159, distance: 213.2
click at [192, 206] on div "Victoria Inspection [PERSON_NAME] Répondre Standard téléphonique 06/08 Bonjour,…" at bounding box center [394, 360] width 649 height 308
copy div "Standard téléphonique 06/08 Bonjour, Je me permets de vous transmettre les info…"
click at [252, 330] on strong "Contact principal" at bounding box center [244, 335] width 77 height 11
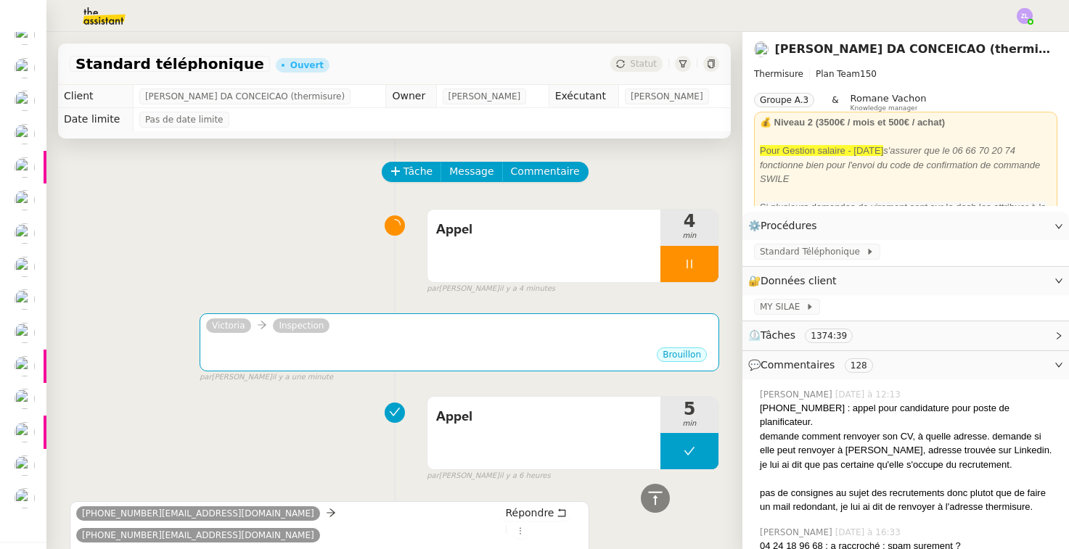
scroll to position [0, 0]
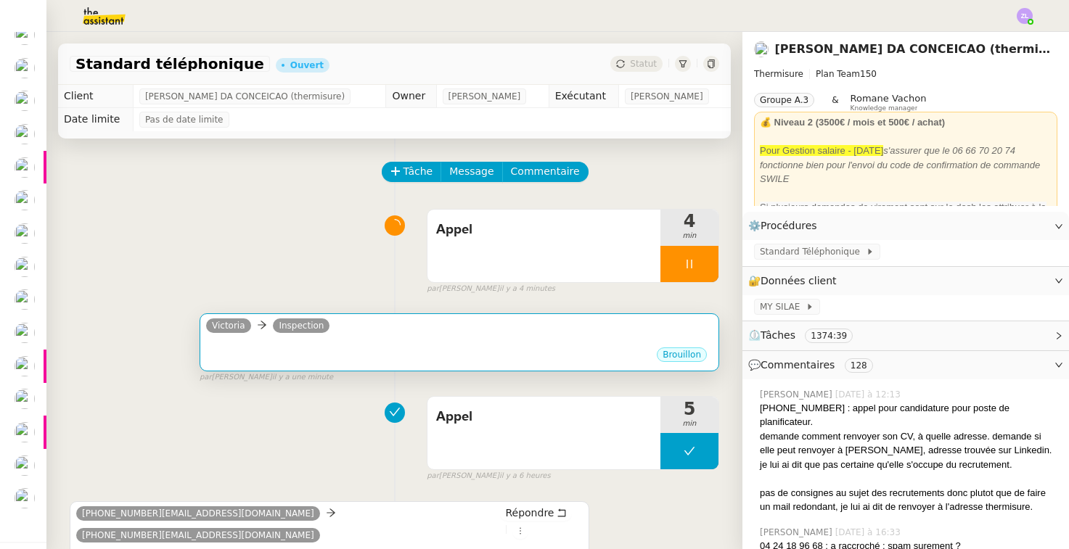
click at [386, 361] on div "Brouillon" at bounding box center [459, 357] width 506 height 22
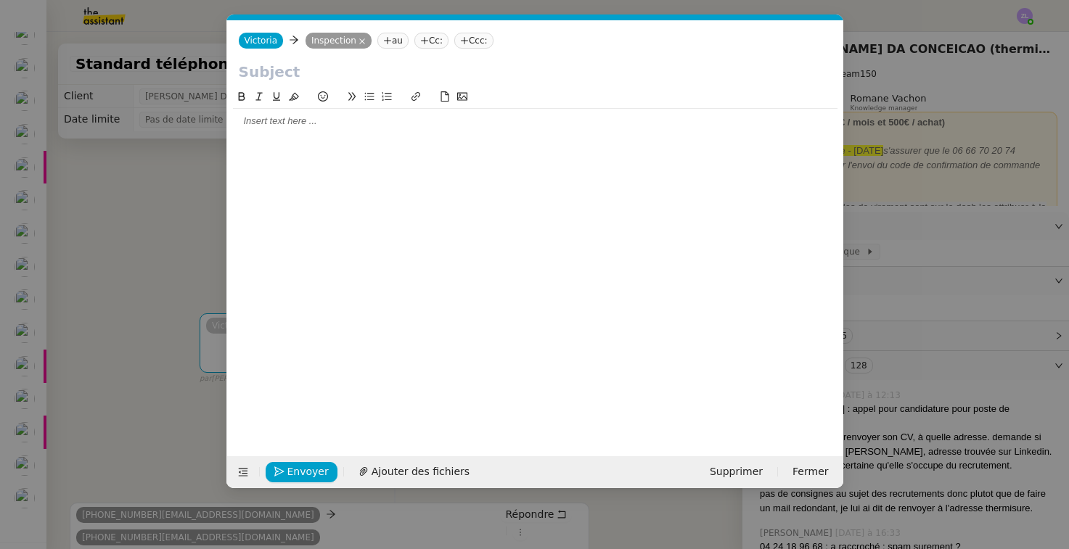
scroll to position [0, 31]
click at [435, 41] on nz-tag "Cc:" at bounding box center [431, 41] width 34 height 16
click at [507, 68] on div "Chargement..." at bounding box center [492, 64] width 134 height 13
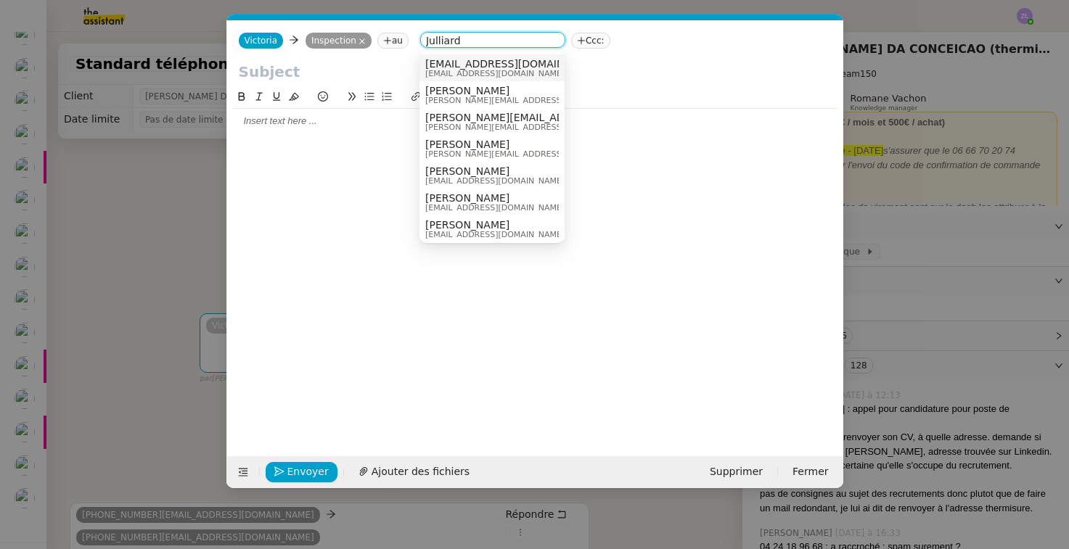
click at [440, 70] on span "[EMAIL_ADDRESS][DOMAIN_NAME]" at bounding box center [514, 74] width 178 height 8
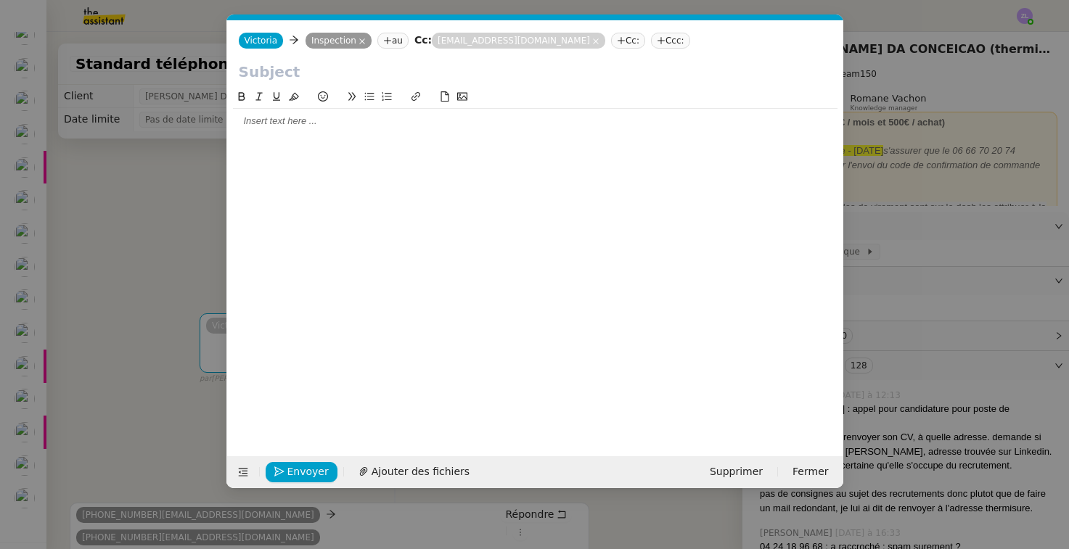
click at [536, 42] on app-ticket-composer-emailaddresses "[EMAIL_ADDRESS][DOMAIN_NAME] [DOMAIN_NAME][EMAIL_ADDRESS][DOMAIN_NAME] Cc:" at bounding box center [541, 40] width 219 height 12
click at [592, 42] on icon at bounding box center [595, 41] width 7 height 7
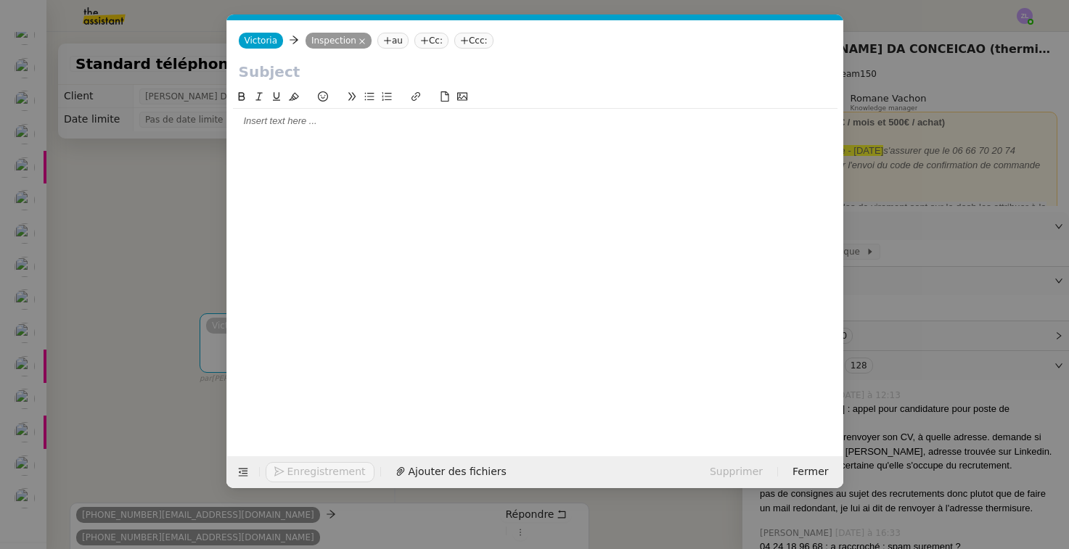
click at [427, 46] on nz-tag "Cc:" at bounding box center [431, 41] width 34 height 16
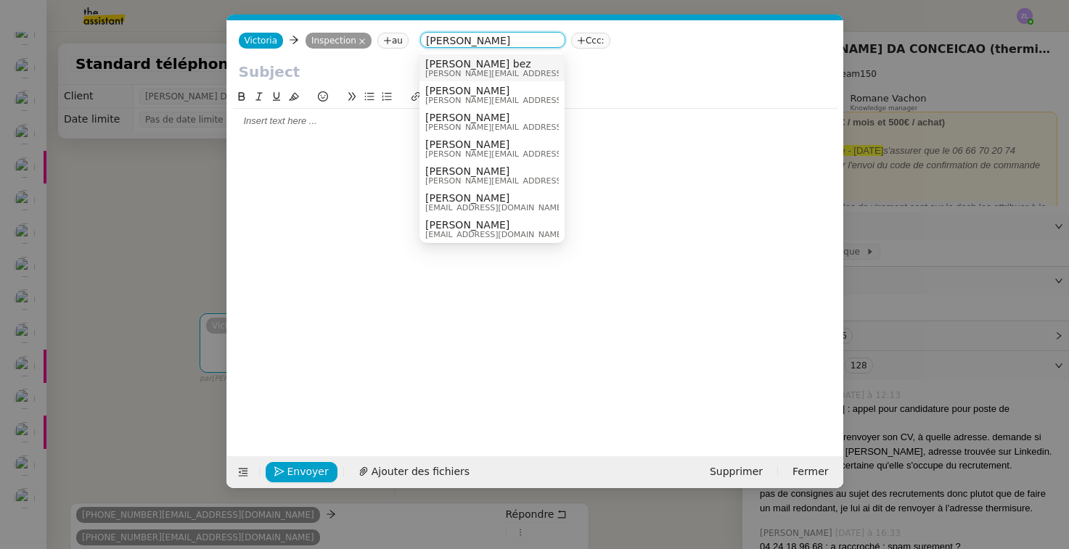
type input "[PERSON_NAME]"
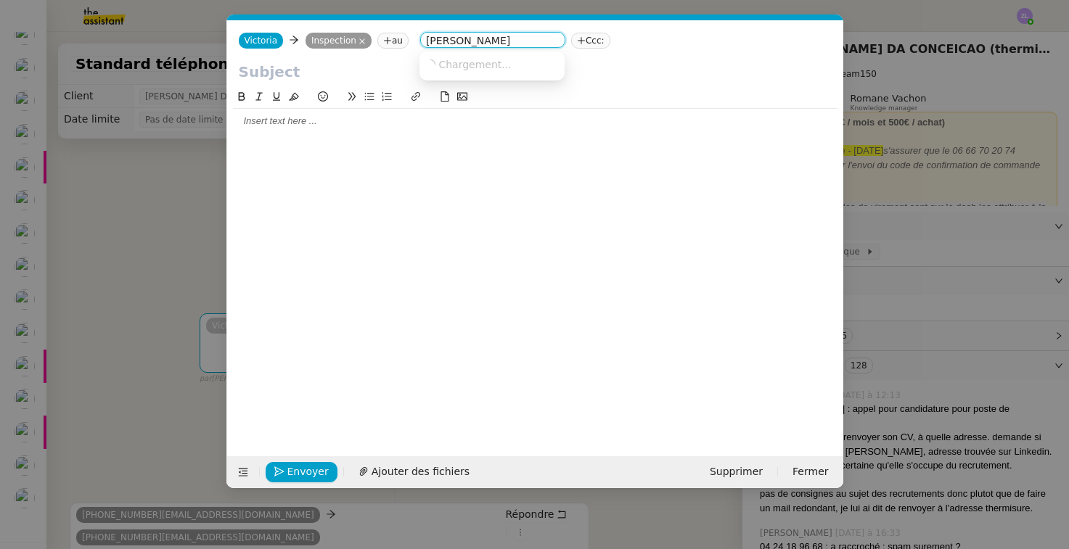
drag, startPoint x: 477, startPoint y: 60, endPoint x: 480, endPoint y: 125, distance: 64.6
click at [480, 125] on div at bounding box center [535, 121] width 604 height 13
click at [435, 45] on nz-tag "Cc:" at bounding box center [431, 41] width 34 height 16
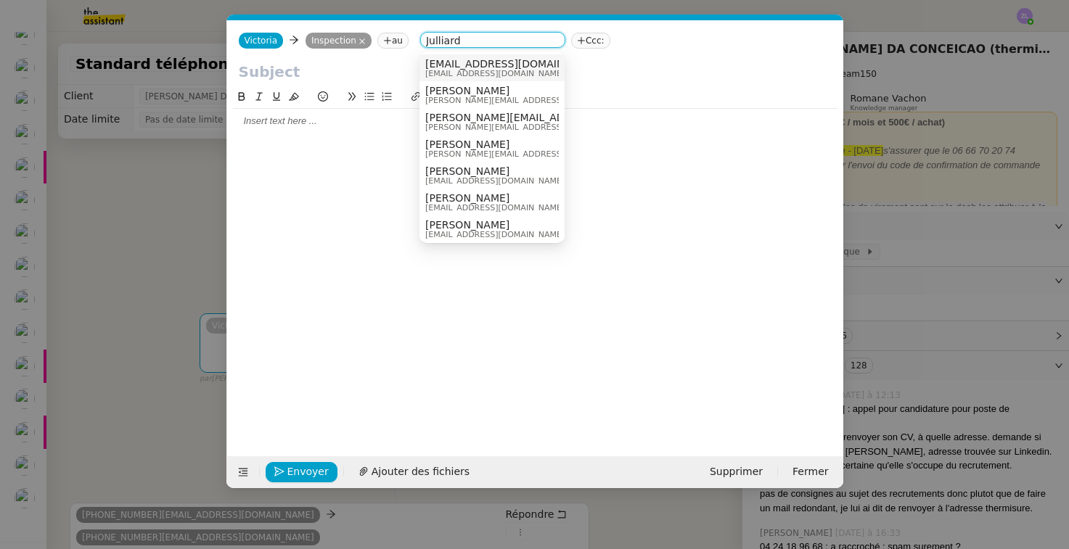
type input "Julliard"
drag, startPoint x: 471, startPoint y: 66, endPoint x: 475, endPoint y: 123, distance: 56.8
click at [475, 123] on div at bounding box center [535, 121] width 604 height 13
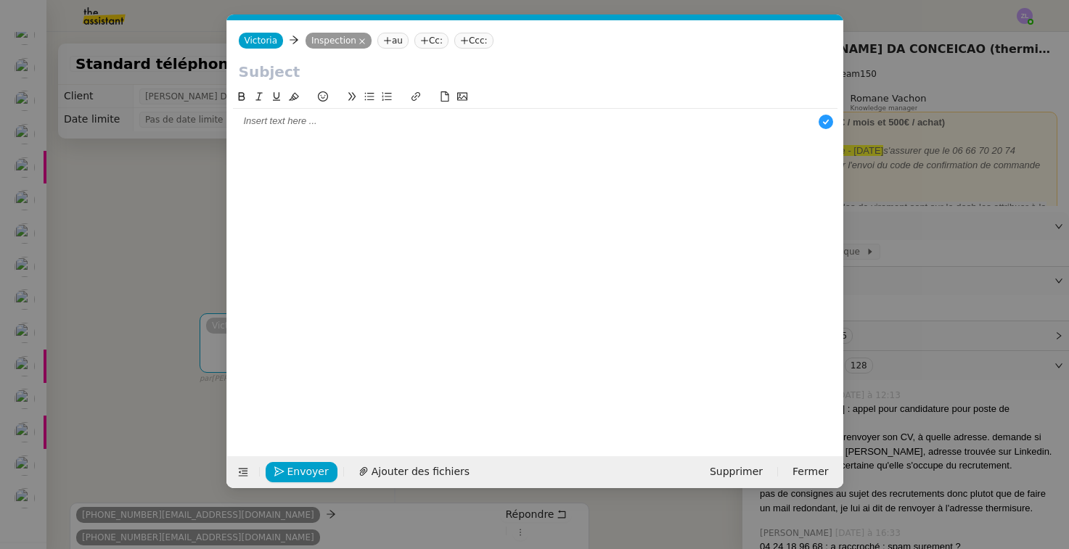
click at [435, 36] on nz-tag "Cc:" at bounding box center [431, 41] width 34 height 16
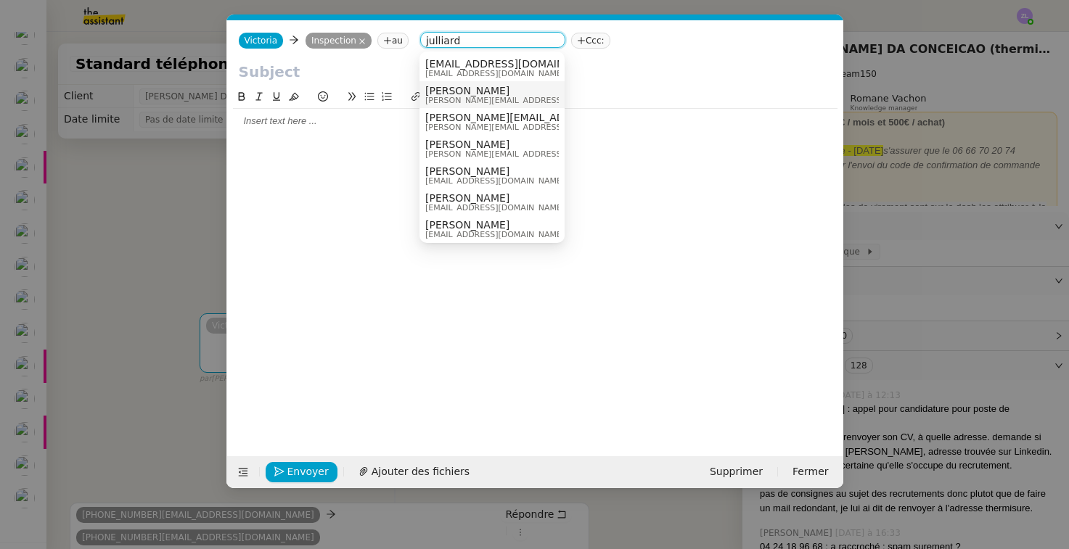
type input "julliard"
click at [461, 97] on span "[PERSON_NAME][EMAIL_ADDRESS][DOMAIN_NAME]" at bounding box center [528, 101] width 206 height 8
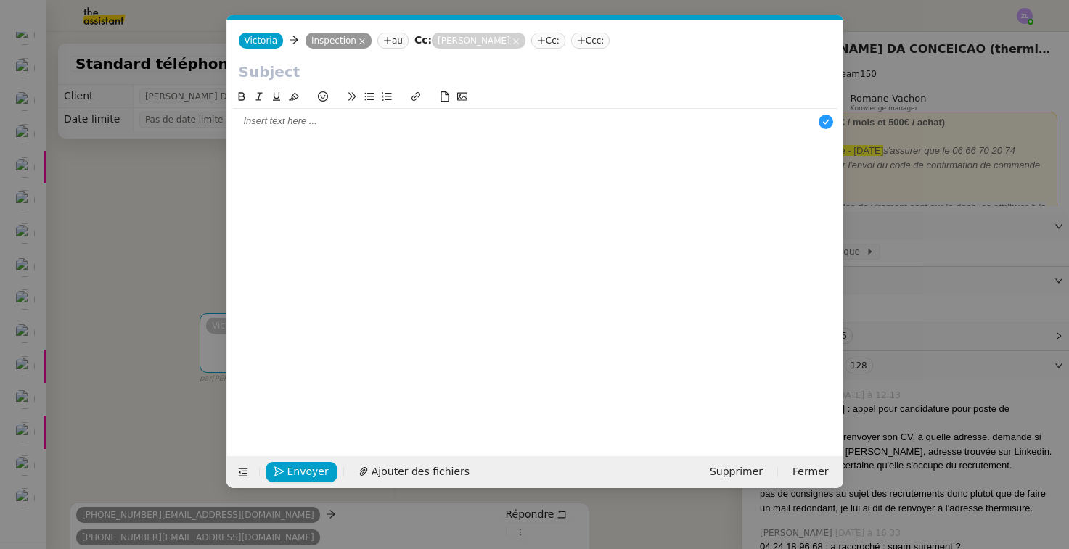
click at [295, 83] on div at bounding box center [535, 75] width 616 height 28
click at [286, 75] on input "text" at bounding box center [535, 72] width 593 height 22
paste input "Standard téléphonique 06/08"
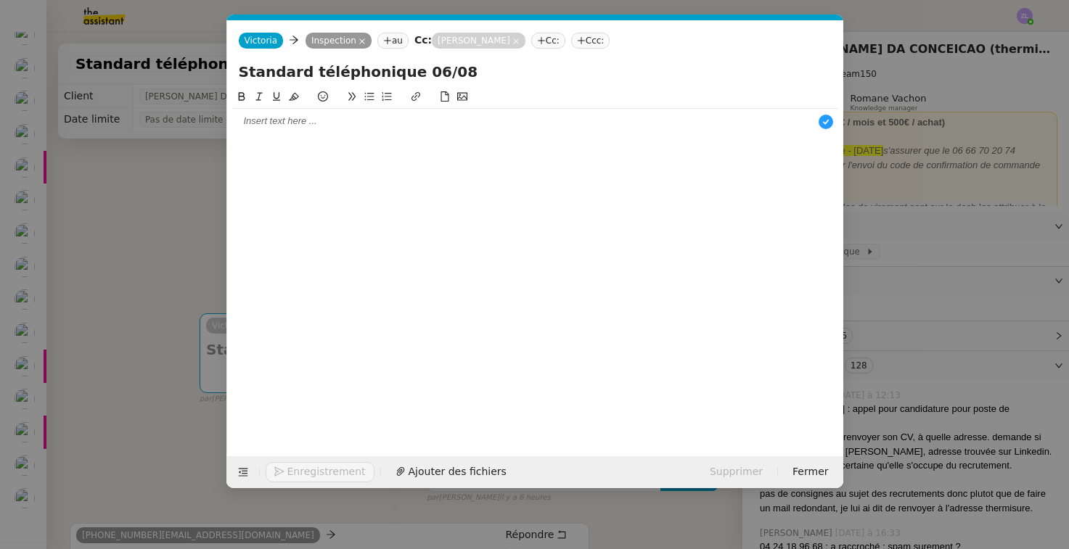
click at [416, 72] on input "Standard téléphonique 06/08" at bounding box center [535, 72] width 593 height 22
type input "Standard téléphonique 11/08"
click at [303, 124] on div at bounding box center [535, 121] width 604 height 13
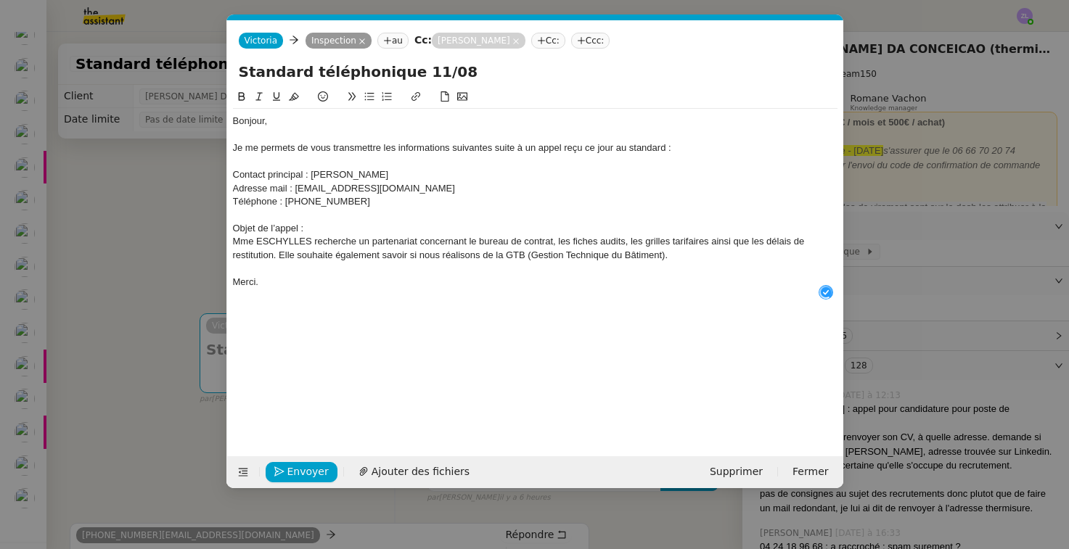
scroll to position [15, 0]
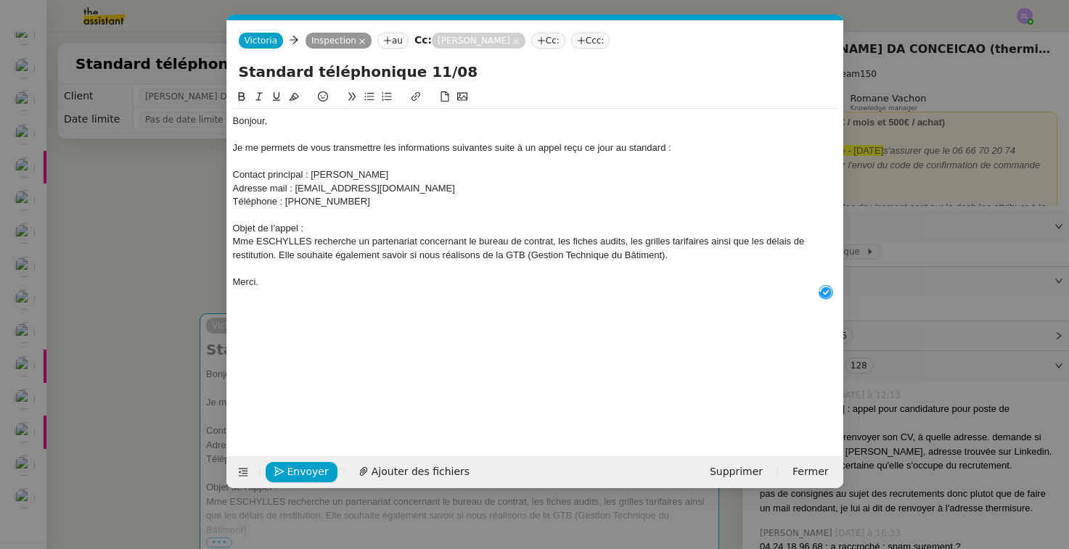
click at [233, 237] on div "Mme ESCHYLLES recherche un partenariat concernant le bureau de contrat, les fic…" at bounding box center [535, 248] width 604 height 27
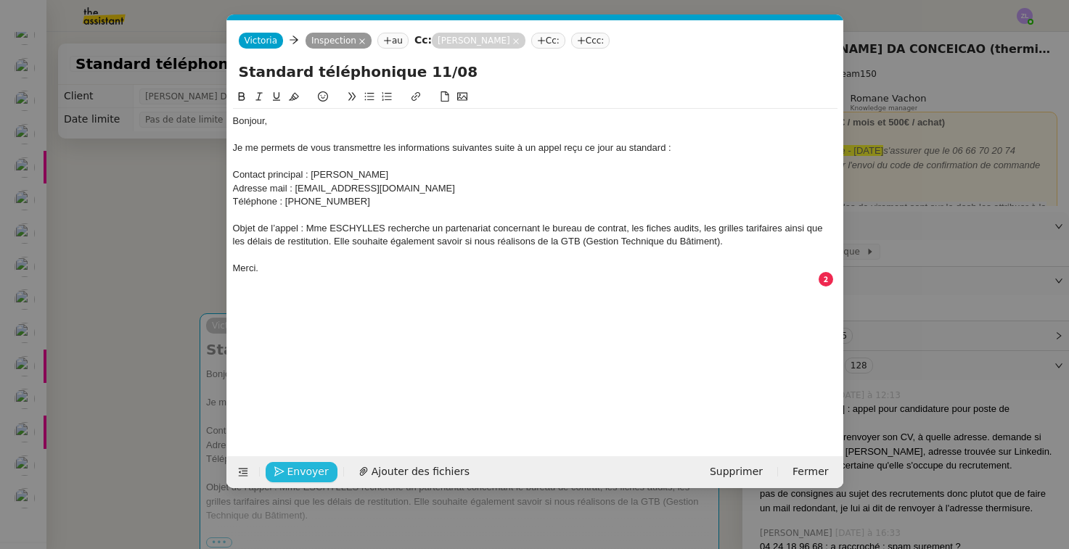
click at [311, 477] on span "Envoyer" at bounding box center [307, 472] width 41 height 17
click at [311, 477] on span "Confirmer l'envoi" at bounding box center [330, 472] width 87 height 17
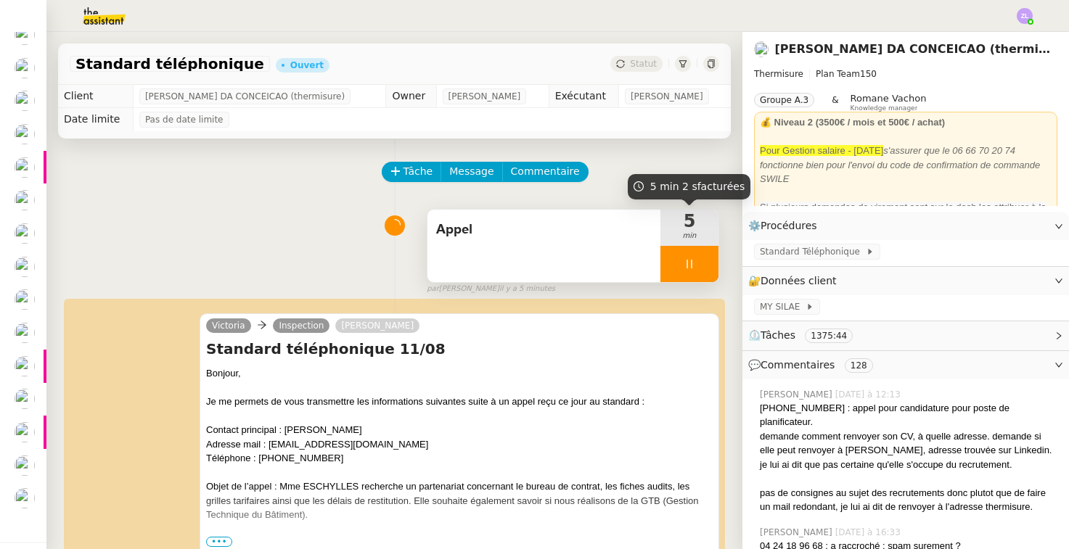
click at [676, 236] on span "min" at bounding box center [689, 236] width 58 height 12
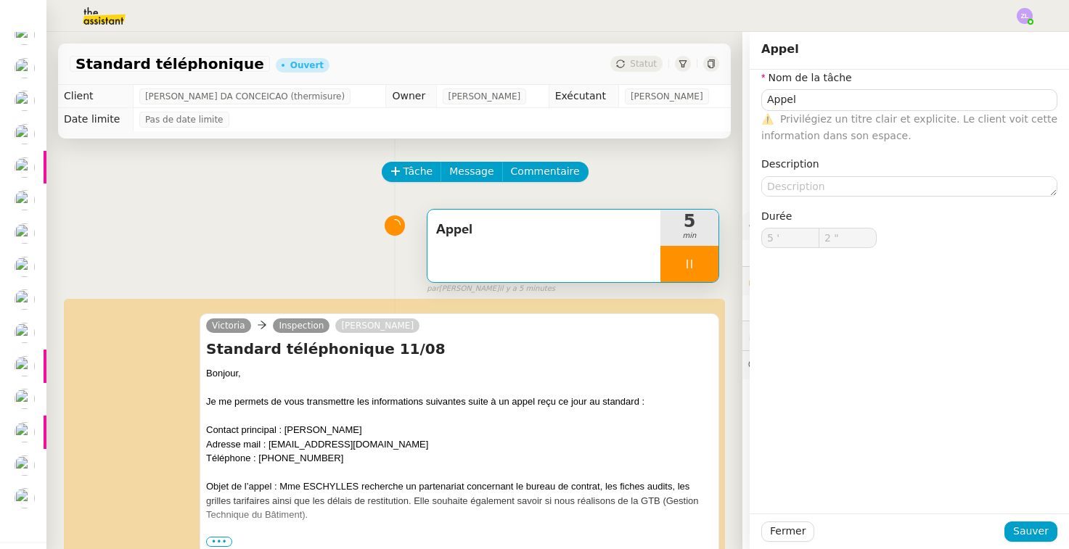
type input "3 ""
click at [676, 271] on div at bounding box center [689, 264] width 58 height 36
click at [702, 264] on icon at bounding box center [704, 264] width 12 height 12
type input "Appel"
type input "5 '"
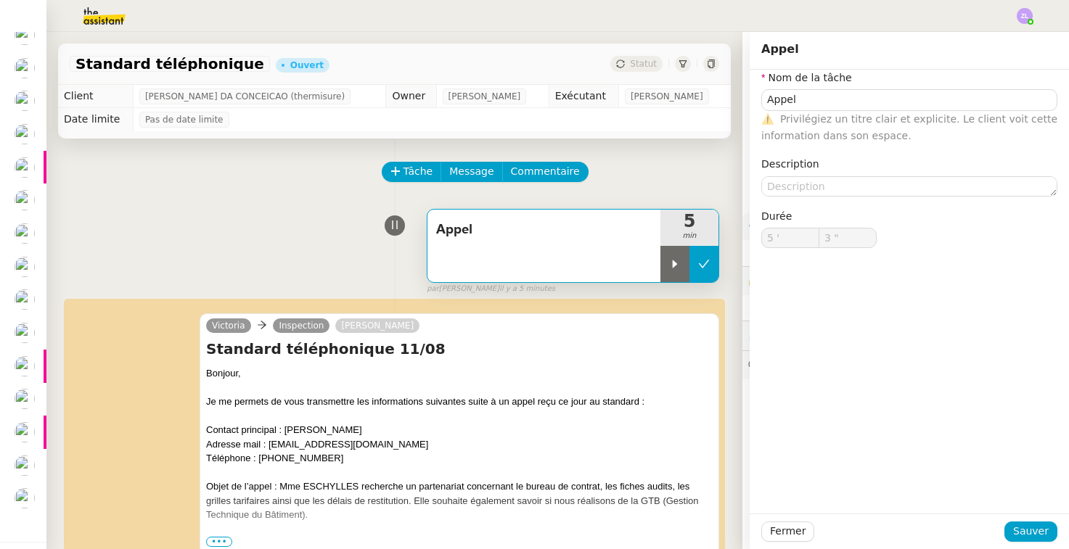
type input "3 ""
type input "Appel"
type input "5 '"
type input "3 ""
click at [1030, 530] on span "Sauver" at bounding box center [1031, 531] width 36 height 17
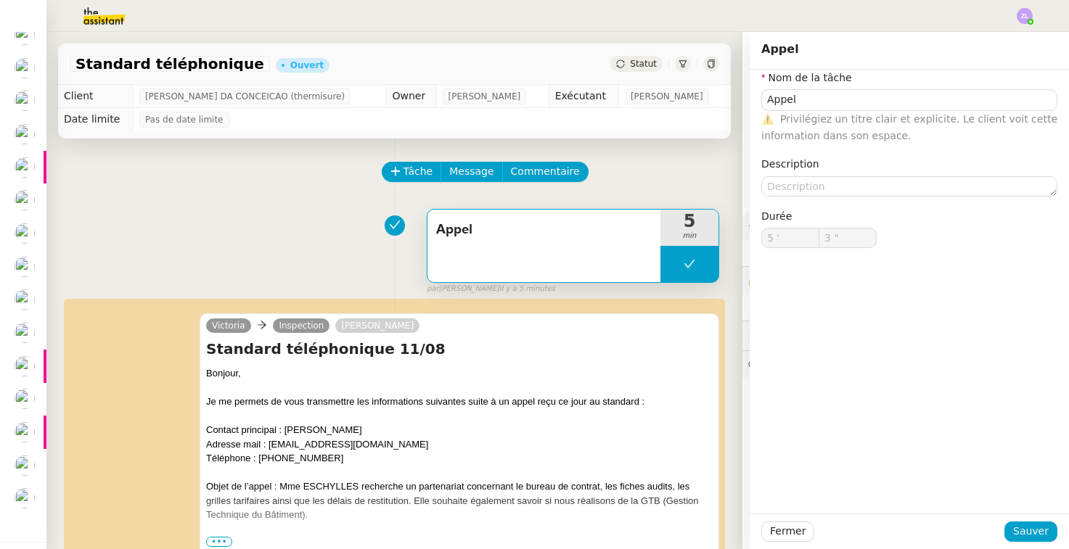
type input "Appel"
type input "5 '"
type input "3 ""
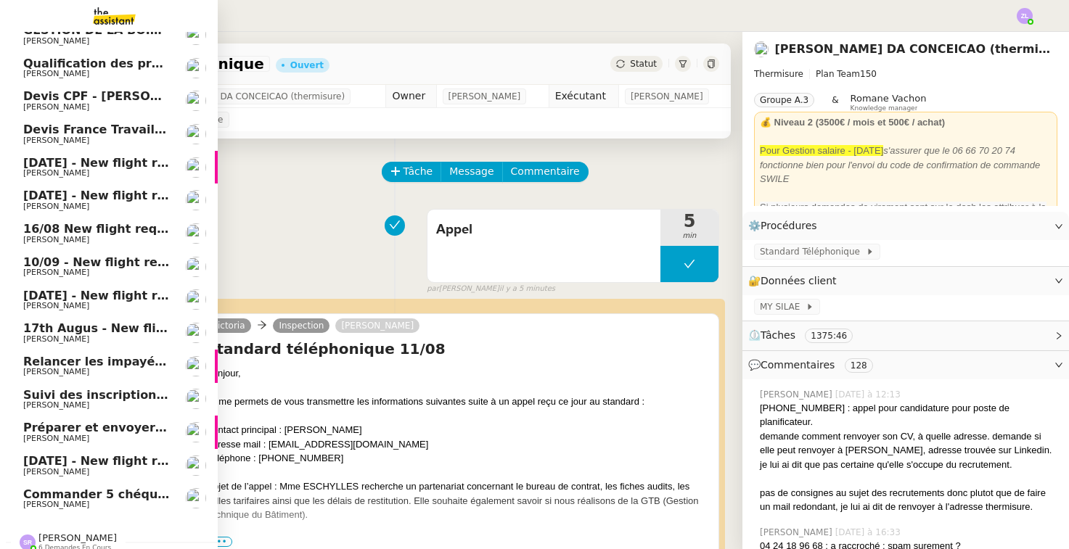
click at [92, 501] on span "[PERSON_NAME]" at bounding box center [96, 505] width 147 height 9
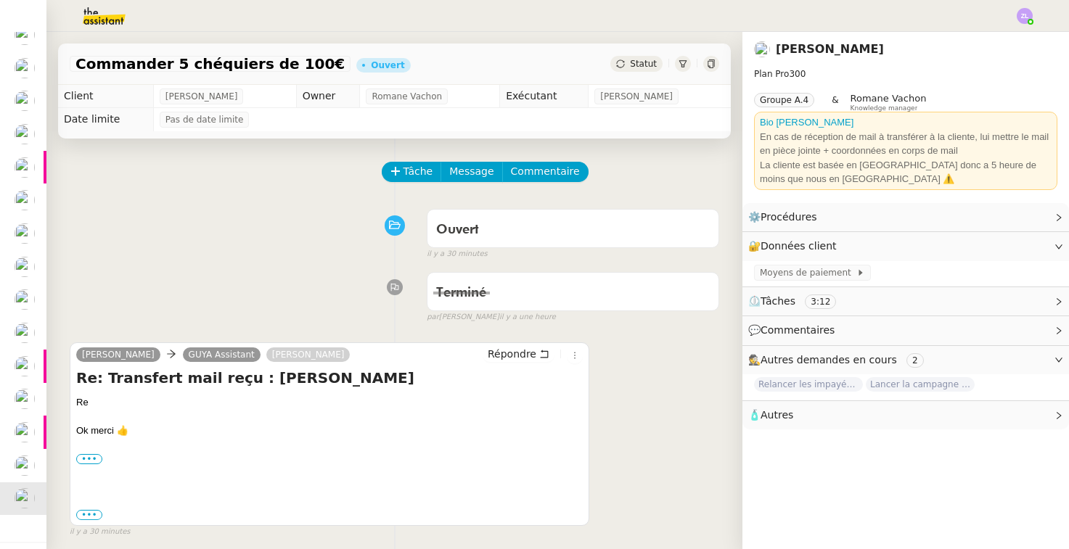
click at [639, 57] on div "Statut" at bounding box center [636, 64] width 52 height 16
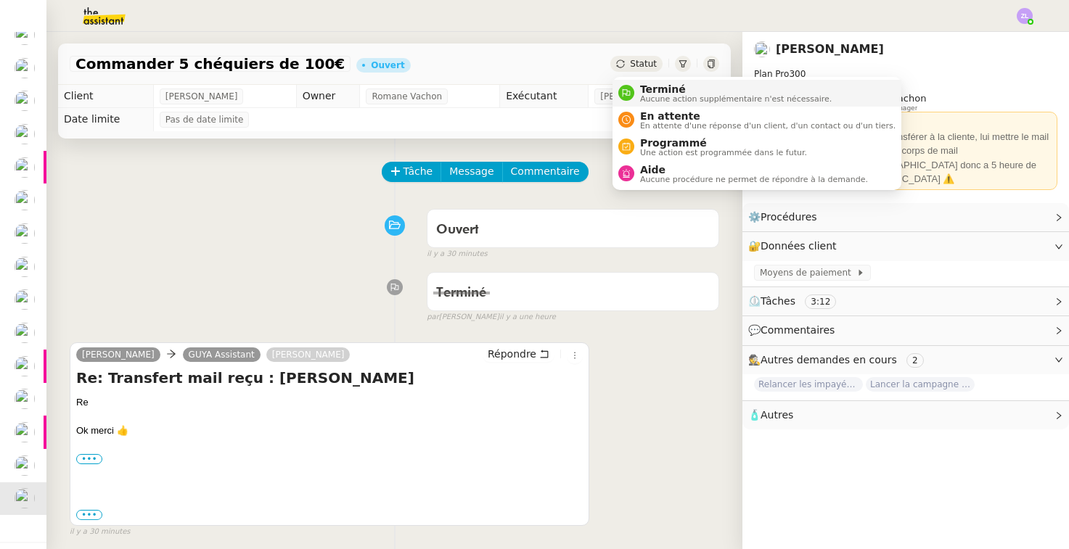
click at [643, 93] on span "Terminé" at bounding box center [736, 89] width 192 height 12
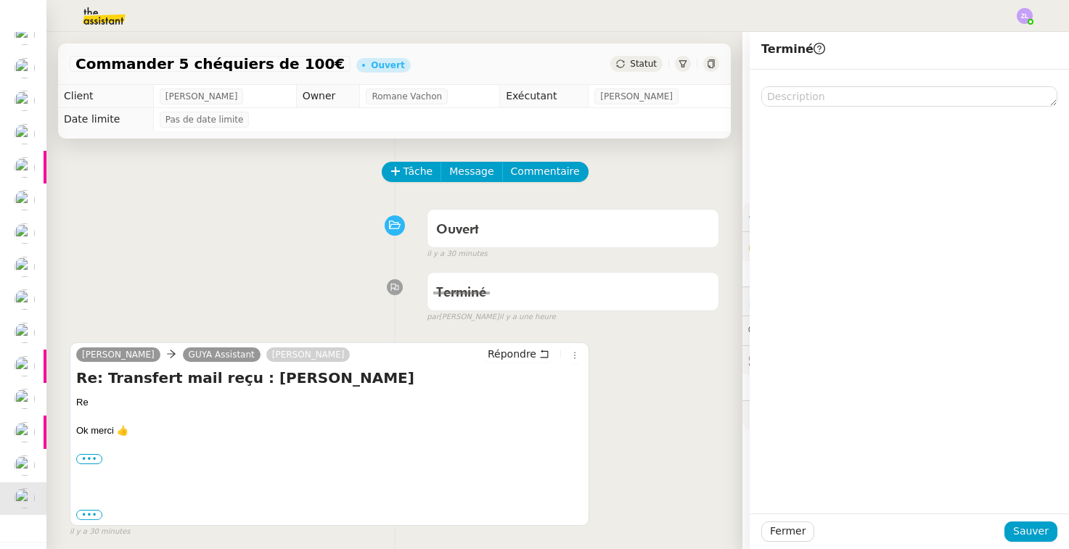
click at [398, 189] on div "Tâche Message Commentaire" at bounding box center [551, 179] width 337 height 35
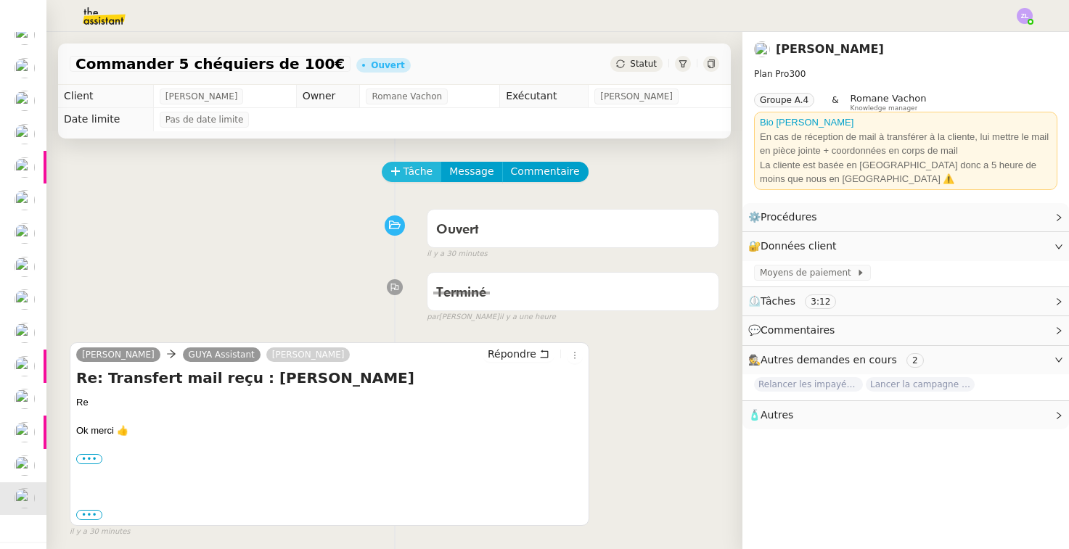
click at [403, 172] on span "Tâche" at bounding box center [418, 171] width 30 height 17
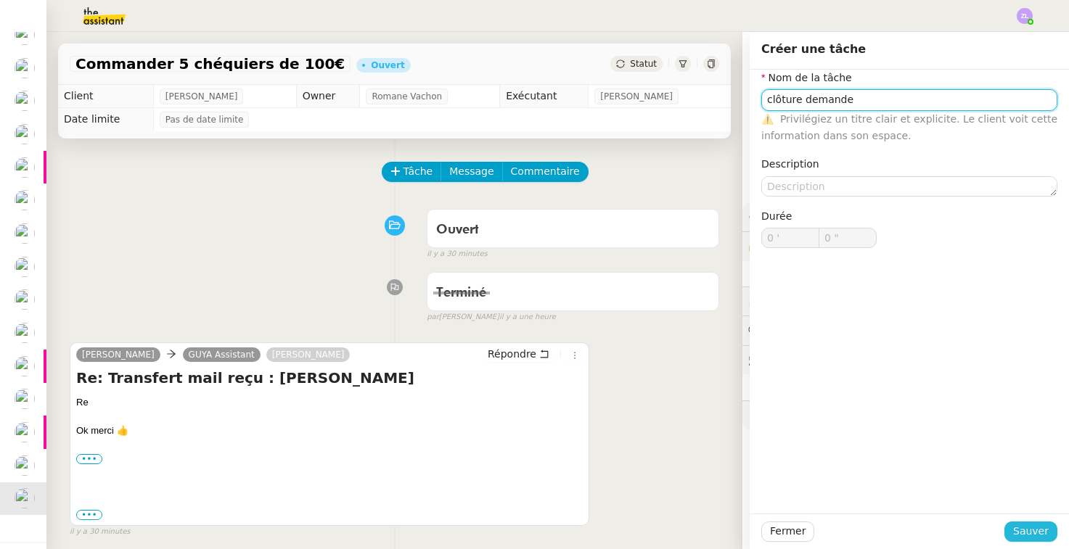
type input "clôture demande"
click at [1018, 528] on span "Sauver" at bounding box center [1031, 531] width 36 height 17
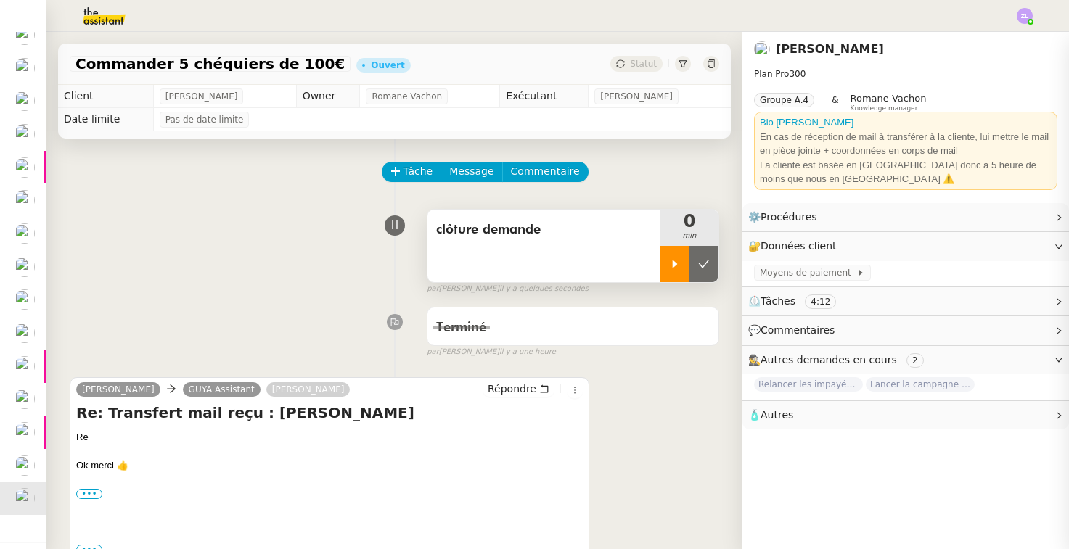
click at [665, 270] on div at bounding box center [674, 264] width 29 height 36
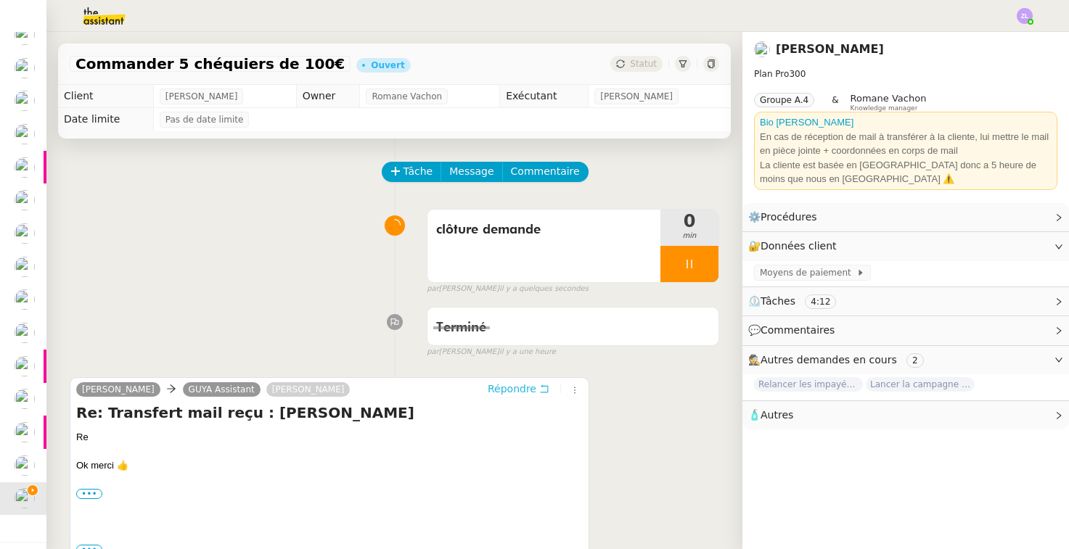
click at [526, 389] on span "Répondre" at bounding box center [512, 389] width 49 height 15
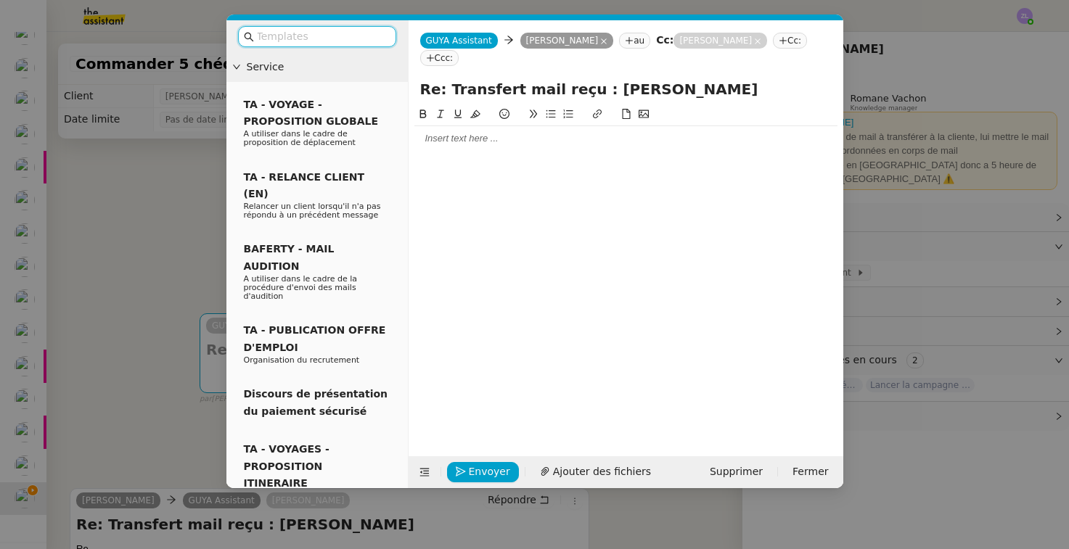
click at [493, 134] on div at bounding box center [625, 138] width 423 height 13
click at [307, 36] on input "text" at bounding box center [322, 36] width 131 height 17
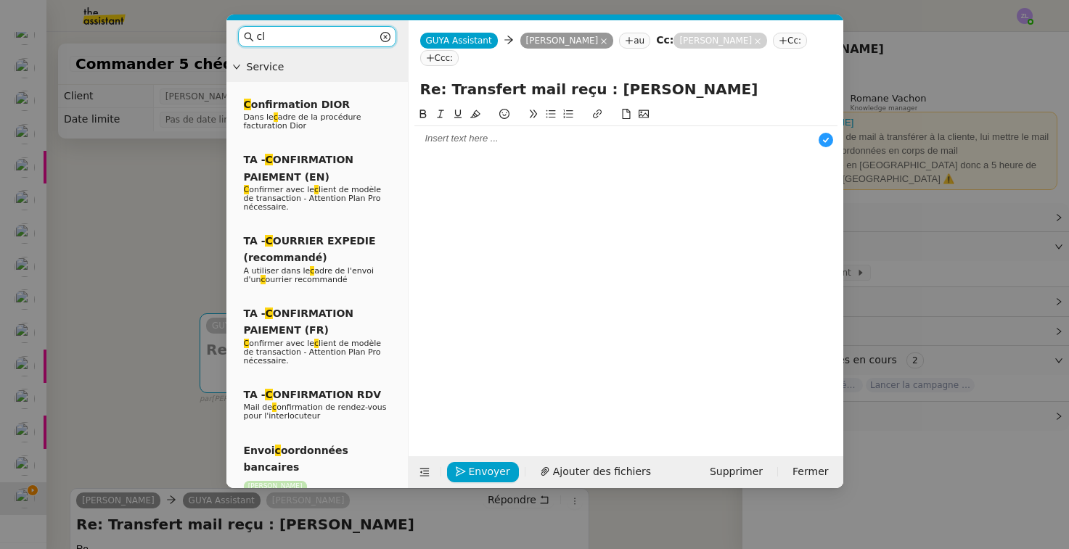
type input "c"
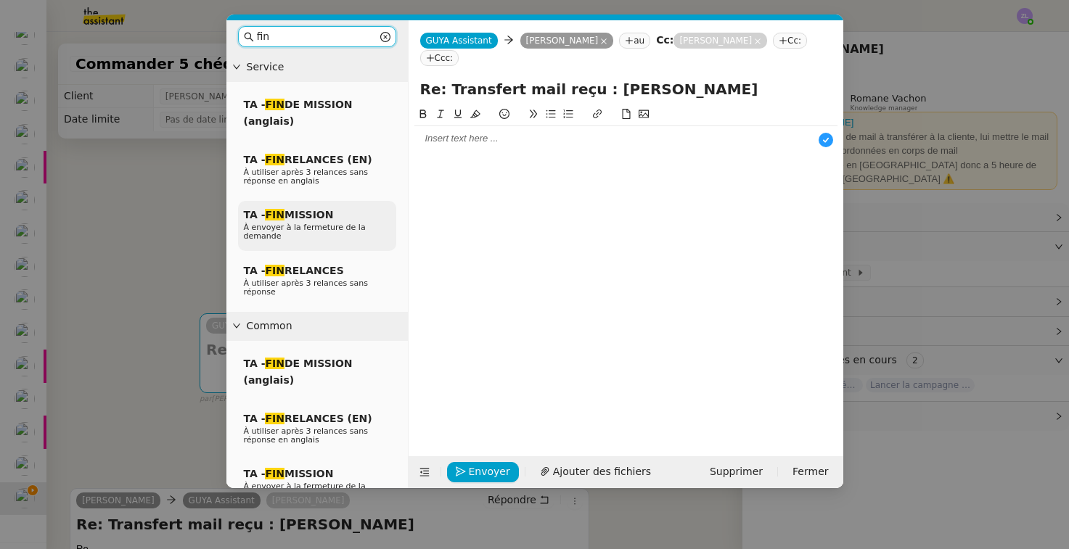
type input "fin"
click at [366, 212] on div "TA - FIN MISSION À envoyer à la fermeture de la demande" at bounding box center [317, 226] width 158 height 50
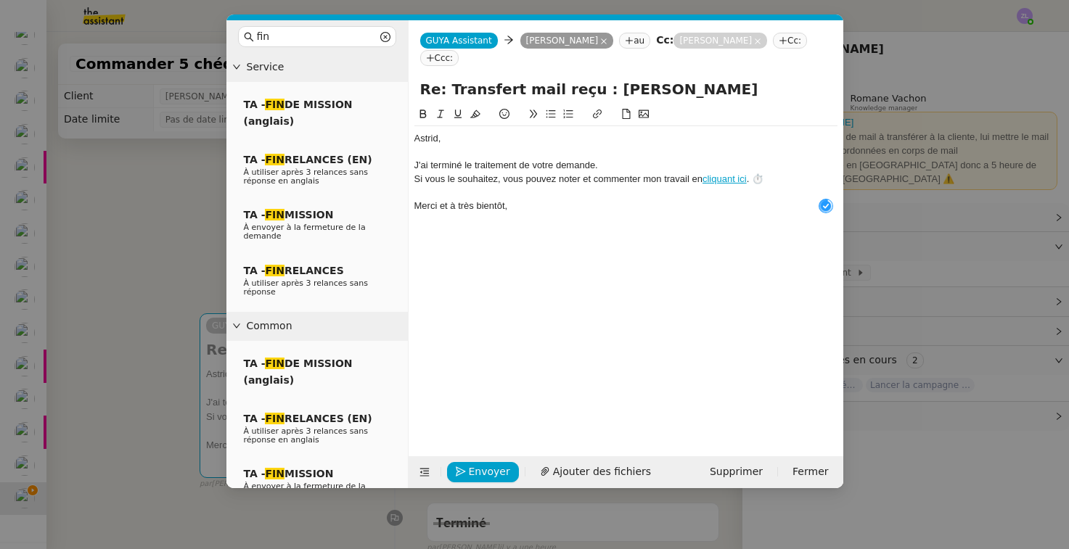
click at [416, 144] on div "﻿[PERSON_NAME]﻿," at bounding box center [625, 138] width 423 height 13
click at [607, 161] on div "J'ai terminé le traitement de votre demande." at bounding box center [625, 165] width 423 height 13
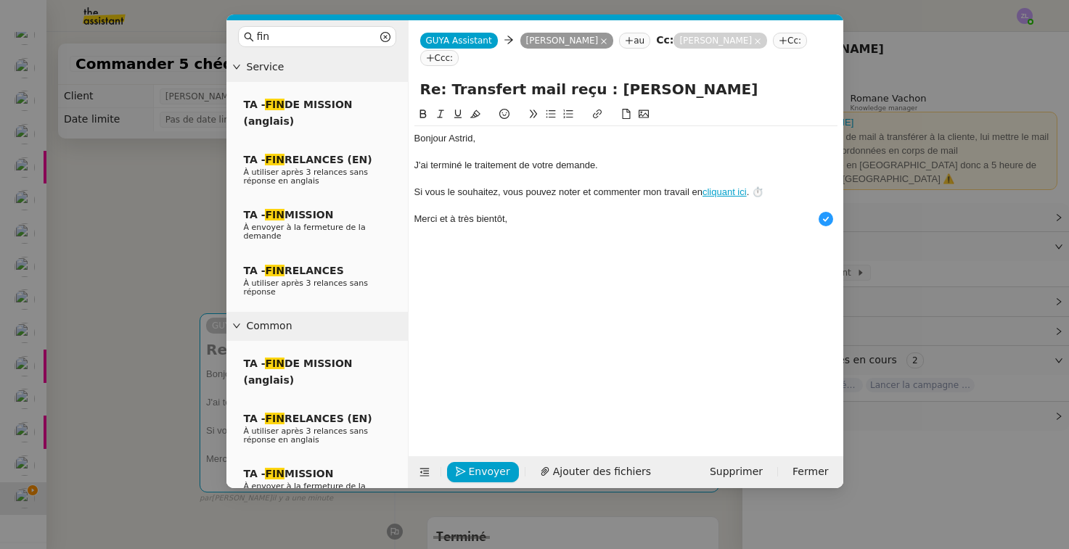
click at [491, 154] on div at bounding box center [625, 152] width 423 height 13
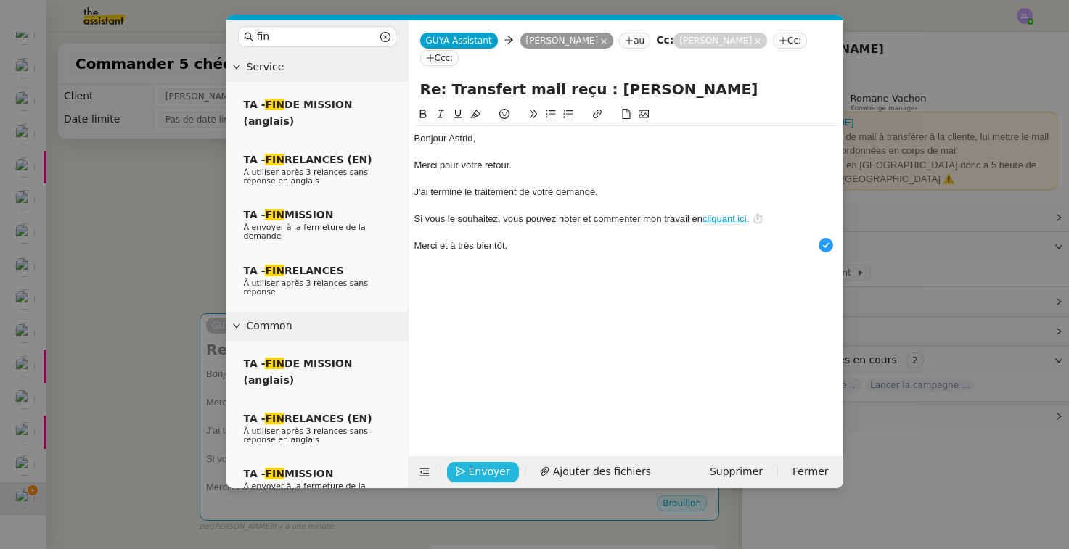
click at [491, 477] on span "Envoyer" at bounding box center [489, 472] width 41 height 17
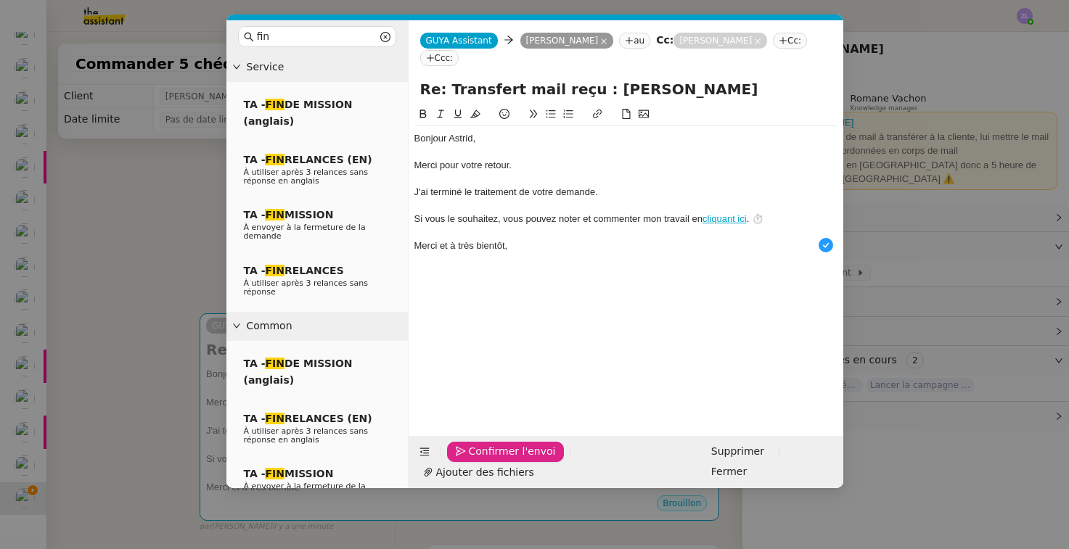
click at [486, 460] on span "Confirmer l'envoi" at bounding box center [512, 451] width 87 height 17
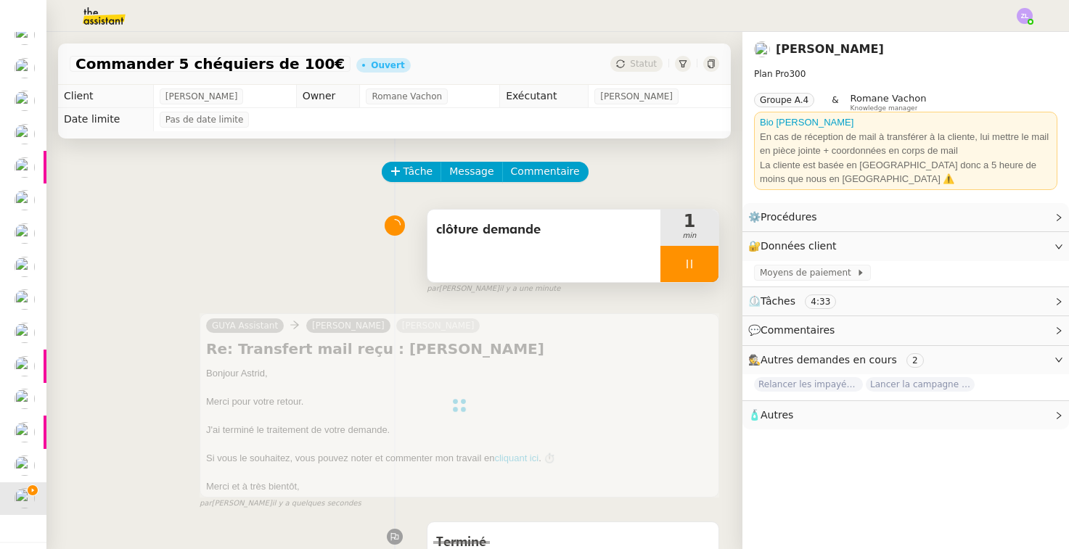
click at [670, 268] on div at bounding box center [689, 264] width 58 height 36
click at [706, 258] on button at bounding box center [703, 264] width 29 height 36
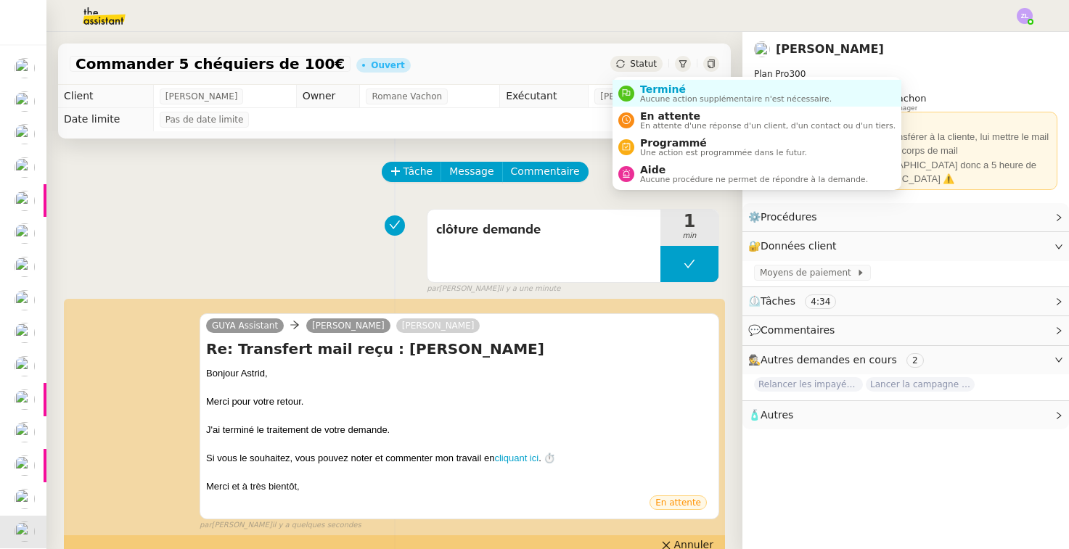
click at [652, 67] on span "Statut" at bounding box center [643, 64] width 27 height 10
click at [655, 88] on span "Terminé" at bounding box center [736, 89] width 192 height 12
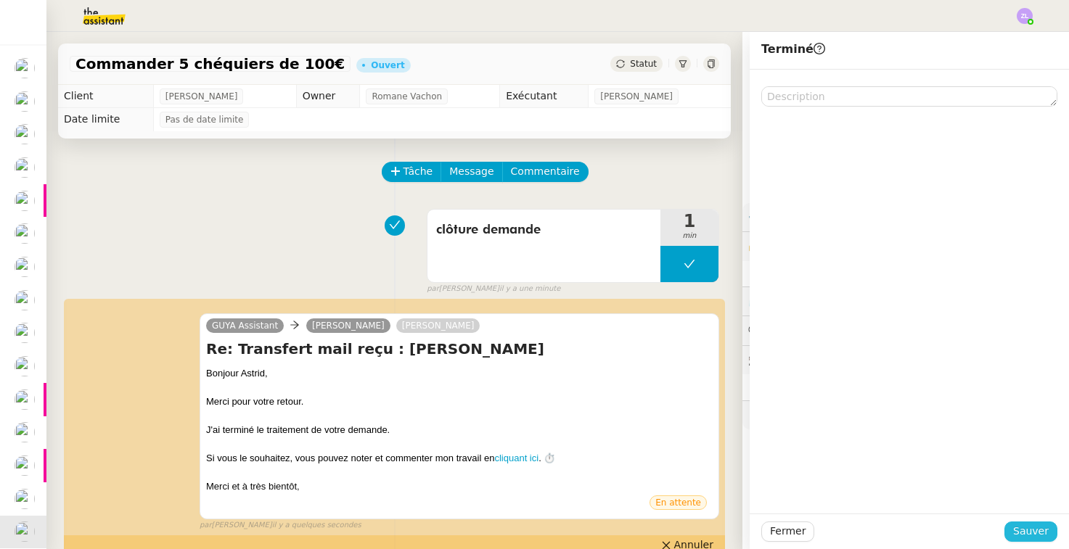
click at [1017, 528] on span "Sauver" at bounding box center [1031, 531] width 36 height 17
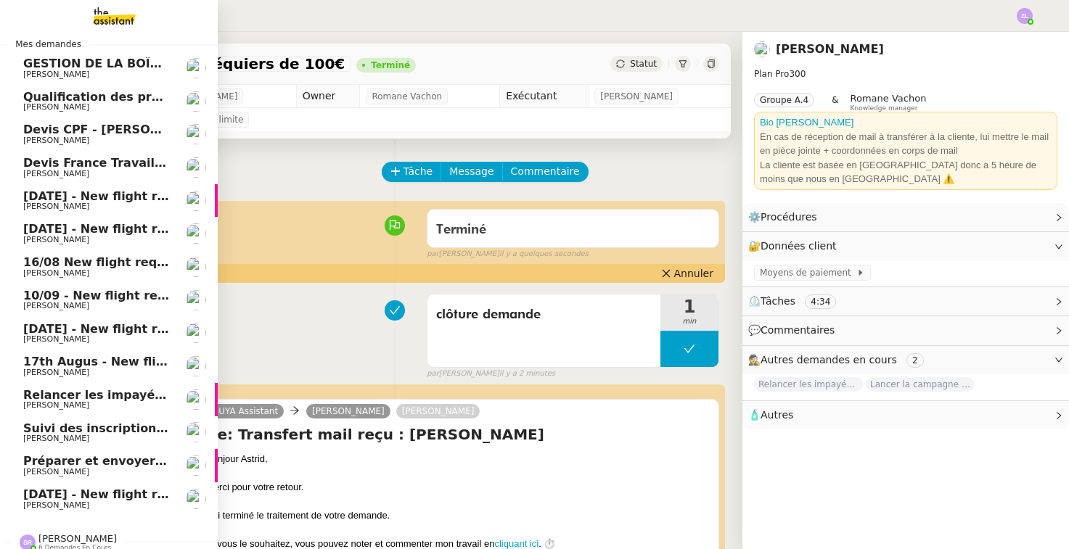
click at [123, 454] on span "Préparer et envoyer les contrats de formation" at bounding box center [174, 461] width 302 height 14
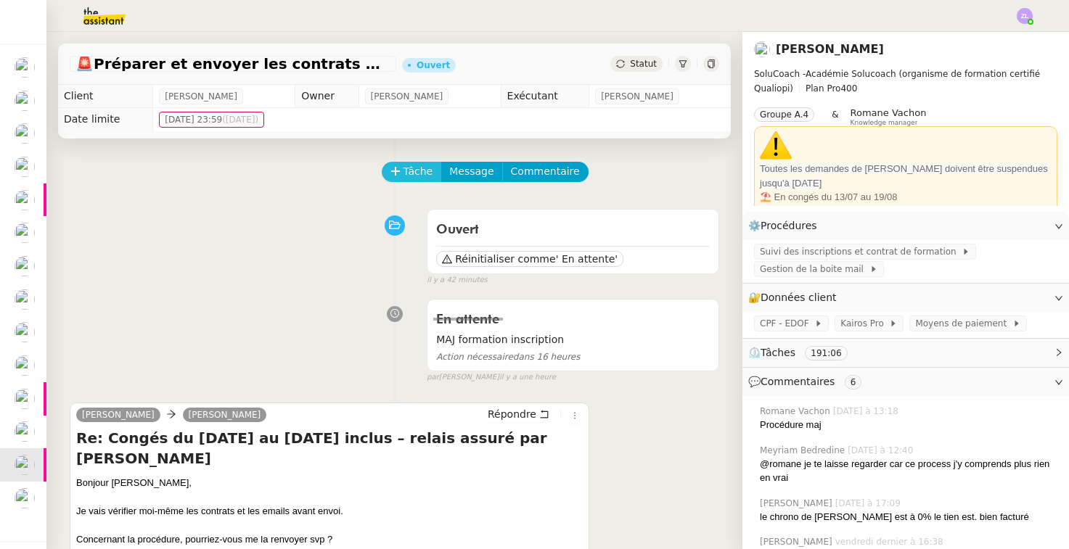
click at [396, 170] on icon at bounding box center [395, 171] width 10 height 10
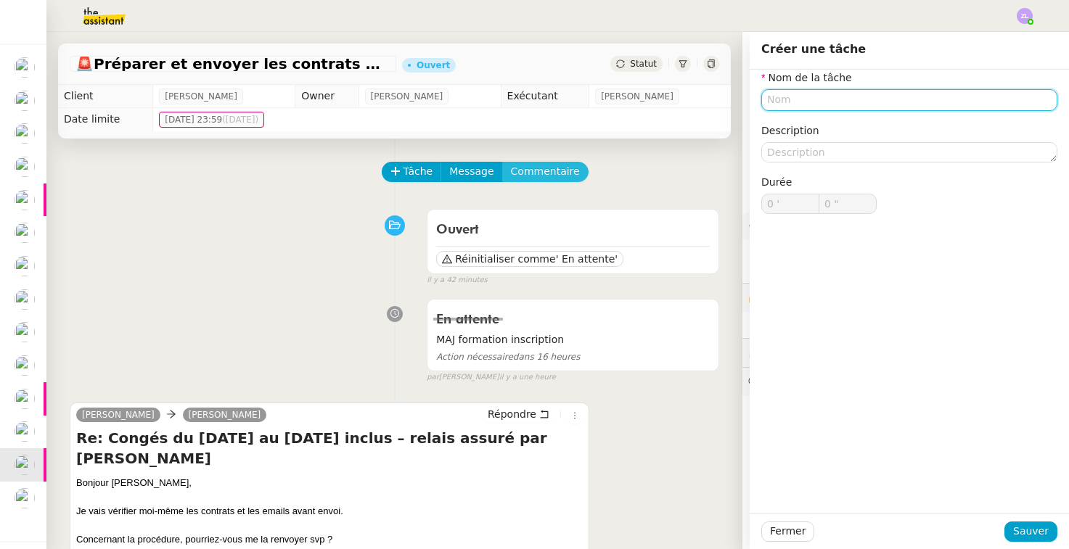
type input "A"
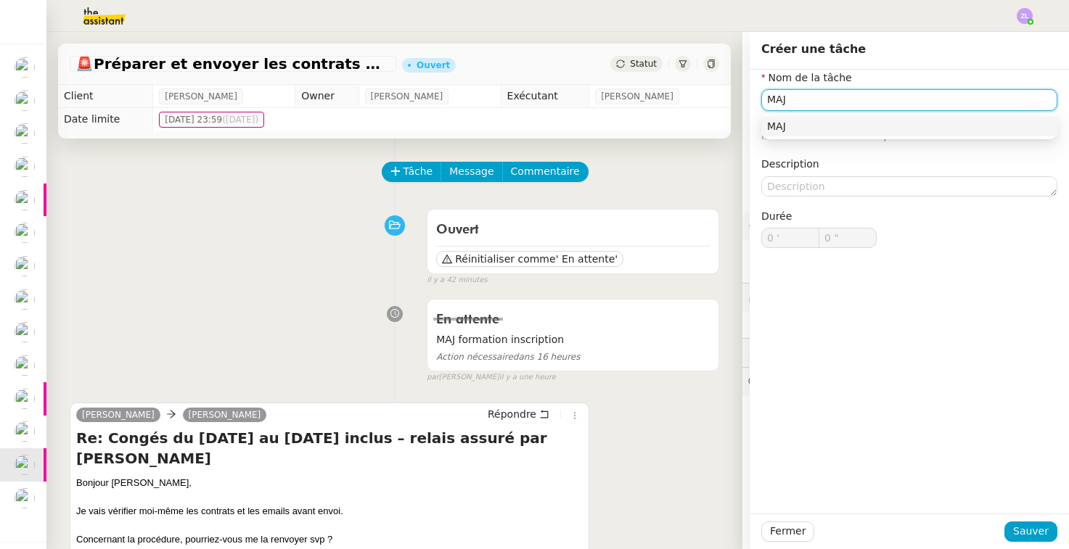
type input "MAJ"
click at [1022, 520] on div "Fermer Sauver" at bounding box center [909, 532] width 319 height 36
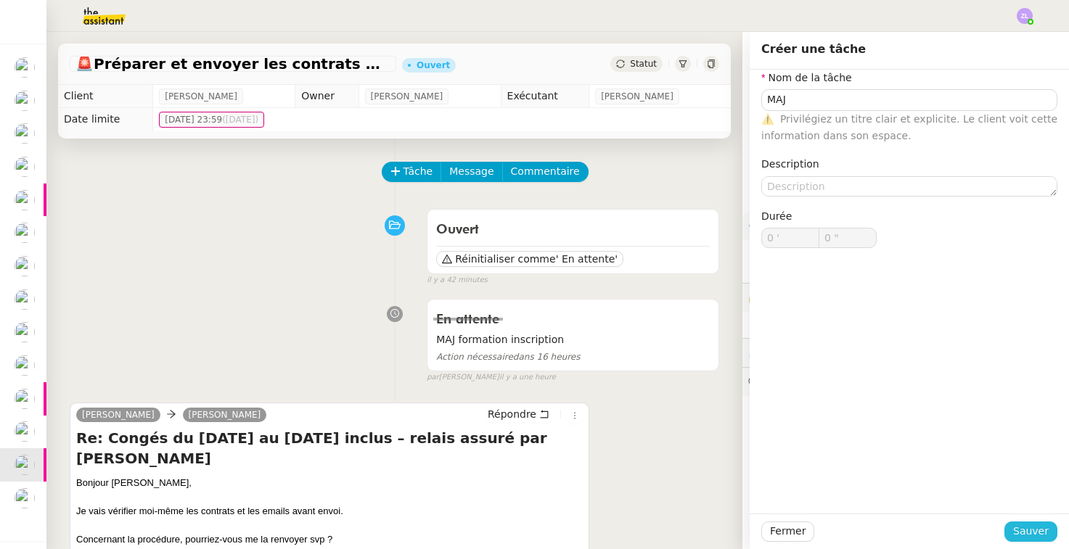
click at [1022, 532] on span "Sauver" at bounding box center [1031, 531] width 36 height 17
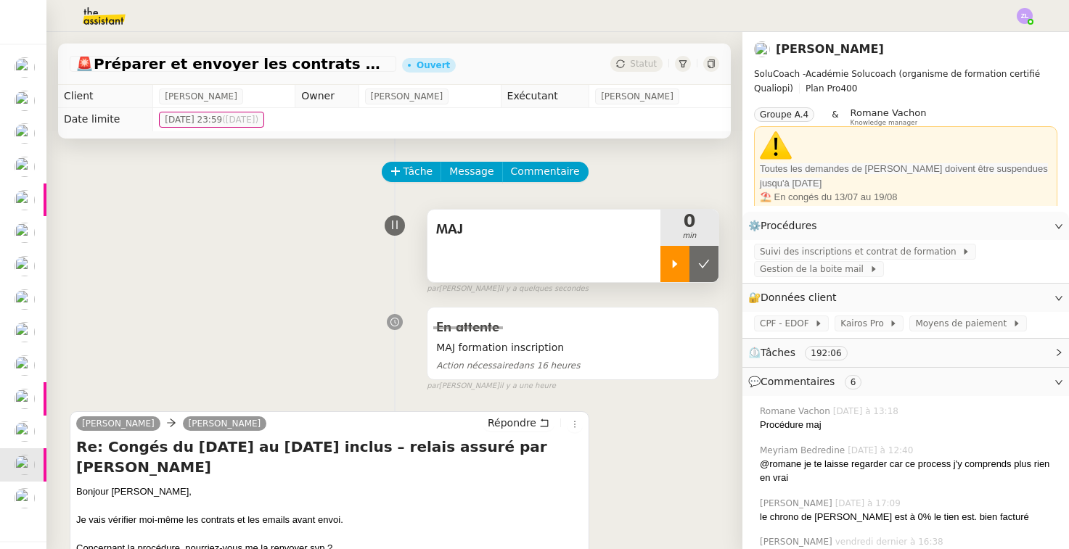
click at [676, 261] on icon at bounding box center [675, 264] width 12 height 12
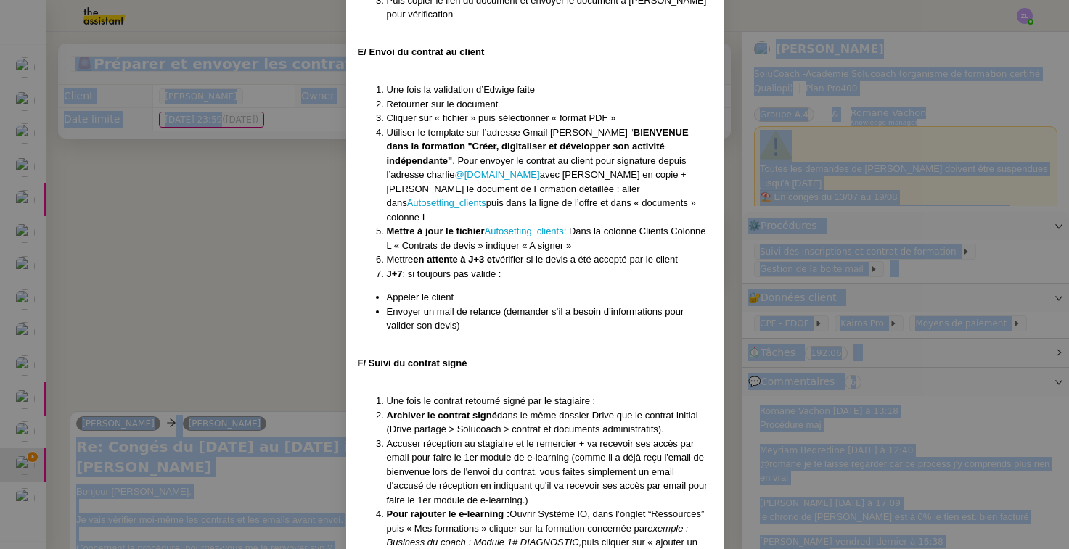
scroll to position [11861, 0]
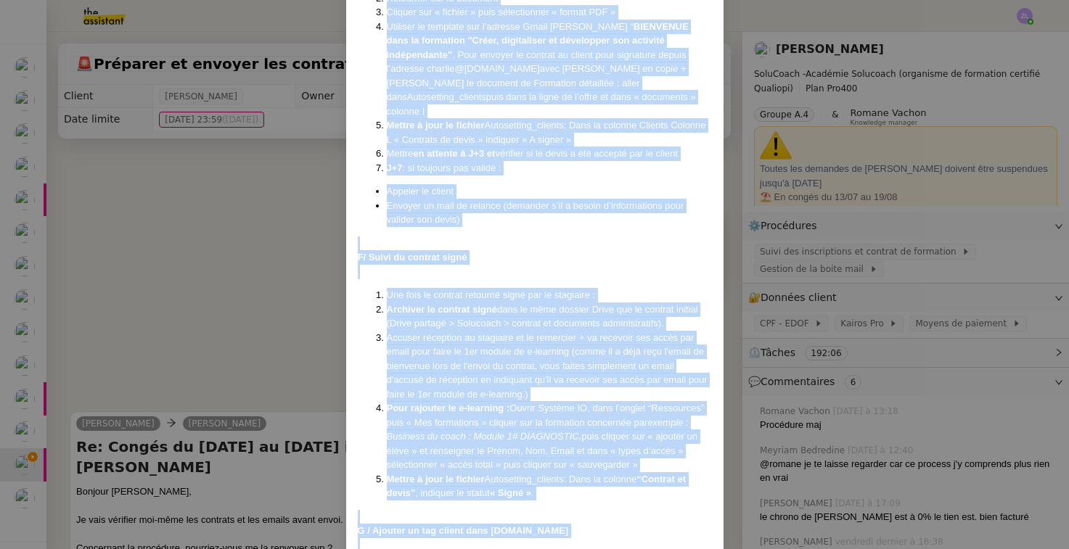
drag, startPoint x: 358, startPoint y: 89, endPoint x: 492, endPoint y: 480, distance: 413.5
copy div "Lore ip 42/71/7271 DOL si 54/16/5885 Ametcons : Adip ElitSeddo, eiusmo temporin…"
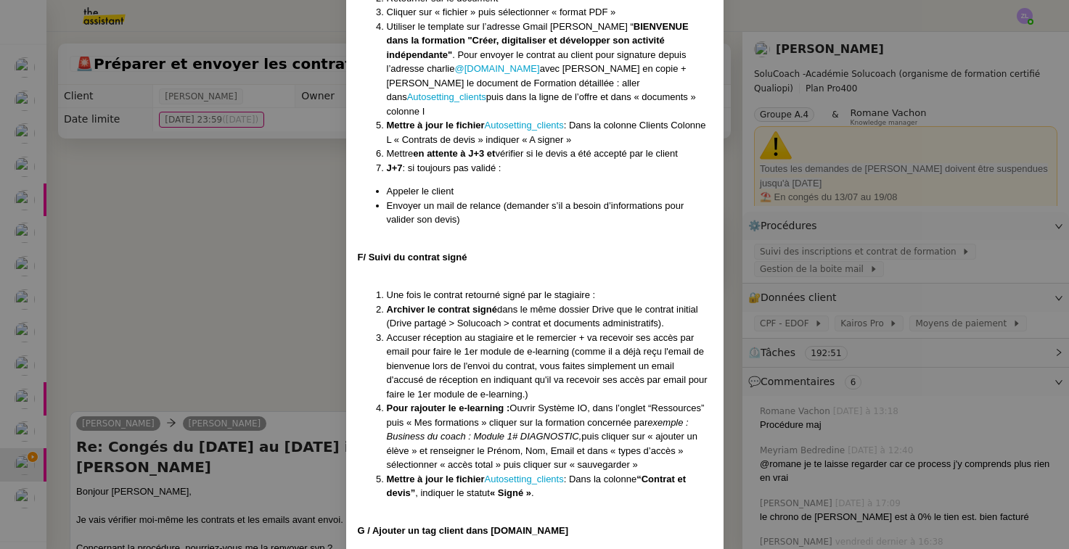
click at [230, 445] on nz-modal-container "Créé le [DATE] MAJ le [DATE] Contexte : Chez SoluCoach, chaque nouvelle inscrip…" at bounding box center [534, 274] width 1069 height 549
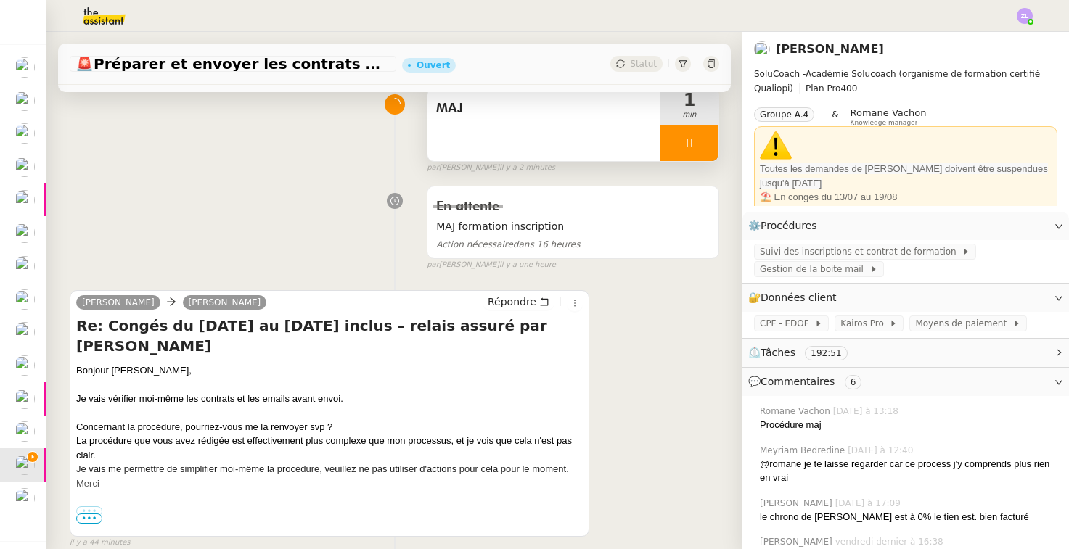
scroll to position [123, 0]
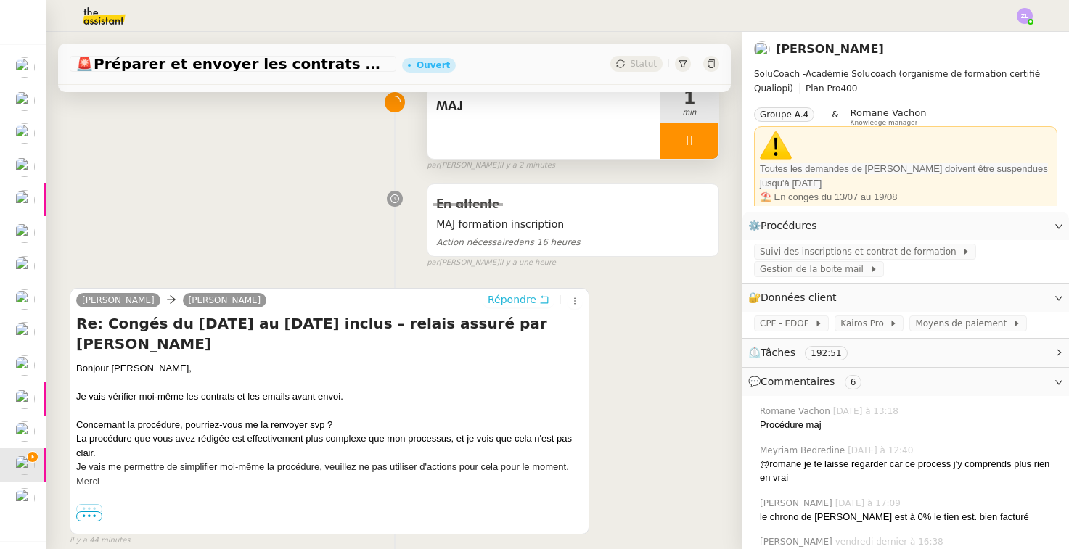
click at [506, 294] on span "Répondre" at bounding box center [512, 299] width 49 height 15
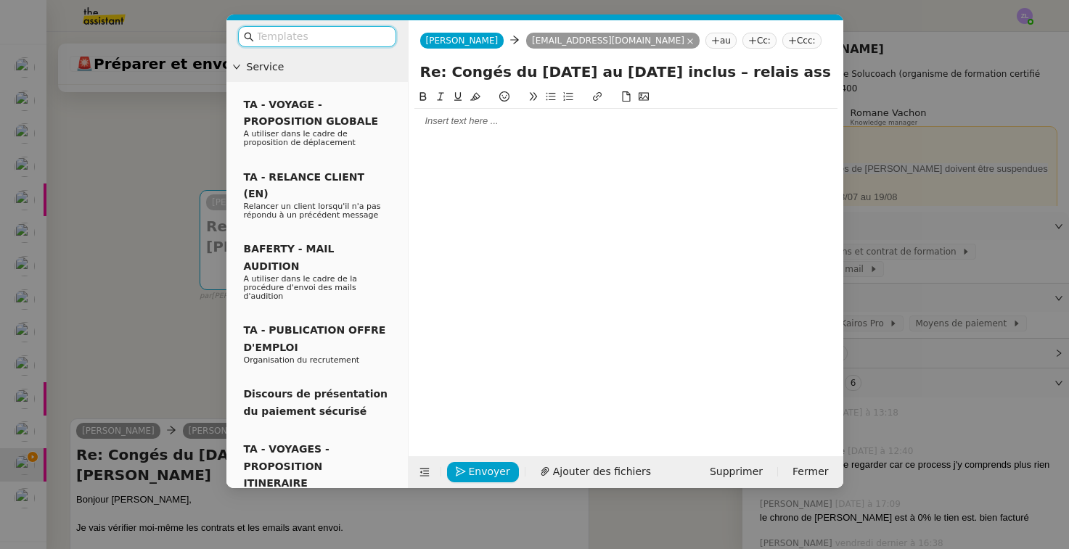
click at [441, 522] on nz-modal-container "Service TA - VOYAGE - PROPOSITION GLOBALE A utiliser dans le cadre de propositi…" at bounding box center [534, 274] width 1069 height 549
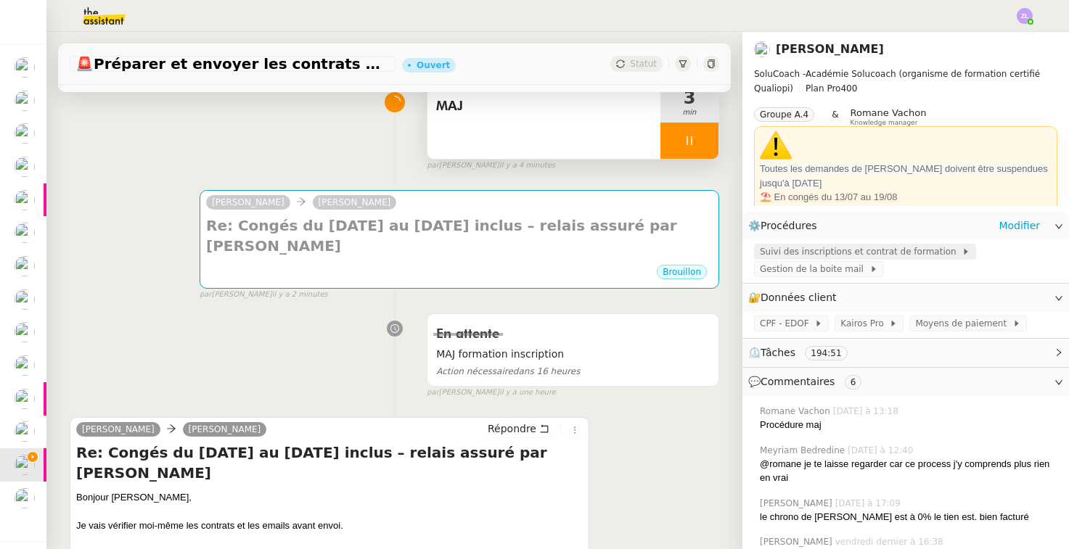
click at [798, 250] on span "Suivi des inscriptions et contrat de formation" at bounding box center [861, 252] width 202 height 15
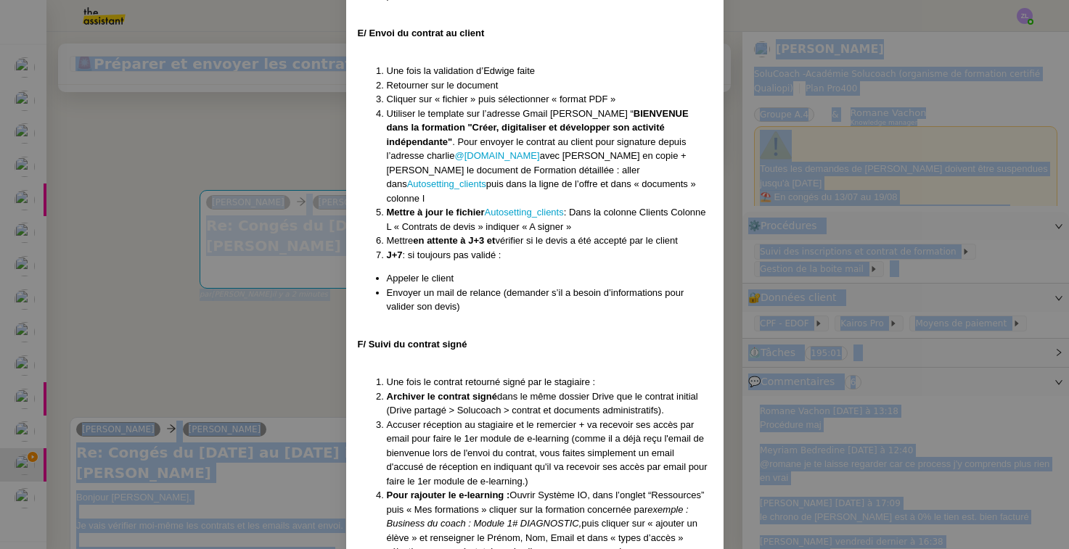
scroll to position [11861, 0]
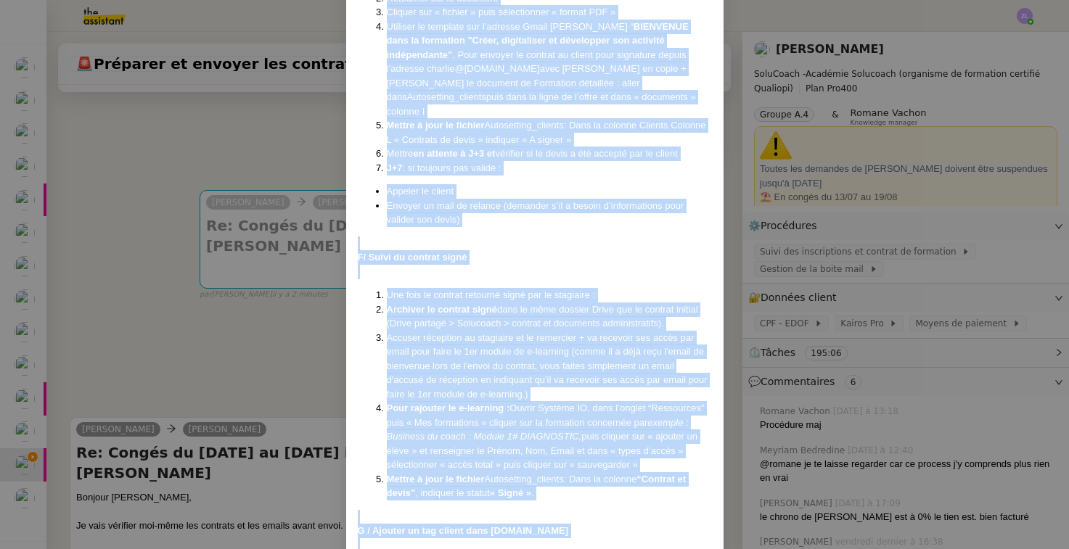
drag, startPoint x: 356, startPoint y: 86, endPoint x: 477, endPoint y: 482, distance: 413.4
copy div "Lore ip 42/71/7271 DOL si 54/16/5885 Ametcons : Adip ElitSeddo, eiusmo temporin…"
click at [213, 398] on nz-modal-container "Créé le [DATE] MAJ le [DATE] Contexte : Chez SoluCoach, chaque nouvelle inscrip…" at bounding box center [534, 274] width 1069 height 549
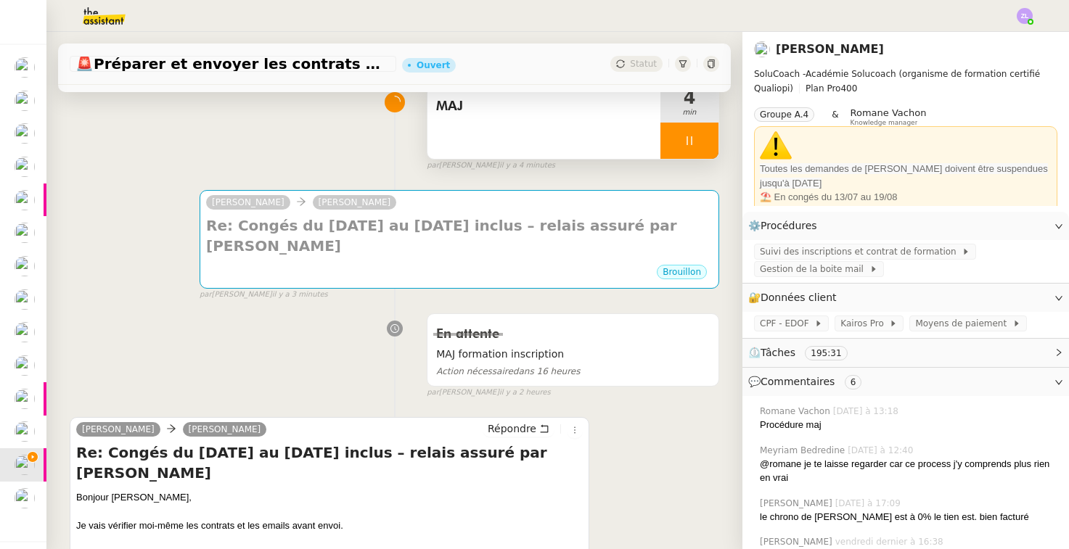
click at [213, 398] on nz-modal-container "Créé le [DATE] MAJ le [DATE] Contexte : Chez SoluCoach, chaque nouvelle inscrip…" at bounding box center [534, 274] width 1069 height 549
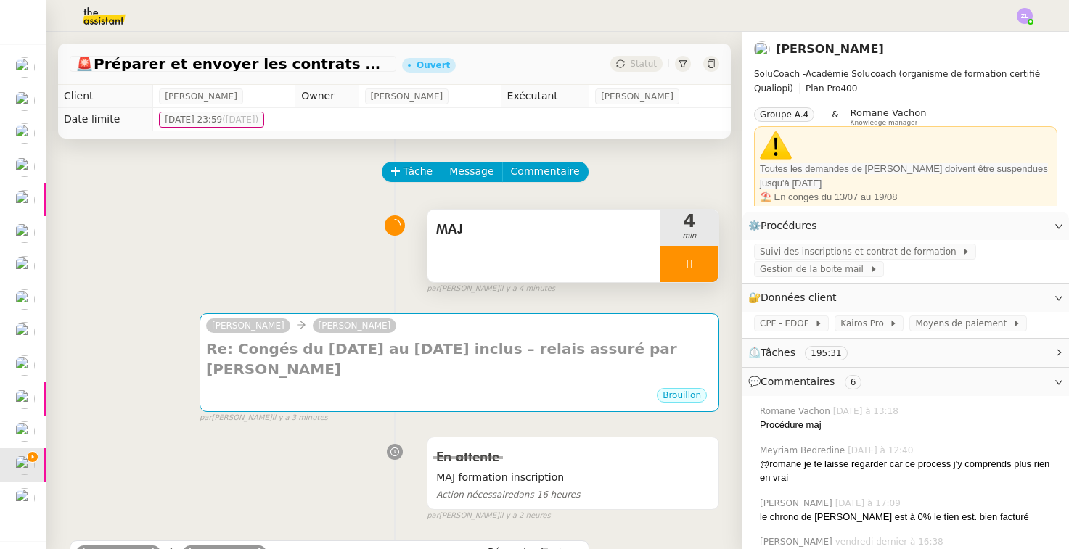
scroll to position [0, 0]
click at [689, 274] on div at bounding box center [689, 264] width 58 height 36
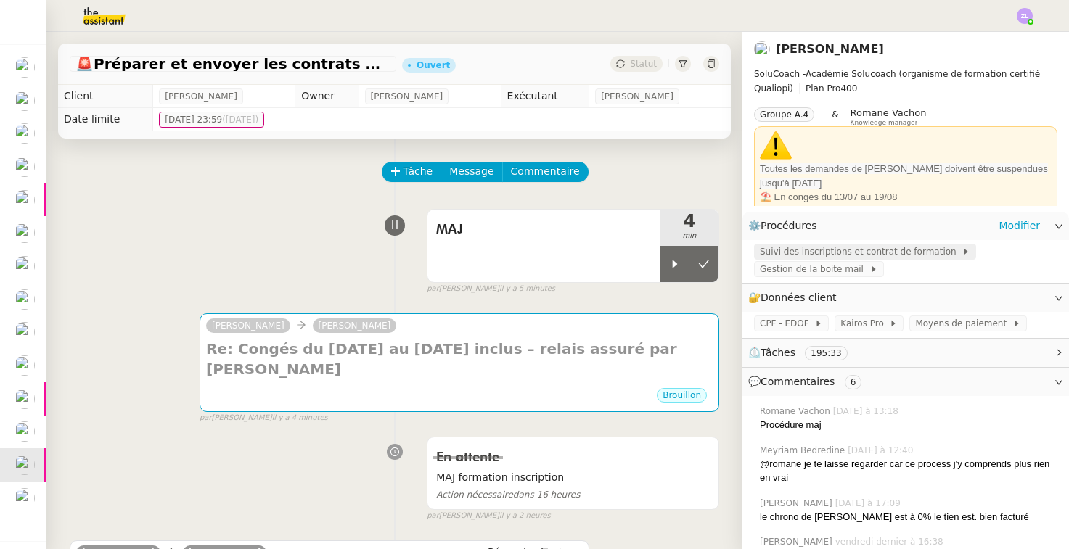
click at [794, 247] on span "Suivi des inscriptions et contrat de formation" at bounding box center [861, 252] width 202 height 15
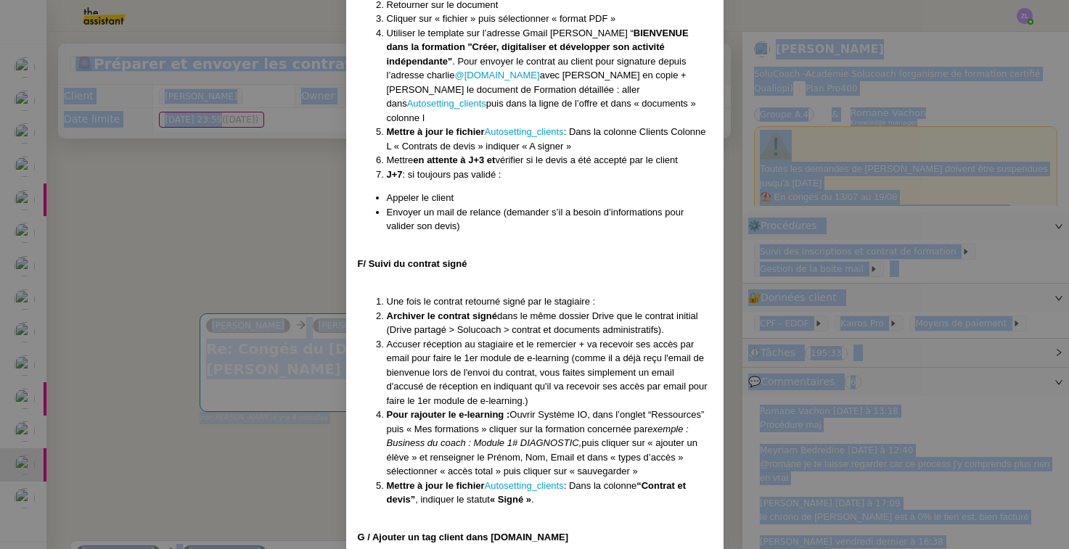
scroll to position [11861, 0]
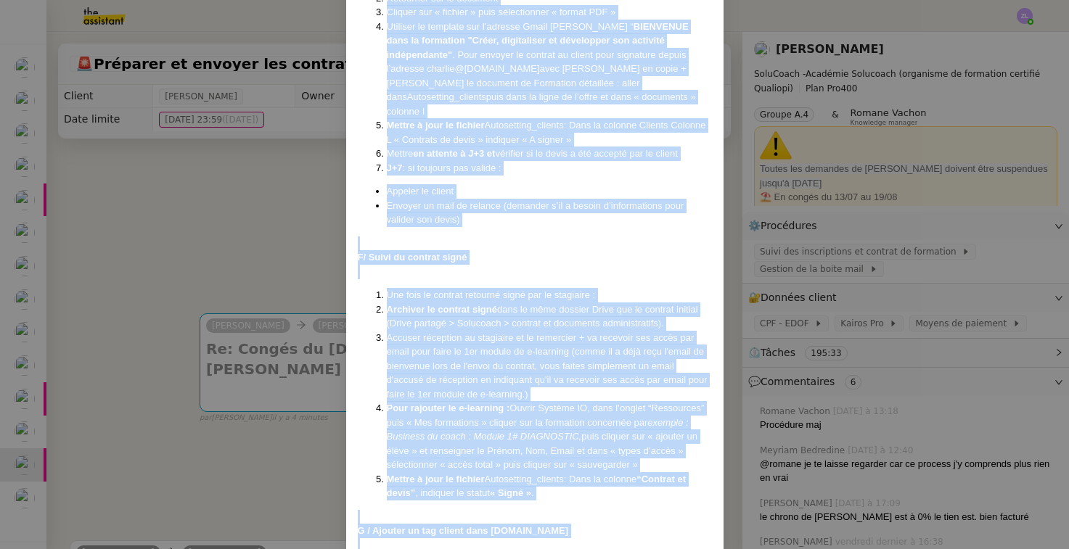
drag, startPoint x: 359, startPoint y: 92, endPoint x: 485, endPoint y: 481, distance: 408.7
copy div "Lore ip 42/71/7271 DOL si 54/16/5885 Ametcons : Adip ElitSeddo, eiusmo temporin…"
click at [302, 373] on nz-modal-container "Créé le [DATE] MAJ le [DATE] Contexte : Chez SoluCoach, chaque nouvelle inscrip…" at bounding box center [534, 274] width 1069 height 549
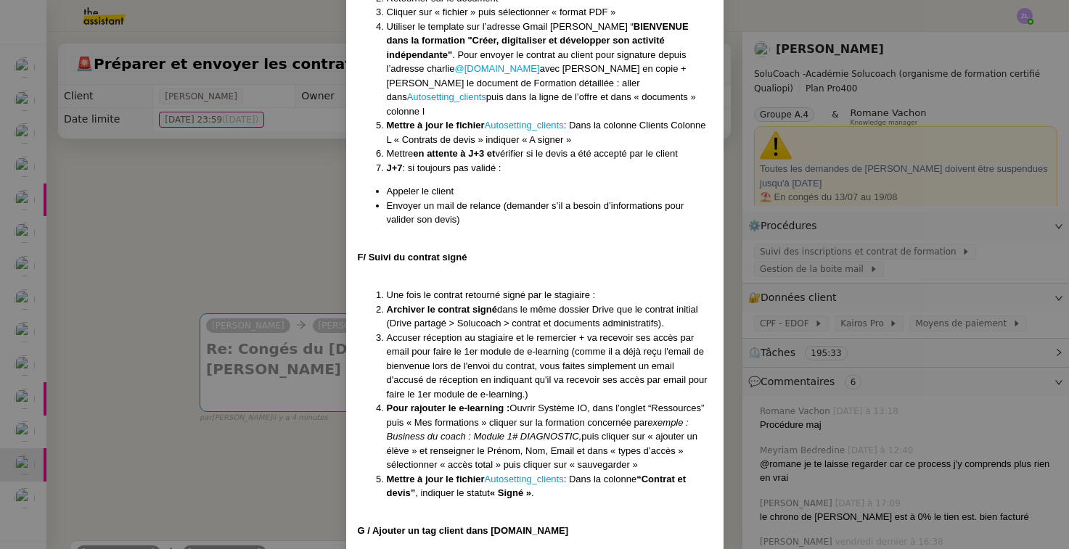
click at [302, 373] on nz-modal-container "Créé le [DATE] MAJ le [DATE] Contexte : Chez SoluCoach, chaque nouvelle inscrip…" at bounding box center [534, 274] width 1069 height 549
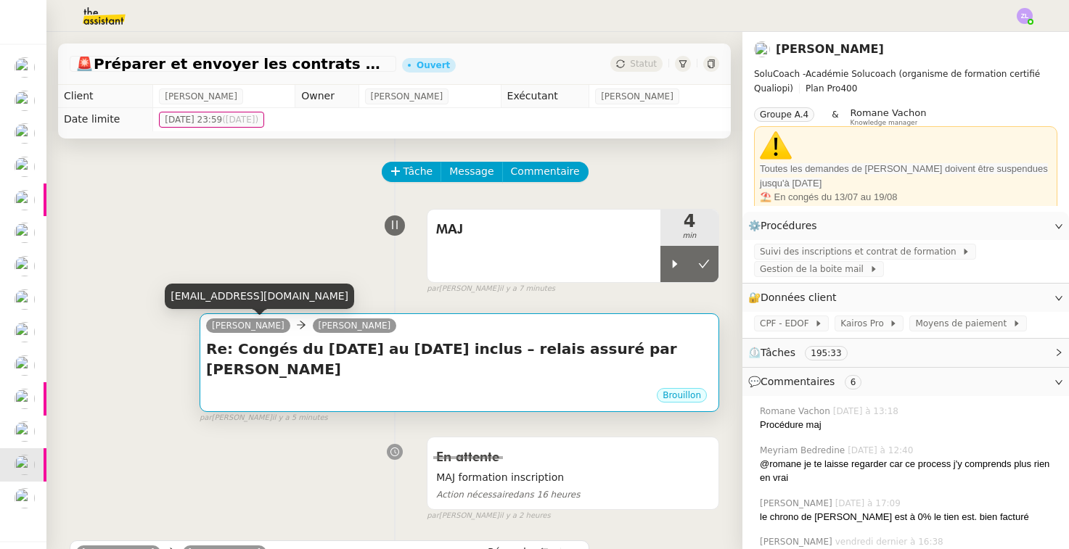
scroll to position [0, 0]
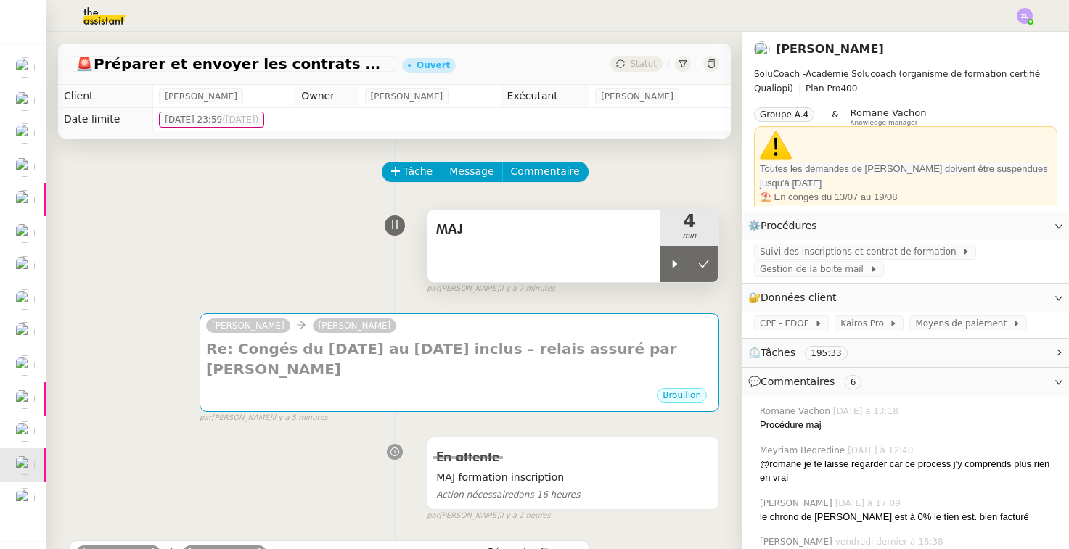
click at [489, 223] on span "MAJ" at bounding box center [544, 230] width 216 height 22
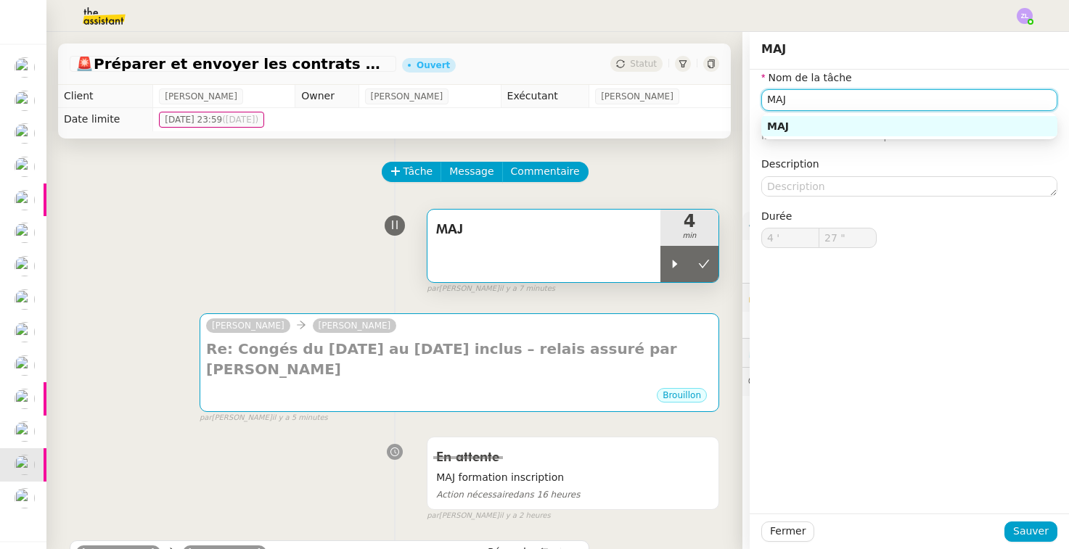
drag, startPoint x: 798, startPoint y: 94, endPoint x: 642, endPoint y: 88, distance: 156.1
click at [642, 88] on app-ticket "🚨 Préparer et envoyer les contrats de formation Ouvert Statut Client [PERSON_NA…" at bounding box center [557, 290] width 1022 height 517
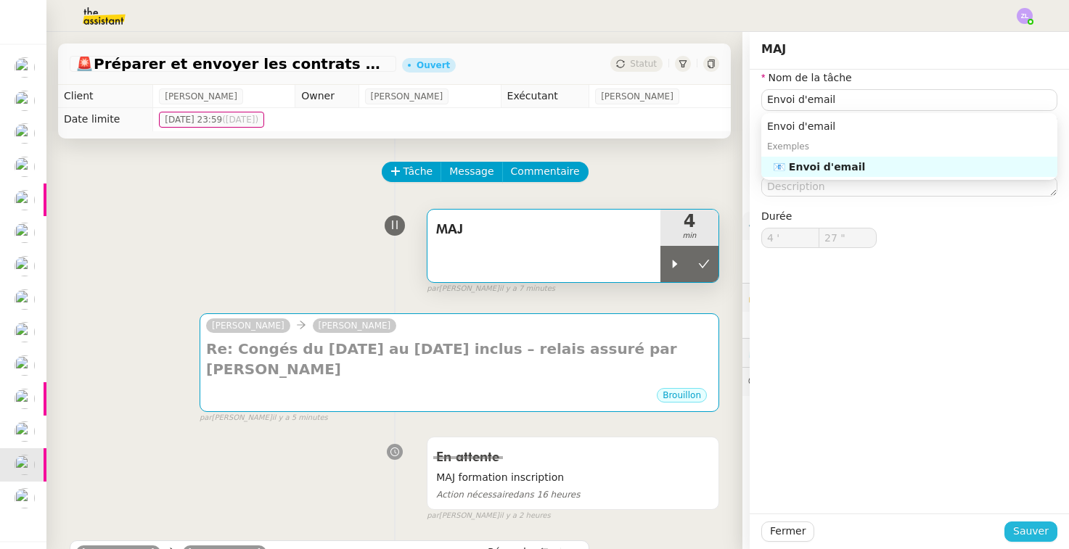
click at [1038, 535] on span "Sauver" at bounding box center [1031, 531] width 36 height 17
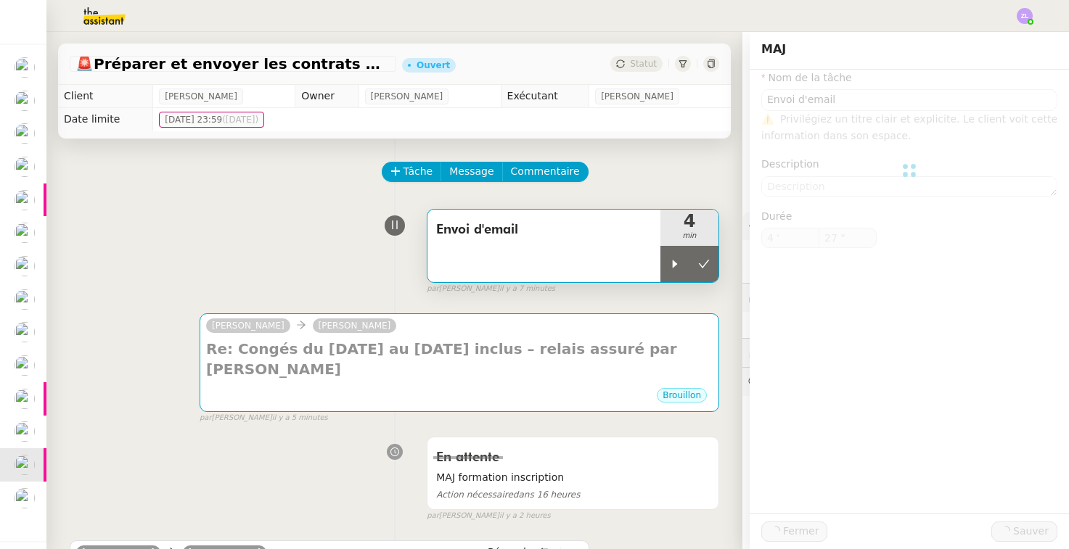
type input "Envoi d'email"
type input "4 '"
type input "27 ""
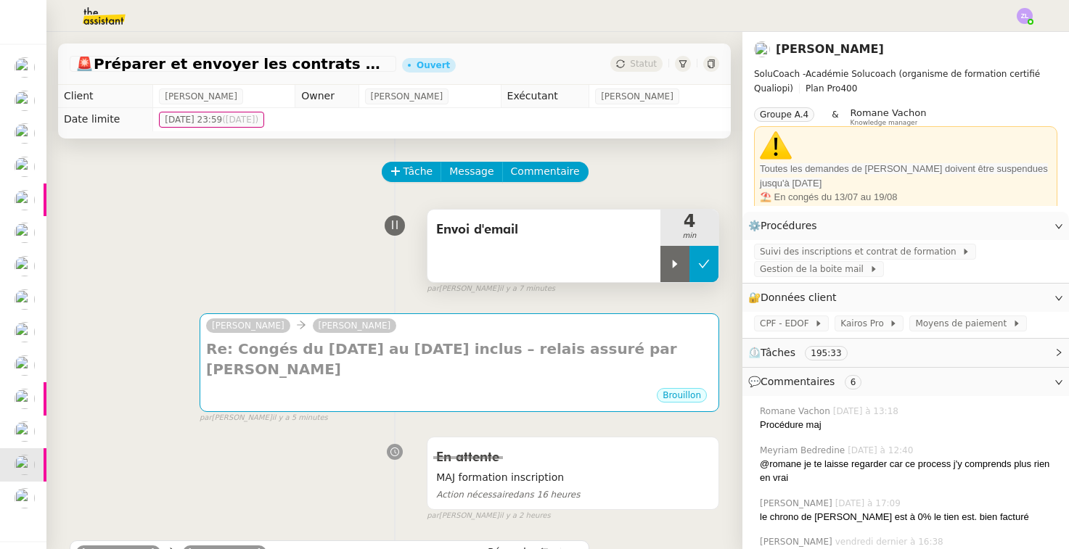
click at [697, 272] on button at bounding box center [703, 264] width 29 height 36
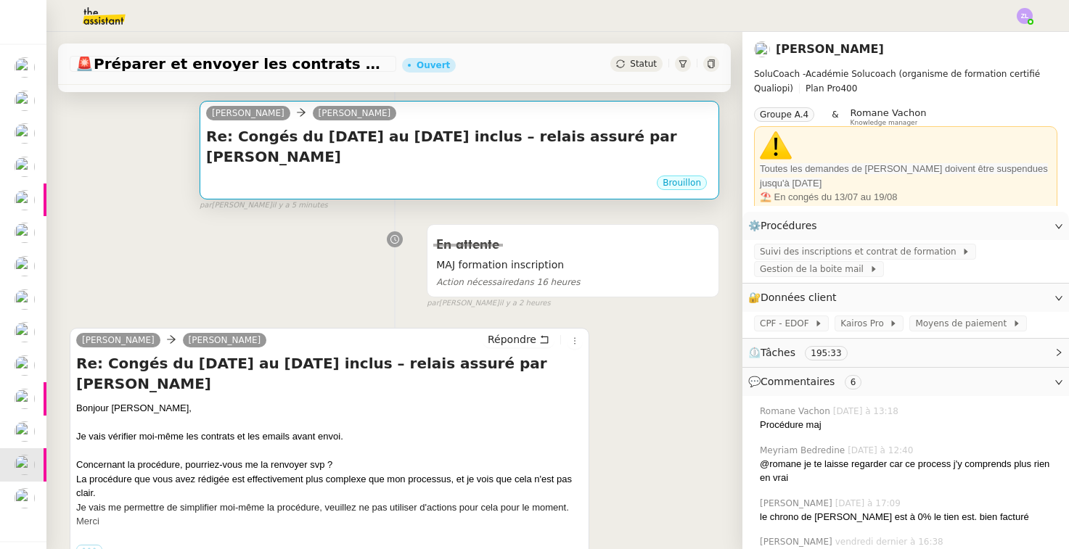
scroll to position [225, 0]
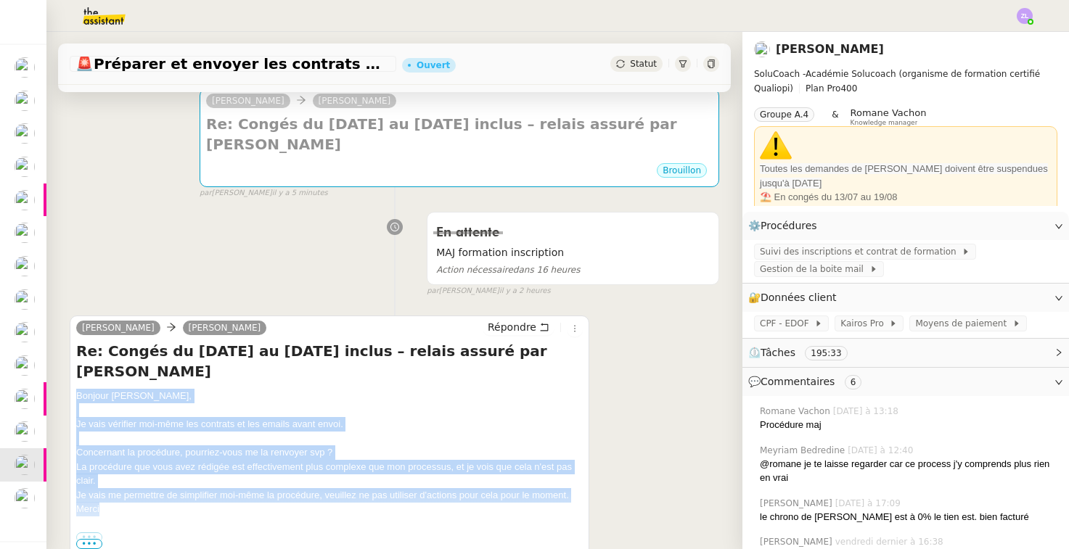
drag, startPoint x: 112, startPoint y: 470, endPoint x: 57, endPoint y: 356, distance: 127.2
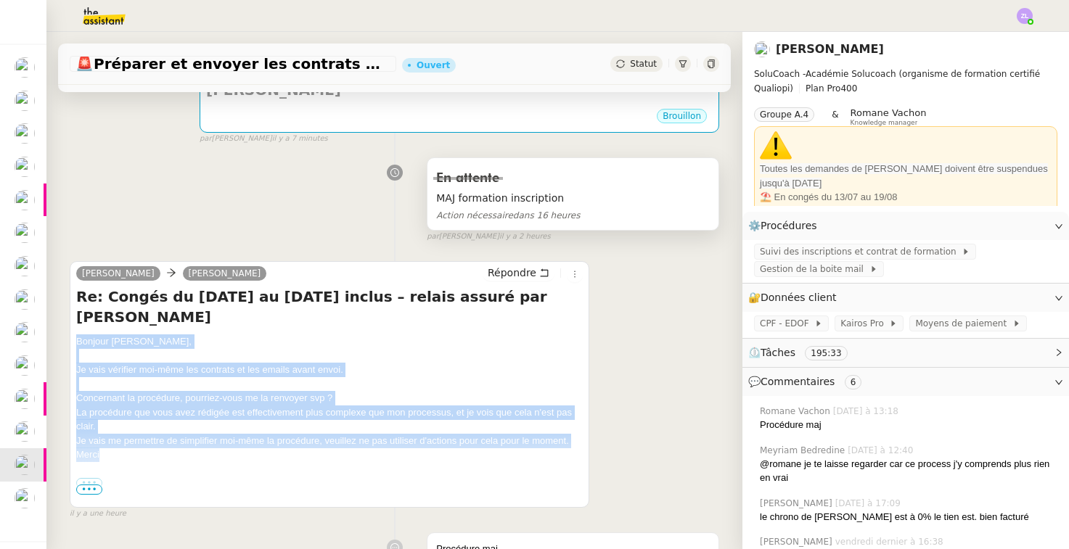
scroll to position [269, 0]
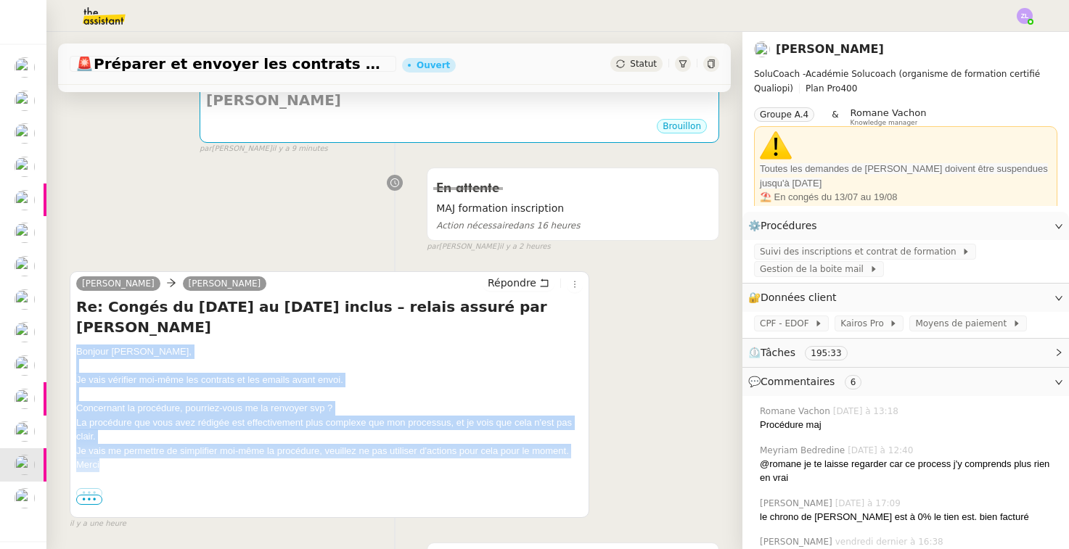
drag, startPoint x: 432, startPoint y: 533, endPoint x: 410, endPoint y: 417, distance: 118.3
click at [410, 458] on div "Merci" at bounding box center [329, 465] width 506 height 15
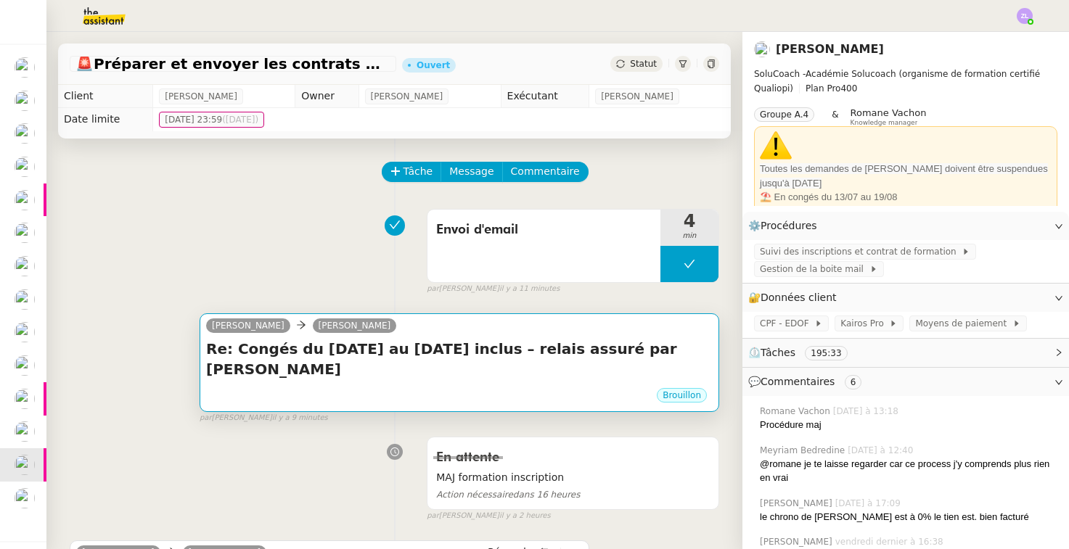
scroll to position [0, 0]
click at [541, 387] on div "Brouillon" at bounding box center [459, 398] width 506 height 22
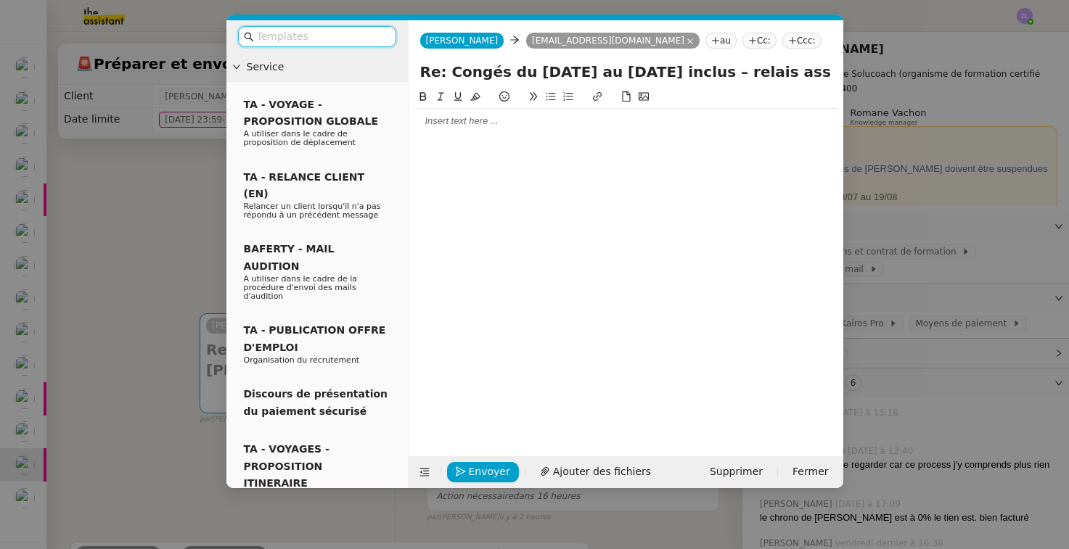
click at [511, 131] on div at bounding box center [625, 121] width 423 height 25
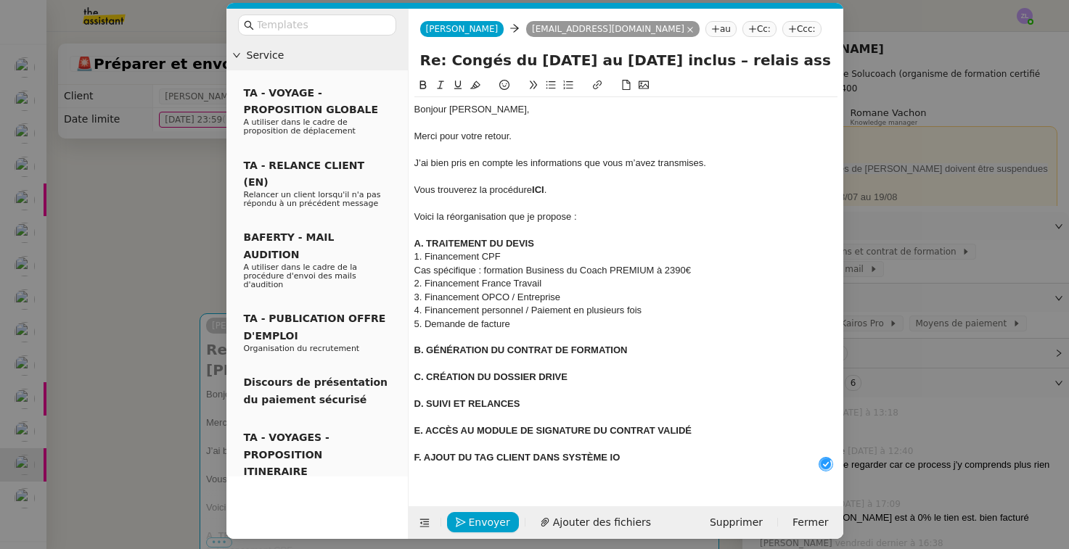
scroll to position [10, 0]
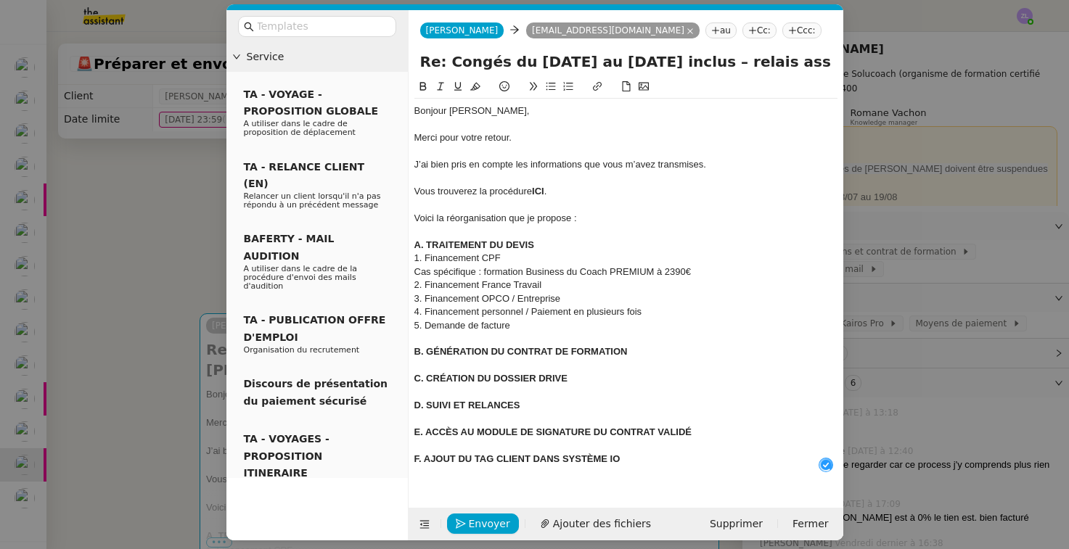
click at [547, 241] on div "A. TRAITEMENT DU DEVIS" at bounding box center [625, 245] width 423 height 13
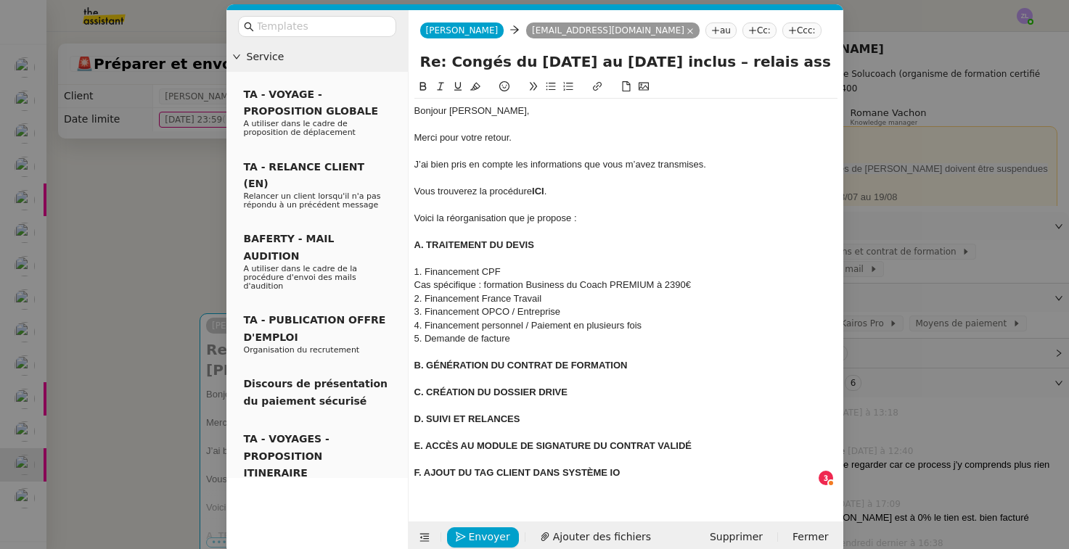
click at [673, 158] on div "J’ai bien pris en compte les informations que vous m’avez transmises." at bounding box center [625, 164] width 423 height 13
click at [686, 163] on div "J’ai bien pris en compte les informations que vous m’avez transmises." at bounding box center [625, 164] width 423 height 13
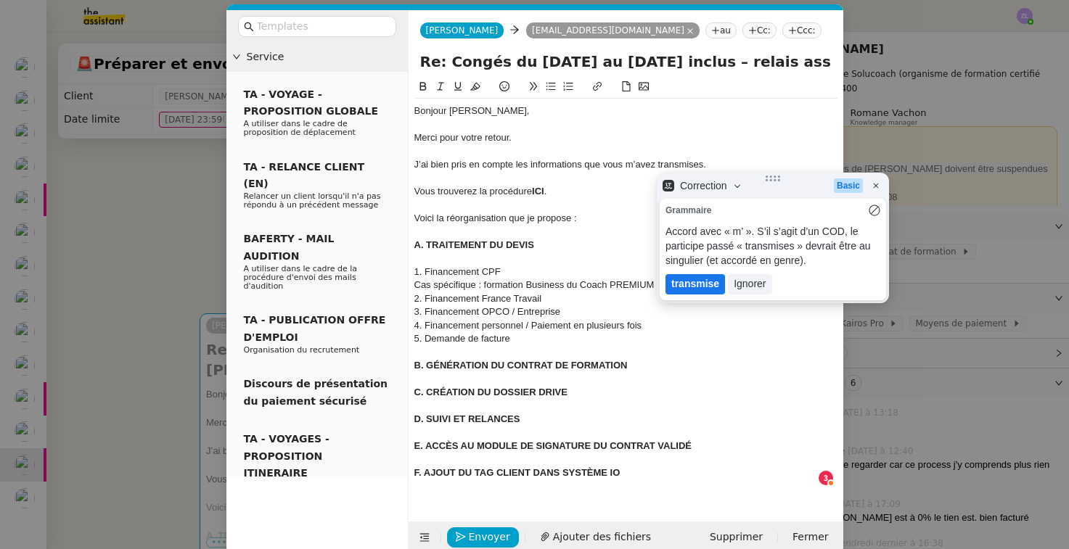
click at [692, 282] on lt-em "transmise" at bounding box center [695, 284] width 48 height 12
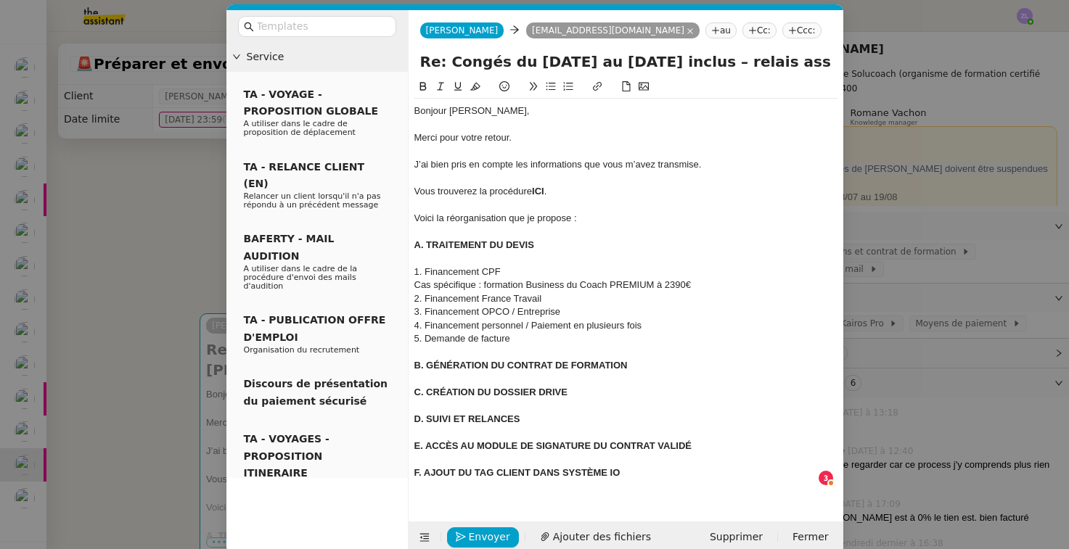
drag, startPoint x: 548, startPoint y: 190, endPoint x: 537, endPoint y: 188, distance: 11.1
click at [537, 188] on div "Vous trouverez la procédure ICI ." at bounding box center [625, 191] width 423 height 13
drag, startPoint x: 535, startPoint y: 188, endPoint x: 554, endPoint y: 188, distance: 18.9
click at [554, 188] on div "Vous trouverez la procédure ICI ." at bounding box center [625, 191] width 423 height 13
click at [597, 89] on icon at bounding box center [597, 86] width 10 height 10
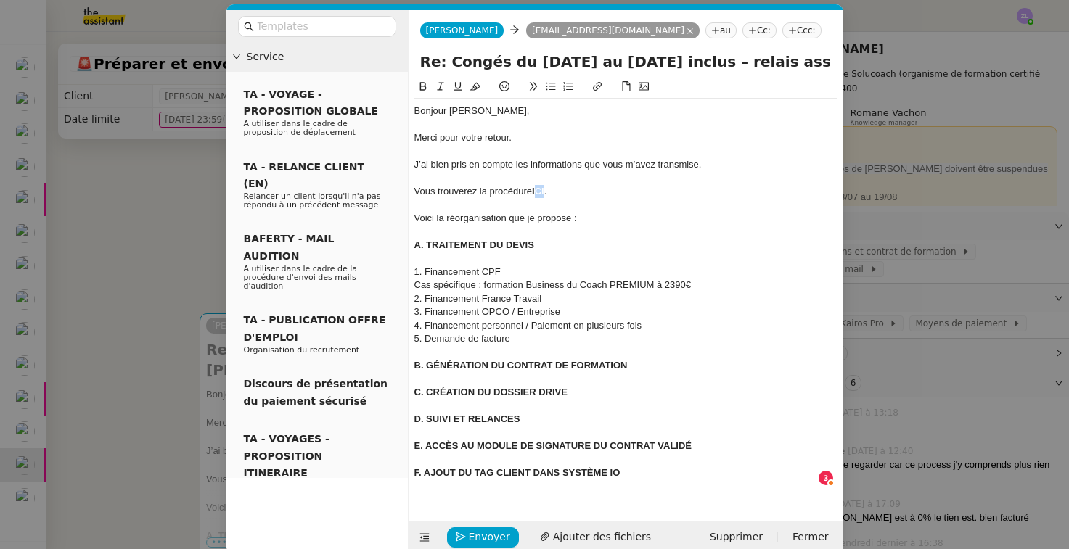
type input "ICI."
paste input "[URL][DOMAIN_NAME]"
type input "[URL][DOMAIN_NAME]"
click at [657, 229] on div at bounding box center [625, 231] width 423 height 13
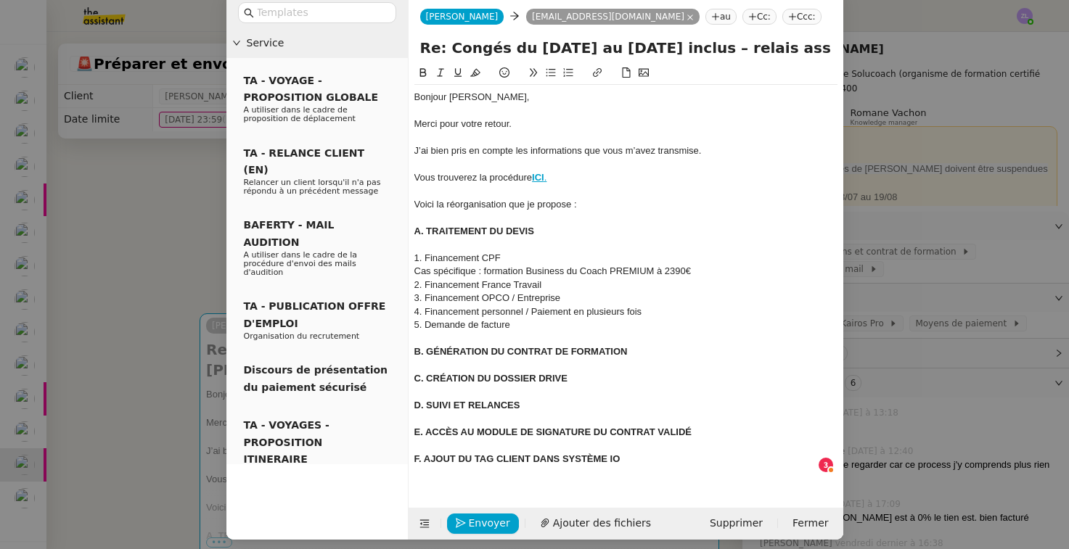
scroll to position [23, 0]
click at [651, 454] on div "F. AJOUT DU TAG CLIENT DANS SYSTÈME IO" at bounding box center [625, 460] width 423 height 13
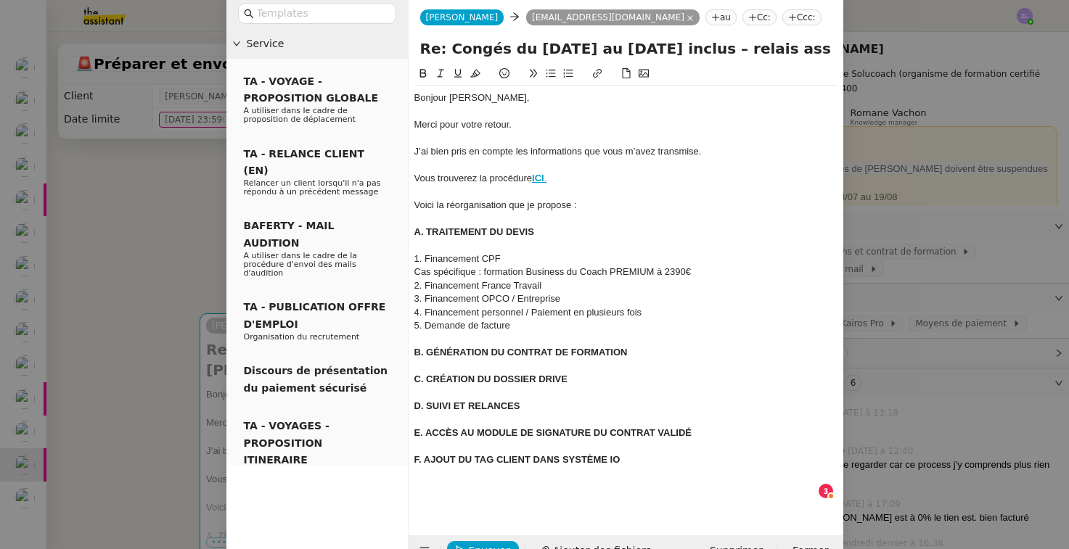
click at [551, 78] on icon at bounding box center [551, 73] width 10 height 10
click at [182, 452] on nz-modal-container "Service TA - VOYAGE - PROPOSITION GLOBALE A utiliser dans le cadre de propositi…" at bounding box center [534, 274] width 1069 height 549
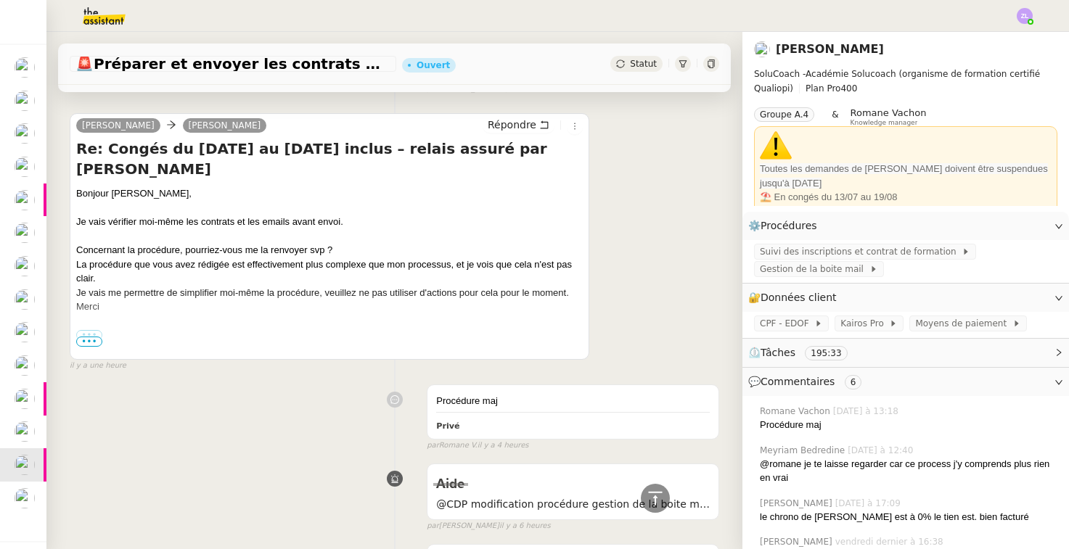
scroll to position [423, 0]
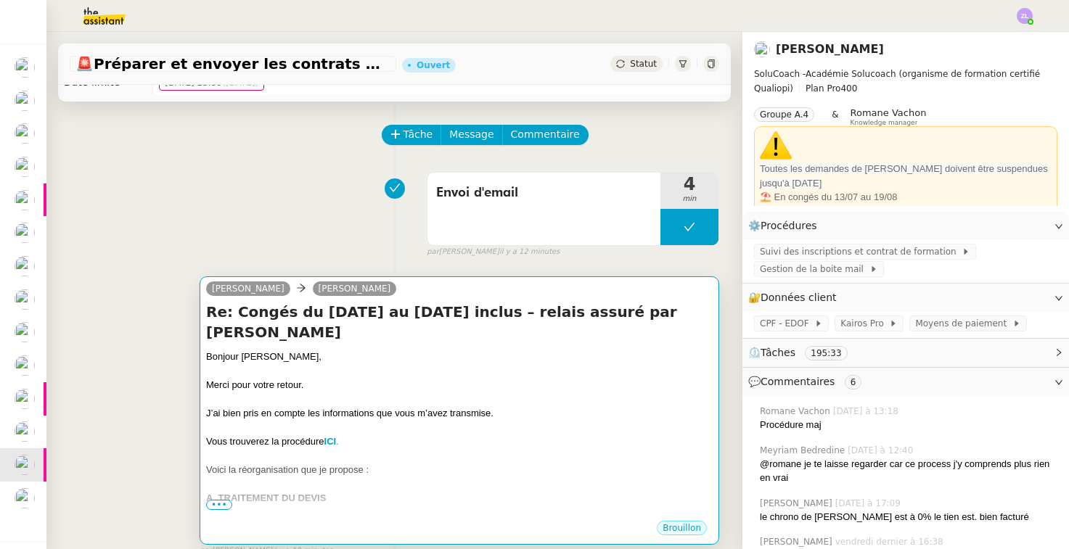
click at [255, 421] on div at bounding box center [459, 428] width 506 height 15
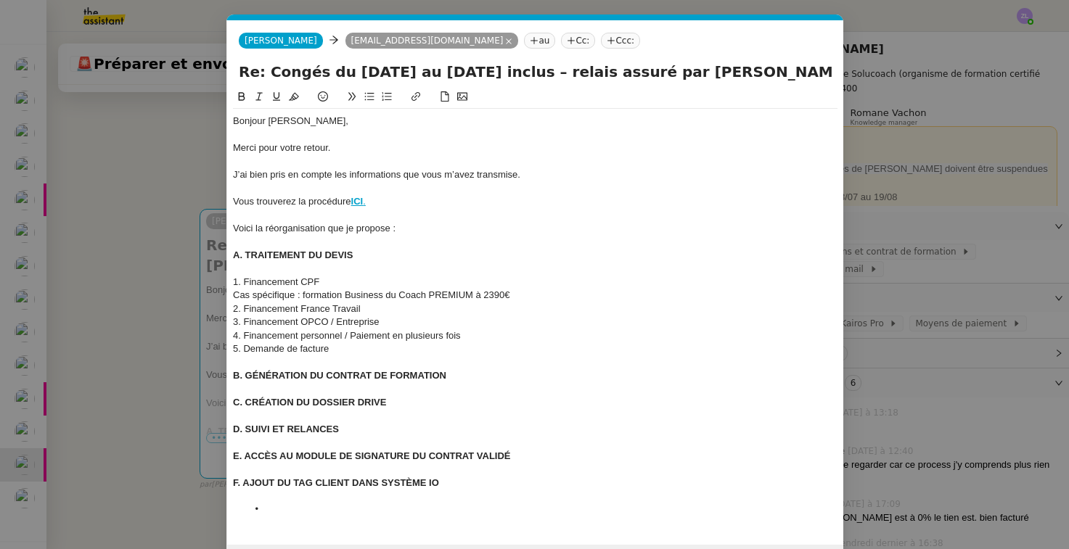
scroll to position [0, 31]
click at [292, 503] on li "﻿" at bounding box center [542, 509] width 591 height 13
click at [268, 503] on div "Je n'utilsie pas d'actions à la modification." at bounding box center [535, 509] width 604 height 13
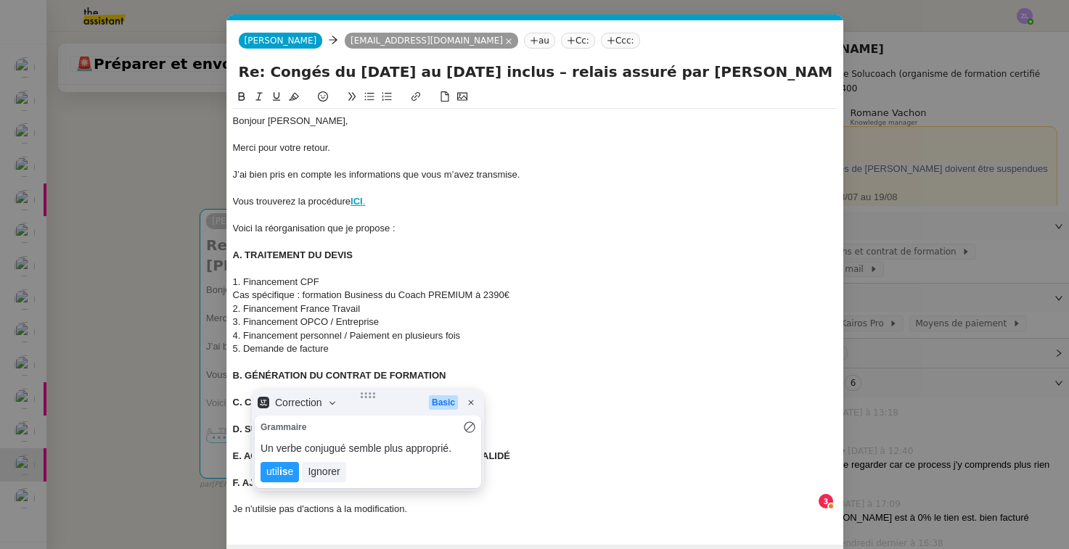
click at [282, 470] on lt-strong "is" at bounding box center [283, 472] width 9 height 12
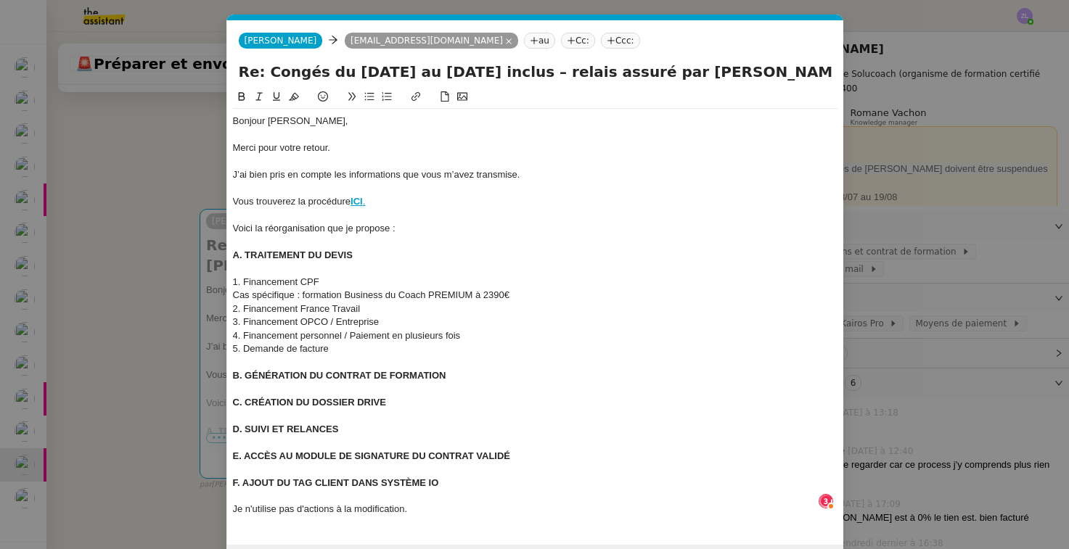
click at [432, 503] on div "Je n'utilise pas d'actions à la modification." at bounding box center [535, 509] width 604 height 13
click at [373, 97] on icon at bounding box center [369, 96] width 10 height 10
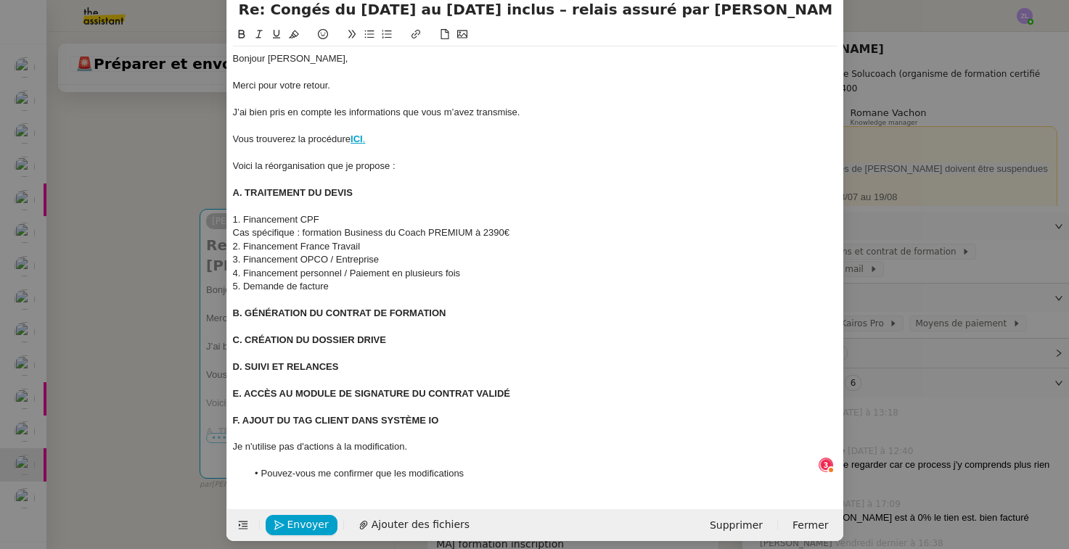
scroll to position [0, 0]
drag, startPoint x: 474, startPoint y: 465, endPoint x: 231, endPoint y: 435, distance: 244.3
click at [231, 435] on nz-spin "Bonjour [PERSON_NAME], Merci pour votre retour. J’ai bien pris en compte les in…" at bounding box center [535, 259] width 616 height 467
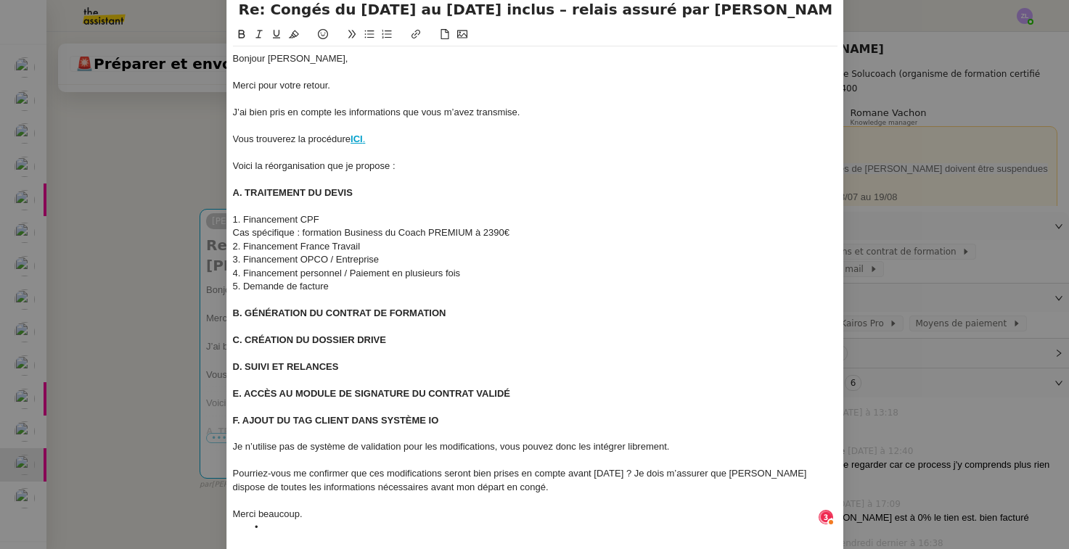
scroll to position [15, 0]
drag, startPoint x: 282, startPoint y: 438, endPoint x: 296, endPoint y: 438, distance: 14.5
click at [296, 440] on div "Je n’utilise pas de système de validation pour les modifications, vous pouvez d…" at bounding box center [535, 446] width 604 height 13
click at [274, 440] on div "Je n’utilise pas validation pour les modifications, vous pouvez donc les intégr…" at bounding box center [535, 446] width 604 height 13
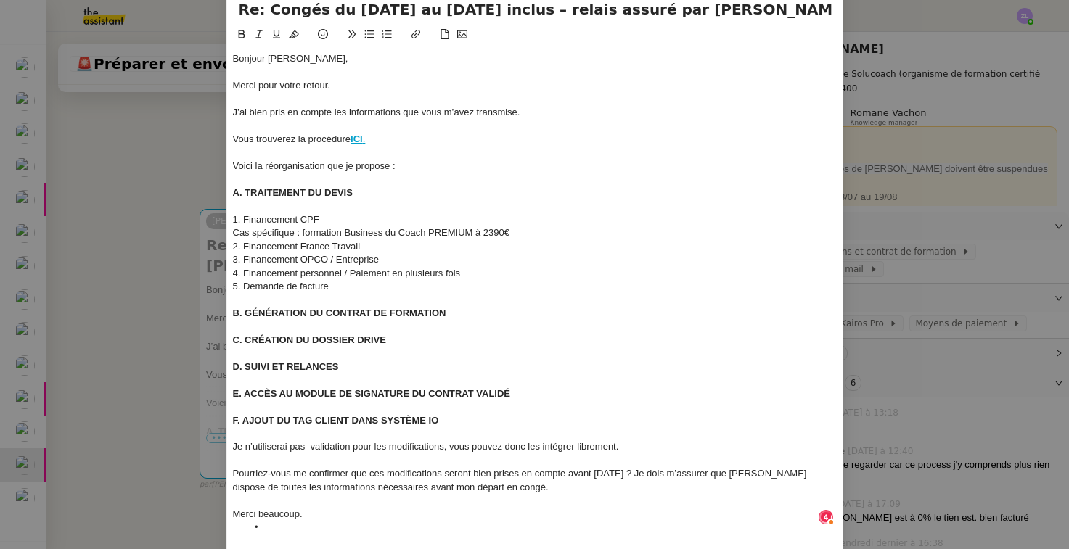
click at [313, 440] on div "Je n’utiliserai pas validation pour les modifications, vous pouvez donc les int…" at bounding box center [535, 446] width 604 height 13
click at [308, 440] on div "Je n’utiliserai pas validation pour les modifications, vous pouvez donc les int…" at bounding box center [535, 446] width 604 height 13
drag, startPoint x: 349, startPoint y: 438, endPoint x: 305, endPoint y: 438, distance: 43.5
click at [305, 440] on div "Je n’utiliserai pas validation pour les modifications, vous pouvez donc les int…" at bounding box center [535, 446] width 604 height 13
drag, startPoint x: 439, startPoint y: 440, endPoint x: 390, endPoint y: 506, distance: 82.0
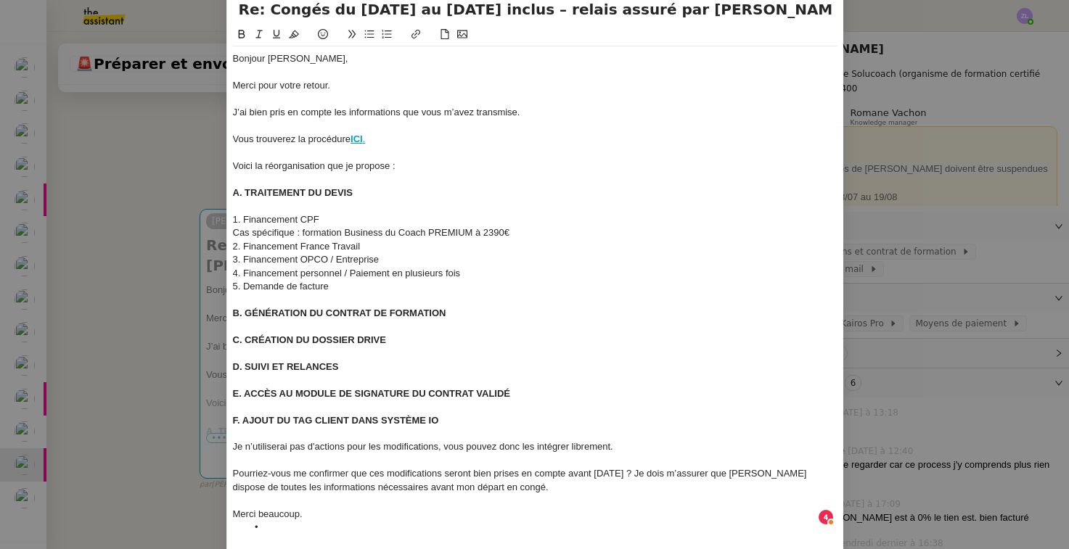
click at [439, 441] on div "Je n’utiliserai pas d'actions pour les modifications, vous pouvez donc les inté…" at bounding box center [535, 446] width 604 height 13
click at [233, 467] on div "Pourriez-vous me confirmer que ces modifications seront bien prises en compte a…" at bounding box center [535, 480] width 604 height 27
click at [369, 36] on icon at bounding box center [369, 34] width 10 height 10
click at [287, 467] on li "Pourriez-vous me confirmer que ces modifications seront bien prises en compte a…" at bounding box center [542, 480] width 591 height 27
click at [281, 522] on li at bounding box center [542, 527] width 591 height 13
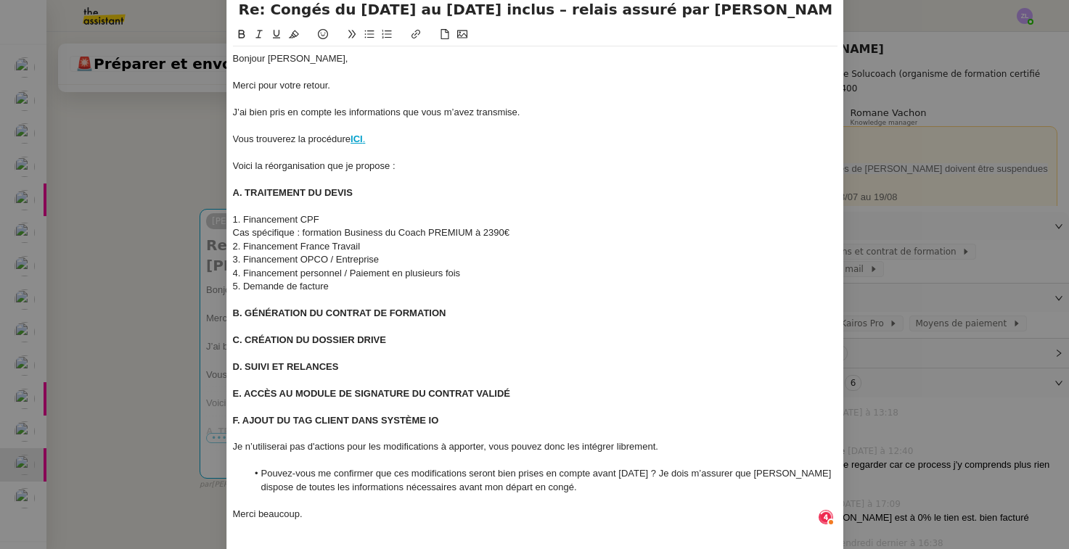
click at [647, 467] on li "Pouvez-vous me confirmer que ces modifications seront bien prises en compte ava…" at bounding box center [542, 480] width 591 height 27
click at [650, 467] on li "Pouvez-vous me confirmer que ces modifications seront bien prises en compte ava…" at bounding box center [542, 480] width 591 height 27
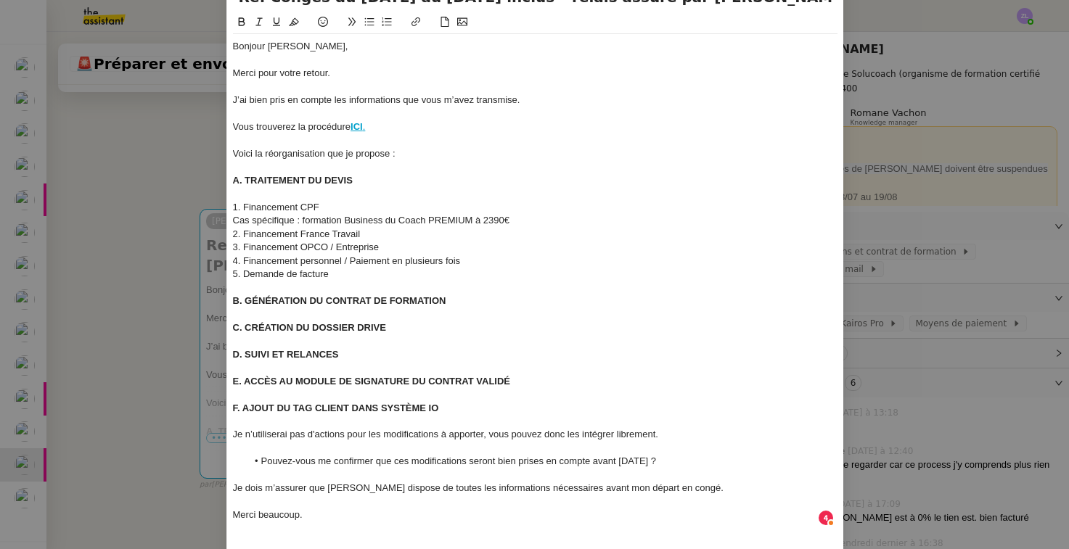
scroll to position [65, 0]
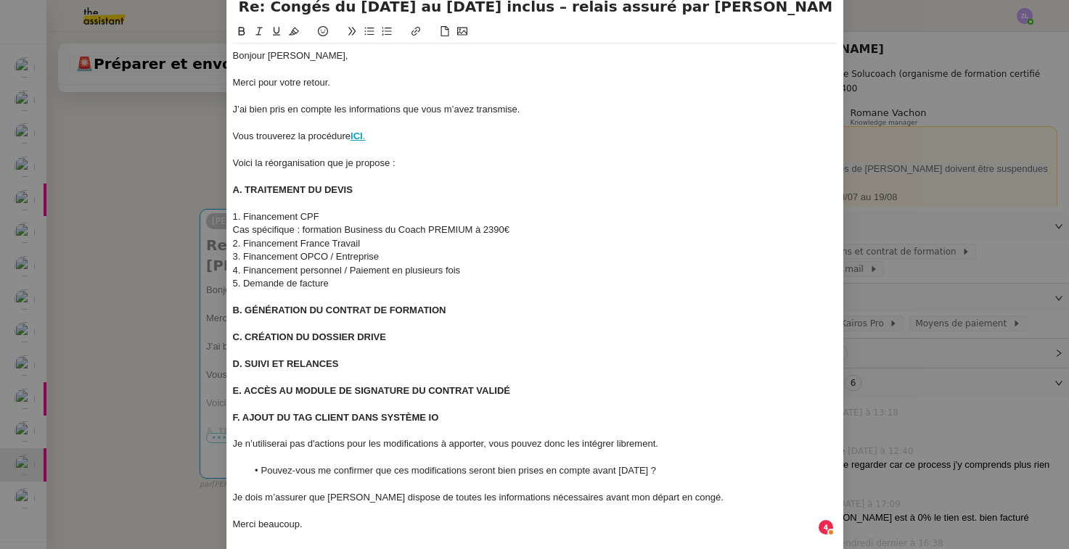
click at [496, 110] on div "J’ai bien pris en compte les informations que vous m’avez transmise." at bounding box center [535, 109] width 604 height 13
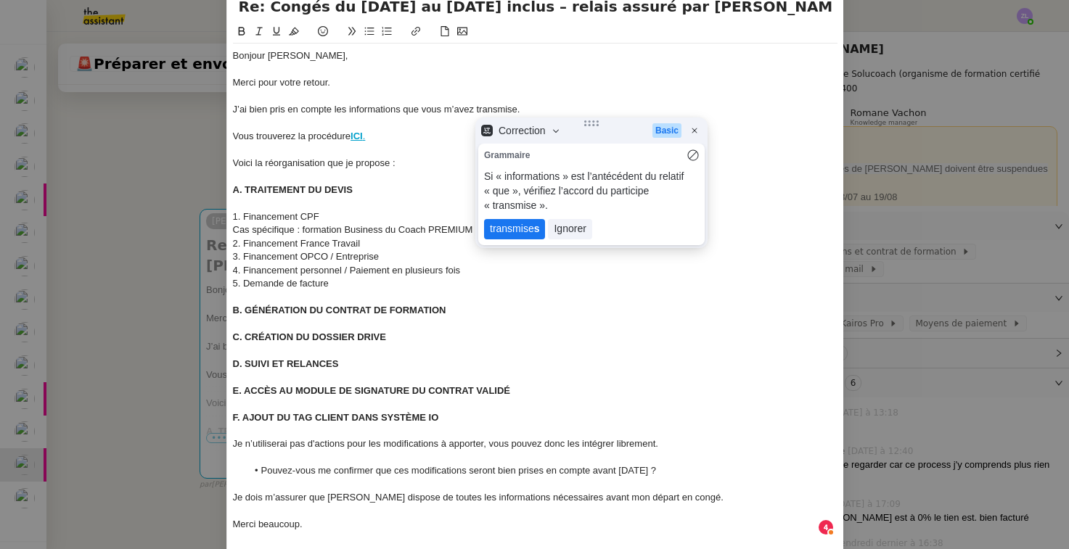
click at [515, 219] on lt-span "transmise s" at bounding box center [514, 229] width 61 height 20
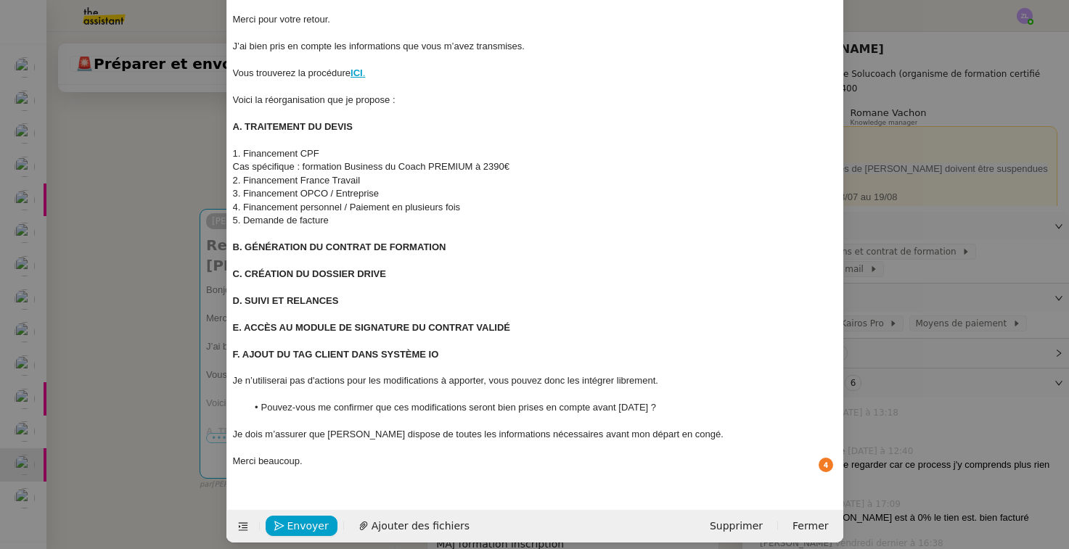
scroll to position [128, 0]
click at [300, 519] on span "Envoyer" at bounding box center [307, 527] width 41 height 17
click at [300, 519] on span "Confirmer l'envoi" at bounding box center [330, 527] width 87 height 17
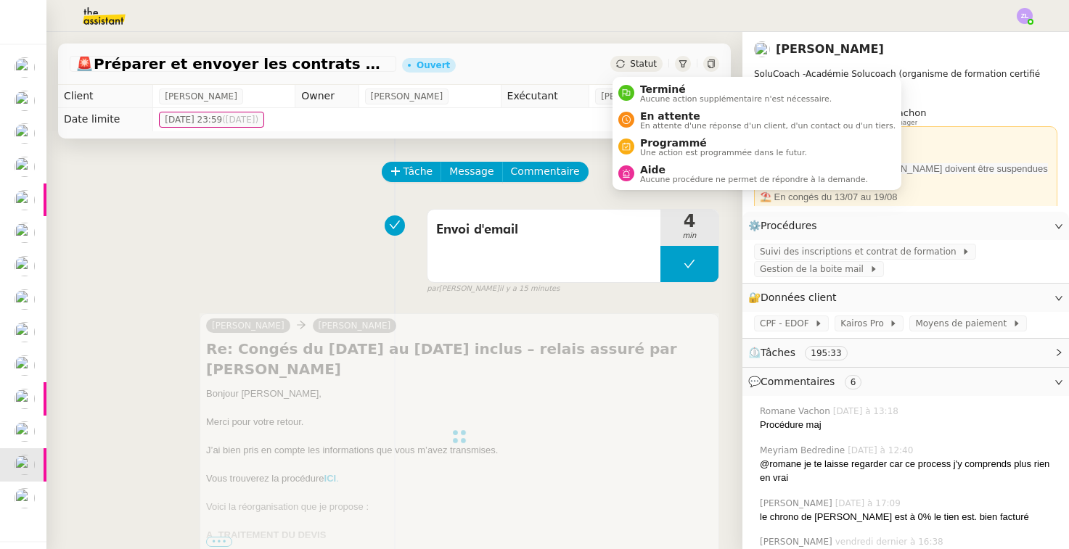
scroll to position [0, 0]
click at [659, 123] on span "En attente d'une réponse d'un client, d'un contact ou d'un tiers." at bounding box center [767, 126] width 255 height 8
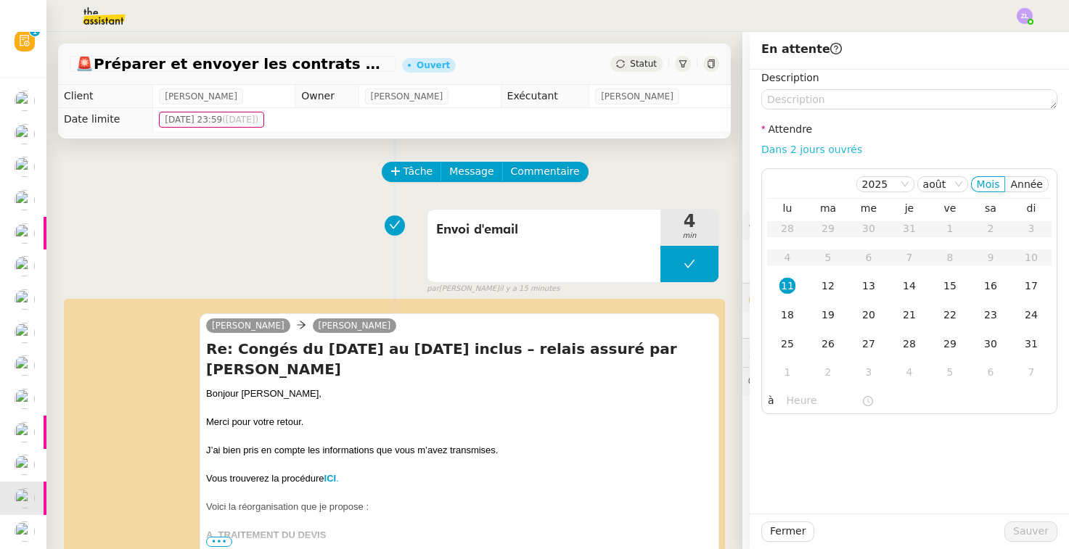
click at [810, 152] on link "Dans 2 jours ouvrés" at bounding box center [811, 150] width 101 height 12
type input "07:00"
click at [1040, 534] on span "Sauver" at bounding box center [1031, 531] width 36 height 17
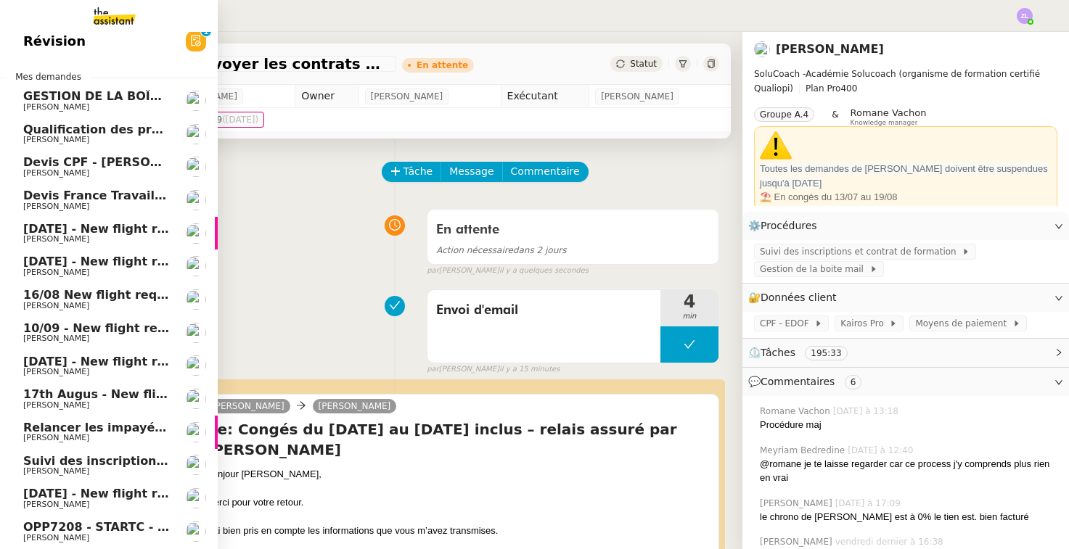
click at [71, 467] on span "[PERSON_NAME]" at bounding box center [56, 471] width 66 height 9
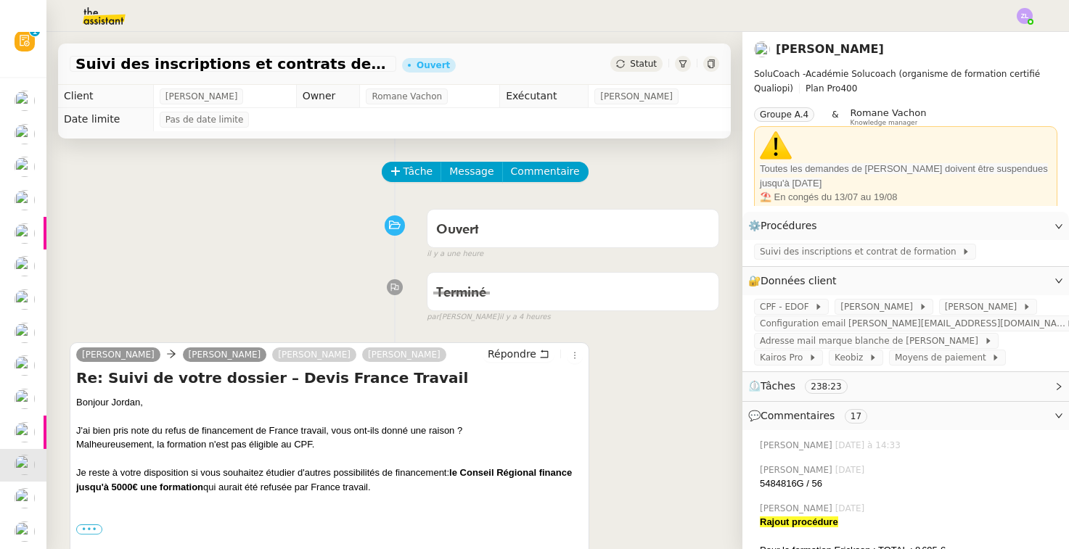
click at [624, 62] on icon at bounding box center [620, 63] width 8 height 8
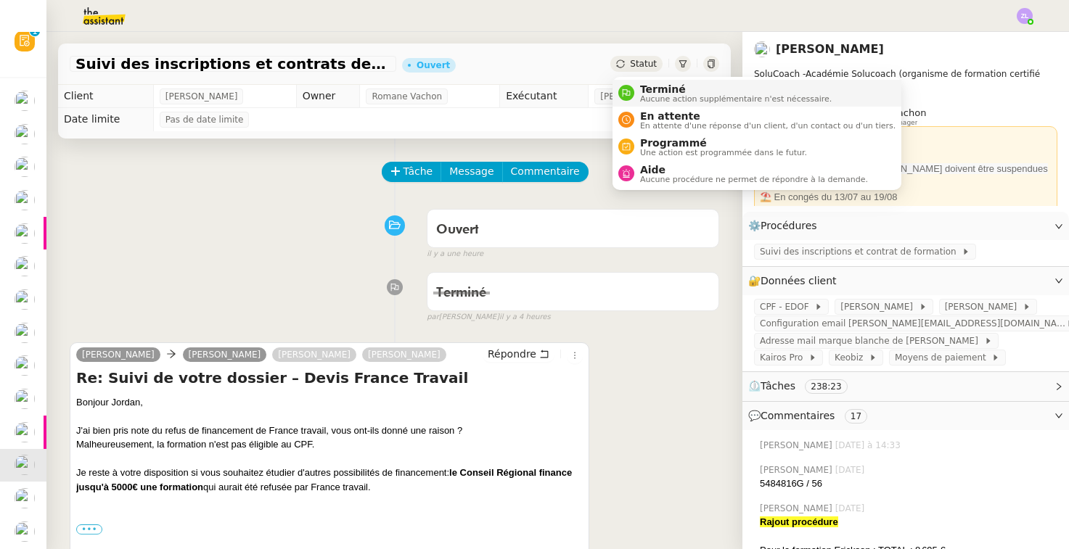
click at [648, 91] on span "Terminé" at bounding box center [736, 89] width 192 height 12
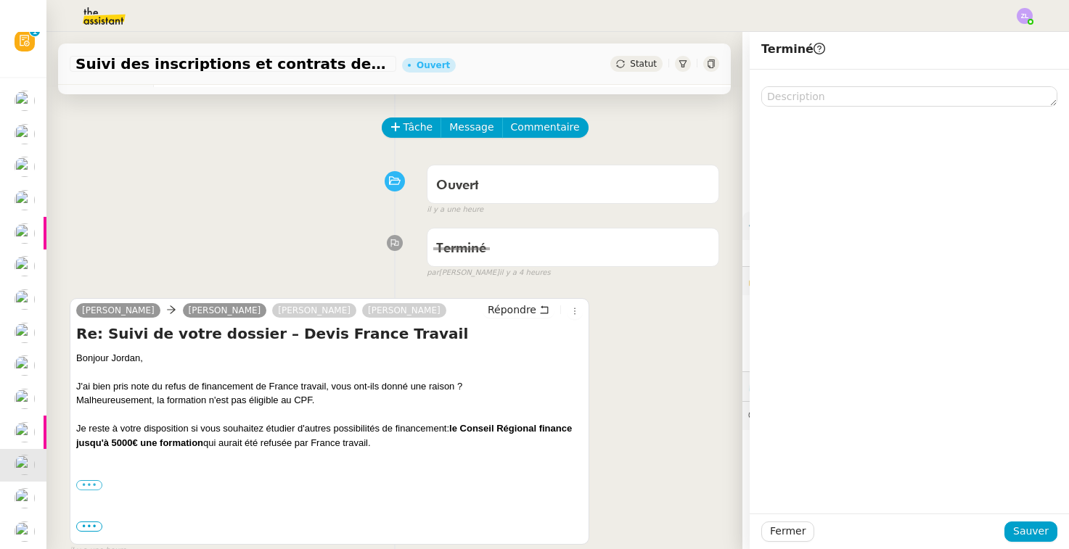
scroll to position [59, 0]
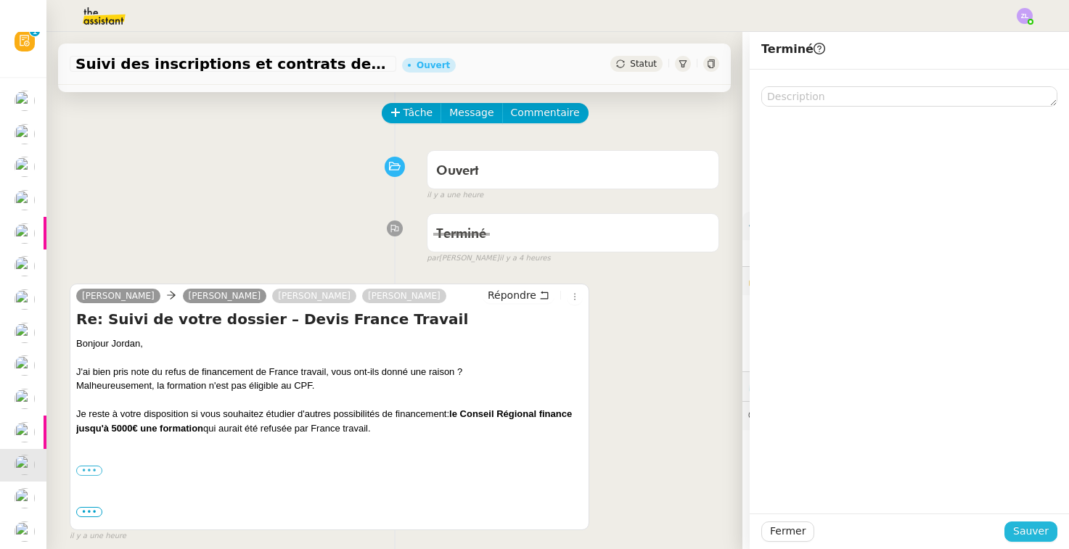
click at [1035, 536] on span "Sauver" at bounding box center [1031, 531] width 36 height 17
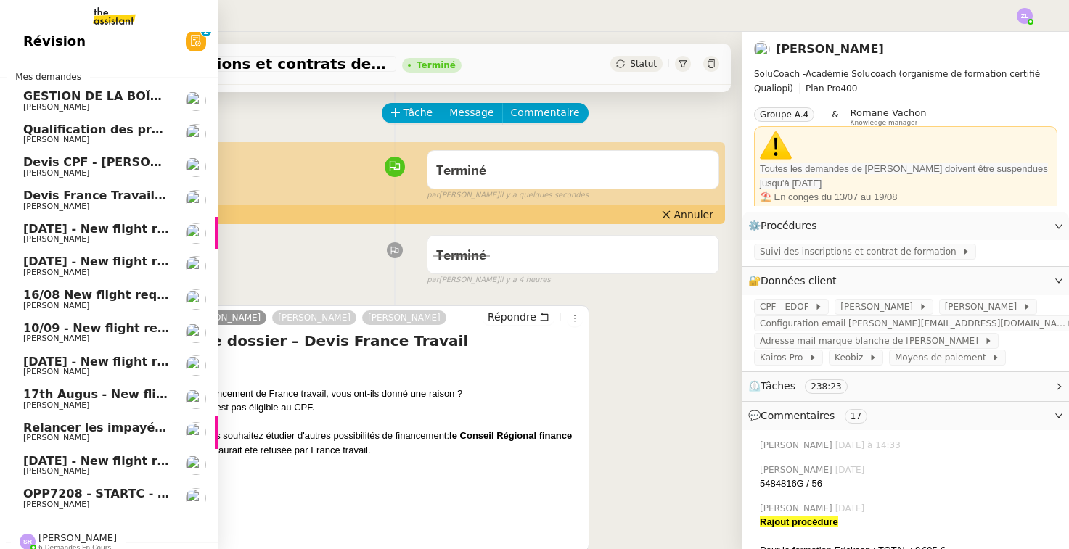
click at [67, 189] on span "Devis France Travail - Mme Talbi" at bounding box center [128, 196] width 210 height 14
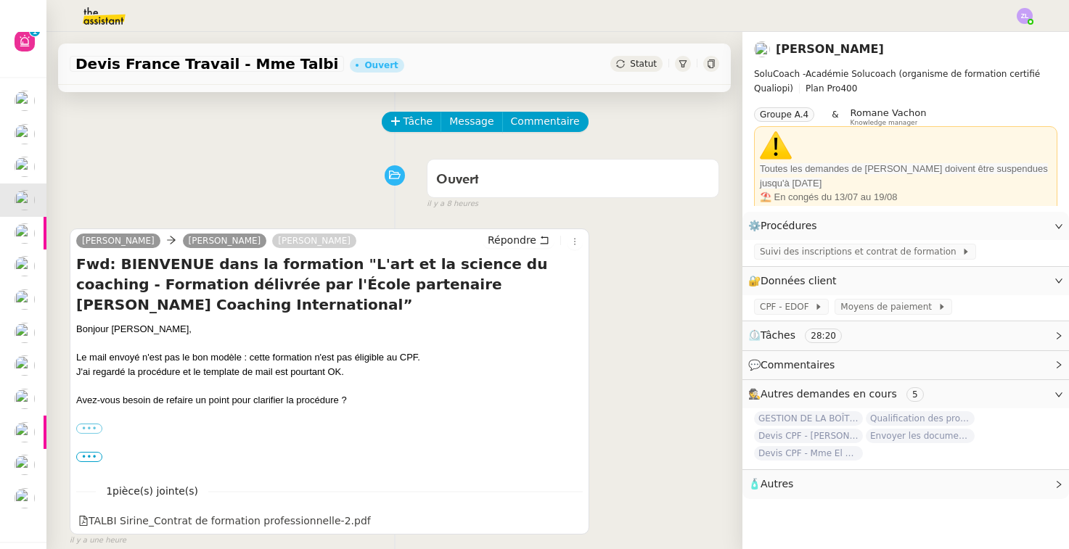
scroll to position [133, 0]
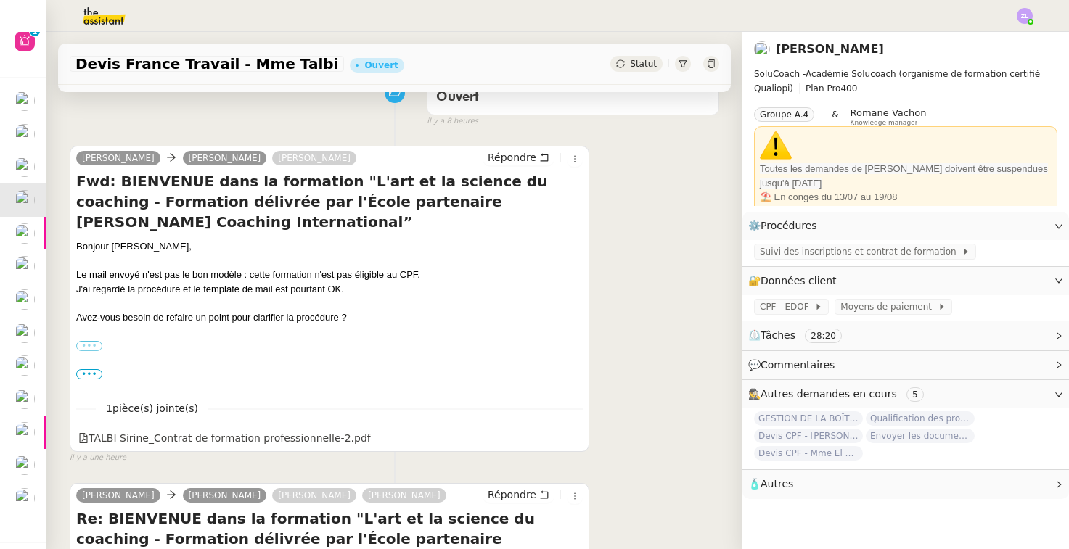
click at [94, 341] on label "•••" at bounding box center [89, 346] width 26 height 10
click at [0, 0] on input "•••" at bounding box center [0, 0] width 0 height 0
click at [94, 372] on span "•••" at bounding box center [89, 374] width 26 height 10
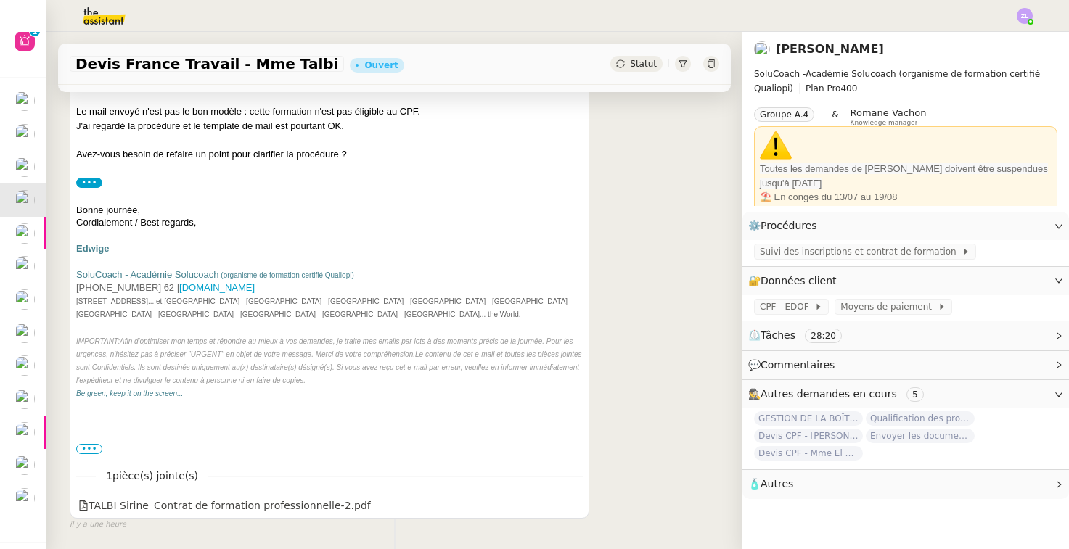
scroll to position [340, 0]
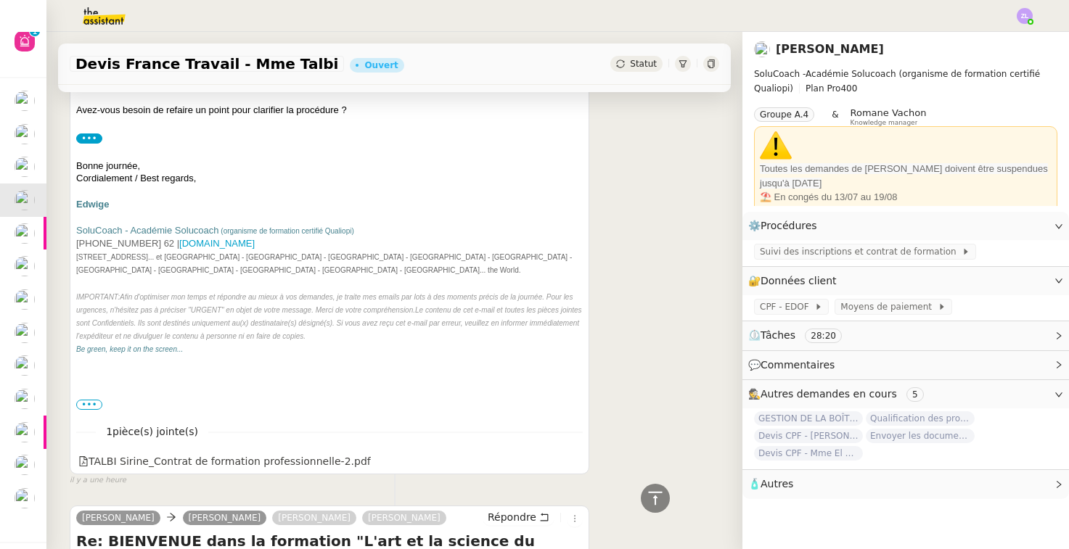
click at [90, 398] on div "••• ---------- Forwarded message --------- De : Académie Solucoach < [EMAIL_ADD…" at bounding box center [329, 405] width 506 height 15
click at [90, 400] on label "•••" at bounding box center [89, 405] width 26 height 10
click at [0, 0] on input "•••" at bounding box center [0, 0] width 0 height 0
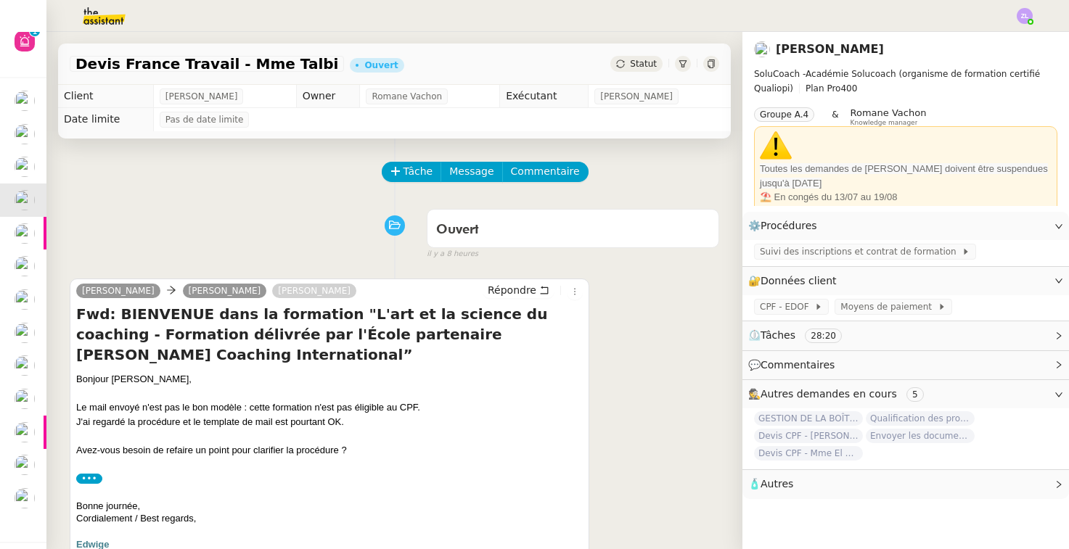
scroll to position [0, 0]
click at [419, 168] on span "Tâche" at bounding box center [418, 171] width 30 height 17
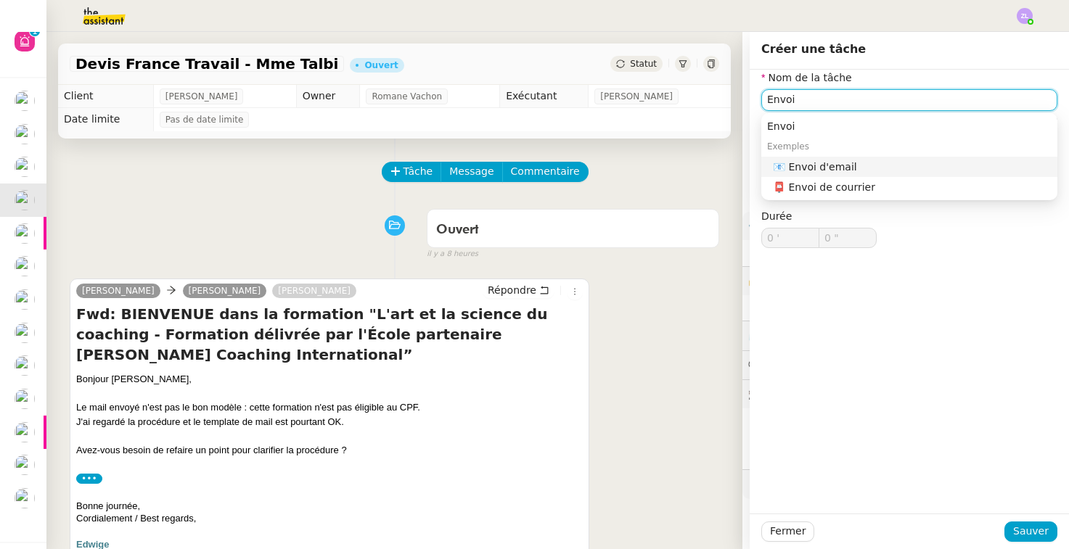
click at [836, 166] on div "📧 Envoi d'email" at bounding box center [912, 166] width 279 height 13
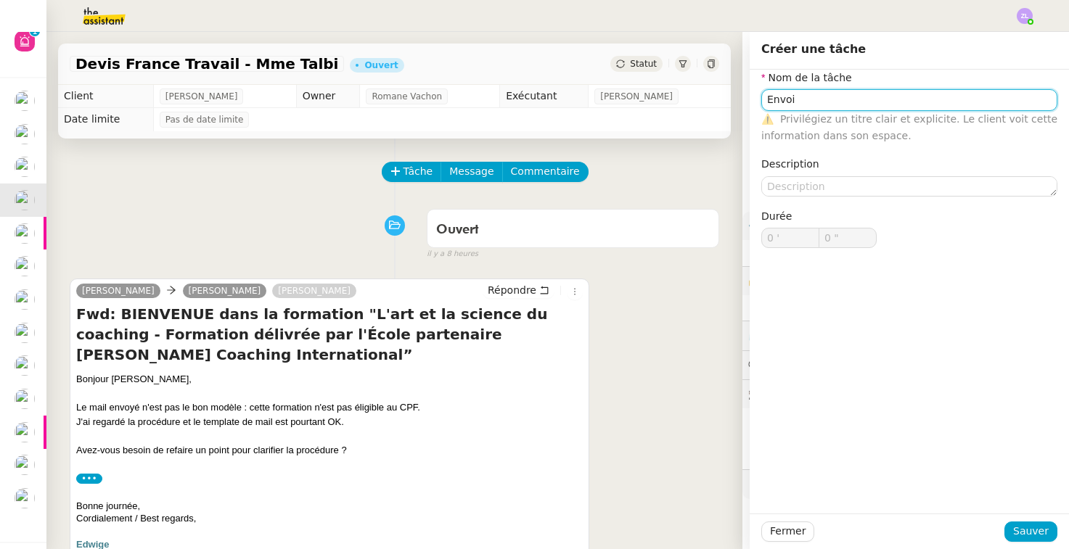
type input "Envoi d'email"
click at [1025, 543] on div "Fermer Sauver" at bounding box center [909, 532] width 319 height 36
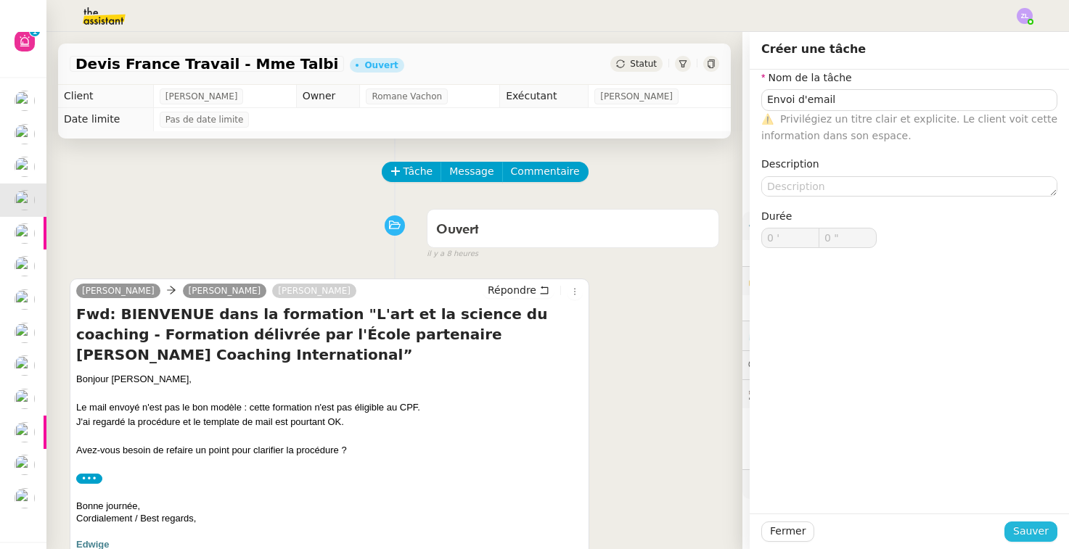
click at [1018, 532] on span "Sauver" at bounding box center [1031, 531] width 36 height 17
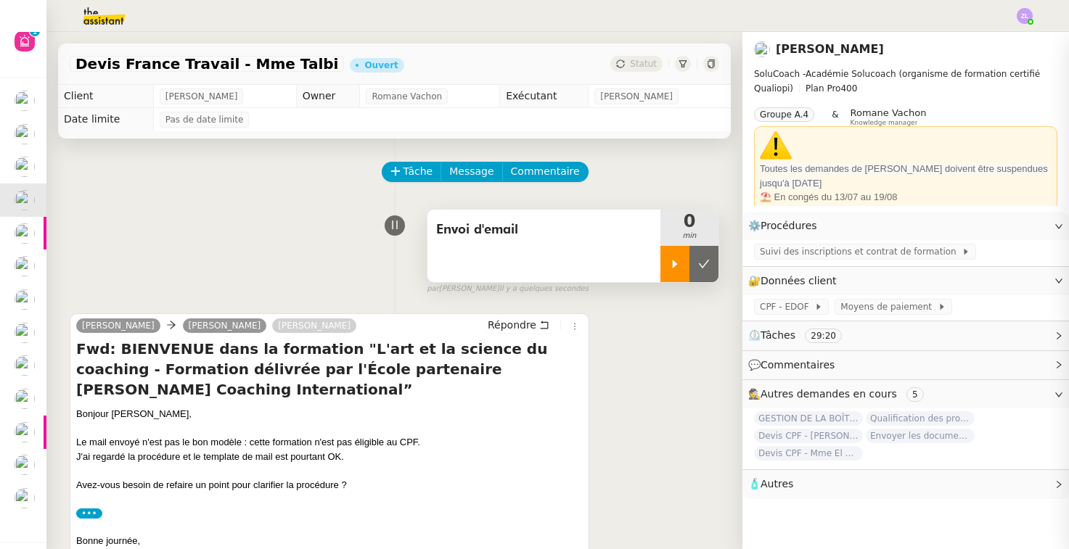
click at [663, 266] on div at bounding box center [674, 264] width 29 height 36
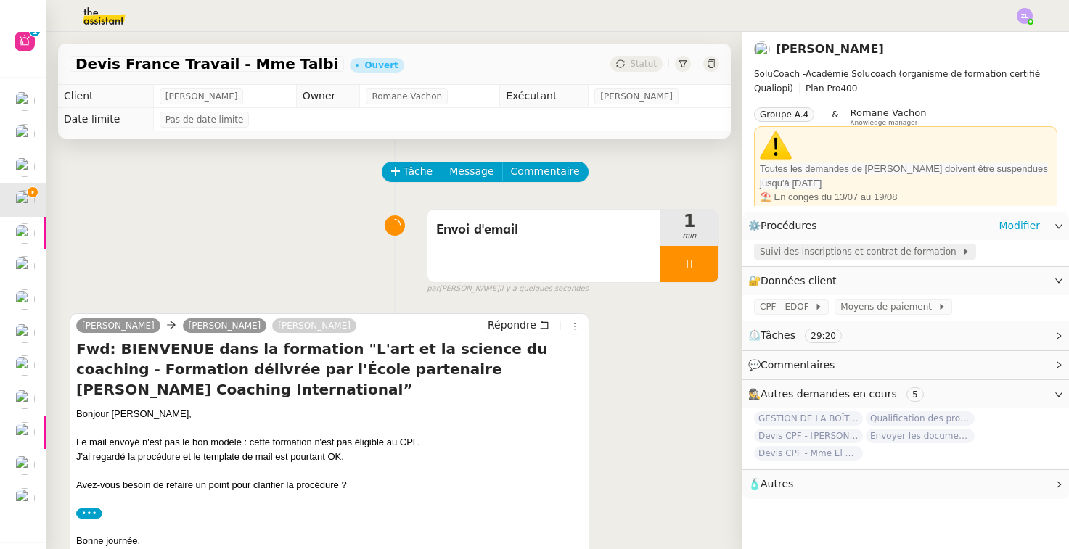
click at [911, 247] on span "Suivi des inscriptions et contrat de formation" at bounding box center [861, 252] width 202 height 15
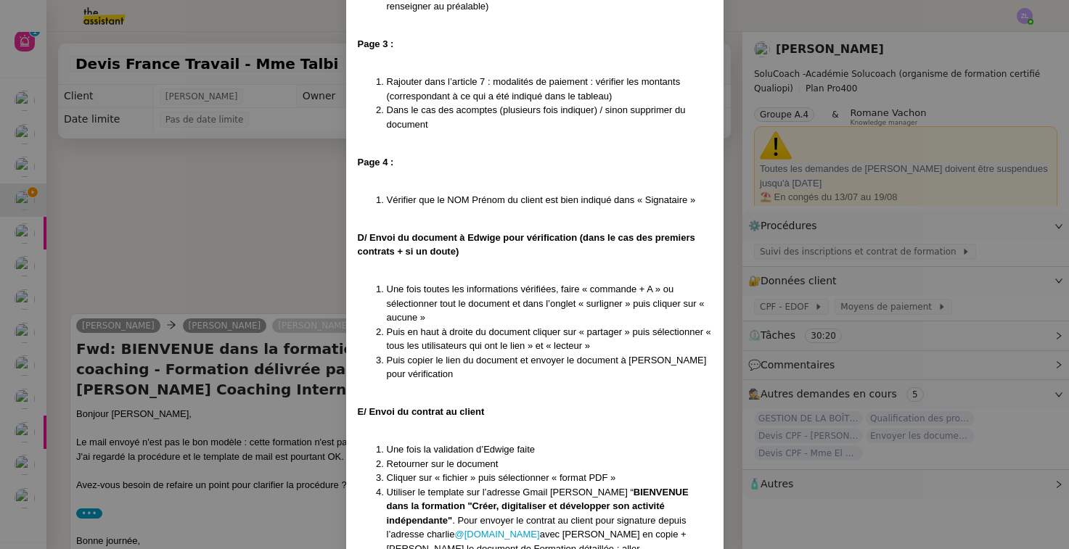
scroll to position [11439, 0]
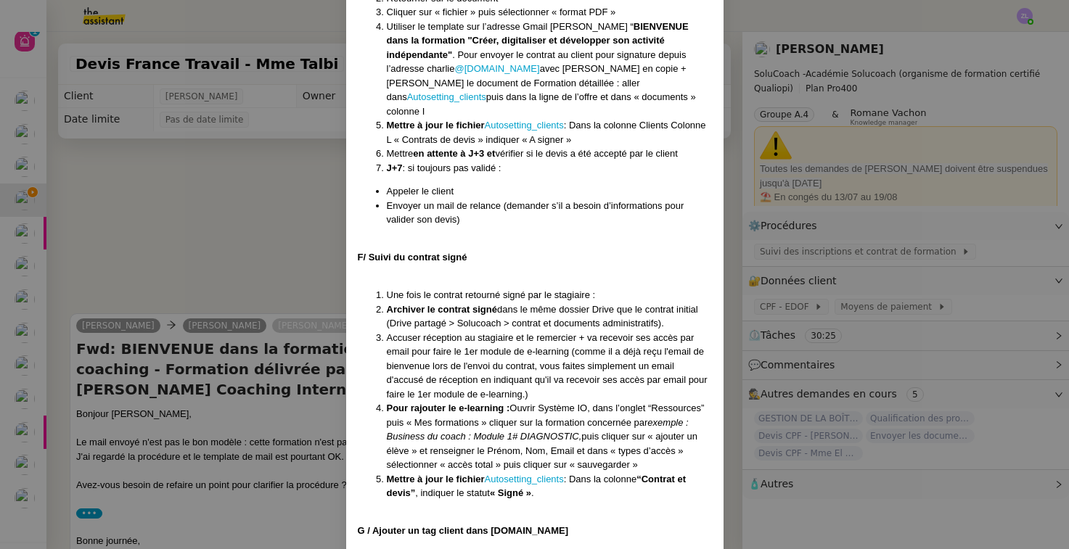
click at [296, 417] on nz-modal-container "Créé le [DATE] MAJ le [DATE] Contexte : Chez SoluCoach, chaque nouvelle inscrip…" at bounding box center [534, 274] width 1069 height 549
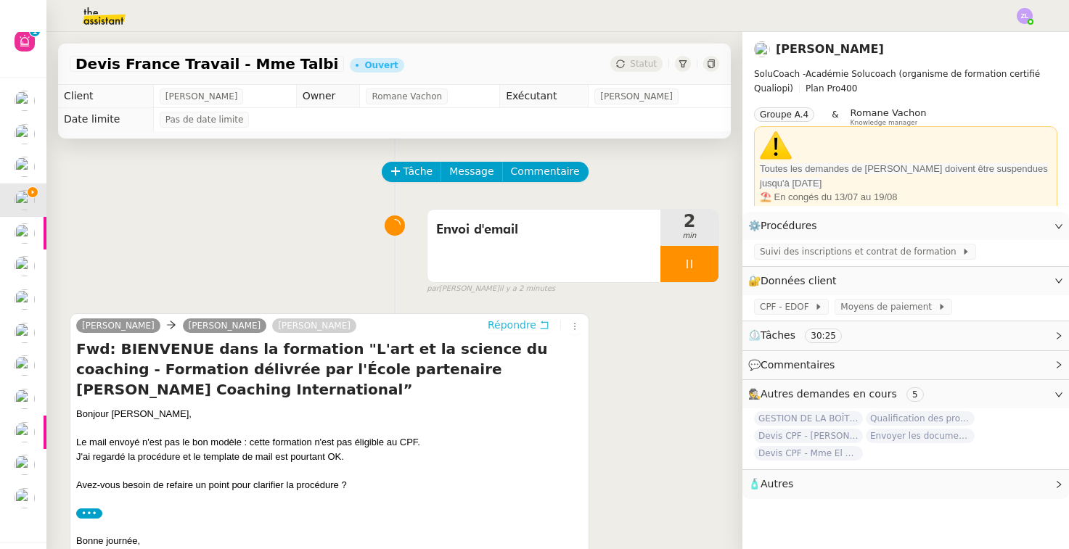
click at [515, 318] on button "Répondre" at bounding box center [519, 325] width 72 height 16
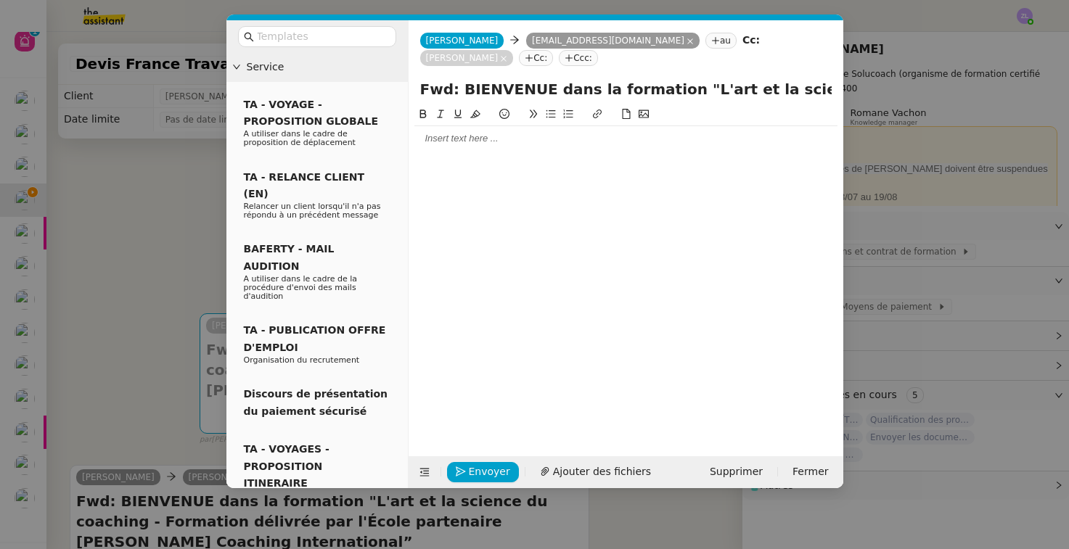
click at [477, 144] on div at bounding box center [625, 138] width 423 height 13
click at [895, 199] on nz-modal-container "Service TA - VOYAGE - PROPOSITION GLOBALE A utiliser dans le cadre de propositi…" at bounding box center [534, 274] width 1069 height 549
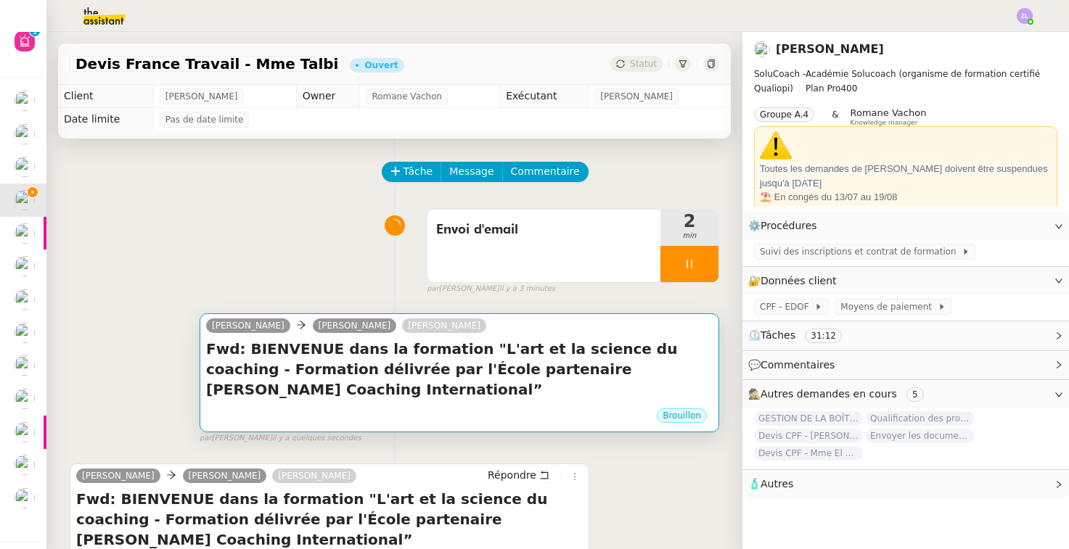
click at [347, 372] on h4 "Fwd: BIENVENUE dans la formation "L'art et la science du coaching - Formation d…" at bounding box center [459, 369] width 506 height 61
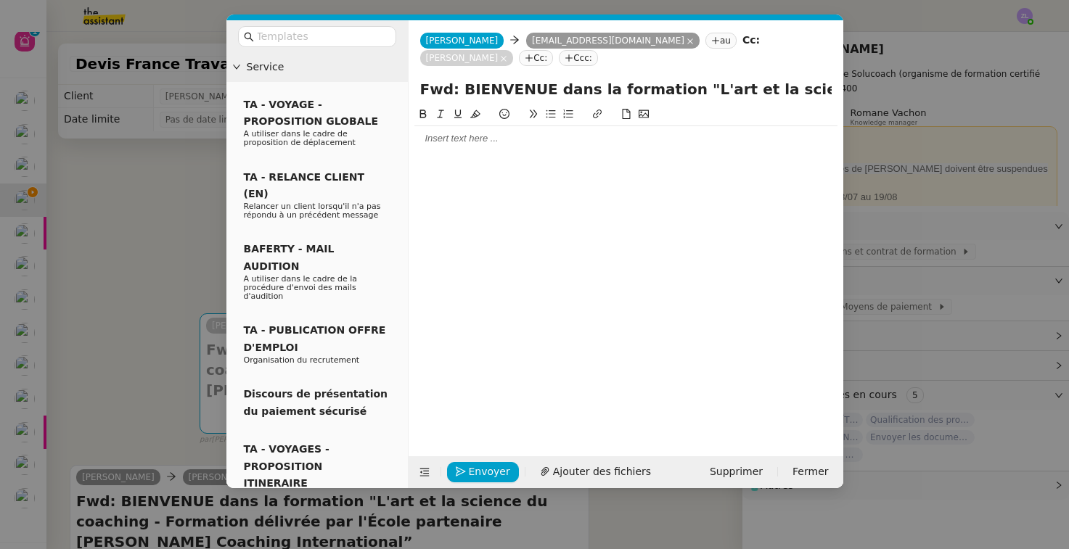
drag, startPoint x: 660, startPoint y: 91, endPoint x: 902, endPoint y: 86, distance: 242.4
click at [902, 86] on nz-modal-container "Service TA - VOYAGE - PROPOSITION GLOBALE A utiliser dans le cadre de propositi…" at bounding box center [534, 274] width 1069 height 549
click at [174, 403] on nz-modal-container "Service TA - VOYAGE - PROPOSITION GLOBALE A utiliser dans le cadre de propositi…" at bounding box center [534, 274] width 1069 height 549
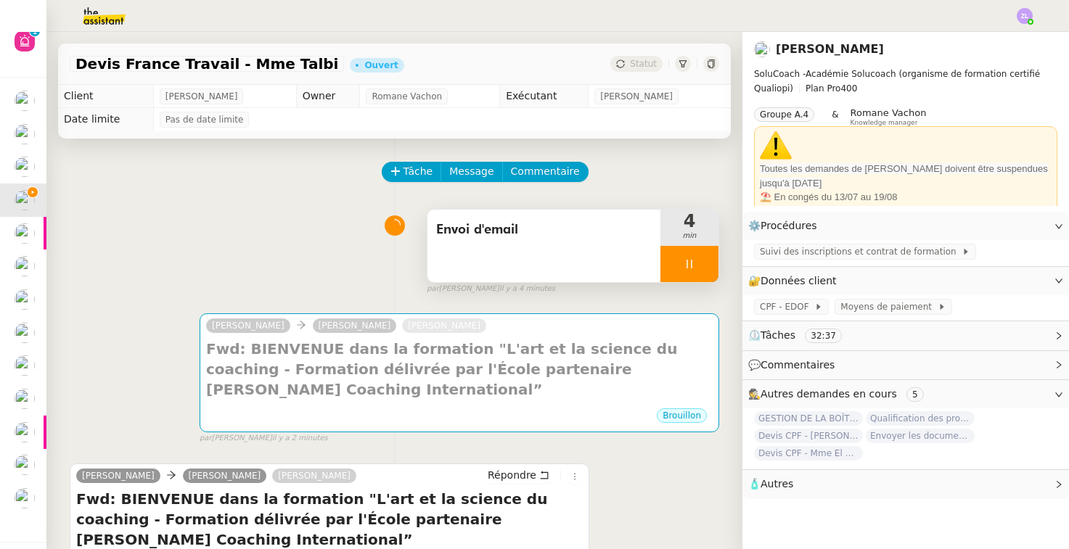
click at [684, 261] on icon at bounding box center [690, 264] width 12 height 12
click at [691, 261] on button at bounding box center [703, 264] width 29 height 36
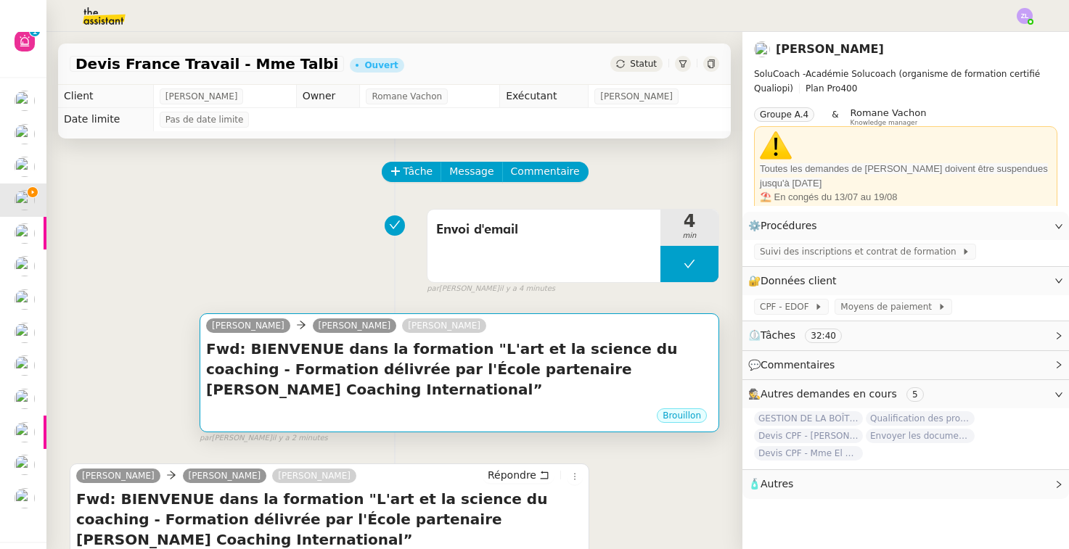
click at [589, 378] on h4 "Fwd: BIENVENUE dans la formation "L'art et la science du coaching - Formation d…" at bounding box center [459, 369] width 506 height 61
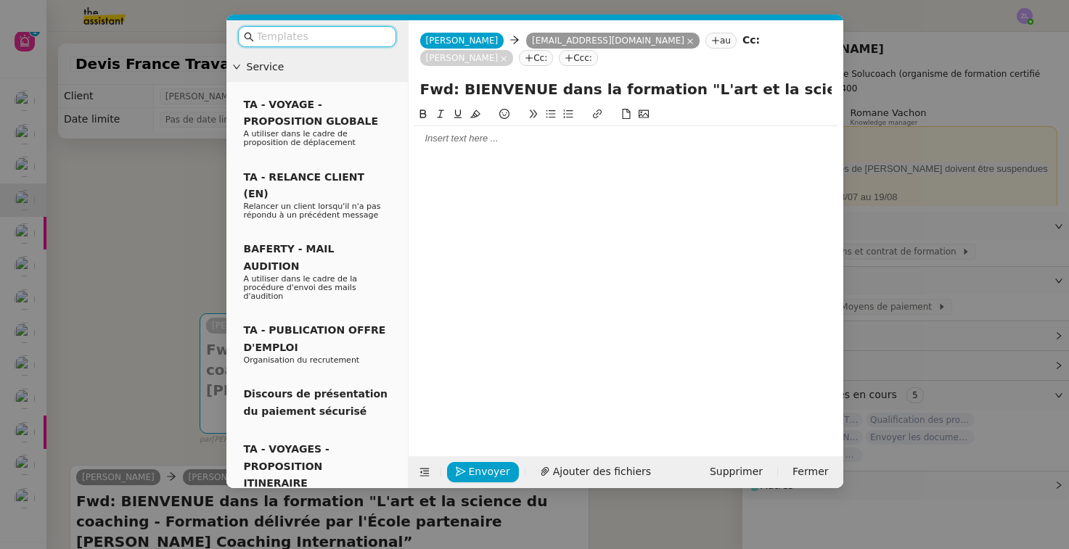
click at [467, 135] on div at bounding box center [625, 138] width 423 height 13
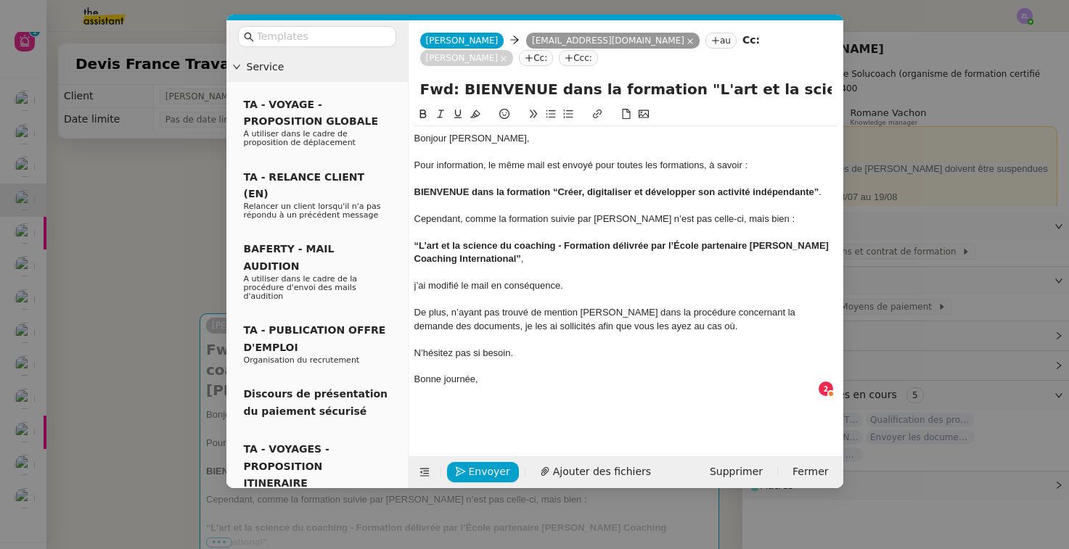
click at [416, 282] on div "j’ai modifié le mail en conséquence." at bounding box center [625, 285] width 423 height 13
click at [430, 284] on div "J’ai modifié le mail en conséquence." at bounding box center [625, 285] width 423 height 13
click at [483, 471] on span "Envoyer" at bounding box center [489, 472] width 41 height 17
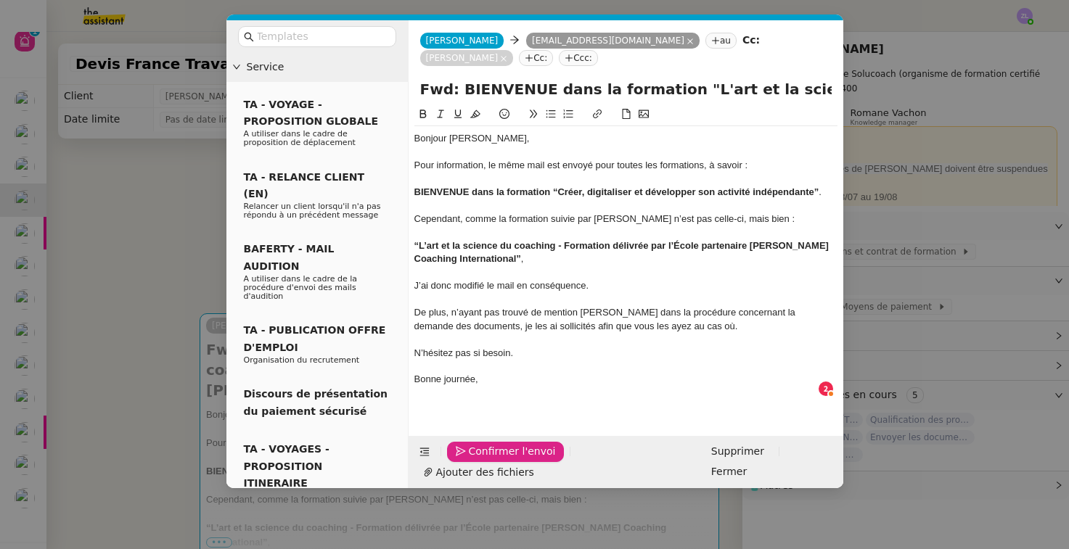
click at [483, 460] on span "Confirmer l'envoi" at bounding box center [512, 451] width 87 height 17
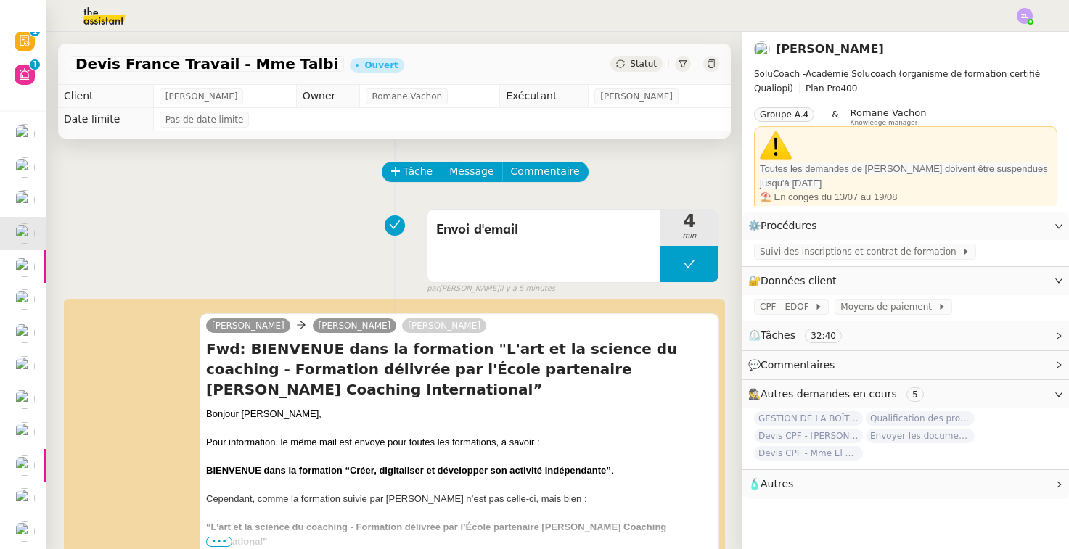
click at [640, 62] on span "Statut" at bounding box center [643, 64] width 27 height 10
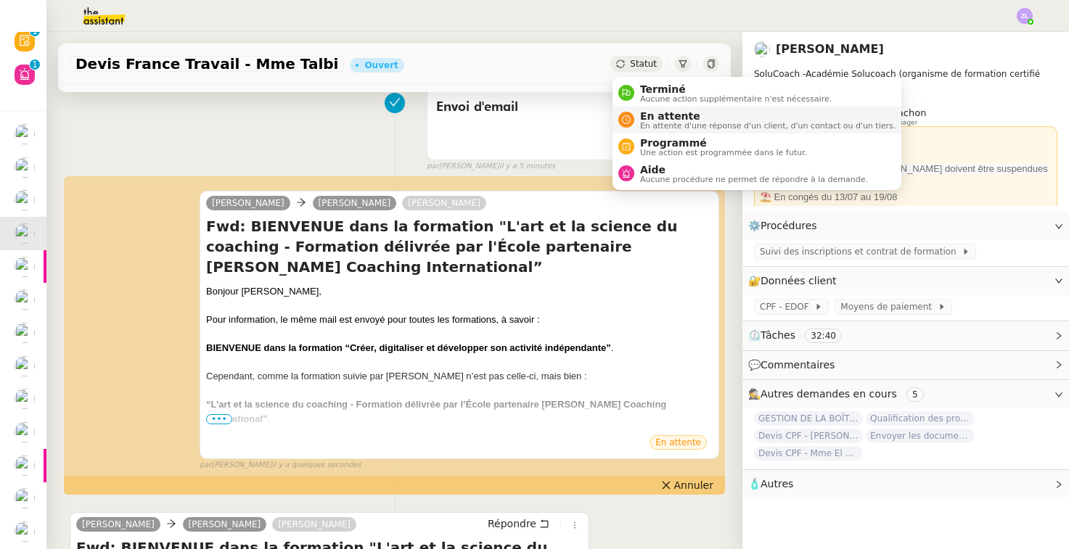
click at [660, 116] on span "En attente" at bounding box center [767, 116] width 255 height 12
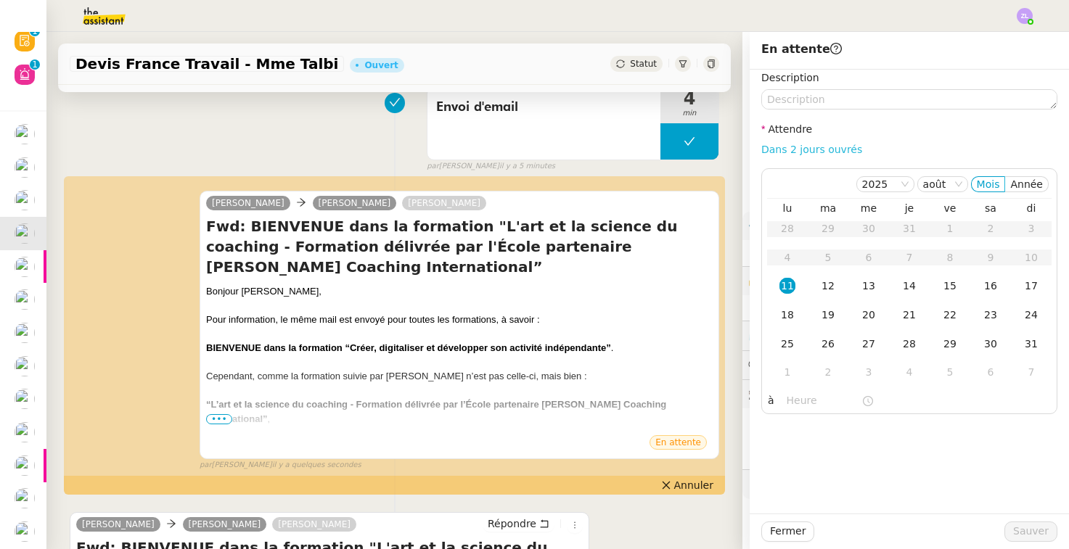
click at [802, 147] on link "Dans 2 jours ouvrés" at bounding box center [811, 150] width 101 height 12
type input "07:00"
click at [1018, 521] on div "Fermer Sauver" at bounding box center [909, 532] width 319 height 36
click at [1019, 533] on span "Sauver" at bounding box center [1031, 531] width 36 height 17
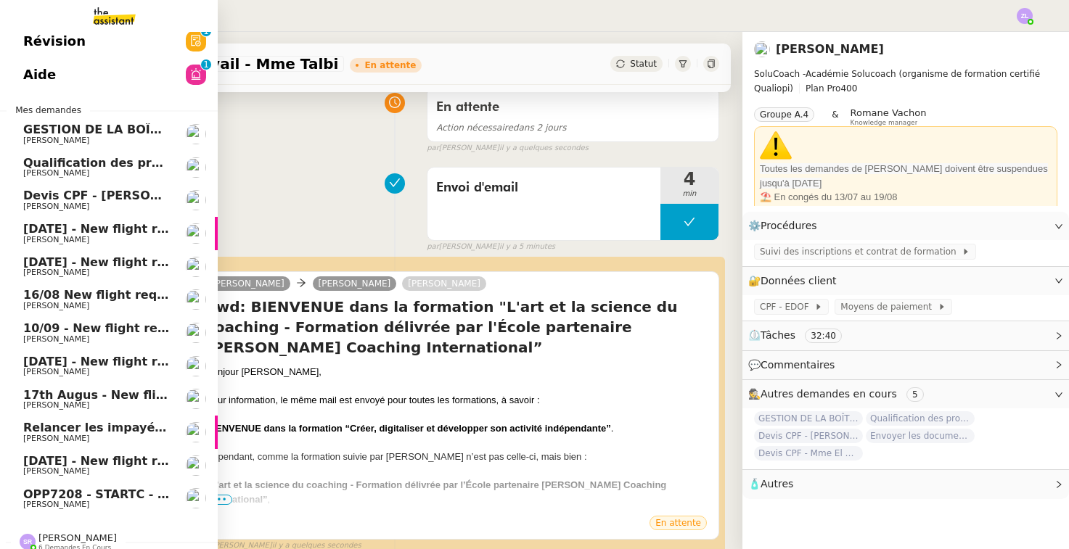
click at [46, 189] on span "Devis CPF - [PERSON_NAME]" at bounding box center [116, 196] width 186 height 14
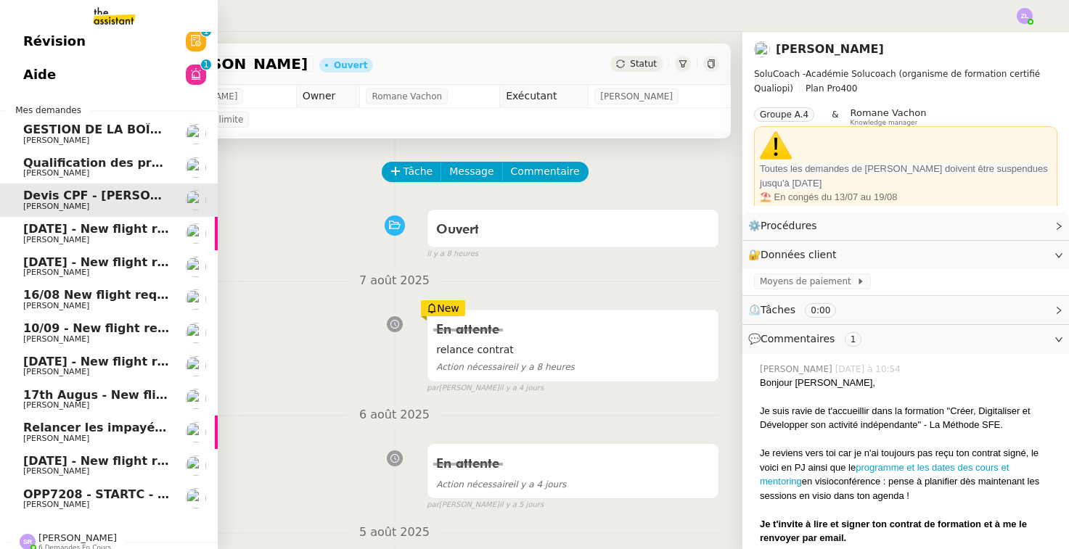
click at [42, 156] on span "Qualification des prospects entrants pour Solucoach- [DATE]" at bounding box center [221, 163] width 396 height 14
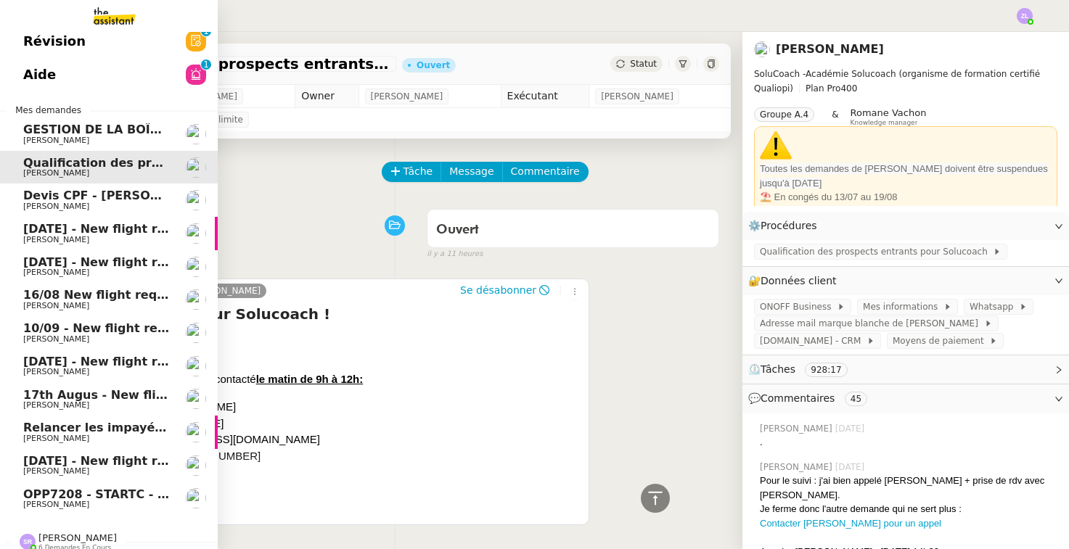
click at [28, 136] on span "[PERSON_NAME]" at bounding box center [56, 140] width 66 height 9
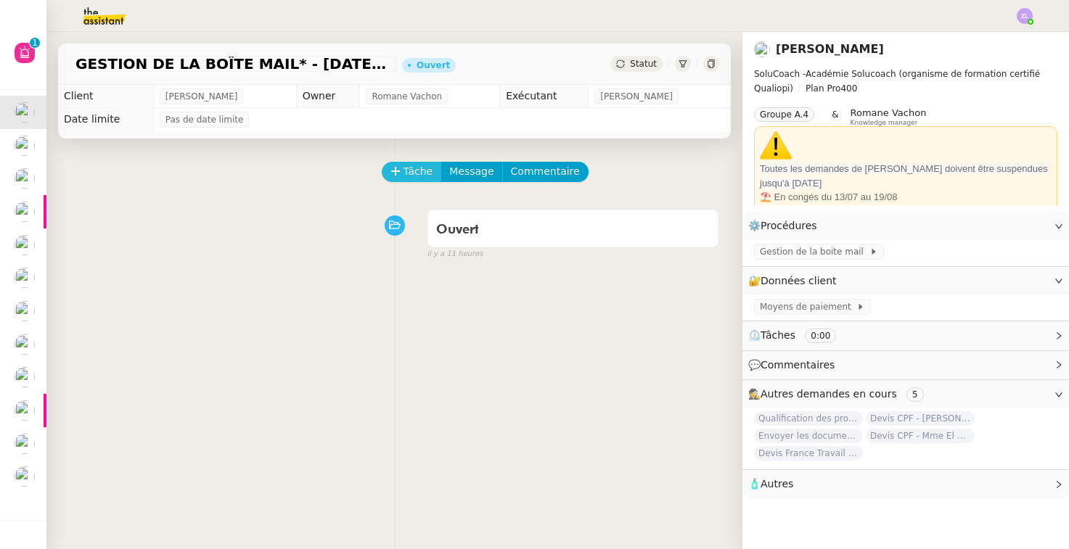
click at [403, 165] on span "Tâche" at bounding box center [418, 171] width 30 height 17
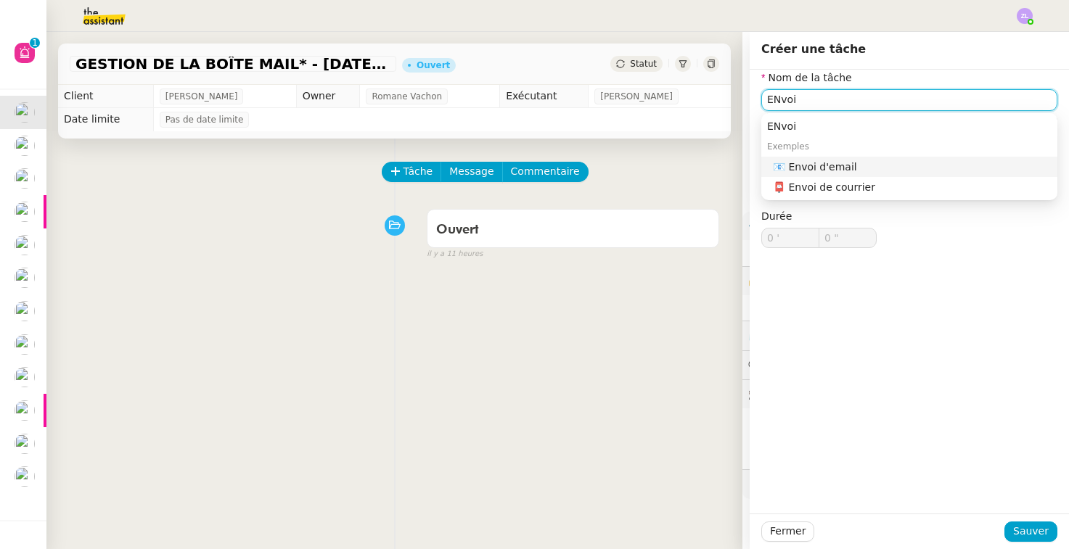
click at [832, 163] on div "📧 Envoi d'email" at bounding box center [912, 166] width 279 height 13
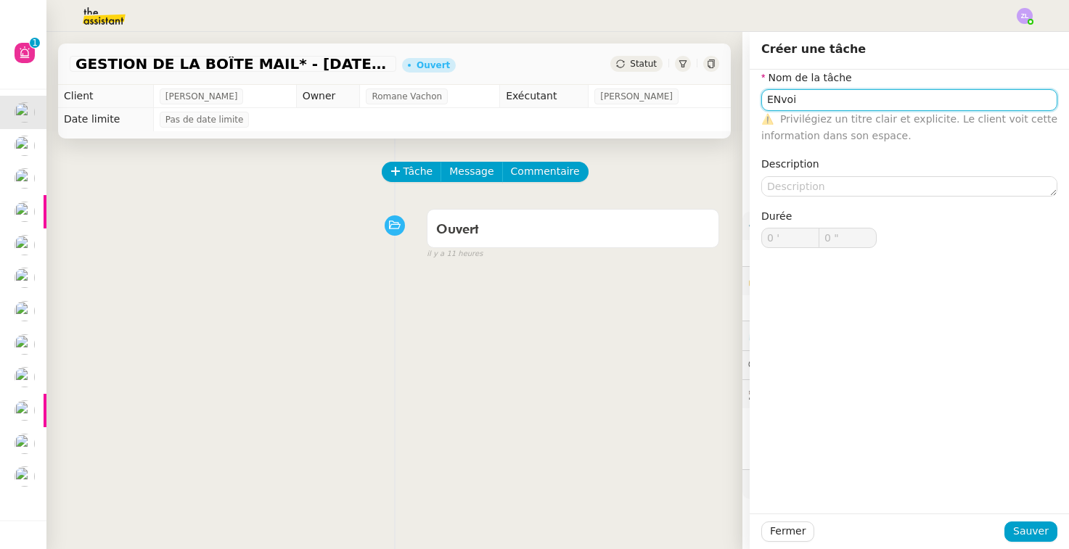
type input "Envoi d'email"
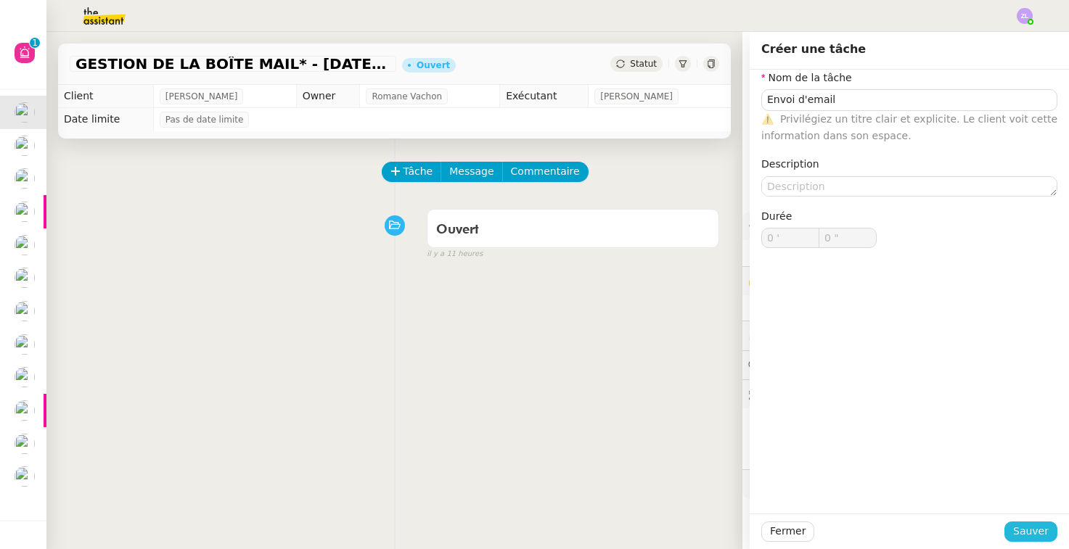
click at [1025, 526] on span "Sauver" at bounding box center [1031, 531] width 36 height 17
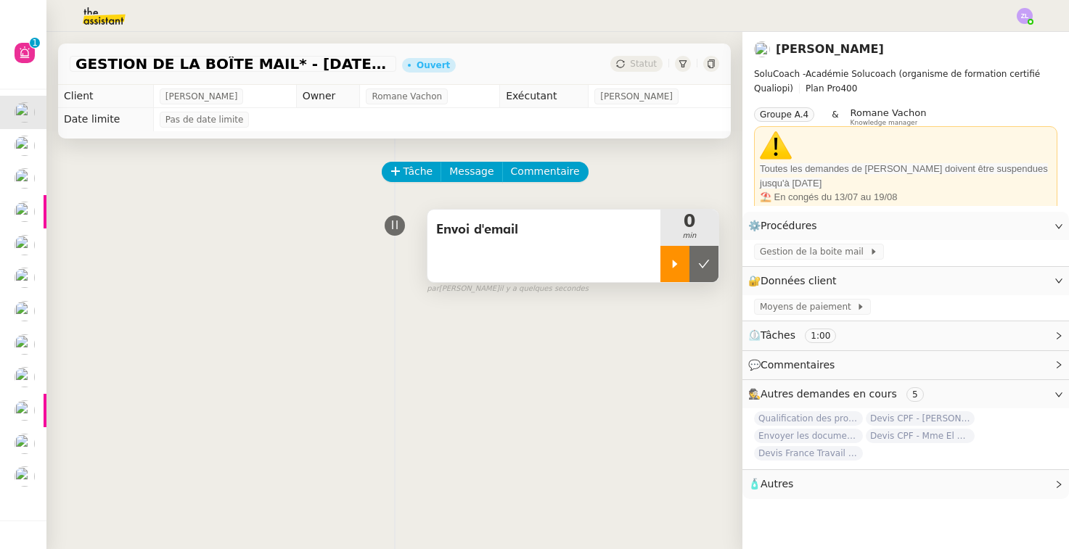
click at [685, 268] on div at bounding box center [674, 264] width 29 height 36
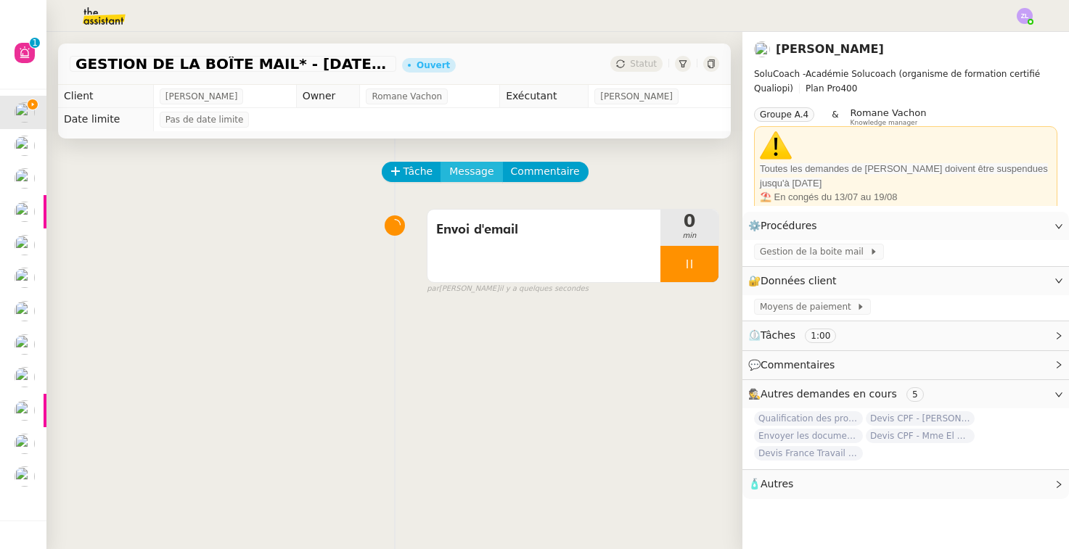
click at [457, 163] on button "Message" at bounding box center [471, 172] width 62 height 20
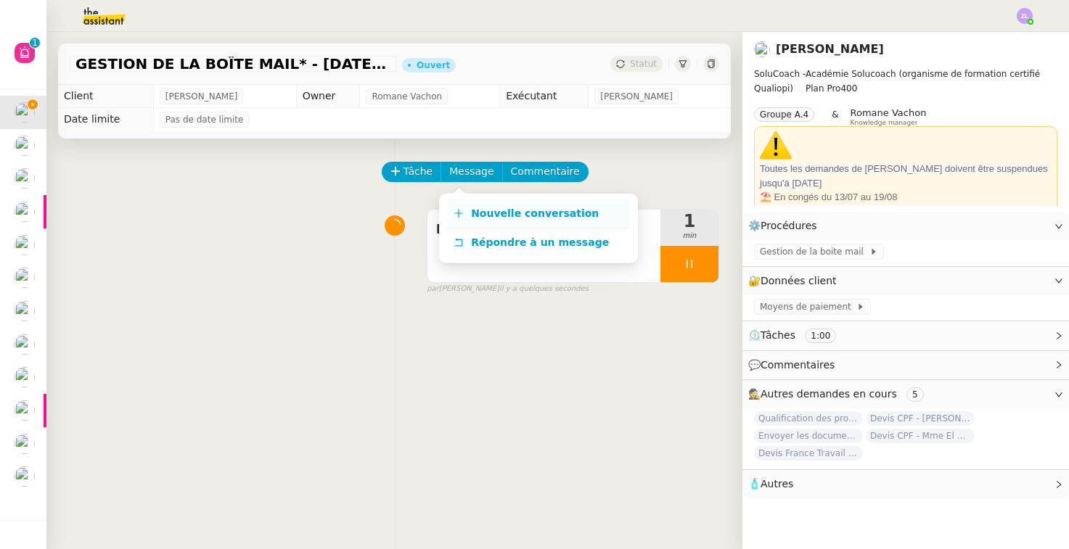
click at [500, 210] on span "Nouvelle conversation" at bounding box center [535, 214] width 128 height 12
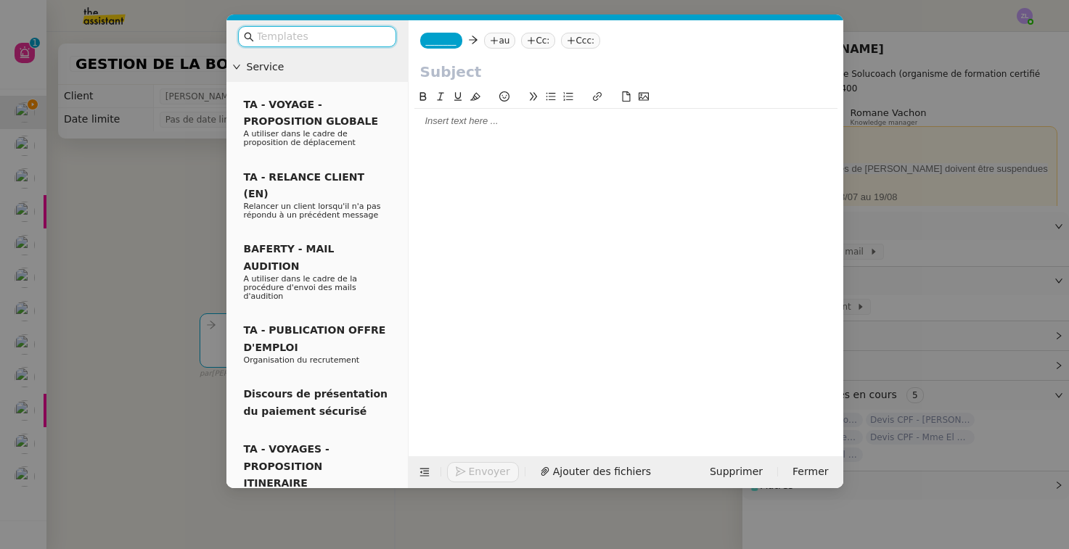
click at [437, 36] on span "_______" at bounding box center [441, 41] width 30 height 10
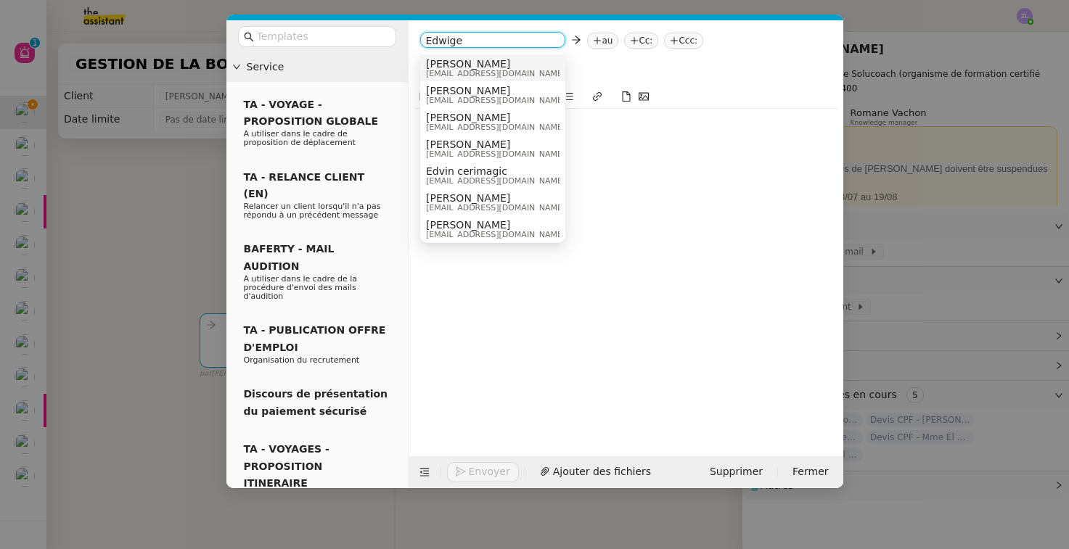
type input "Edwige"
click at [503, 70] on span "[EMAIL_ADDRESS][DOMAIN_NAME]" at bounding box center [495, 74] width 139 height 8
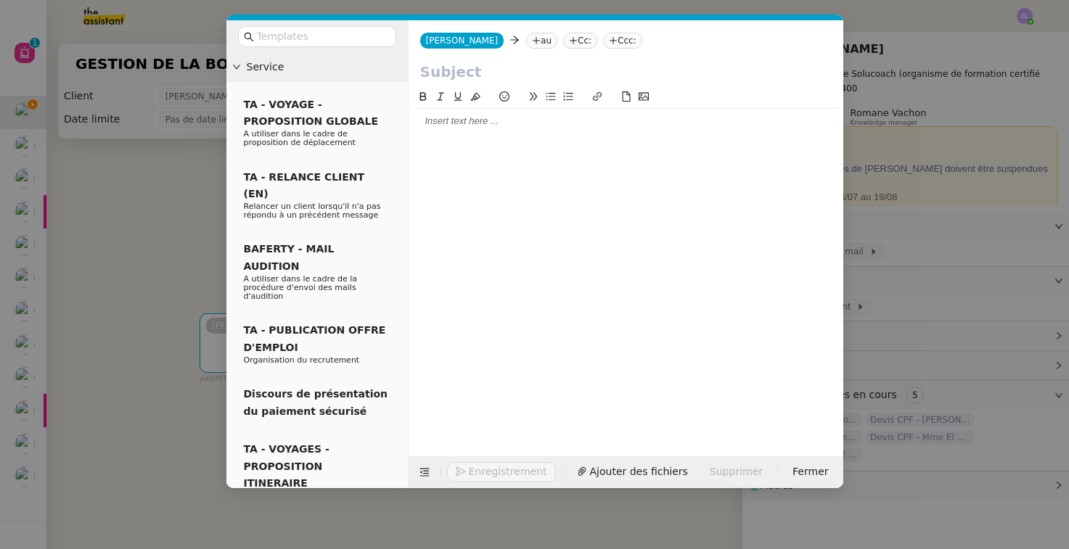
click at [569, 50] on div "[PERSON_NAME] [PERSON_NAME] au Cc: Ccc:" at bounding box center [626, 40] width 435 height 41
click at [557, 36] on nz-tag "au" at bounding box center [541, 41] width 31 height 16
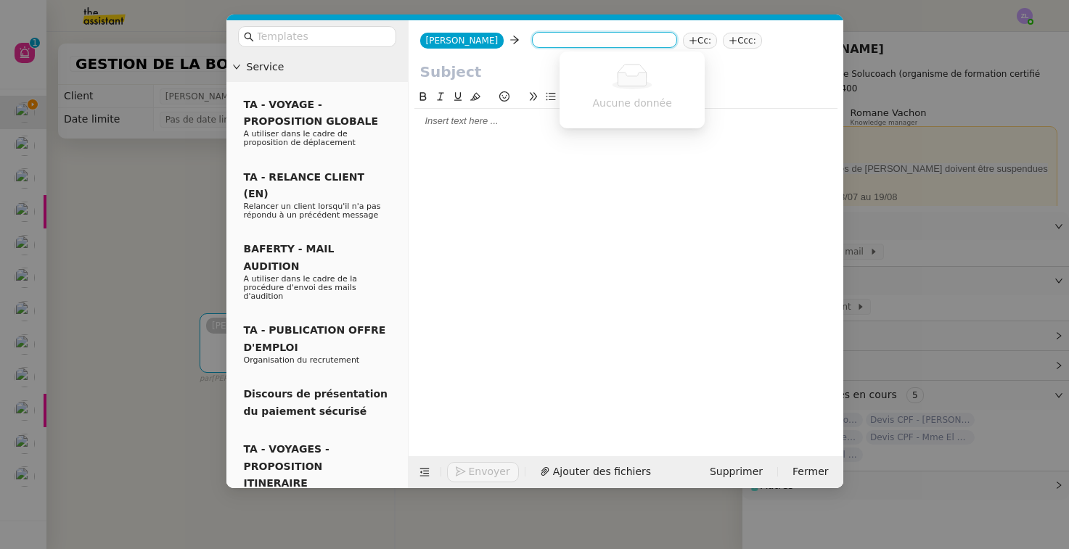
click at [647, 47] on input at bounding box center [605, 41] width 134 height 15
click at [489, 38] on span "[PERSON_NAME]" at bounding box center [462, 41] width 73 height 10
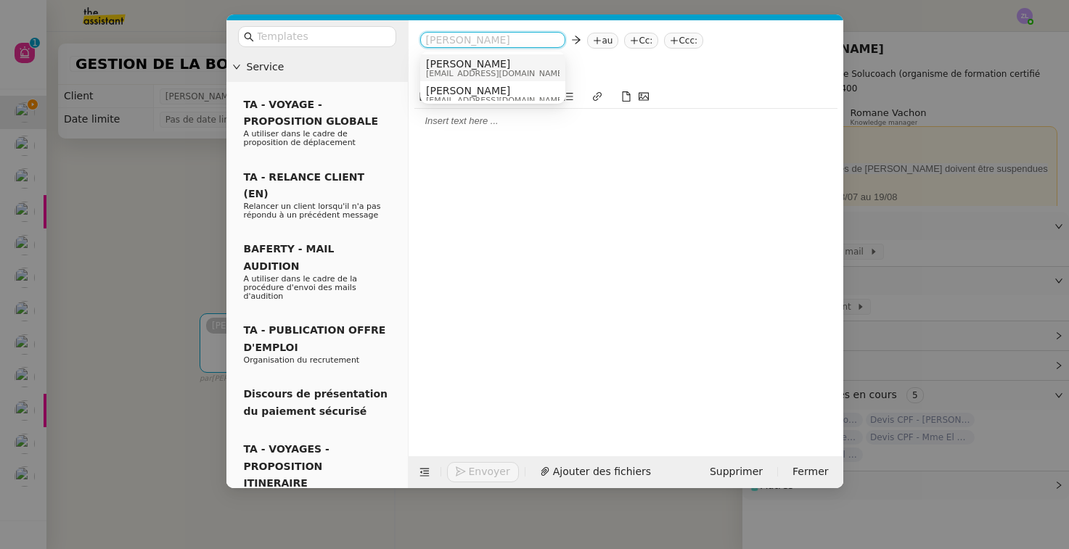
click at [452, 68] on span "[PERSON_NAME]" at bounding box center [495, 64] width 139 height 12
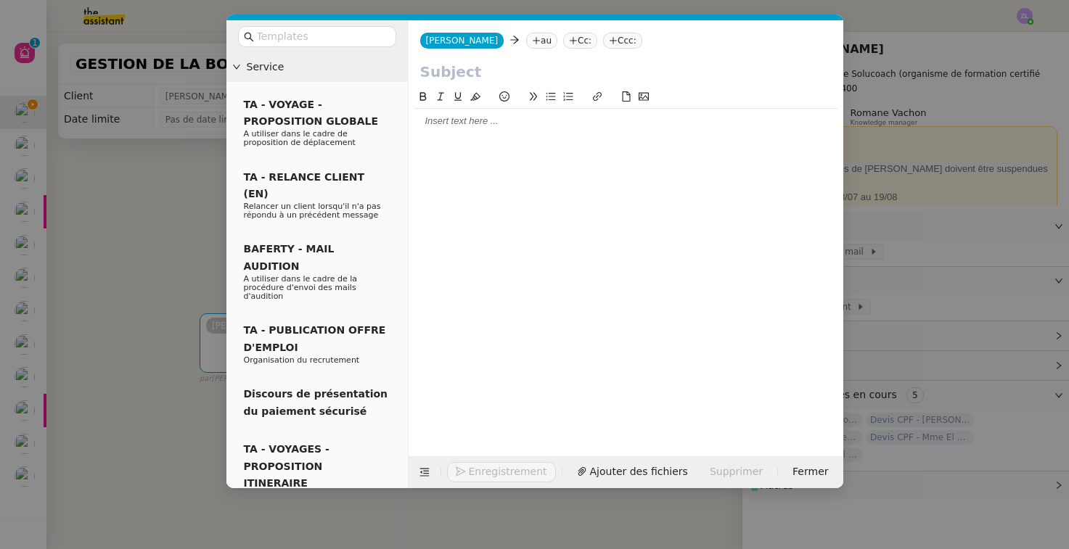
click at [526, 41] on nz-tag "au" at bounding box center [541, 41] width 31 height 16
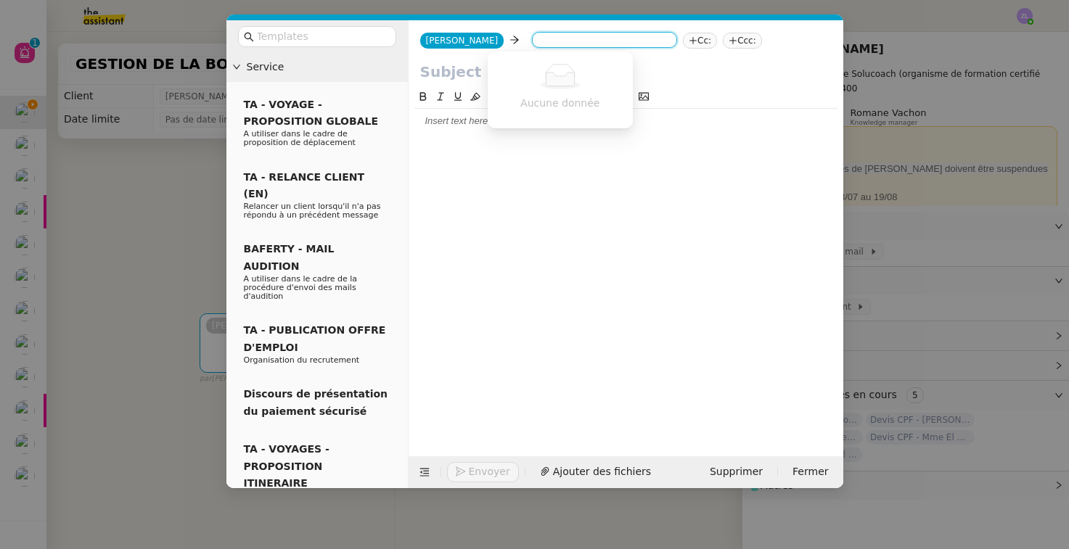
type input """
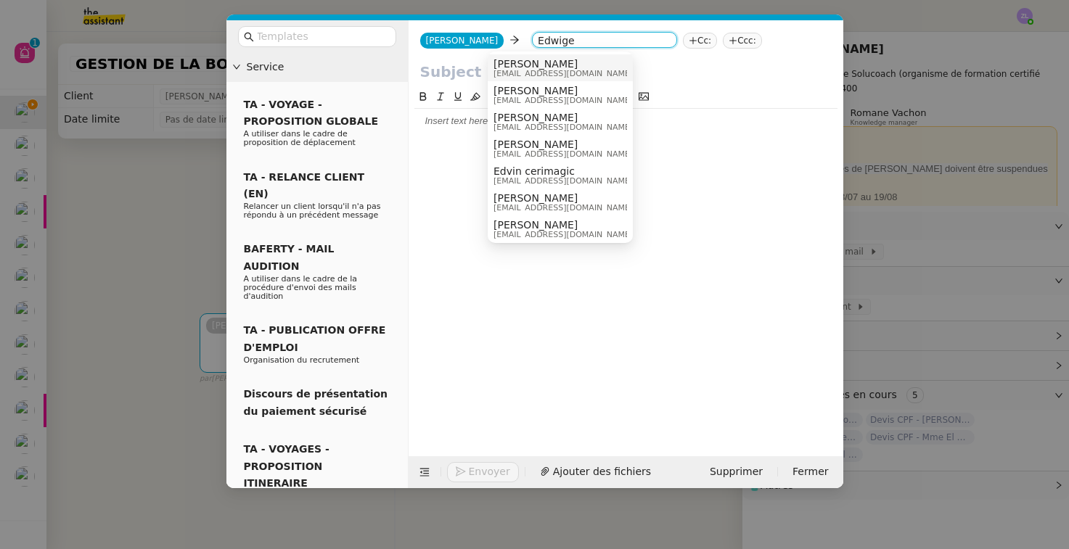
type input "Edwige"
click at [571, 67] on span "[PERSON_NAME]" at bounding box center [562, 64] width 139 height 12
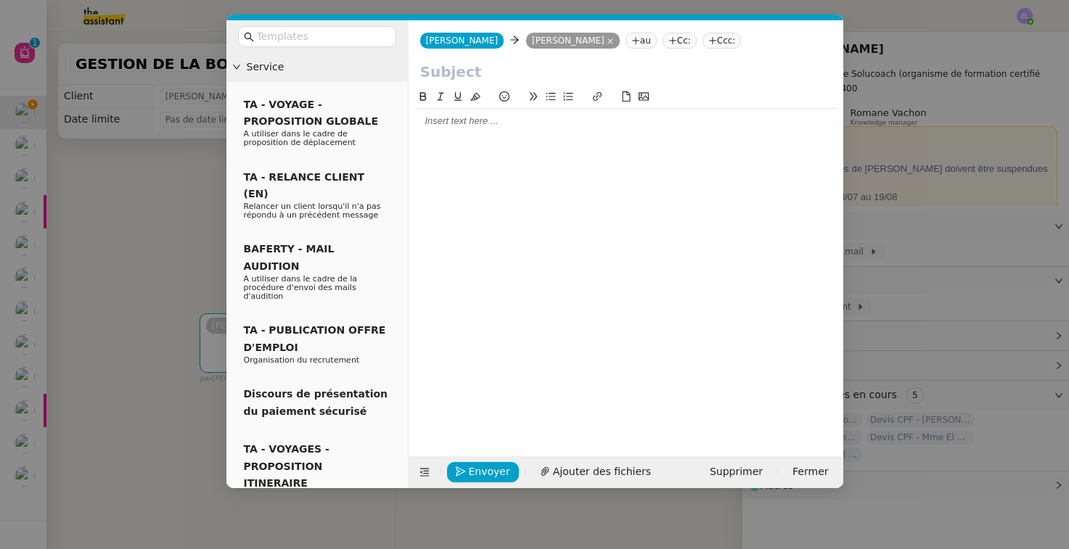
click at [472, 121] on div at bounding box center [625, 121] width 423 height 13
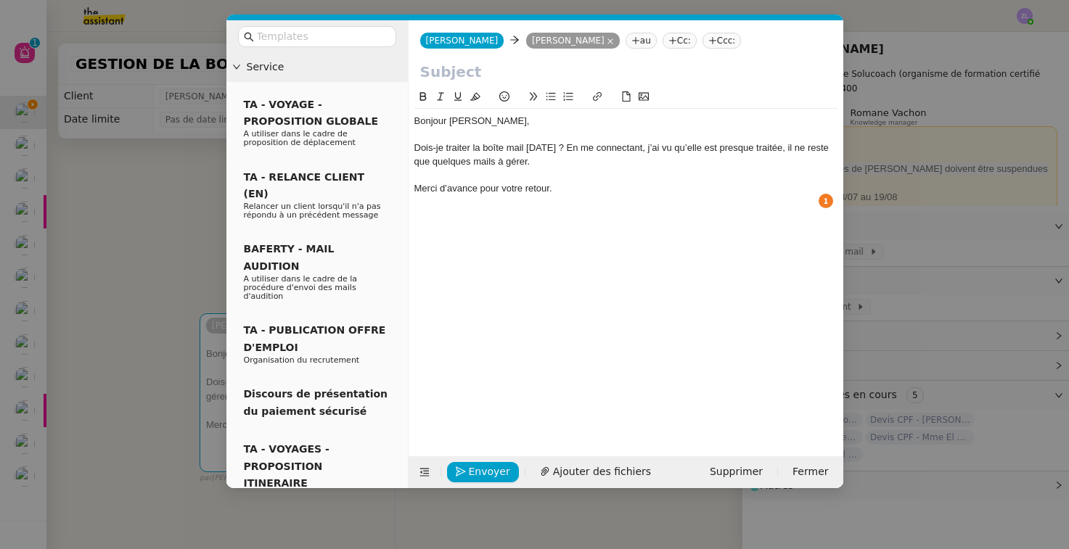
click at [418, 148] on div "Dois-je traiter la boîte mail [DATE] ? En me connectant, j’ai vu qu’elle est pr…" at bounding box center [625, 154] width 423 height 27
click at [416, 147] on div "Dois-je traiter la boîte mail [DATE] ? En me connectant, j’ai vu qu’elle est pr…" at bounding box center [625, 154] width 423 height 27
click at [552, 97] on icon at bounding box center [551, 96] width 10 height 10
click at [610, 148] on li "Dois-je traiter la boîte mail [DATE] ? En me connectant, j’ai vu qu’elle est pr…" at bounding box center [632, 154] width 409 height 27
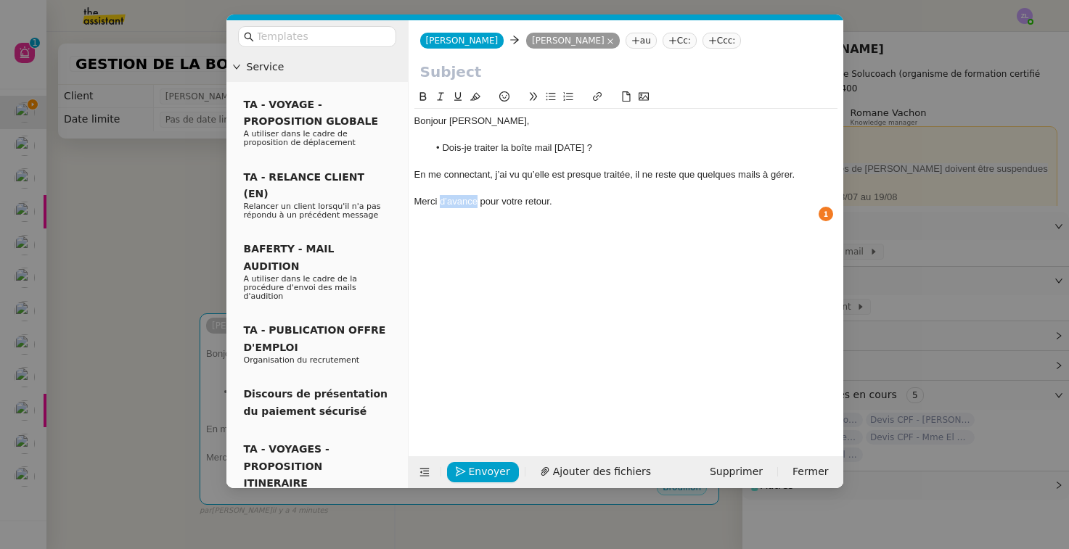
drag, startPoint x: 477, startPoint y: 200, endPoint x: 439, endPoint y: 202, distance: 37.8
click at [439, 202] on div "Merci d’avance pour votre retour." at bounding box center [625, 201] width 423 height 13
click at [538, 196] on div "Merci pour votre retour." at bounding box center [625, 201] width 423 height 13
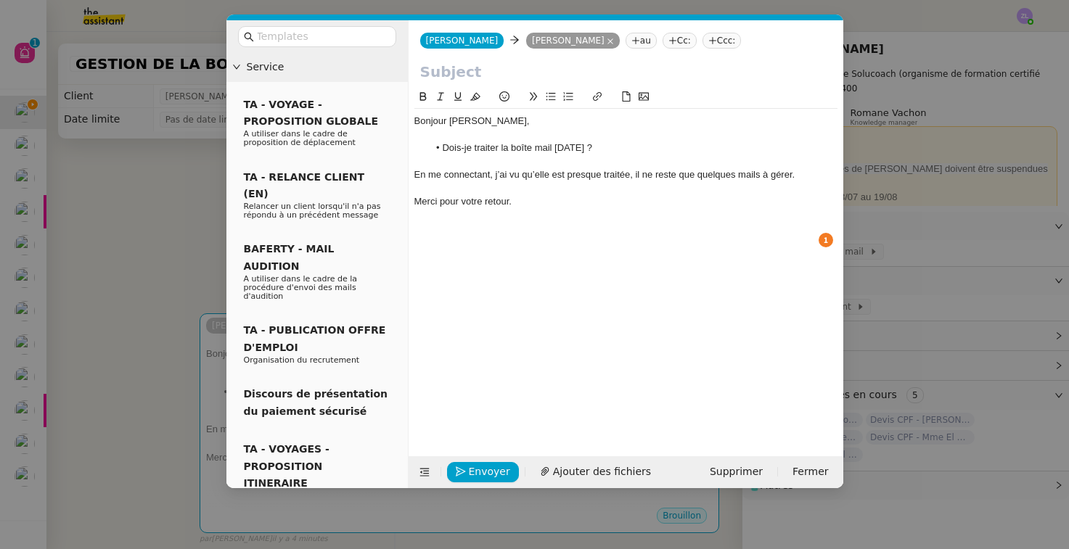
click at [485, 72] on input "text" at bounding box center [625, 72] width 411 height 22
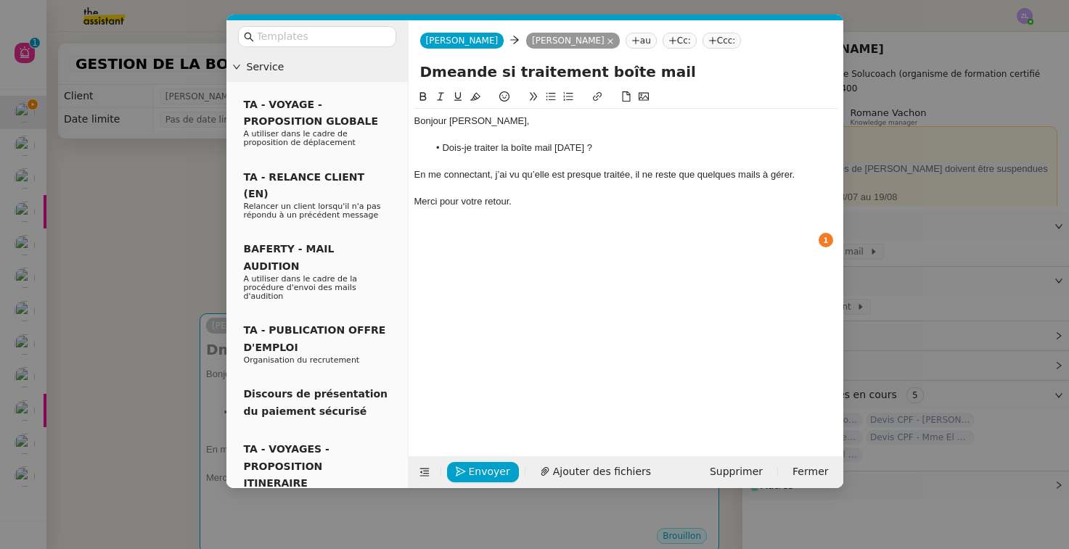
click at [432, 72] on input "Dmeande si traitement boîte mail" at bounding box center [625, 72] width 411 height 22
type input "Demeande si traitement boîte mail"
click at [480, 475] on span "Envoyer" at bounding box center [489, 472] width 41 height 17
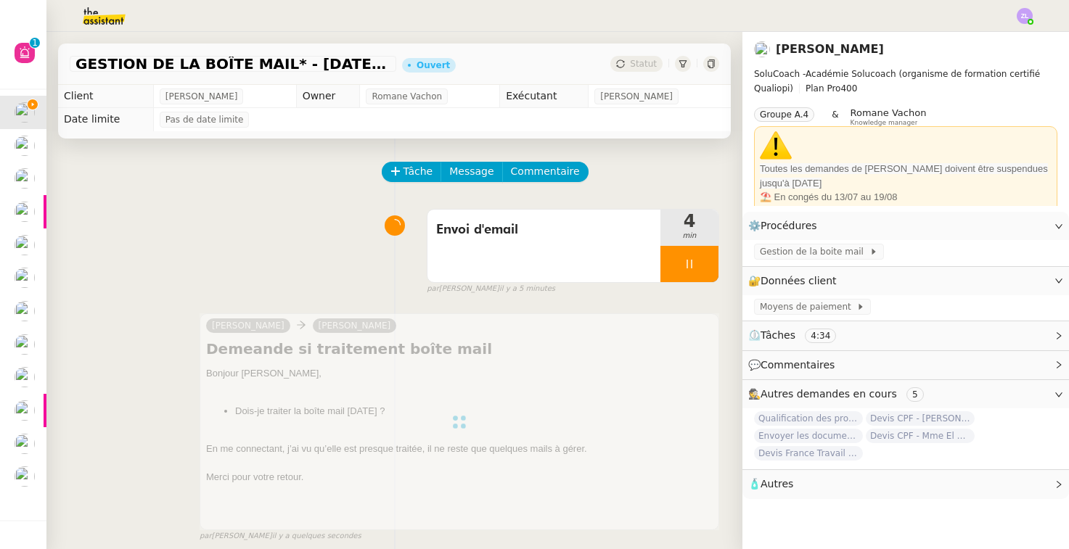
scroll to position [104, 0]
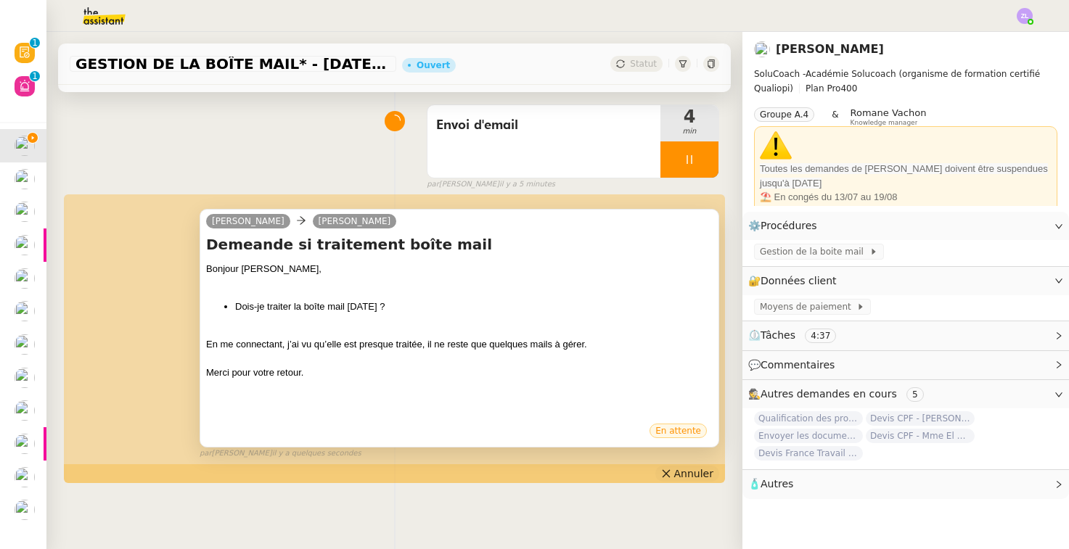
click at [671, 469] on icon at bounding box center [666, 474] width 10 height 10
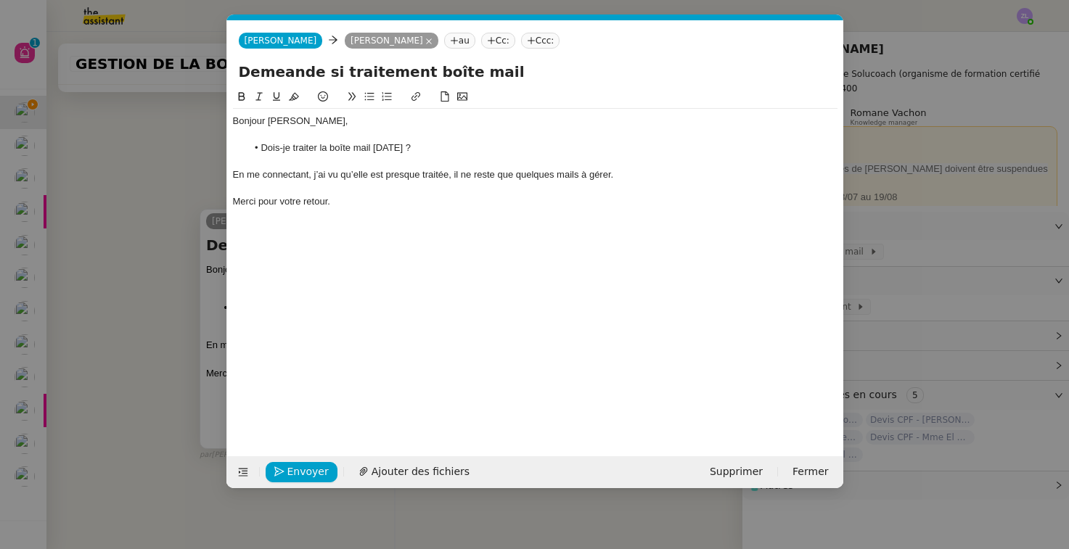
scroll to position [0, 31]
click at [279, 73] on input "Demeande si traitement boîte mail" at bounding box center [535, 72] width 593 height 22
type input "Demande si traitement boîte mail"
click at [312, 472] on span "Envoyer" at bounding box center [307, 472] width 41 height 17
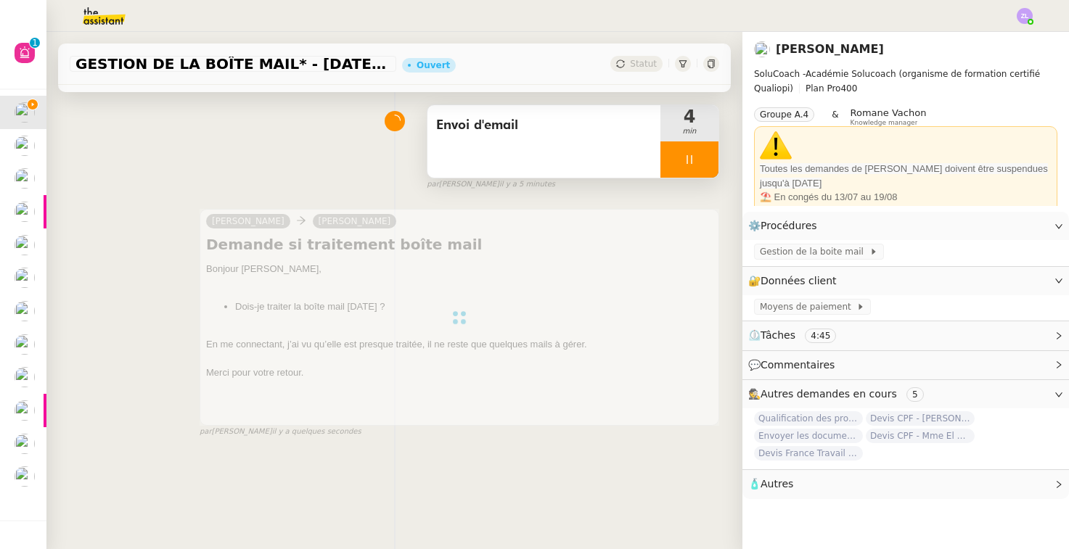
click at [675, 160] on div at bounding box center [689, 159] width 58 height 36
click at [701, 160] on icon at bounding box center [704, 160] width 12 height 12
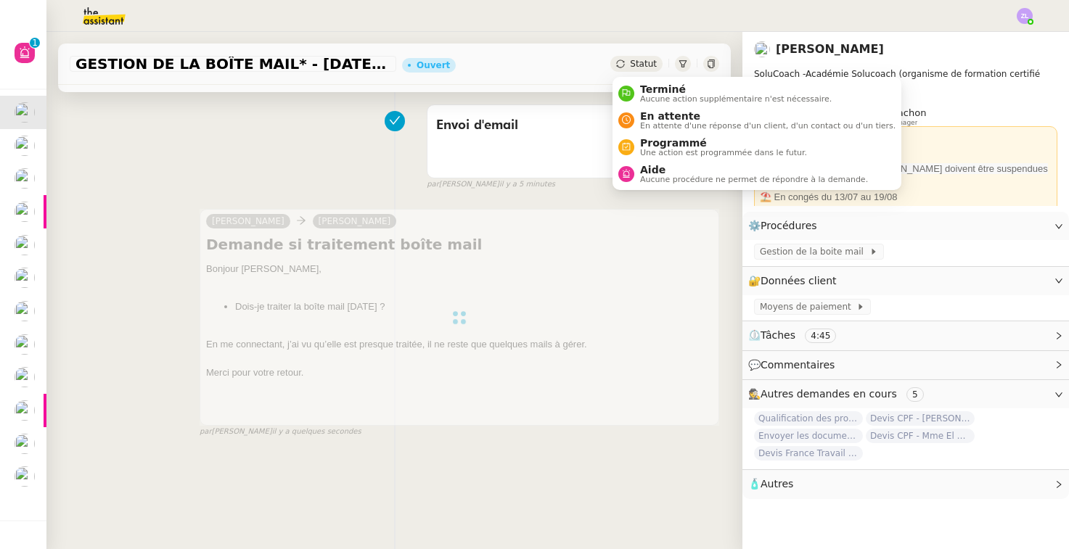
click at [631, 67] on div "Statut" at bounding box center [636, 64] width 52 height 16
click at [647, 114] on span "En attente" at bounding box center [767, 116] width 255 height 12
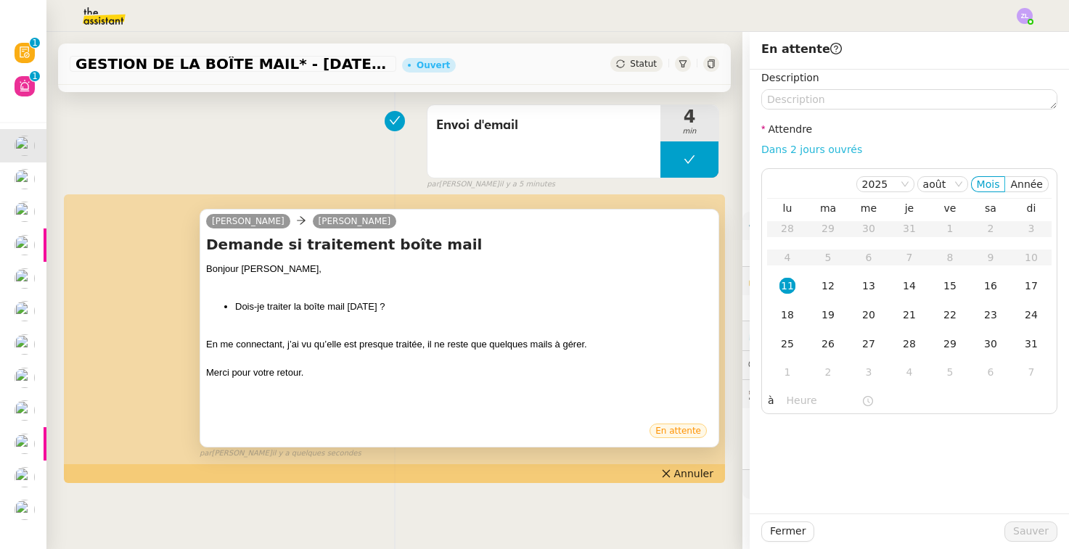
click at [800, 146] on link "Dans 2 jours ouvrés" at bounding box center [811, 150] width 101 height 12
type input "07:00"
click at [908, 287] on div "14" at bounding box center [909, 286] width 16 height 16
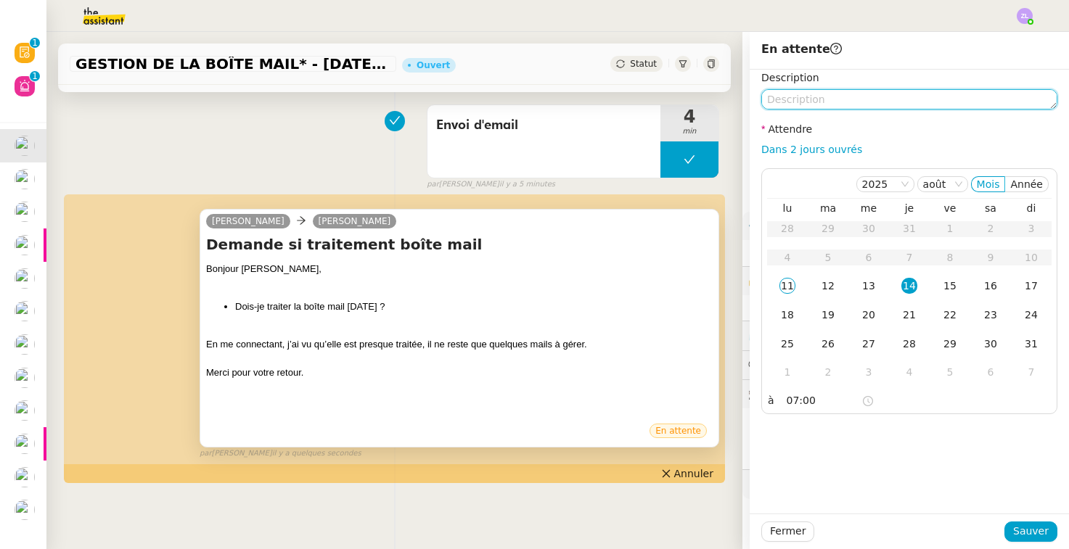
click at [788, 97] on textarea at bounding box center [909, 99] width 296 height 20
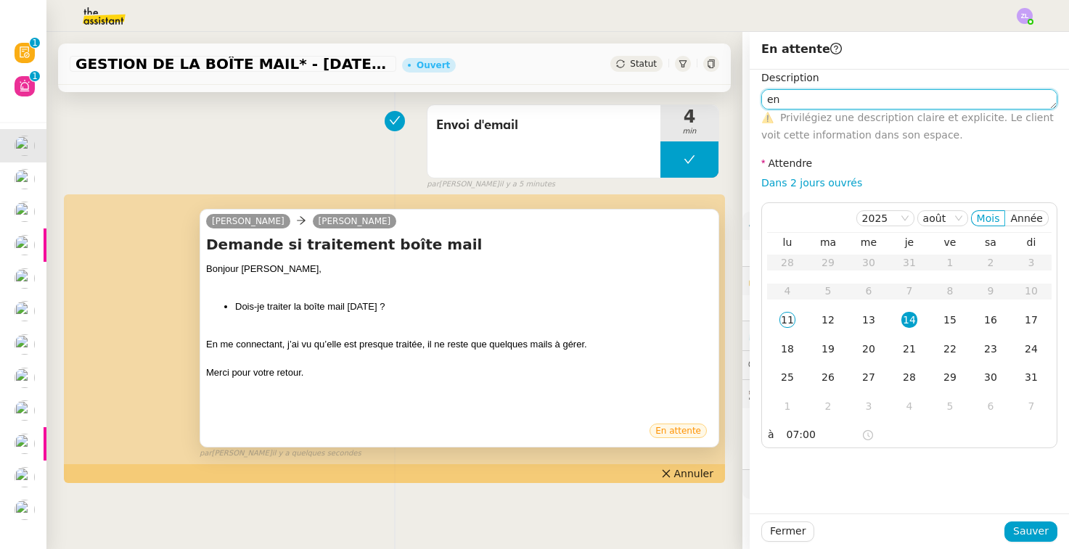
type textarea "e"
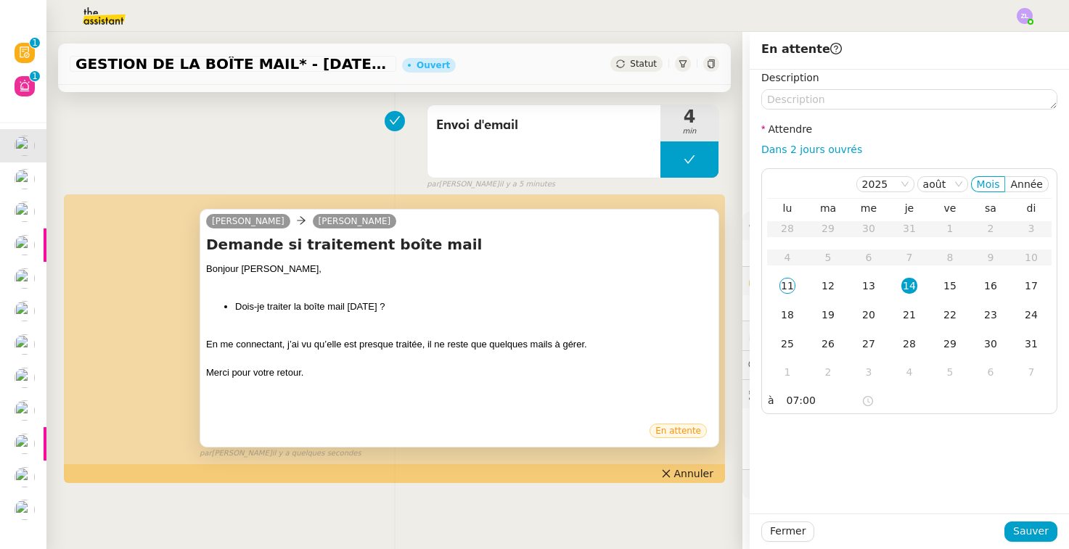
click at [1013, 509] on div "Description Attendre Dans 2 jours ouvrés [DATE] [PERSON_NAME] lu ma me je ve sa…" at bounding box center [909, 292] width 319 height 444
click at [1027, 527] on span "Sauver" at bounding box center [1031, 531] width 36 height 17
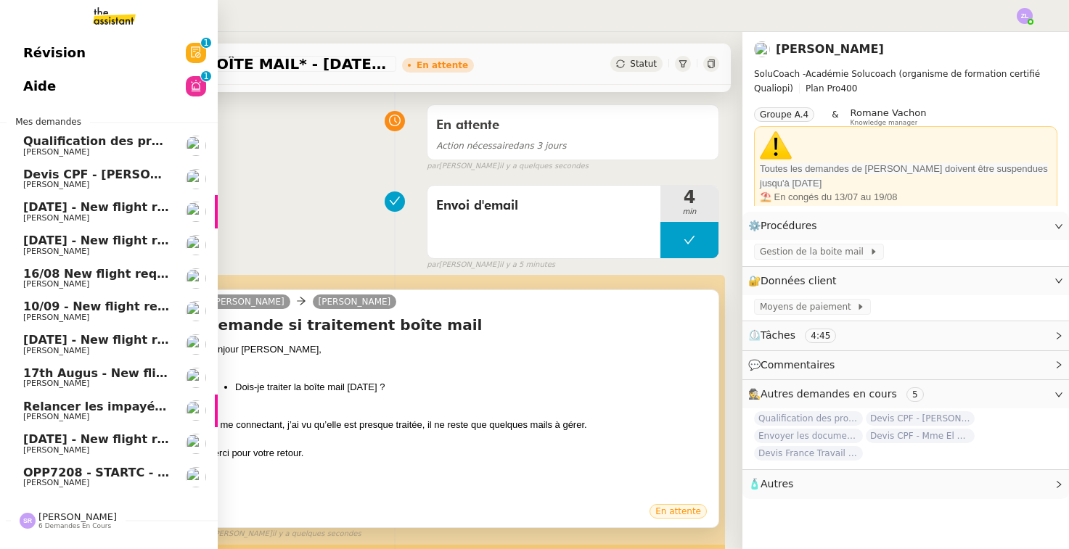
click at [33, 168] on span "Devis CPF - [PERSON_NAME]" at bounding box center [116, 175] width 186 height 14
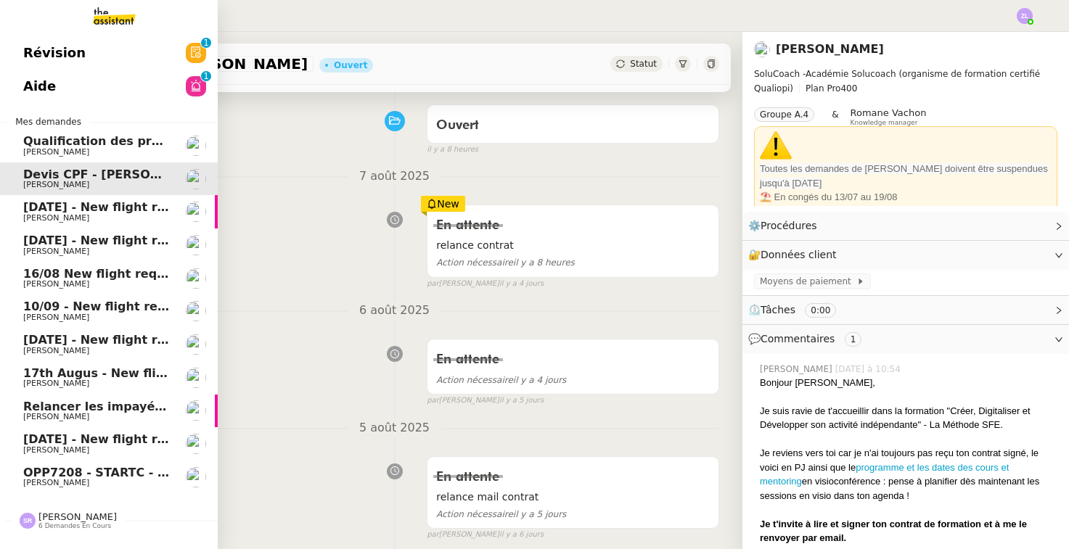
click at [110, 134] on span "Qualification des prospects entrants pour Solucoach- [DATE]" at bounding box center [221, 141] width 396 height 14
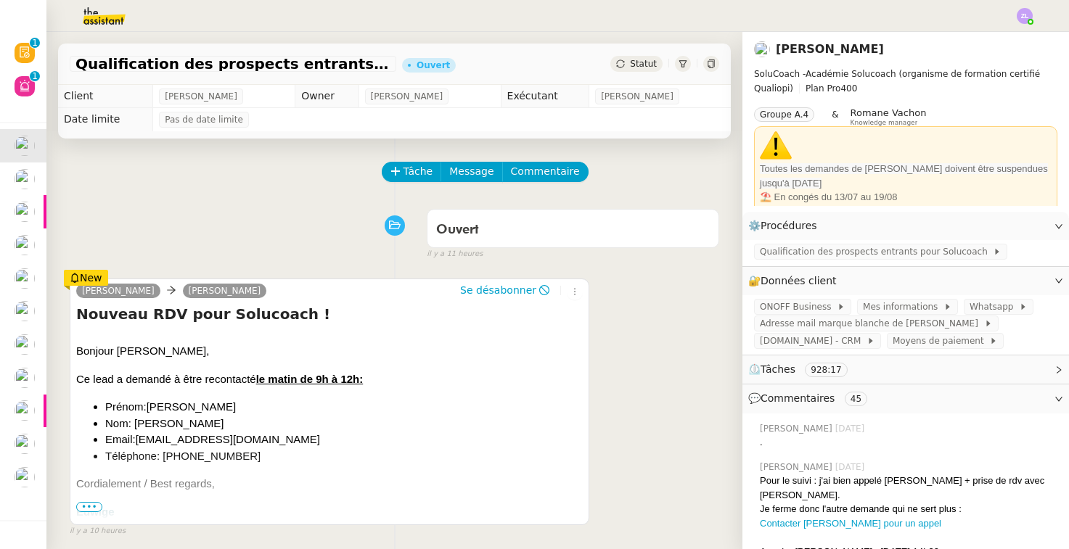
click at [644, 62] on span "Statut" at bounding box center [643, 64] width 27 height 10
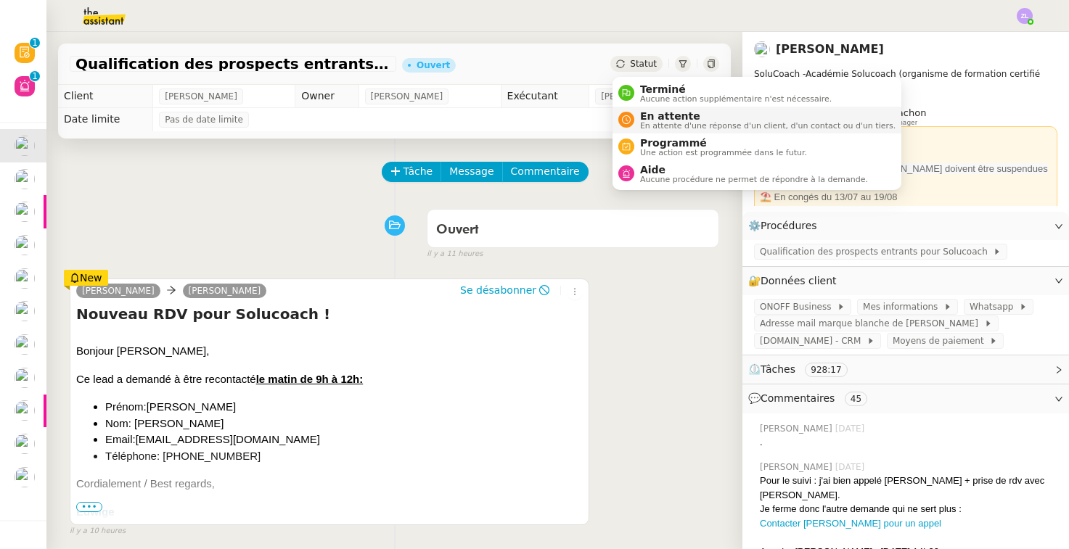
click at [656, 122] on span "En attente d'une réponse d'un client, d'un contact ou d'un tiers." at bounding box center [767, 126] width 255 height 8
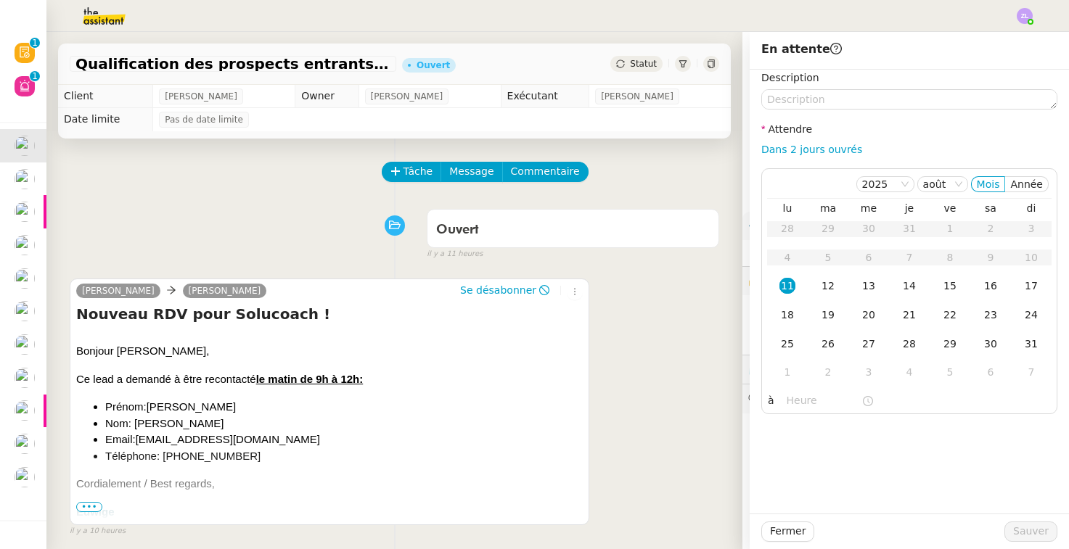
click at [794, 142] on div "Dans 2 jours ouvrés" at bounding box center [909, 149] width 296 height 17
click at [792, 148] on link "Dans 2 jours ouvrés" at bounding box center [811, 150] width 101 height 12
type input "07:00"
click at [829, 281] on div "12" at bounding box center [828, 286] width 16 height 16
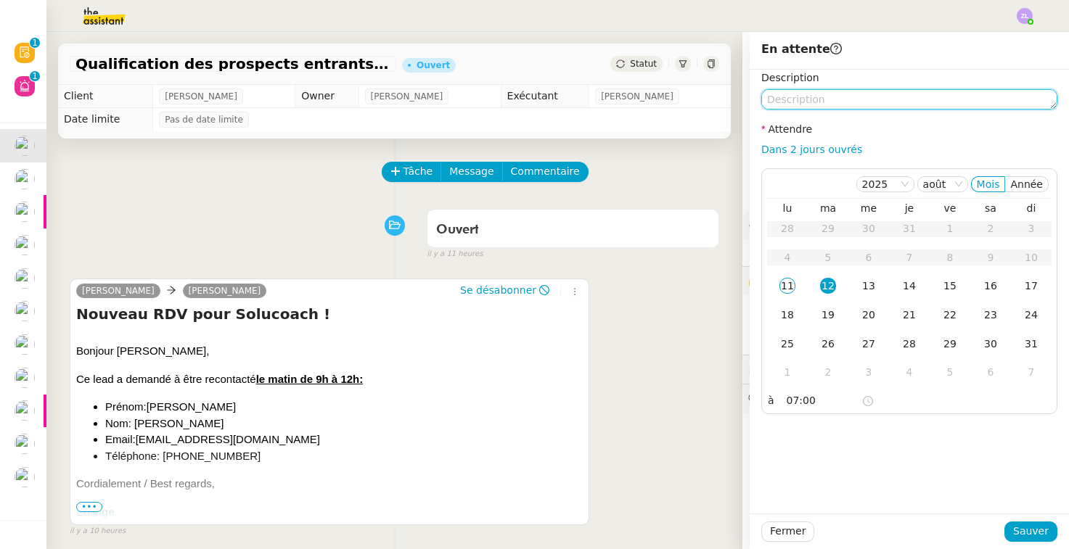
click at [786, 108] on textarea at bounding box center [909, 99] width 296 height 20
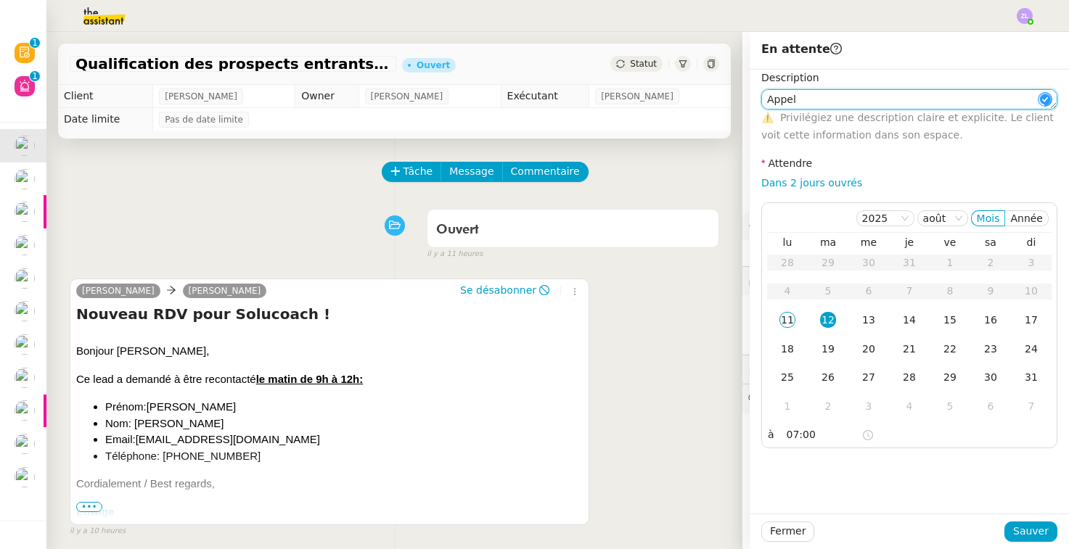
type textarea "Appel"
click at [1034, 542] on div "Fermer Sauver" at bounding box center [909, 532] width 319 height 36
click at [1024, 532] on span "Sauver" at bounding box center [1031, 531] width 36 height 17
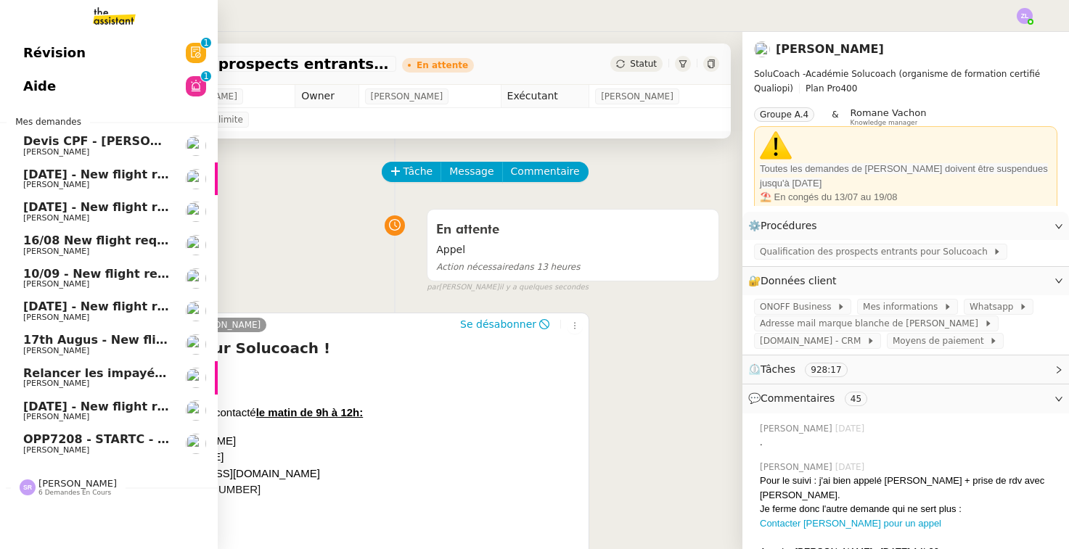
click at [46, 447] on span "[PERSON_NAME]" at bounding box center [56, 450] width 66 height 9
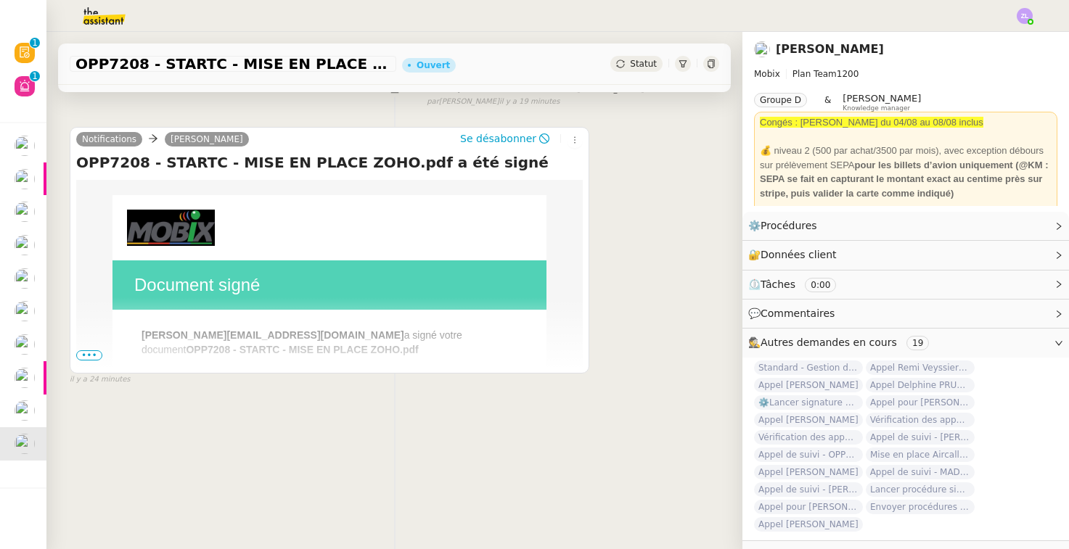
scroll to position [186, 0]
click at [97, 351] on span "•••" at bounding box center [89, 355] width 26 height 10
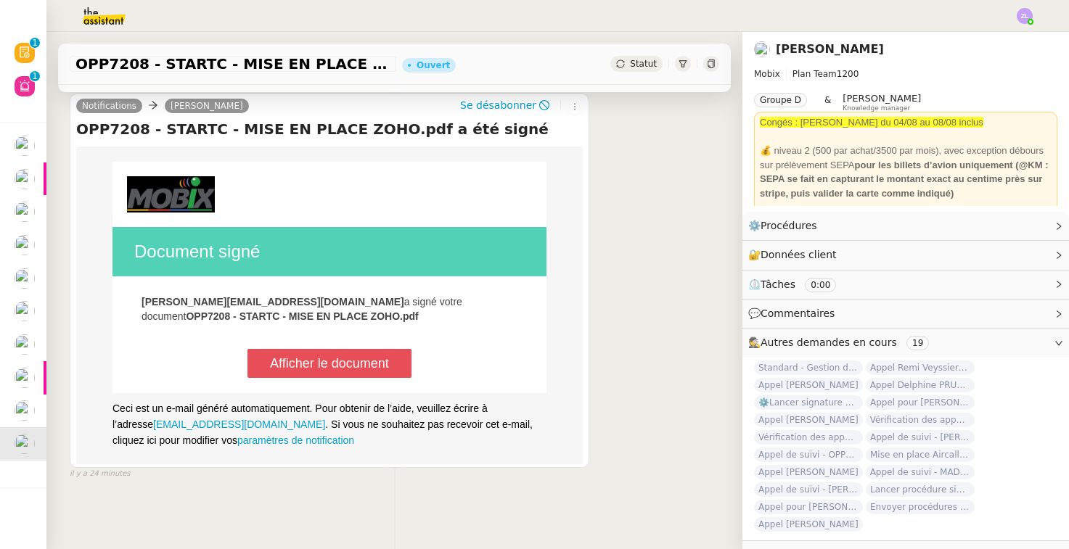
scroll to position [218, 0]
click at [301, 373] on div "Afficher le document" at bounding box center [329, 364] width 119 height 28
click at [651, 54] on div "OPP7208 - STARTC - MISE EN PLACE ZOHO.pdf a été signé [PERSON_NAME]" at bounding box center [394, 64] width 673 height 41
click at [650, 65] on span "Statut" at bounding box center [643, 64] width 27 height 10
click at [652, 62] on span "Statut" at bounding box center [643, 64] width 27 height 10
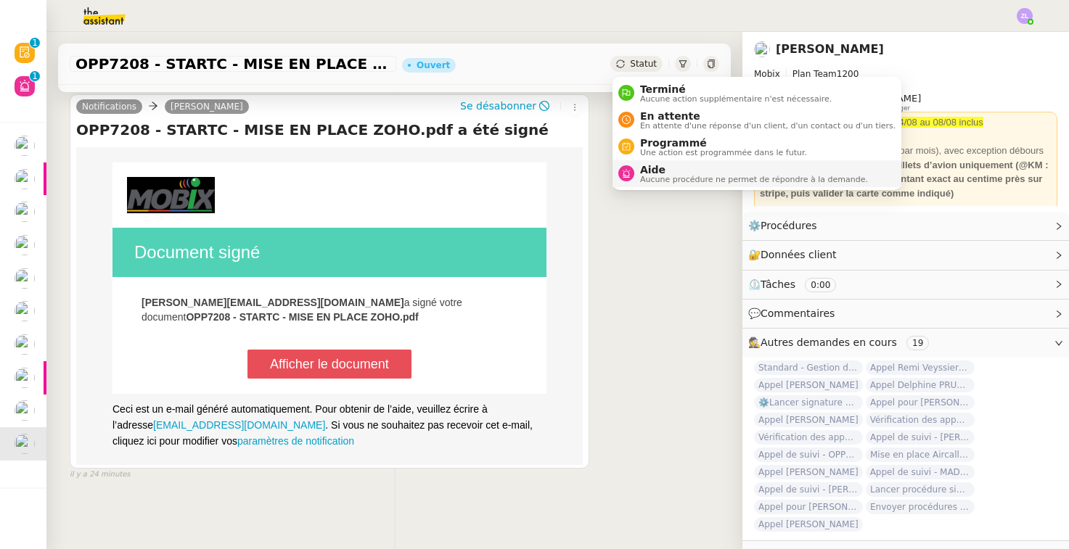
click at [663, 173] on span "Aide" at bounding box center [754, 170] width 228 height 12
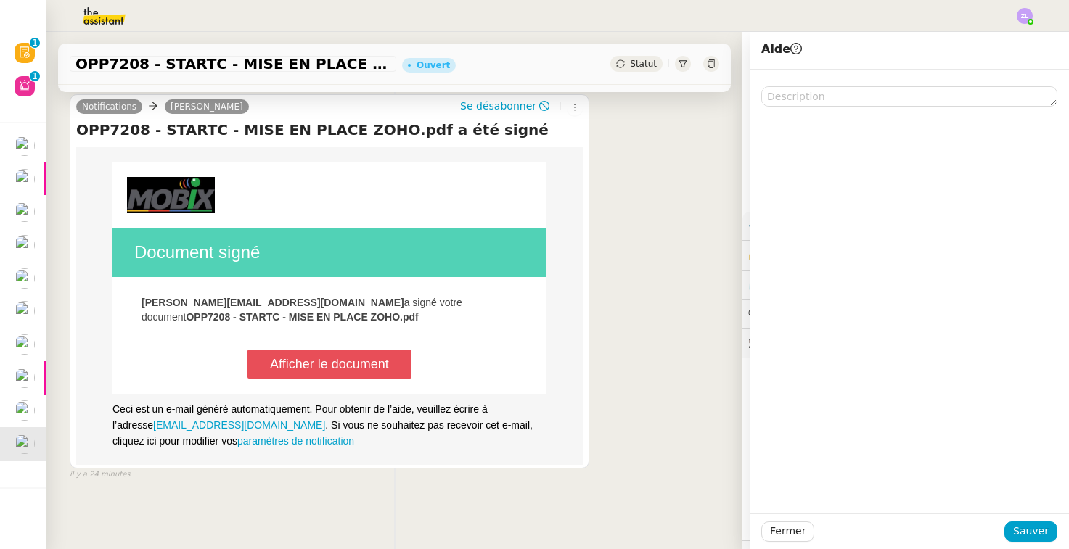
click at [780, 107] on div at bounding box center [909, 292] width 319 height 444
click at [777, 100] on textarea at bounding box center [909, 96] width 296 height 20
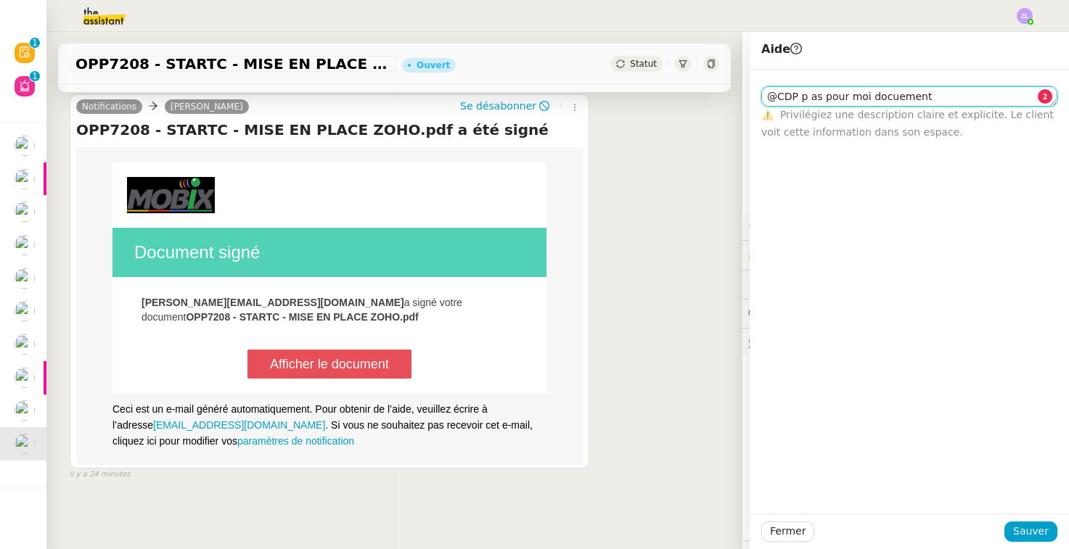
click at [927, 97] on textarea "@CDP p as pour moi docuement" at bounding box center [909, 96] width 296 height 20
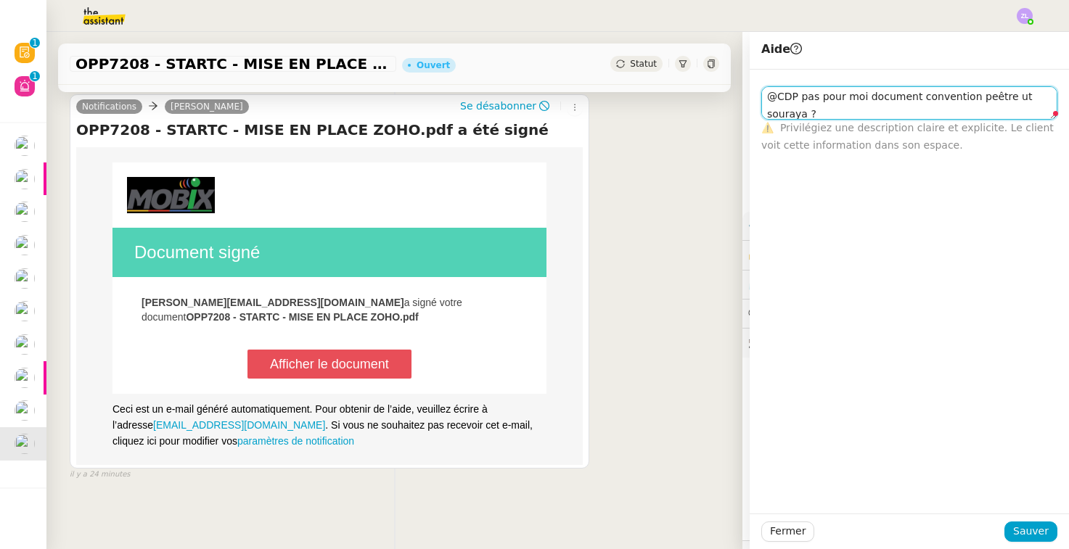
scroll to position [1, 0]
click at [998, 98] on textarea "@CDP pas pour moi document convention peêtre ut souraya ?" at bounding box center [909, 102] width 296 height 33
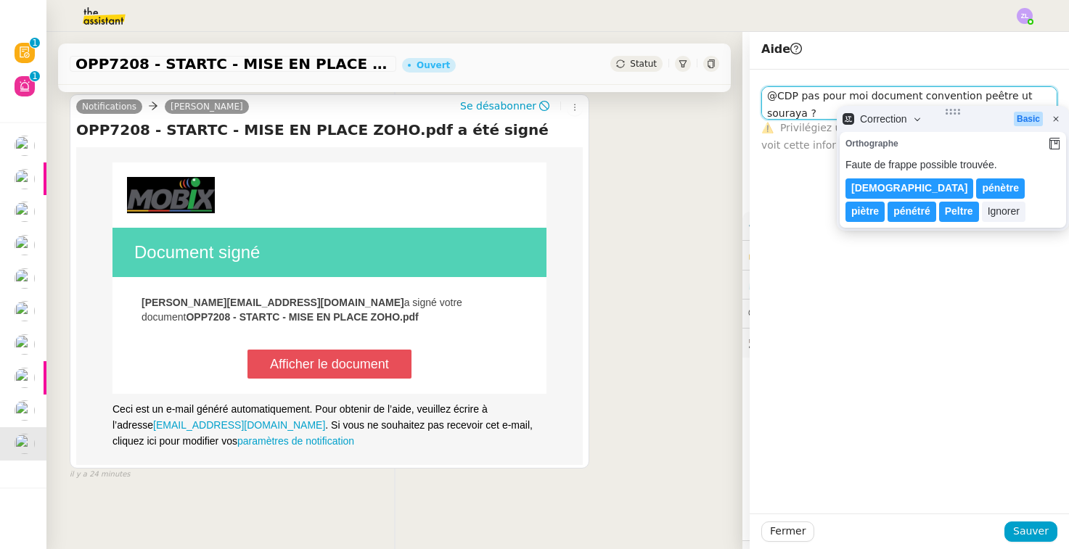
drag, startPoint x: 1009, startPoint y: 97, endPoint x: 967, endPoint y: 95, distance: 42.8
click at [967, 95] on textarea "@CDP pas pour moi document convention peêtre ut souraya ?" at bounding box center [909, 102] width 296 height 33
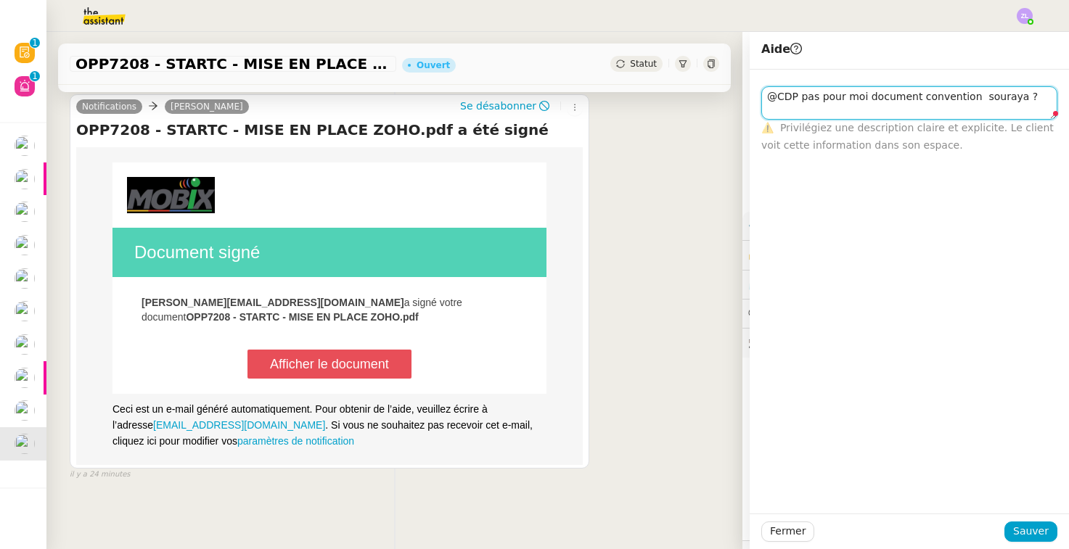
scroll to position [0, 0]
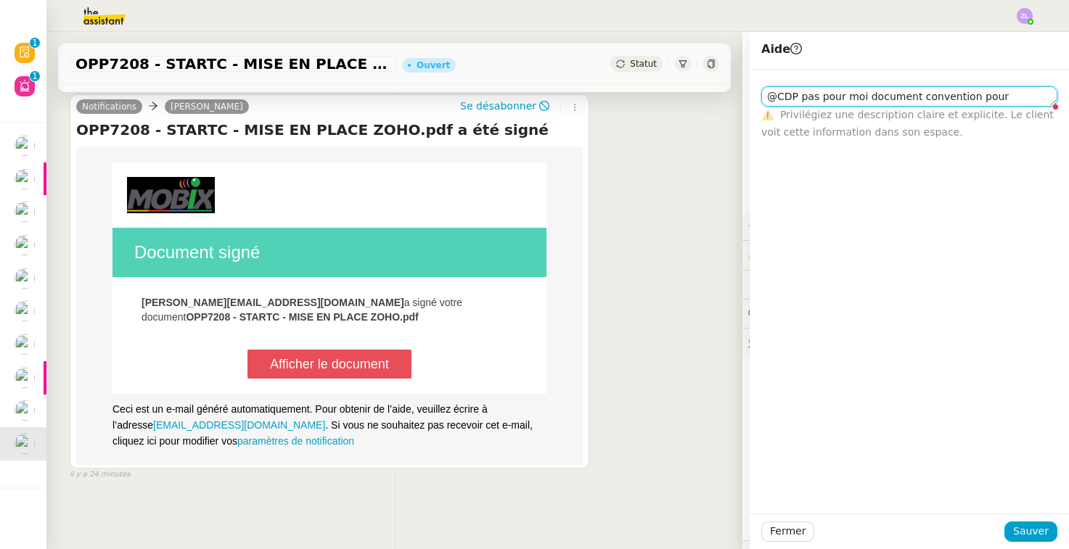
click at [966, 92] on textarea "@CDP pas pour moi document convention pour souraya ?" at bounding box center [909, 96] width 296 height 20
type textarea "@CDP pas pour moi document convention/ pour souraya ?"
click at [1027, 524] on span "Sauver" at bounding box center [1031, 531] width 36 height 17
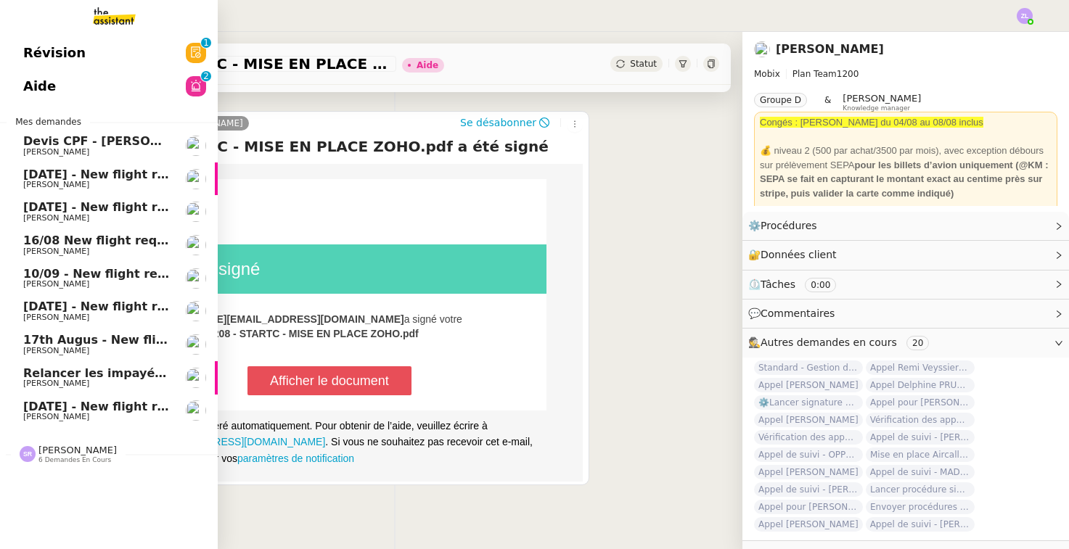
click at [37, 366] on span "Relancer les impayés du premier semestre" at bounding box center [162, 373] width 279 height 14
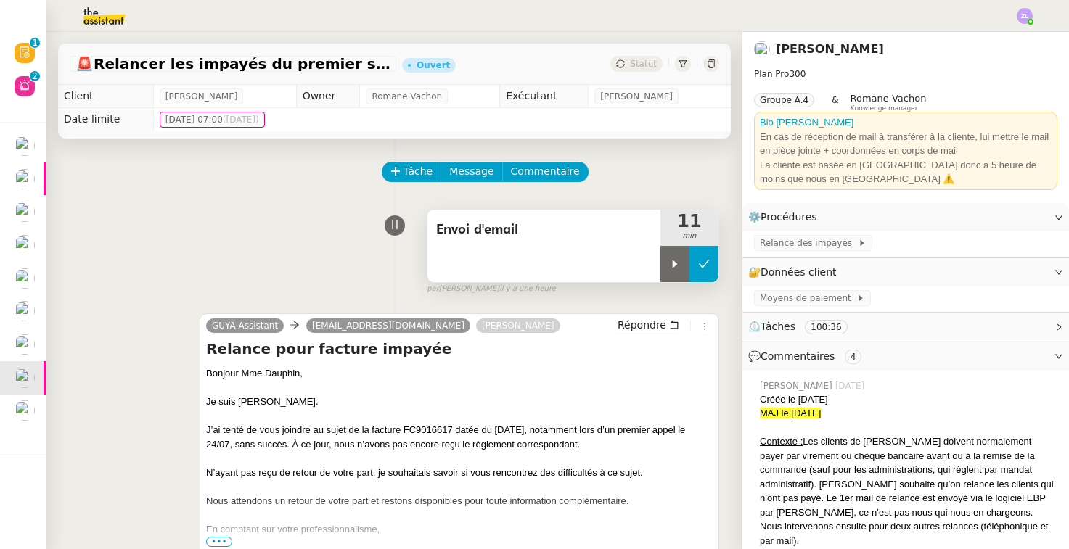
click at [697, 266] on button at bounding box center [703, 264] width 29 height 36
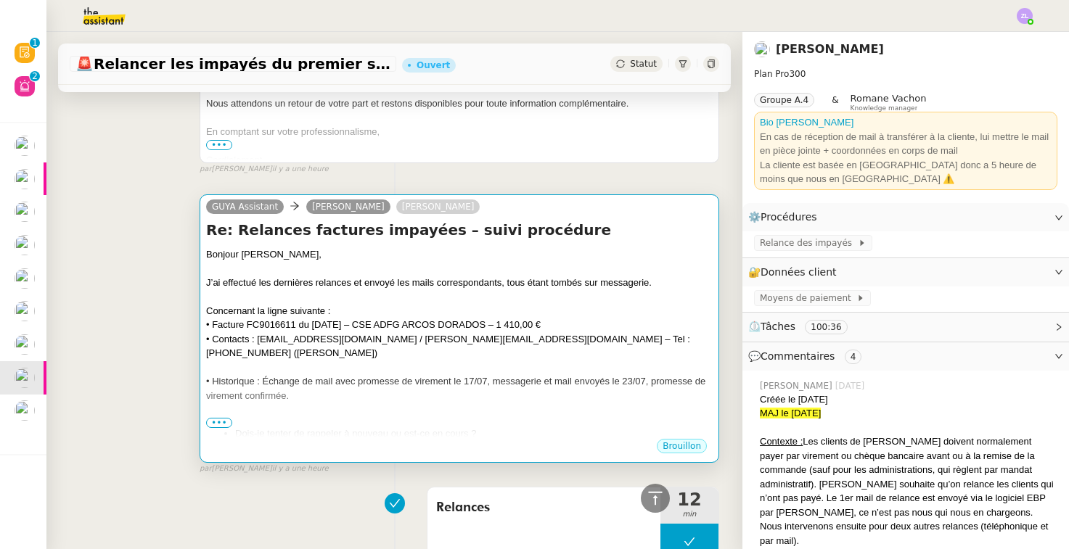
scroll to position [774, 0]
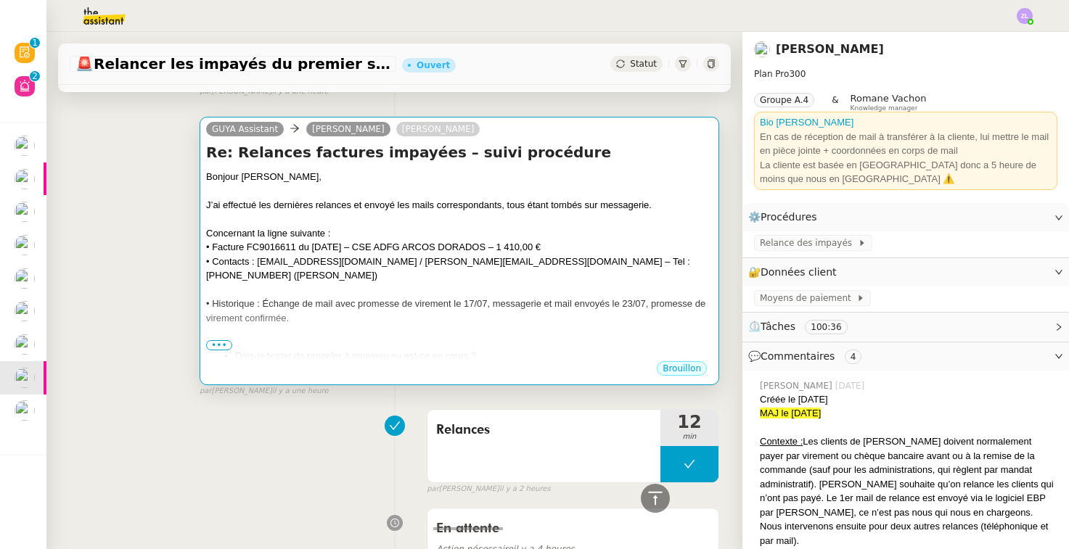
click at [355, 255] on div "• Contacts : [EMAIL_ADDRESS][DOMAIN_NAME] / [PERSON_NAME][EMAIL_ADDRESS][DOMAIN…" at bounding box center [459, 269] width 506 height 28
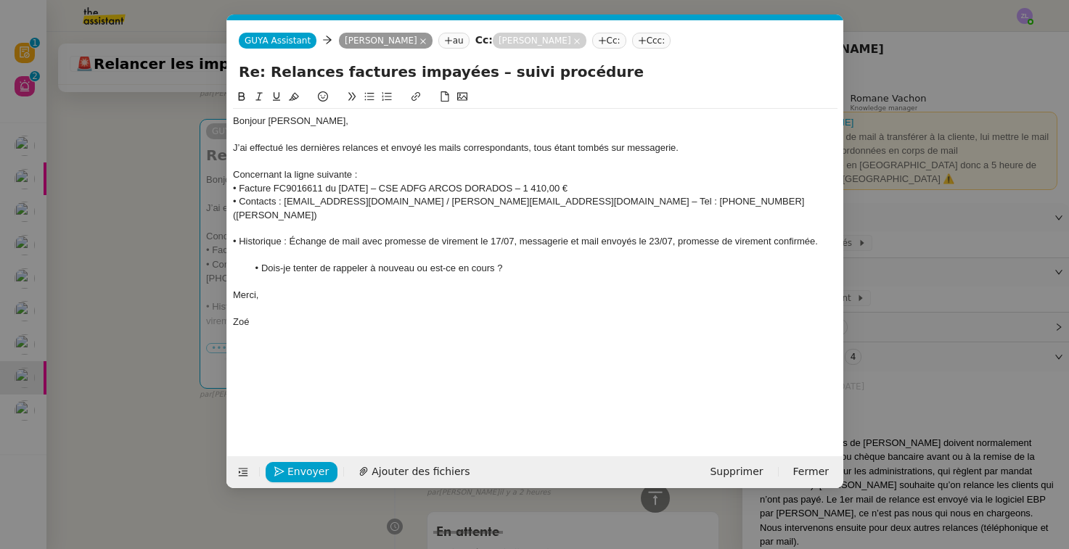
scroll to position [0, 31]
click at [303, 469] on span "Envoyer" at bounding box center [307, 472] width 41 height 17
click at [303, 469] on span "Confirmer l'envoi" at bounding box center [330, 472] width 87 height 17
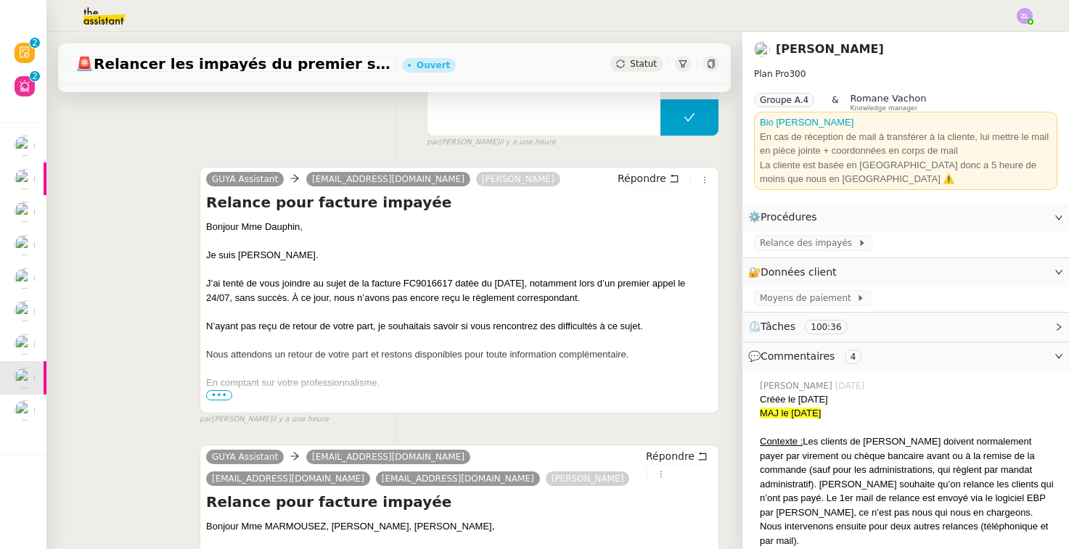
scroll to position [12, 0]
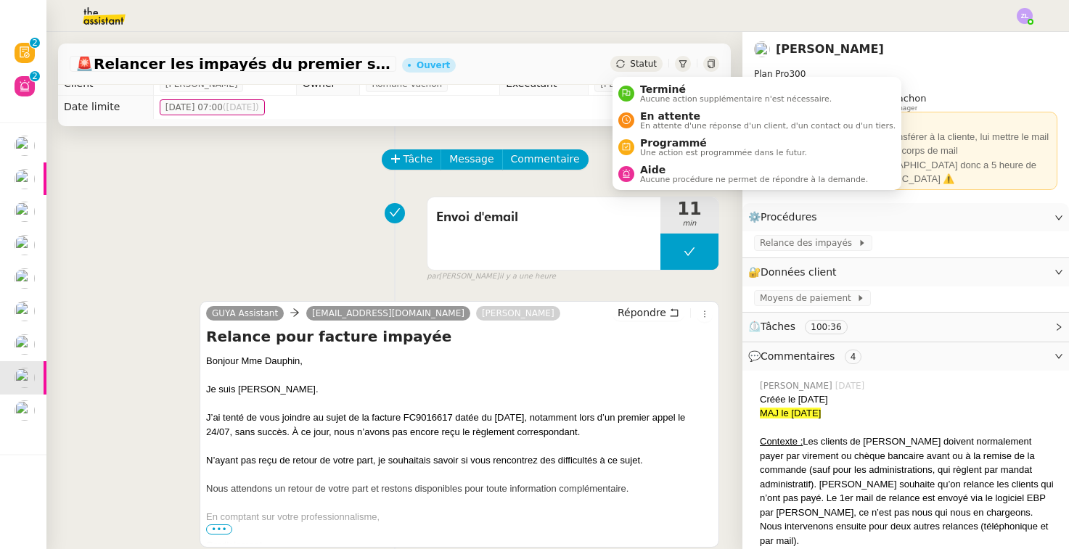
click at [631, 67] on div "Statut" at bounding box center [636, 64] width 52 height 16
click at [650, 122] on span "En attente d'une réponse d'un client, d'un contact ou d'un tiers." at bounding box center [767, 126] width 255 height 8
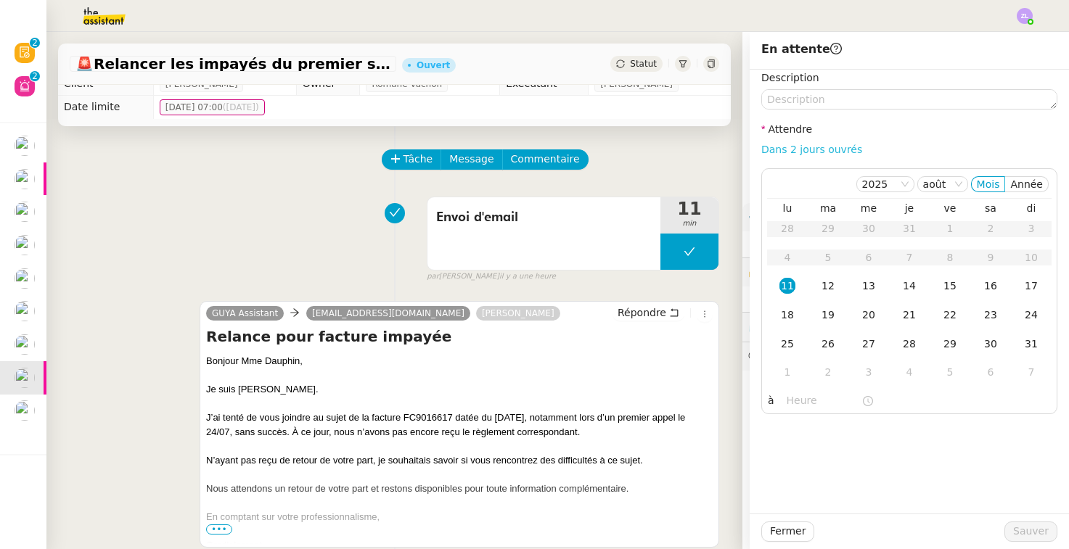
click at [784, 146] on link "Dans 2 jours ouvrés" at bounding box center [811, 150] width 101 height 12
type input "07:00"
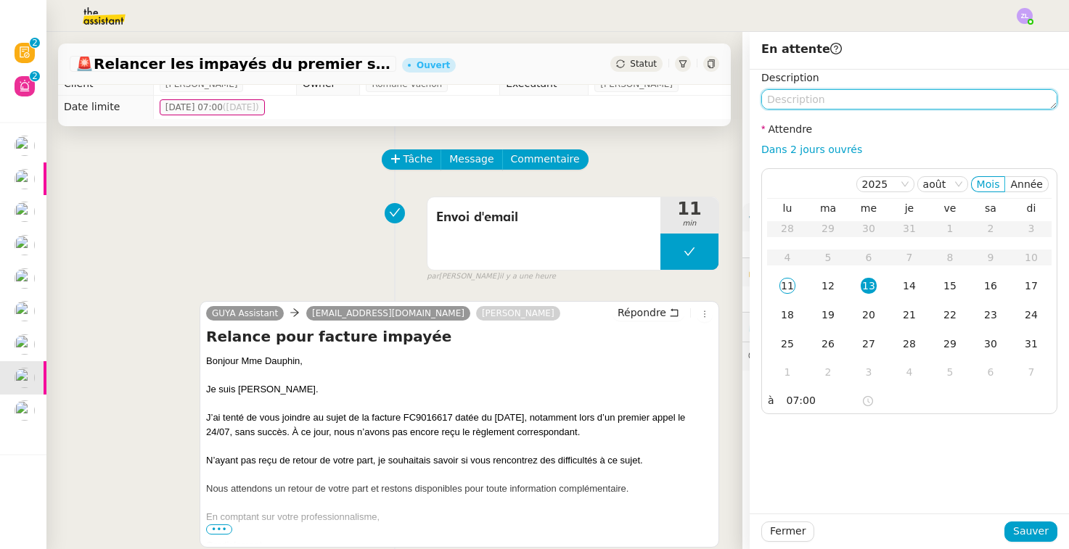
click at [784, 96] on textarea at bounding box center [909, 99] width 296 height 20
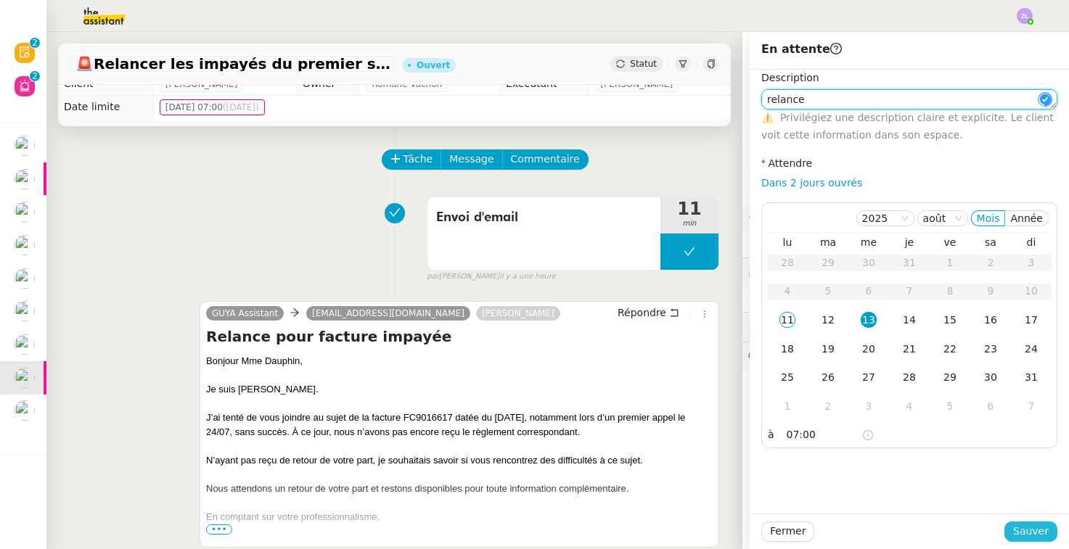
type textarea "relance"
click at [1020, 522] on button "Sauver" at bounding box center [1030, 532] width 53 height 20
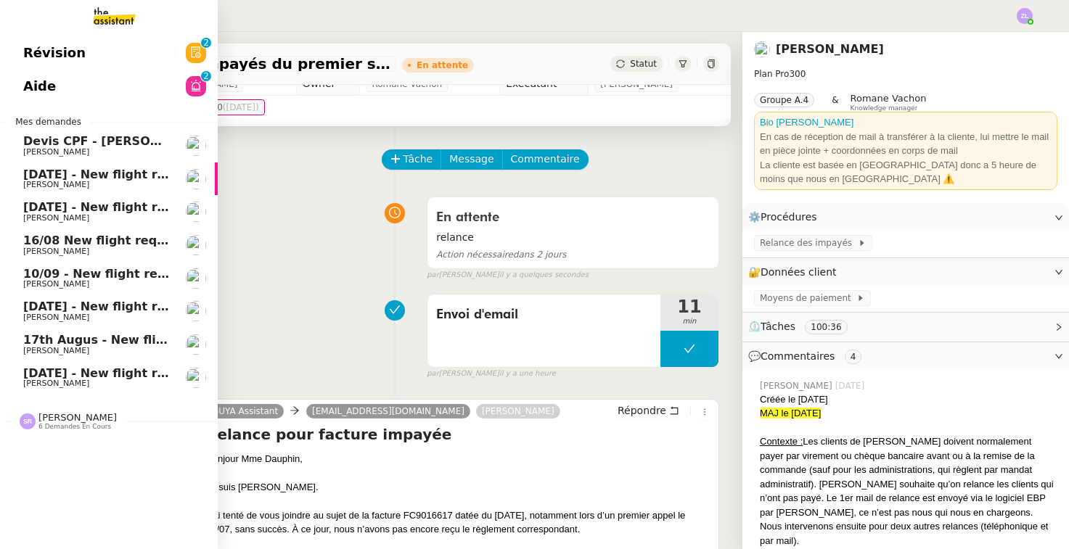
click at [70, 129] on link "Devis CPF - BUTTAY Delphine Edwige Giron-Fleckinger" at bounding box center [109, 145] width 218 height 33
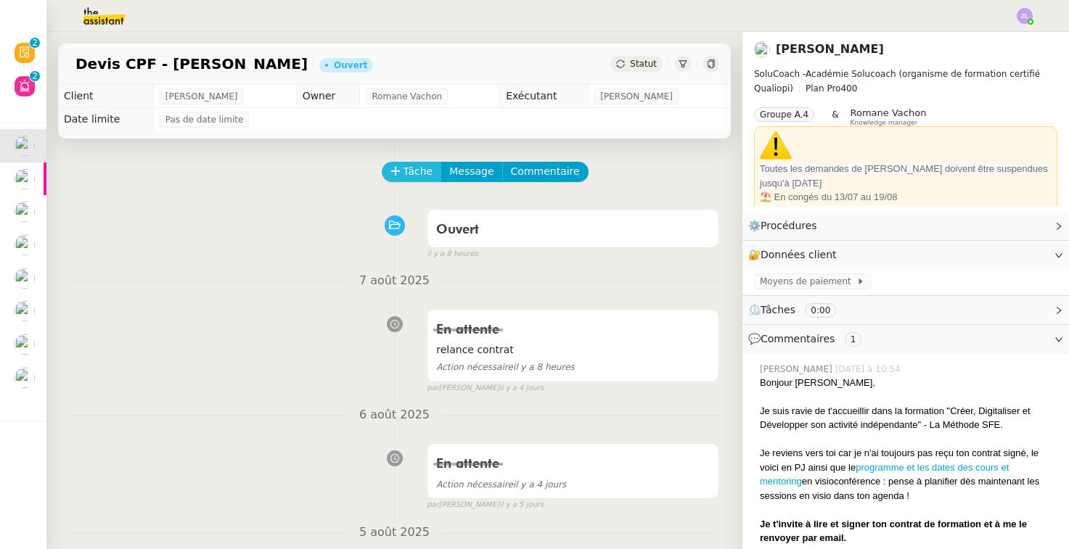
click at [411, 172] on span "Tâche" at bounding box center [418, 171] width 30 height 17
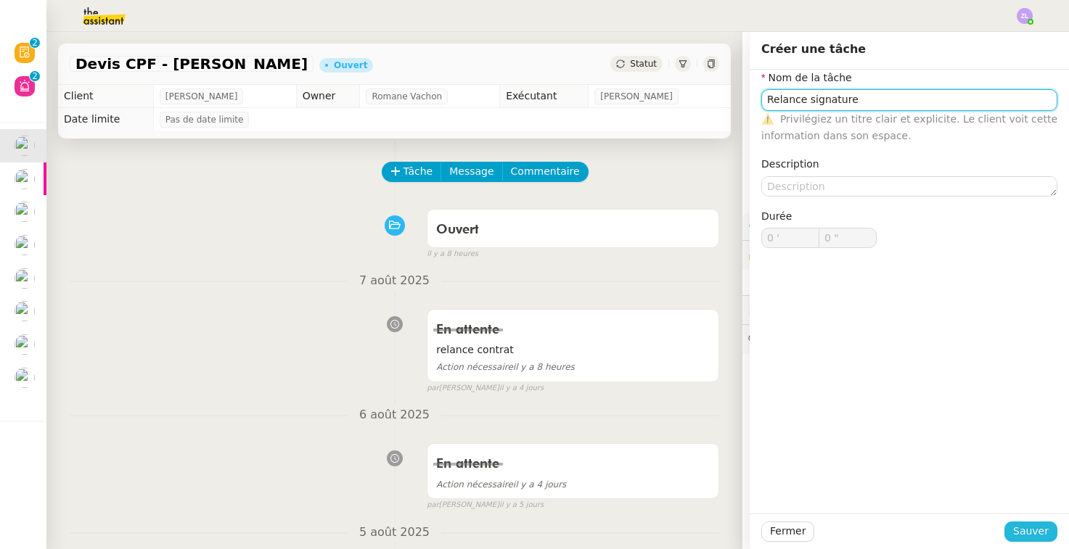
type input "Relance signature"
click at [1035, 535] on span "Sauver" at bounding box center [1031, 531] width 36 height 17
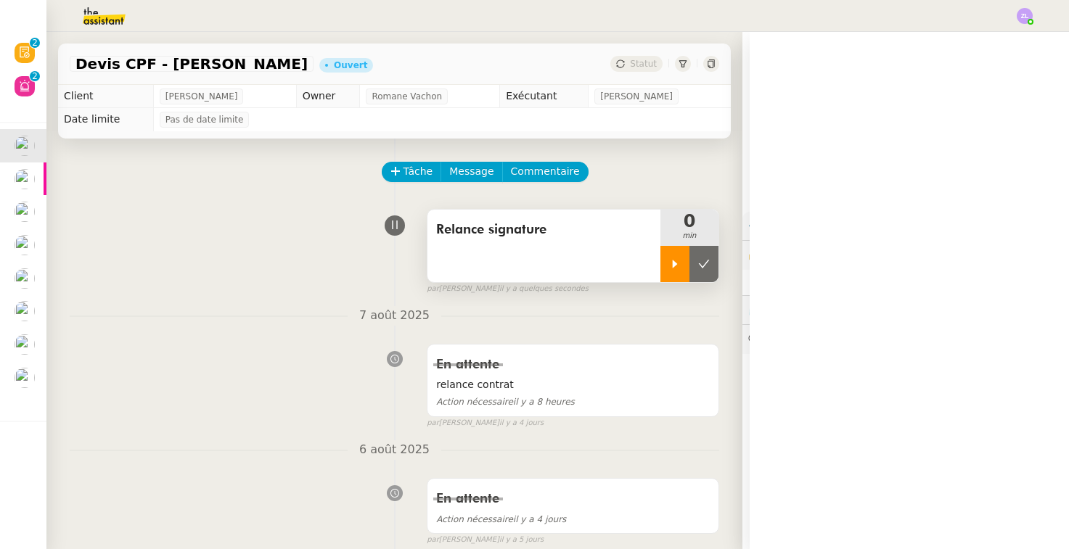
click at [675, 265] on icon at bounding box center [675, 264] width 5 height 8
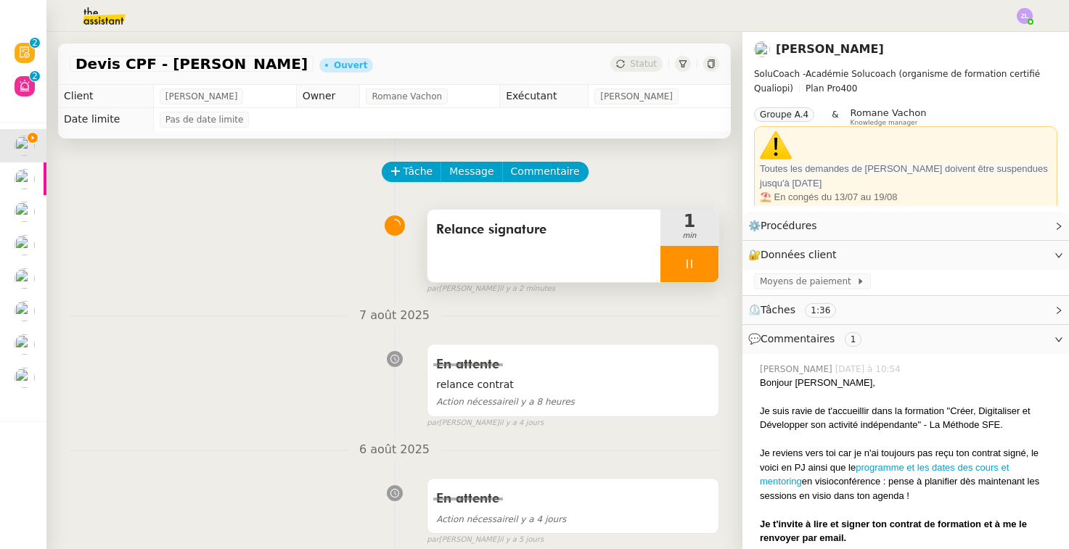
click at [694, 275] on div at bounding box center [689, 264] width 58 height 36
click at [707, 269] on icon at bounding box center [704, 264] width 12 height 12
click at [640, 60] on span "Statut" at bounding box center [643, 64] width 27 height 10
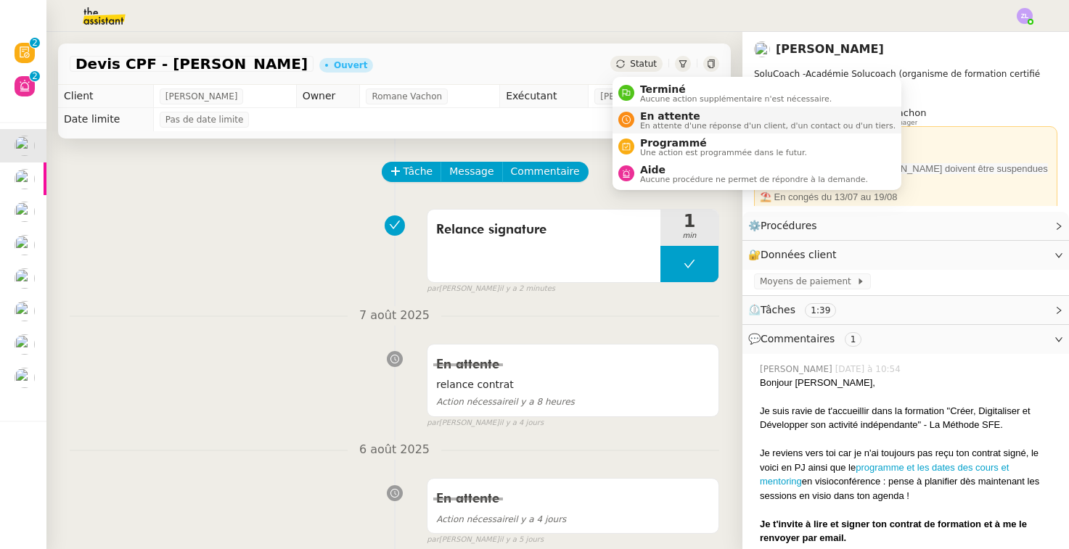
click at [652, 120] on span "En attente" at bounding box center [767, 116] width 255 height 12
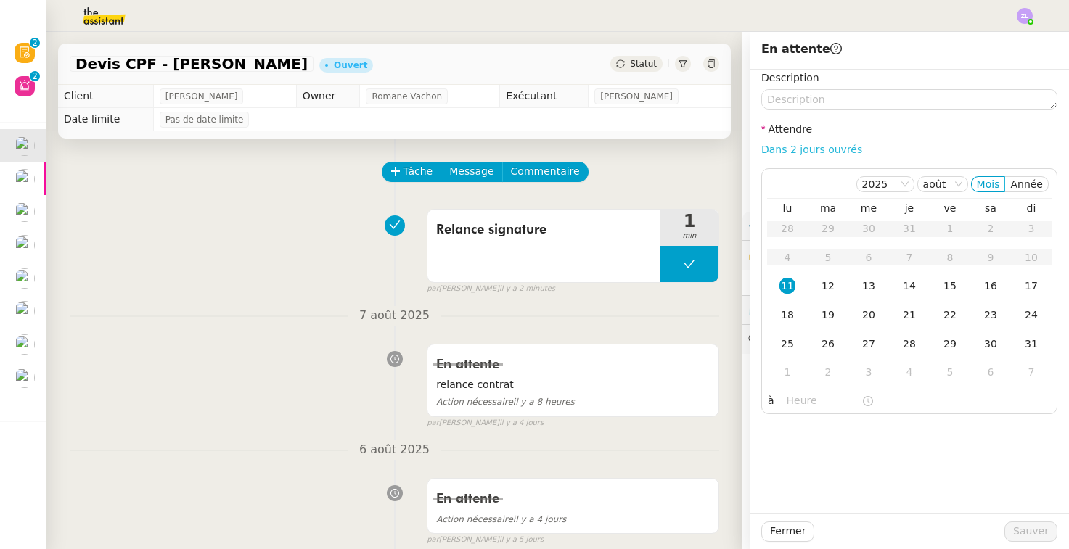
click at [808, 149] on link "Dans 2 jours ouvrés" at bounding box center [811, 150] width 101 height 12
type input "07:00"
click at [903, 286] on div "14" at bounding box center [909, 286] width 16 height 16
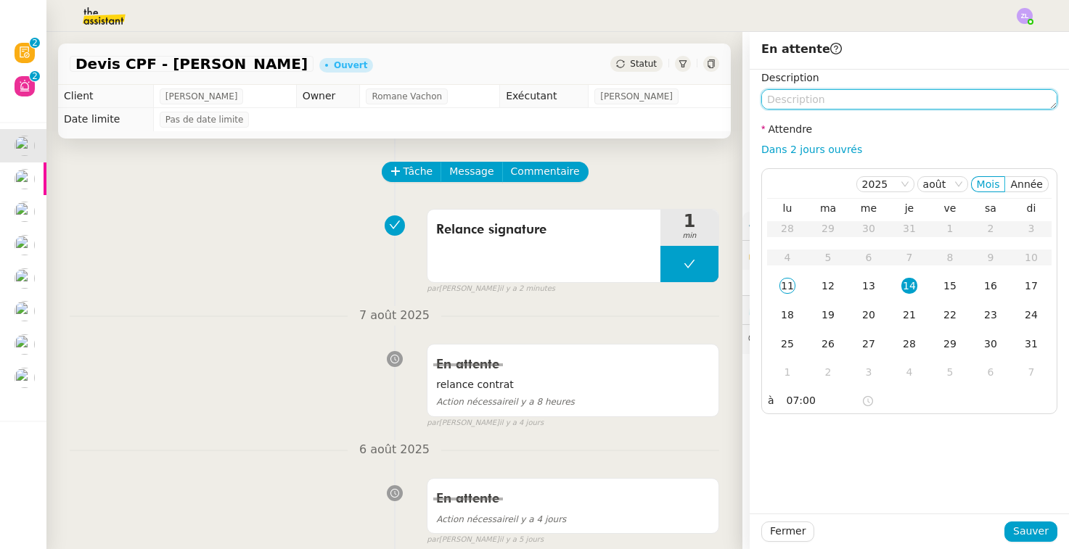
click at [792, 94] on textarea at bounding box center [909, 99] width 296 height 20
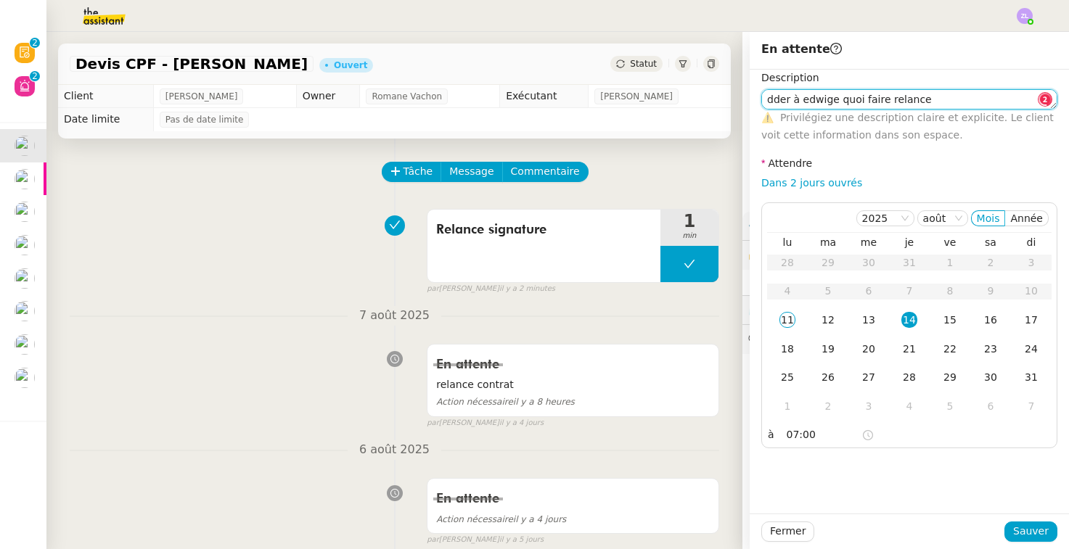
type textarea "dder à edwige quoi faire relance"
drag, startPoint x: 921, startPoint y: 100, endPoint x: 744, endPoint y: 99, distance: 176.3
click at [744, 99] on app-ticket "Devis CPF - BUTTAY Delphine Ouvert Statut Client Edwige Giron-Fleckinger Owner …" at bounding box center [557, 290] width 1022 height 517
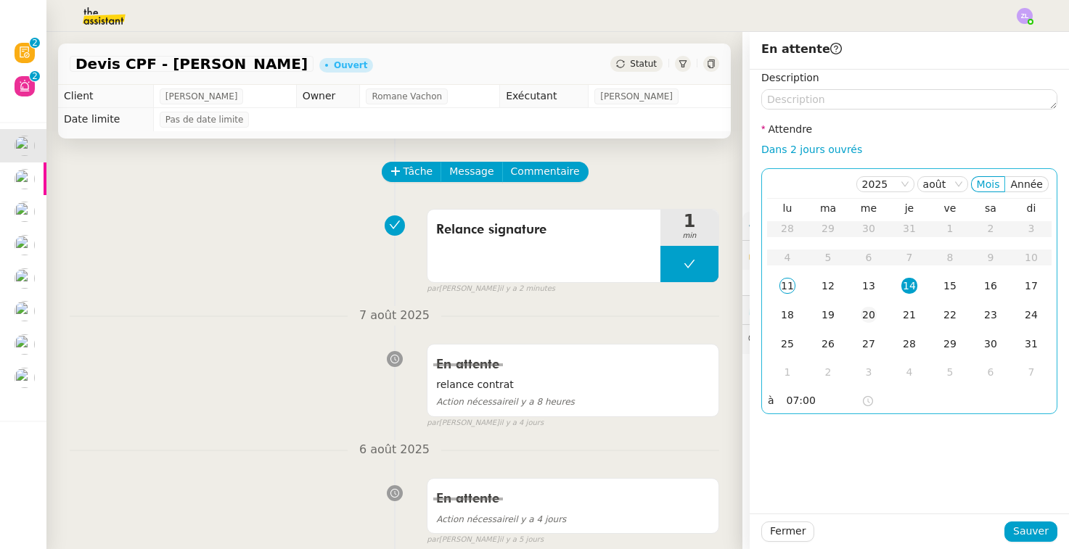
click at [866, 308] on div "20" at bounding box center [869, 315] width 16 height 16
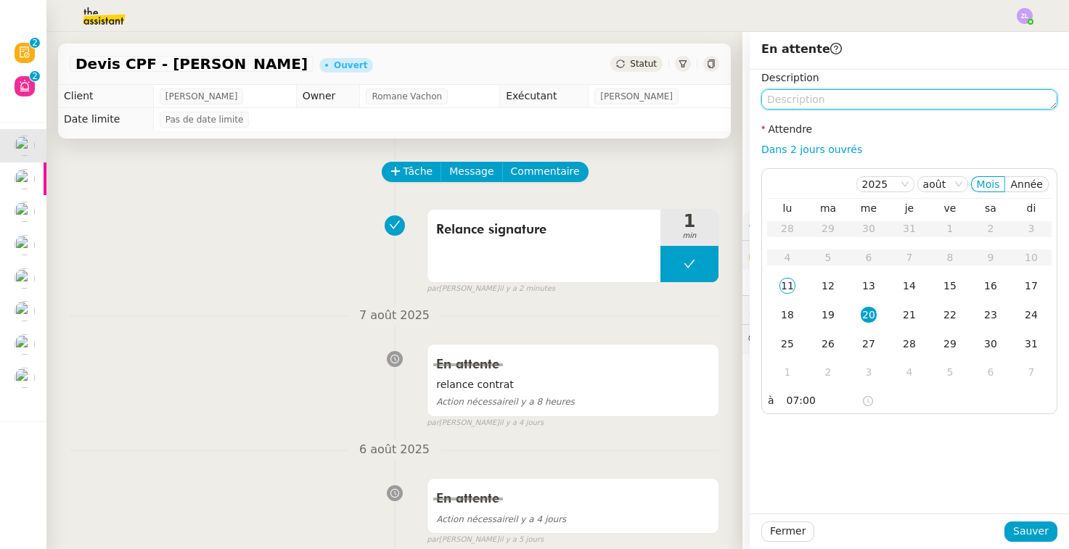
click at [788, 103] on textarea at bounding box center [909, 99] width 296 height 20
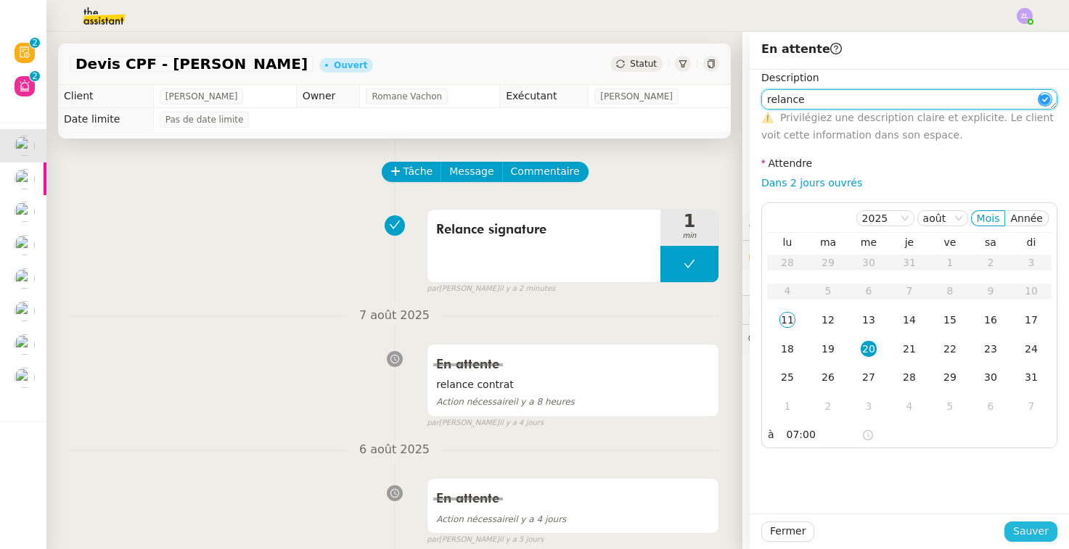
type textarea "relance"
click at [1028, 528] on span "Sauver" at bounding box center [1031, 531] width 36 height 17
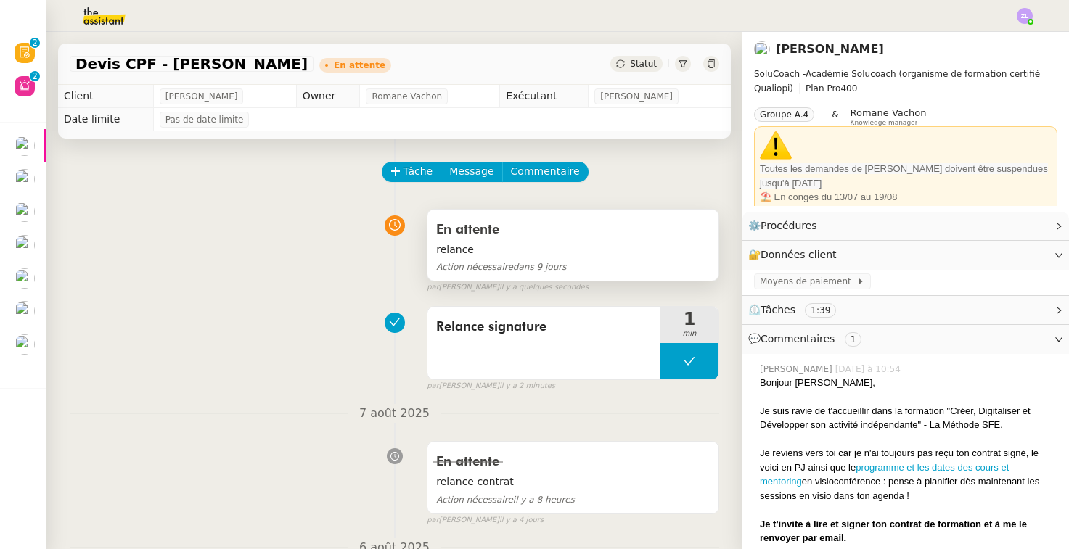
click at [502, 258] on span "relance" at bounding box center [573, 250] width 274 height 17
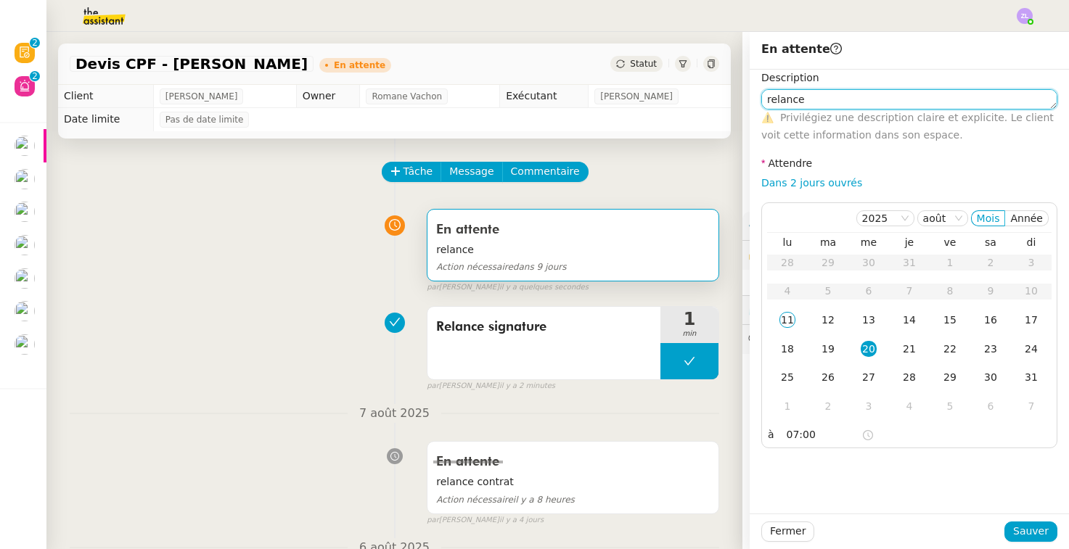
click at [820, 101] on textarea "relance" at bounding box center [909, 99] width 296 height 20
type textarea "relance J+7 (verif réception mail edwige)"
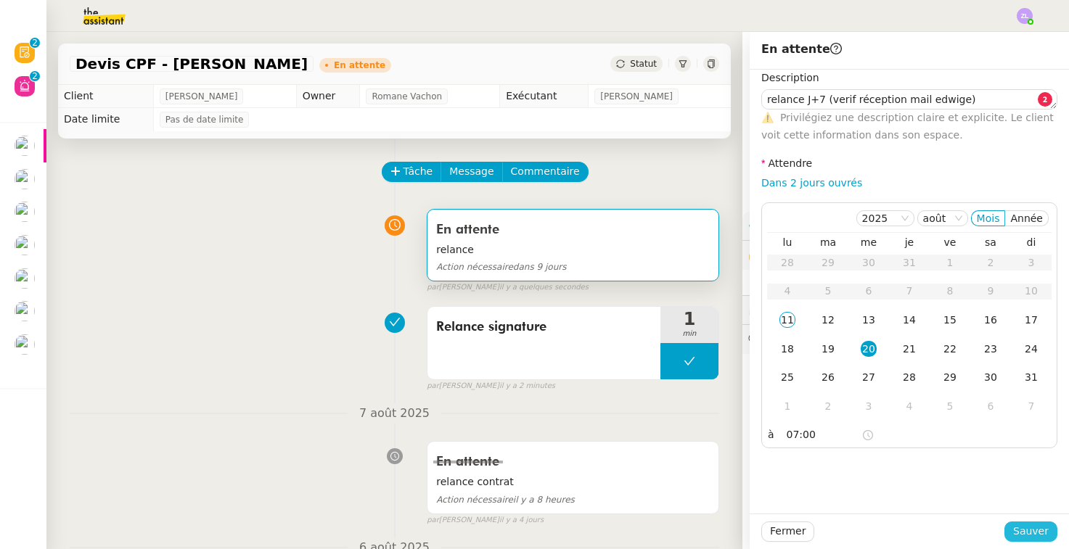
click at [1017, 527] on span "Sauver" at bounding box center [1031, 531] width 36 height 17
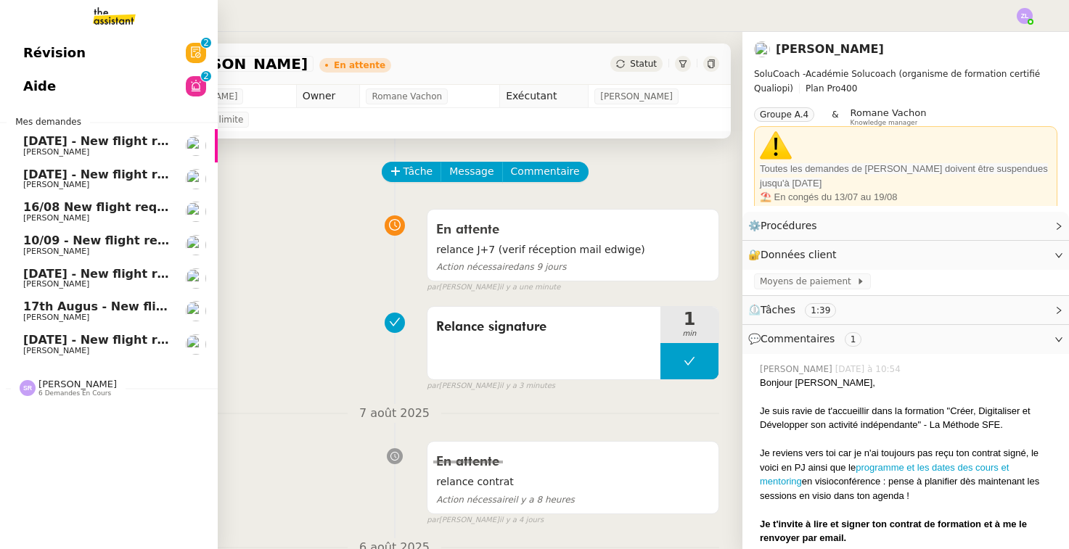
click at [35, 333] on span "[DATE] - New flight request - [PERSON_NAME]" at bounding box center [173, 340] width 300 height 14
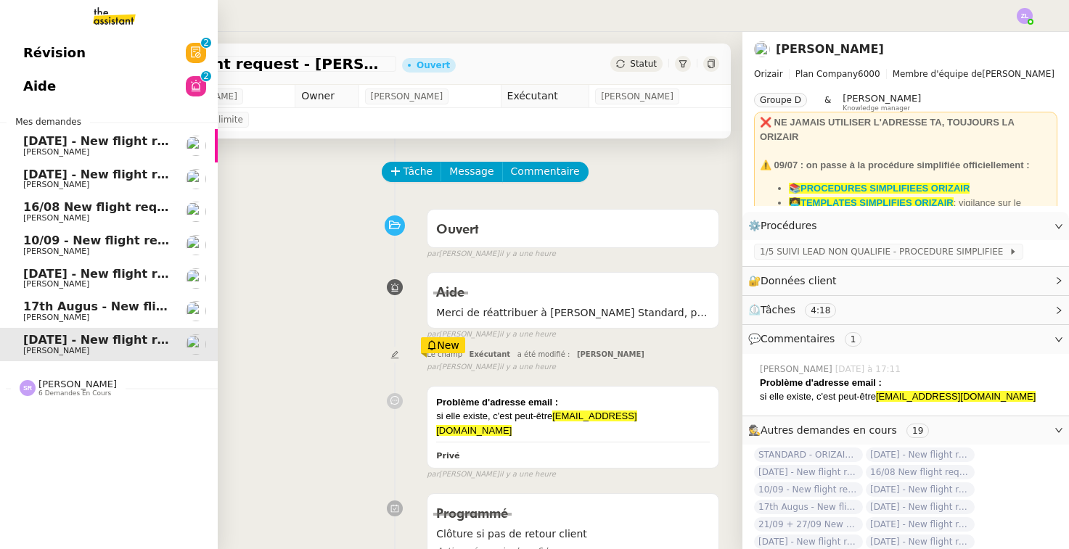
click at [38, 313] on span "[PERSON_NAME]" at bounding box center [56, 317] width 66 height 9
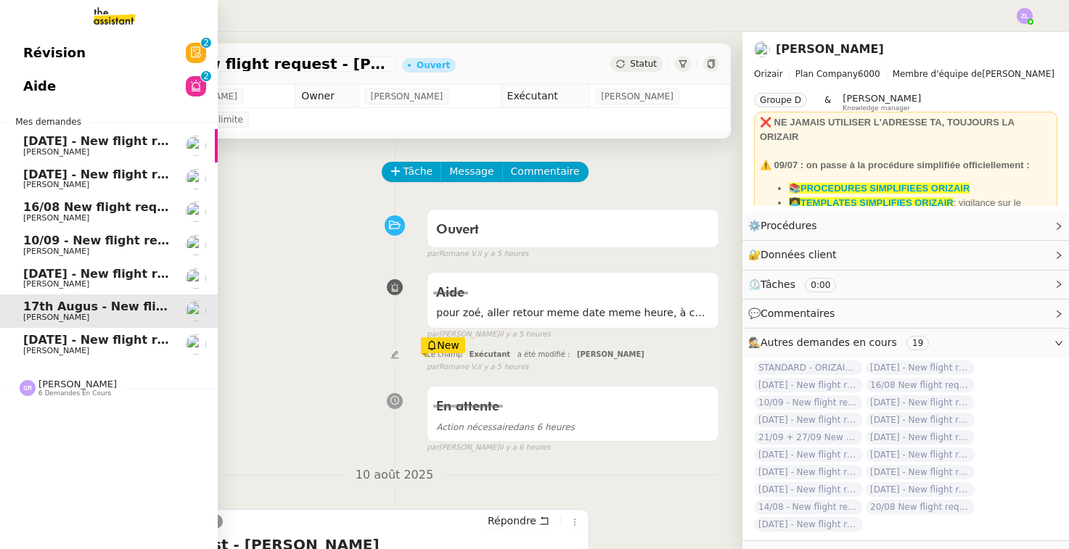
click at [79, 262] on link "10th June 2031 - New flight request - DeAndre Nix Louis Frei" at bounding box center [109, 278] width 218 height 33
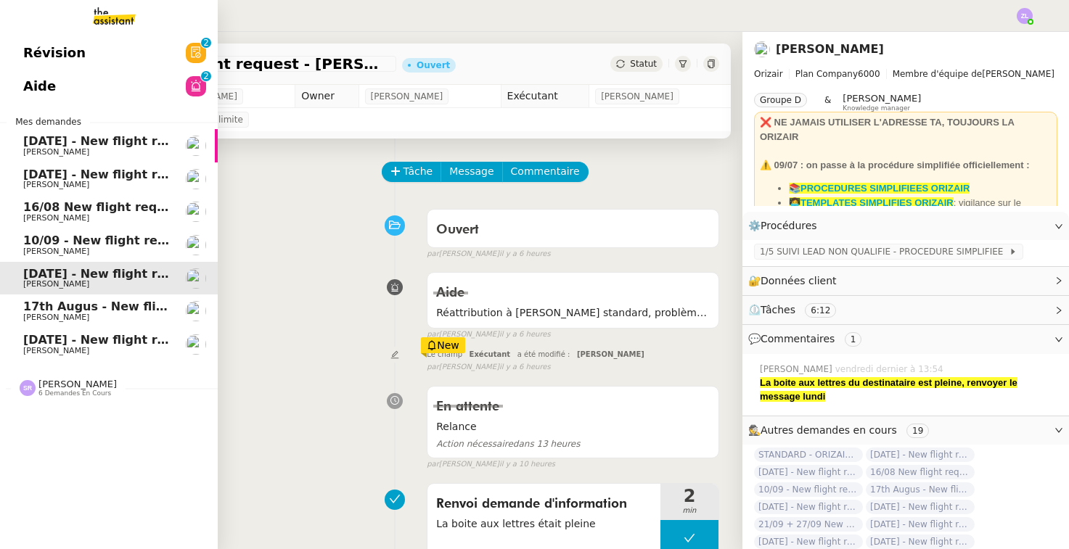
click at [76, 234] on span "10/09 - New flight request - [PERSON_NAME]" at bounding box center [169, 241] width 292 height 14
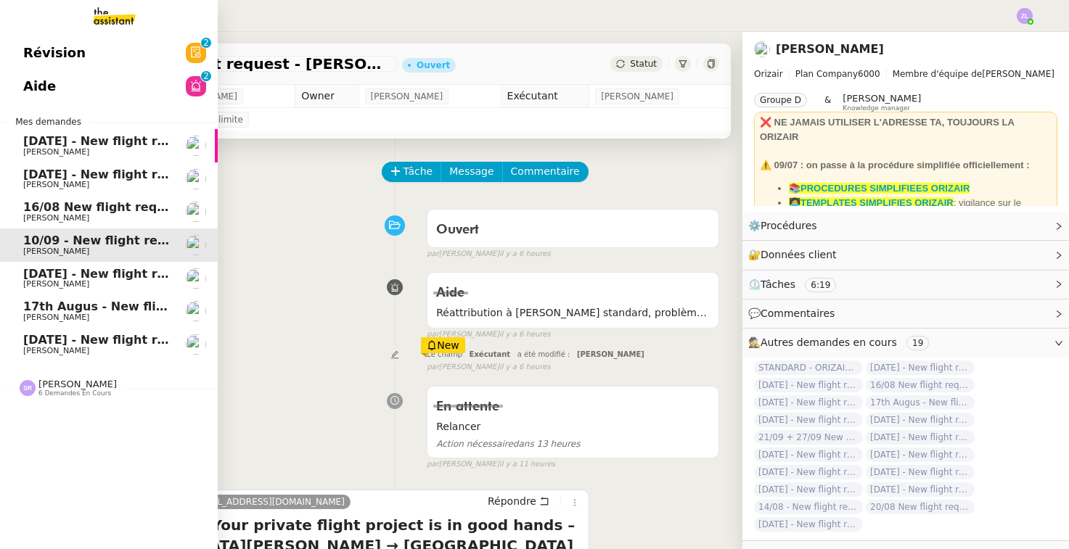
click at [86, 200] on span "16/08 New flight request - a b" at bounding box center [120, 207] width 195 height 14
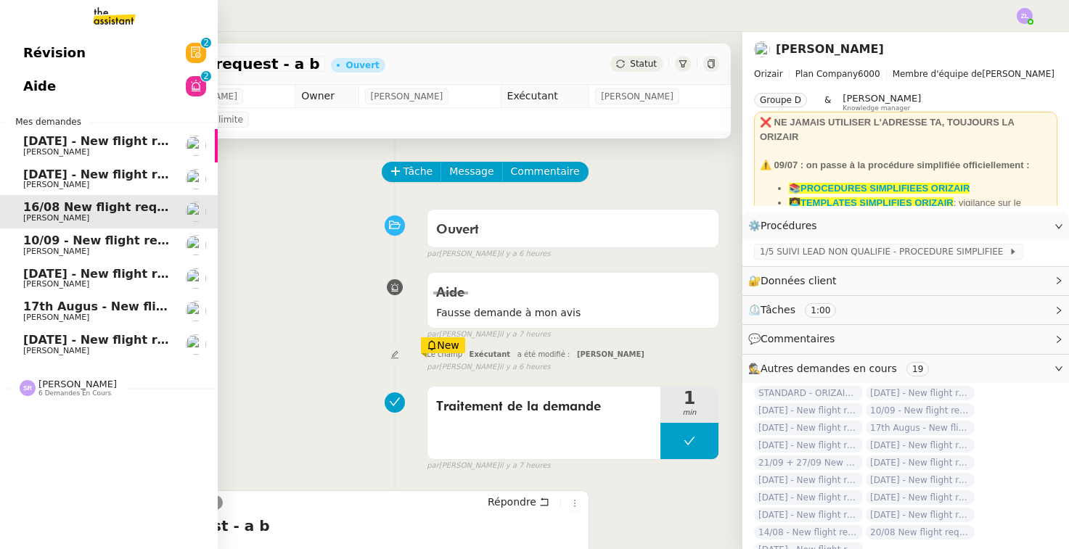
click at [89, 168] on span "[DATE] - New flight request - [PERSON_NAME]" at bounding box center [173, 175] width 300 height 14
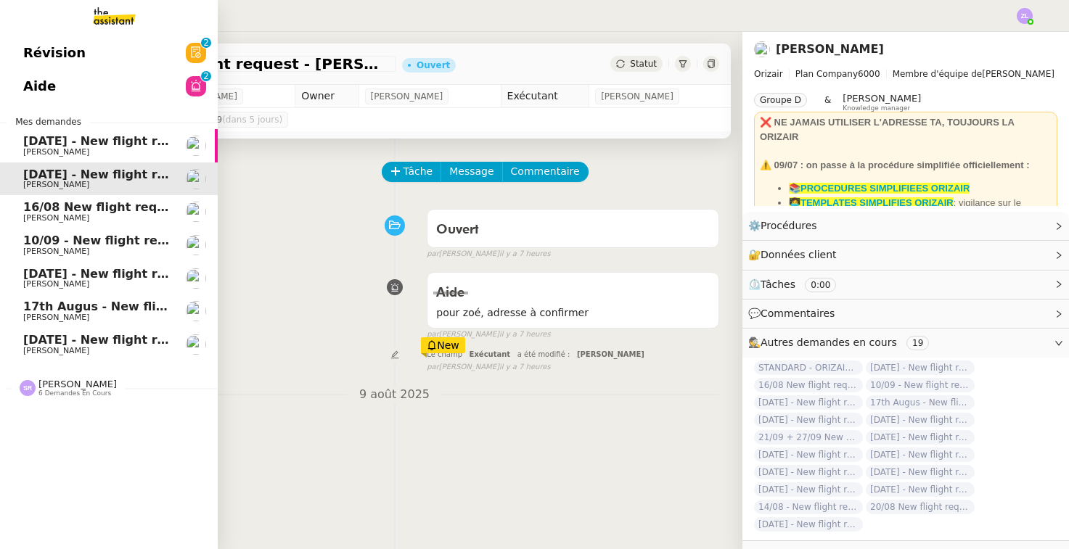
click at [94, 148] on span "[PERSON_NAME]" at bounding box center [96, 152] width 147 height 9
